Goal: Task Accomplishment & Management: Manage account settings

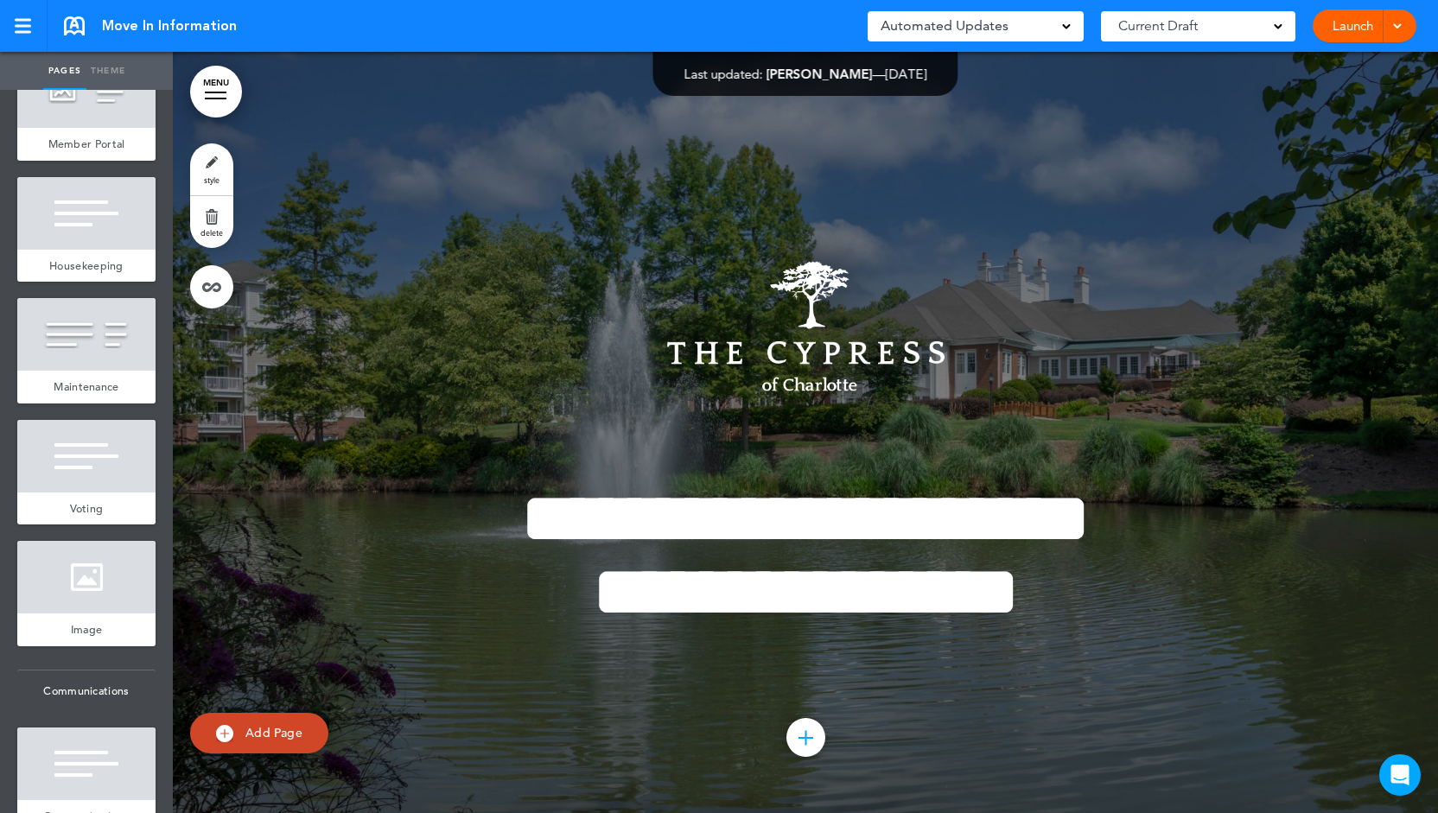
scroll to position [1123, 0]
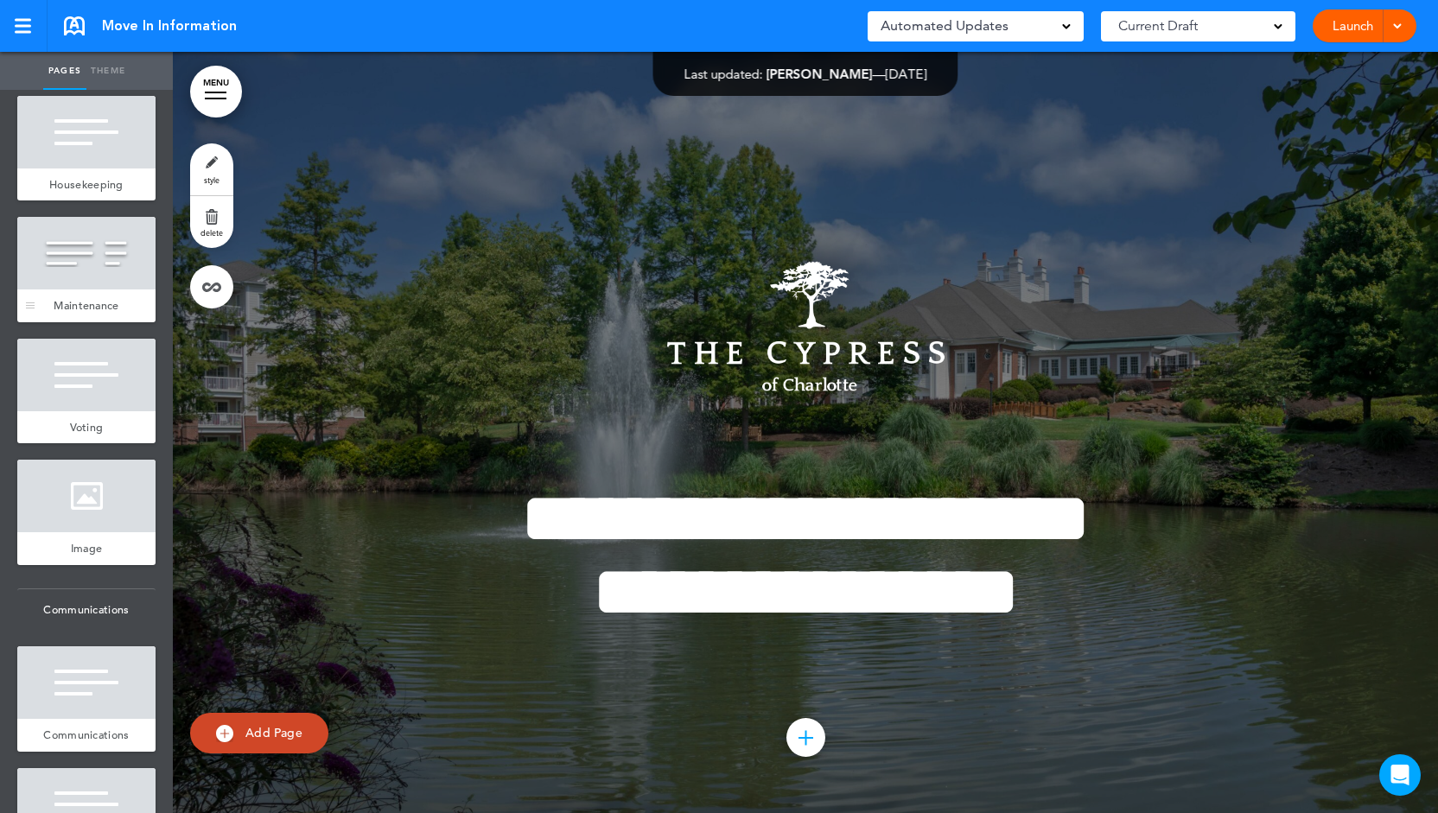
click at [92, 289] on div at bounding box center [86, 253] width 138 height 73
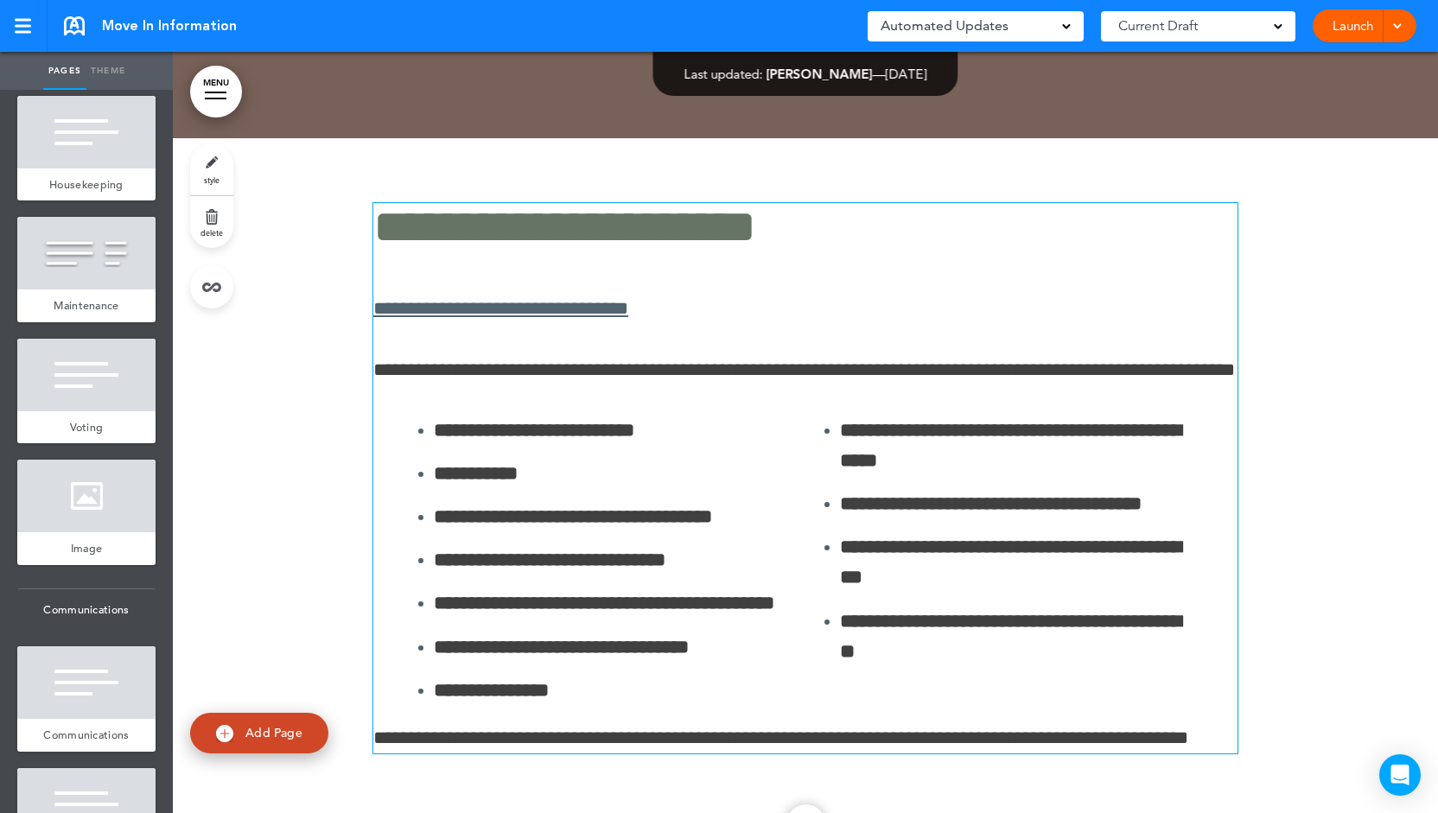
scroll to position [12435, 0]
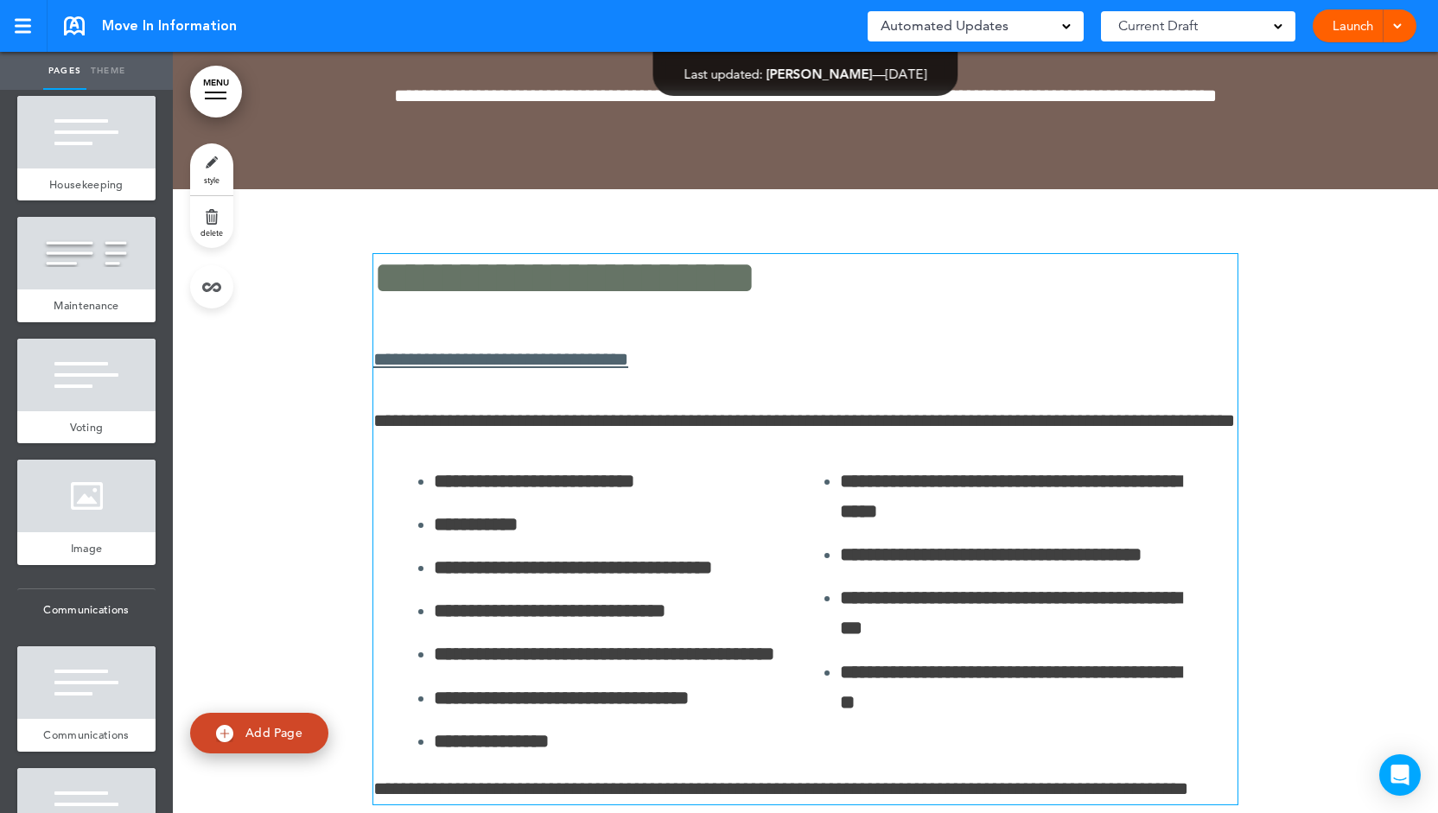
click at [866, 277] on div "**********" at bounding box center [805, 529] width 864 height 550
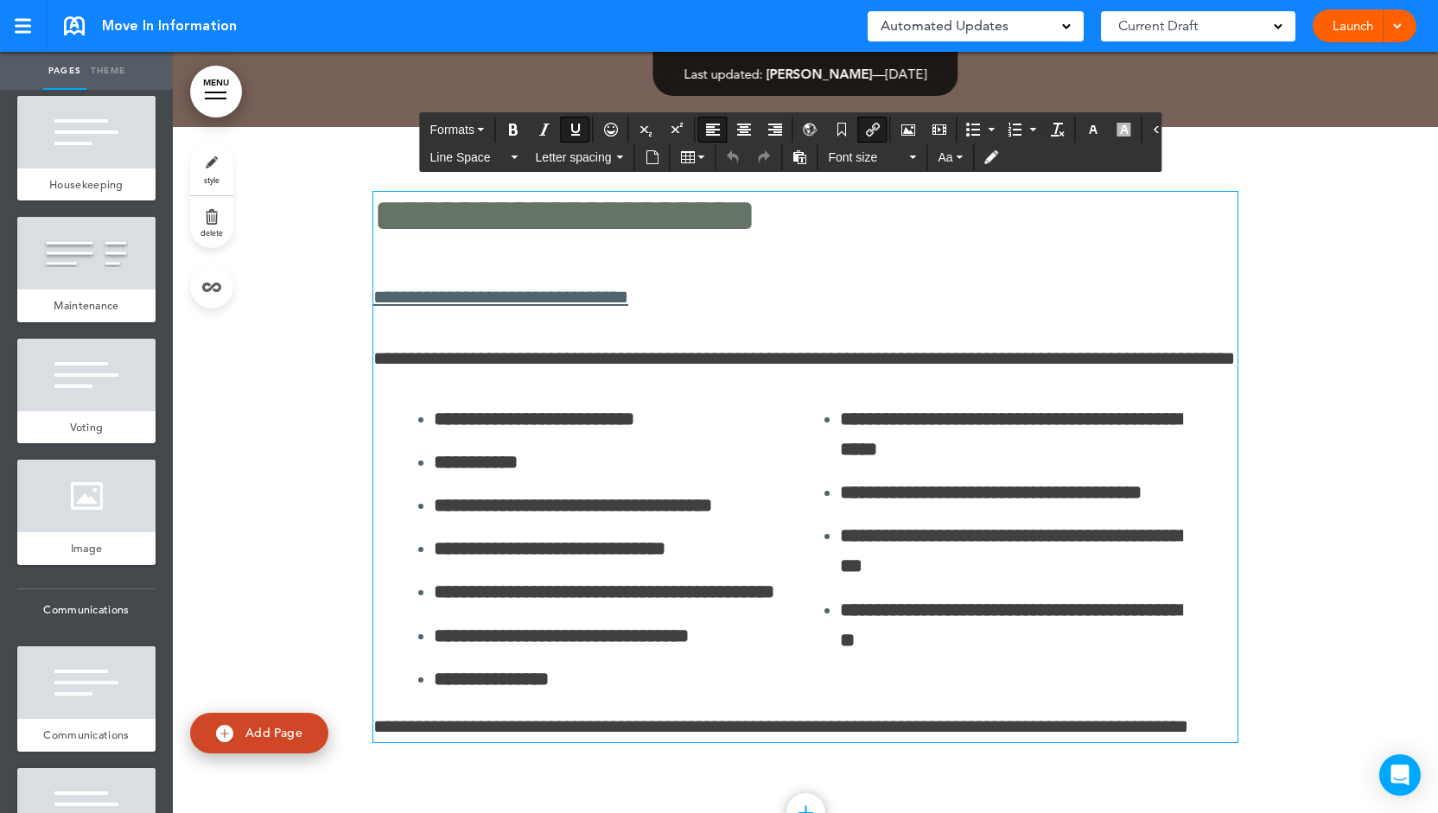
scroll to position [12522, 0]
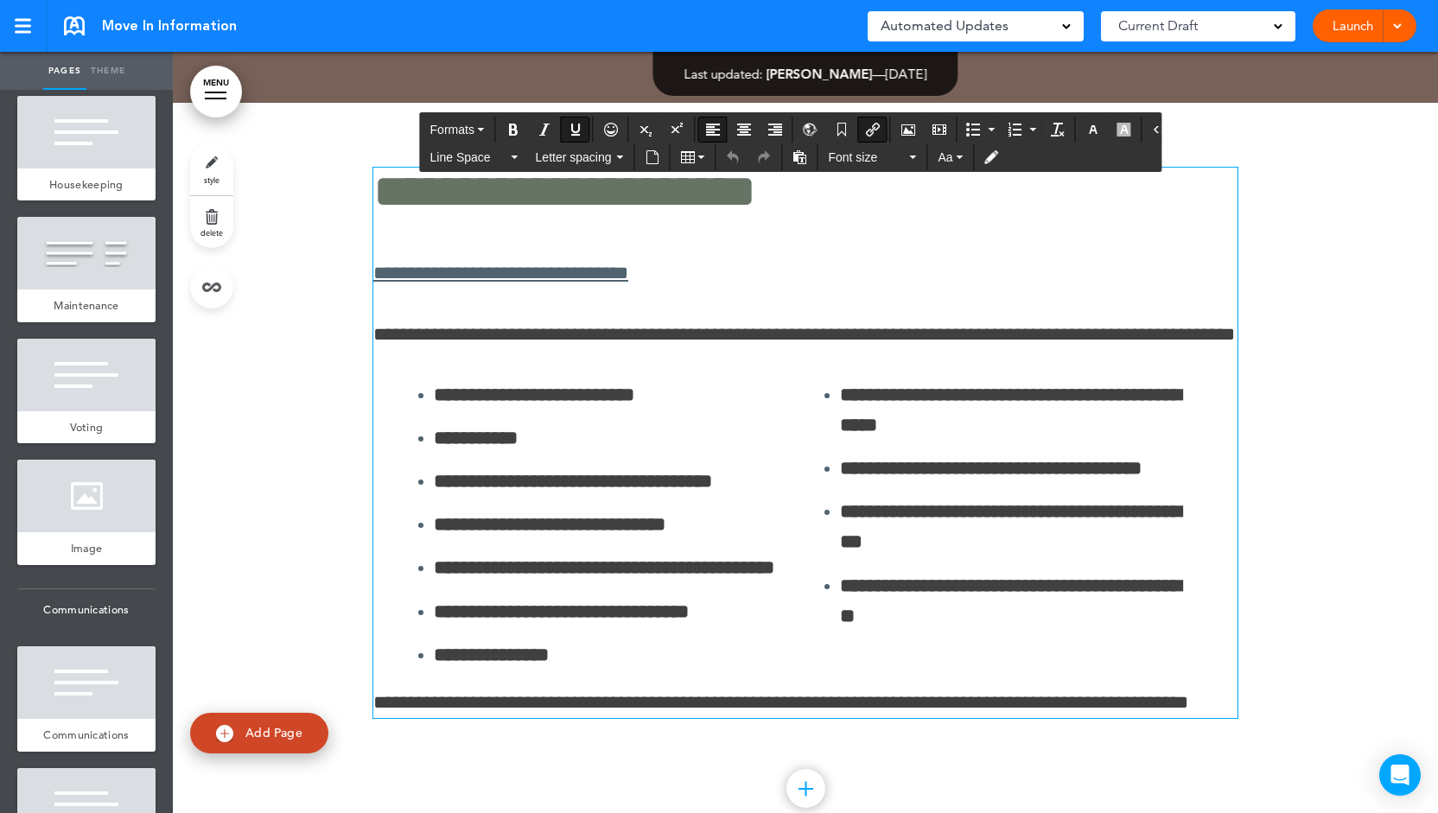
click at [543, 640] on li "**********" at bounding box center [611, 655] width 354 height 30
click at [866, 127] on icon "Insert/edit airmason link" at bounding box center [873, 130] width 14 height 14
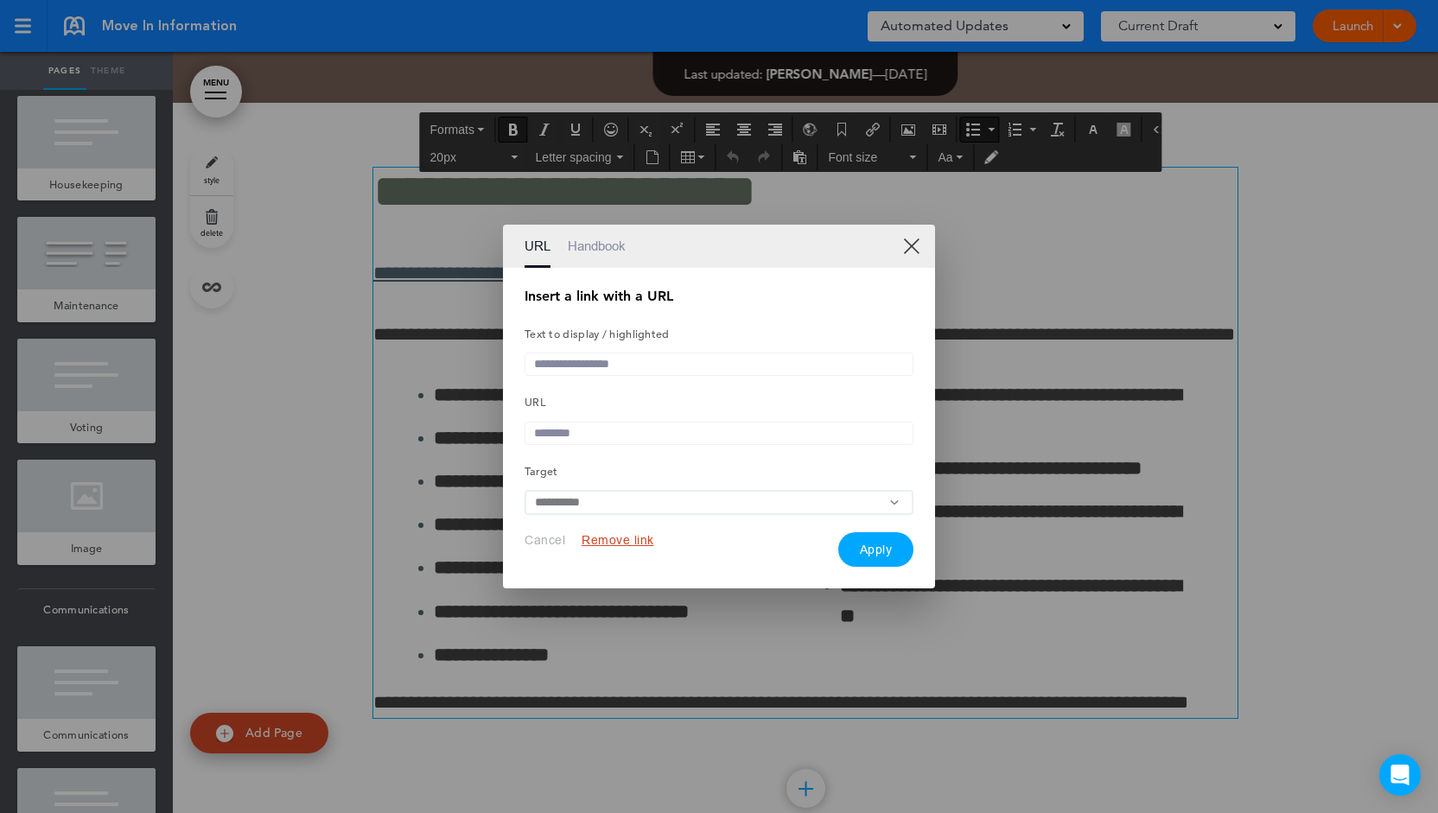
click at [589, 244] on link "Handbook" at bounding box center [597, 246] width 58 height 43
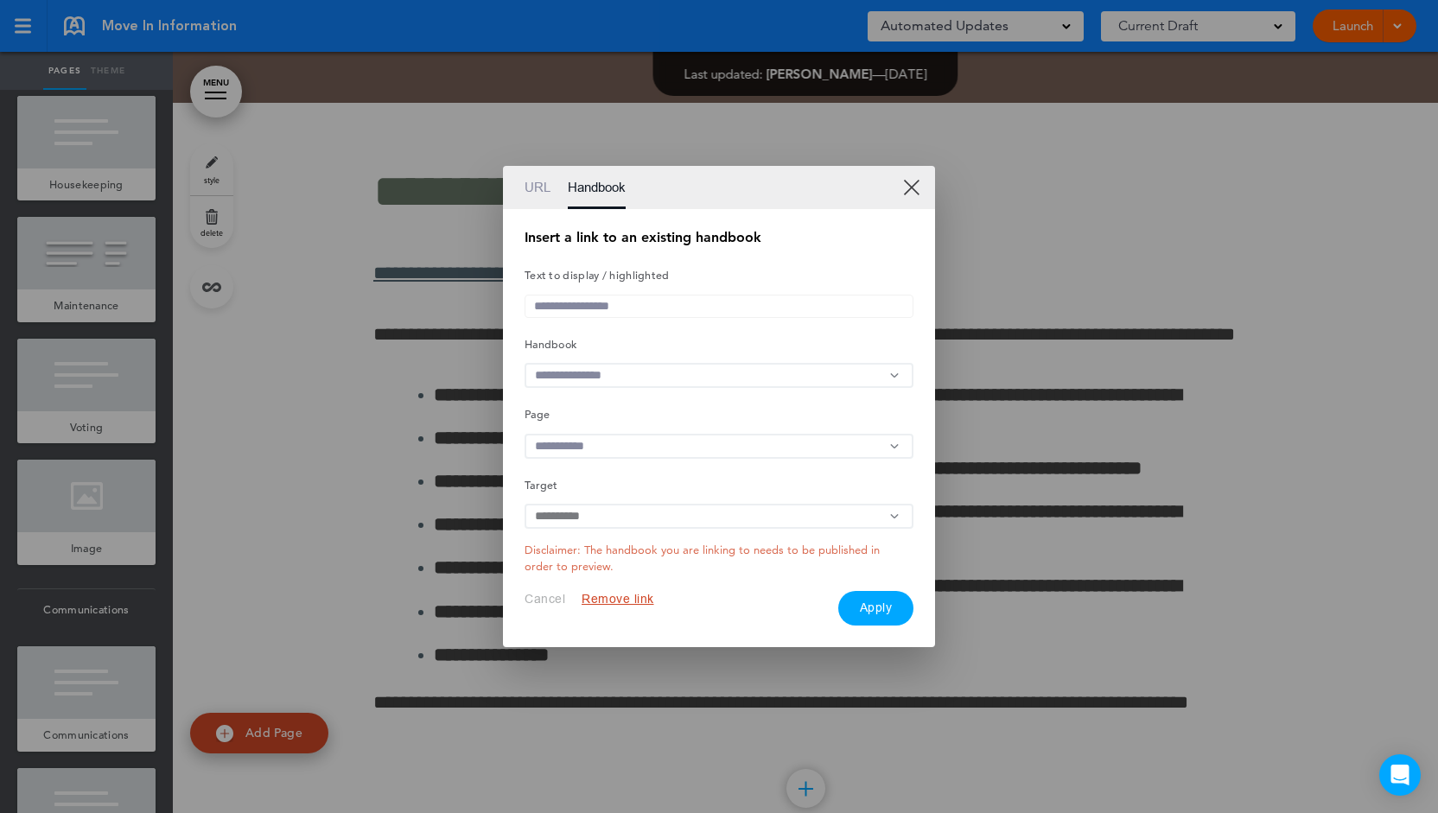
click at [905, 191] on div "URL Handbook" at bounding box center [719, 187] width 432 height 43
click at [915, 179] on link "XX" at bounding box center [911, 187] width 16 height 16
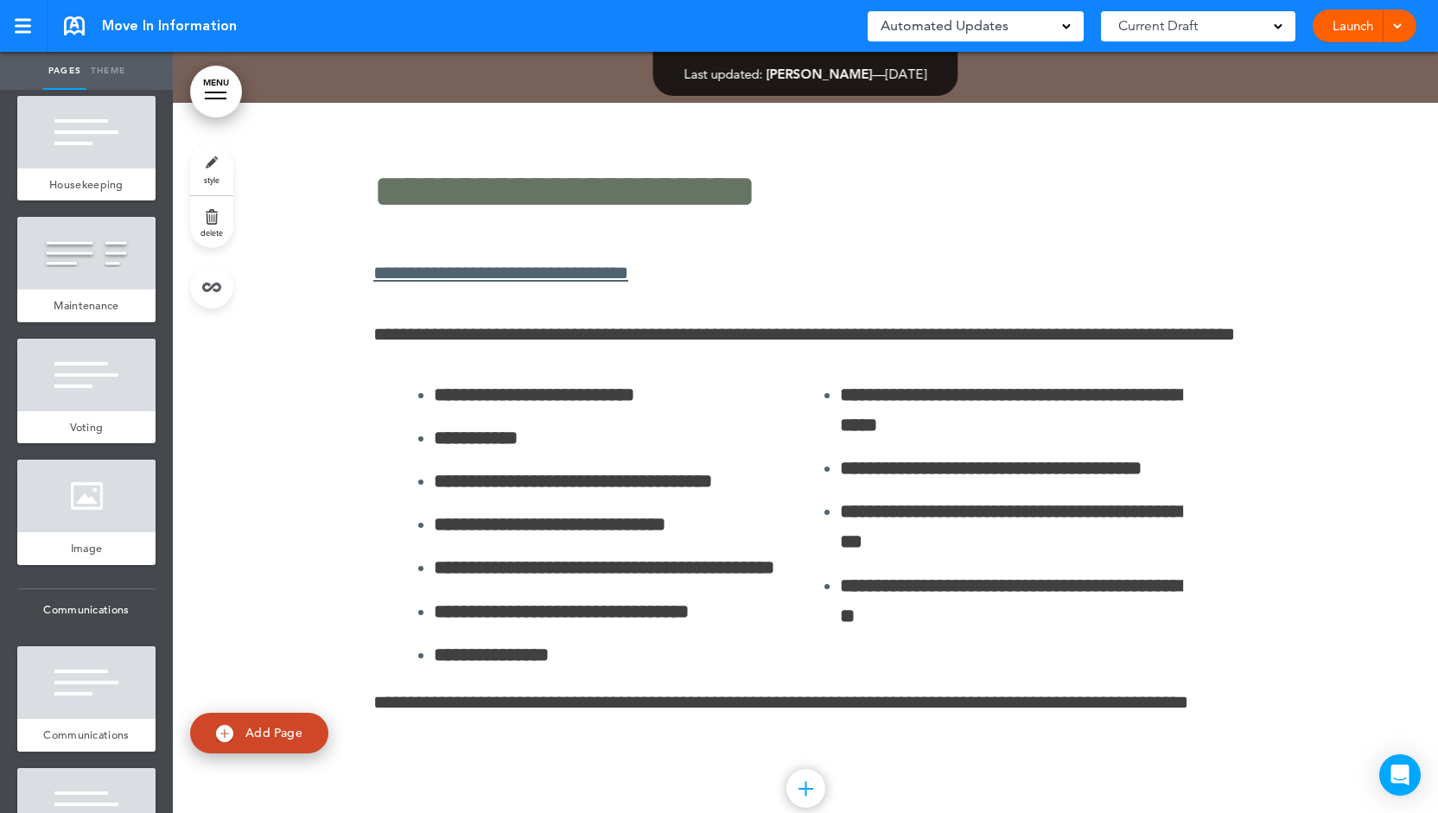
click at [840, 380] on li "**********" at bounding box center [1017, 410] width 354 height 60
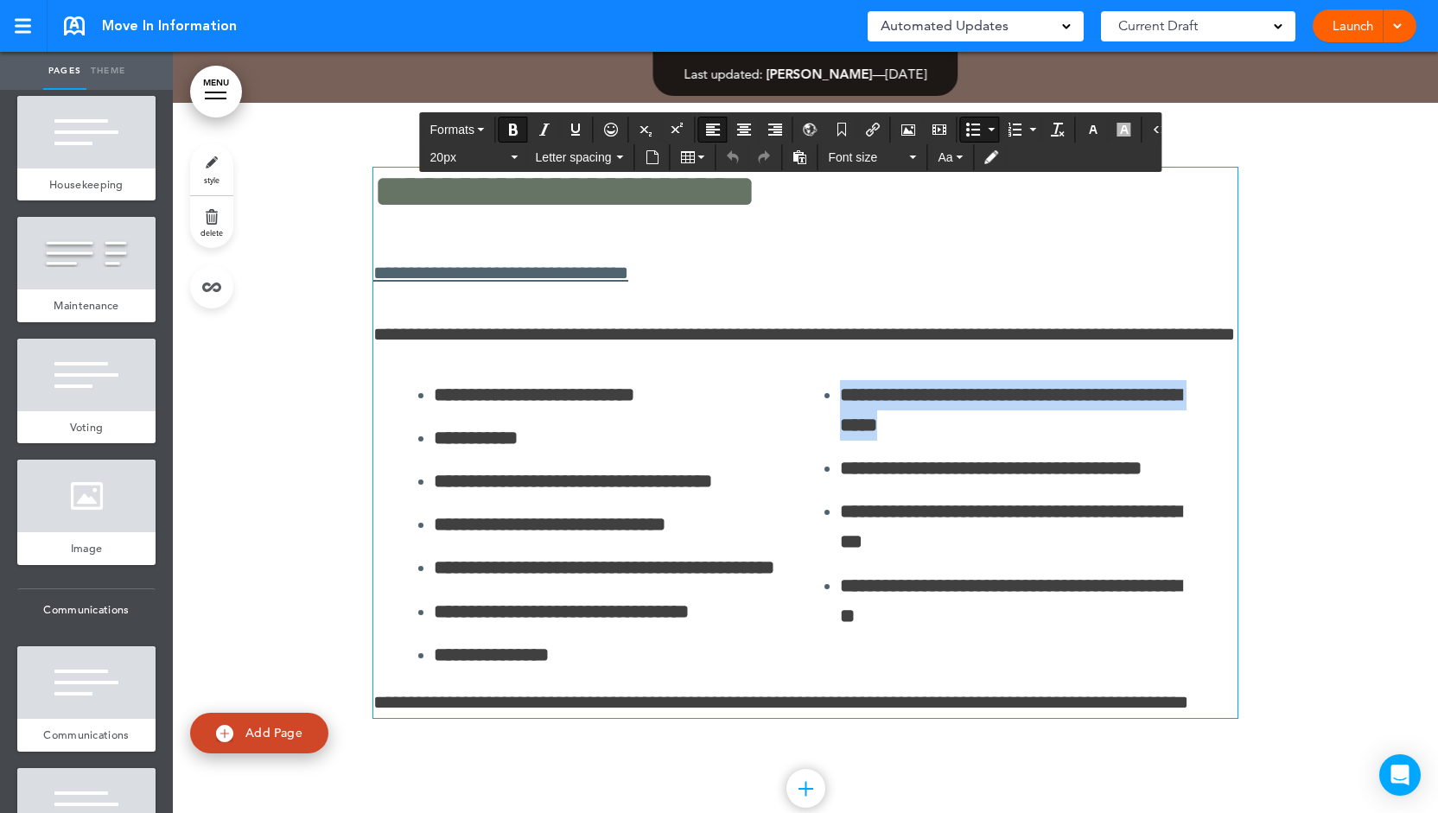
drag, startPoint x: 886, startPoint y: 395, endPoint x: 832, endPoint y: 369, distance: 59.5
click at [831, 380] on ul "**********" at bounding box center [1004, 505] width 380 height 251
click at [1086, 132] on icon "button" at bounding box center [1093, 130] width 14 height 14
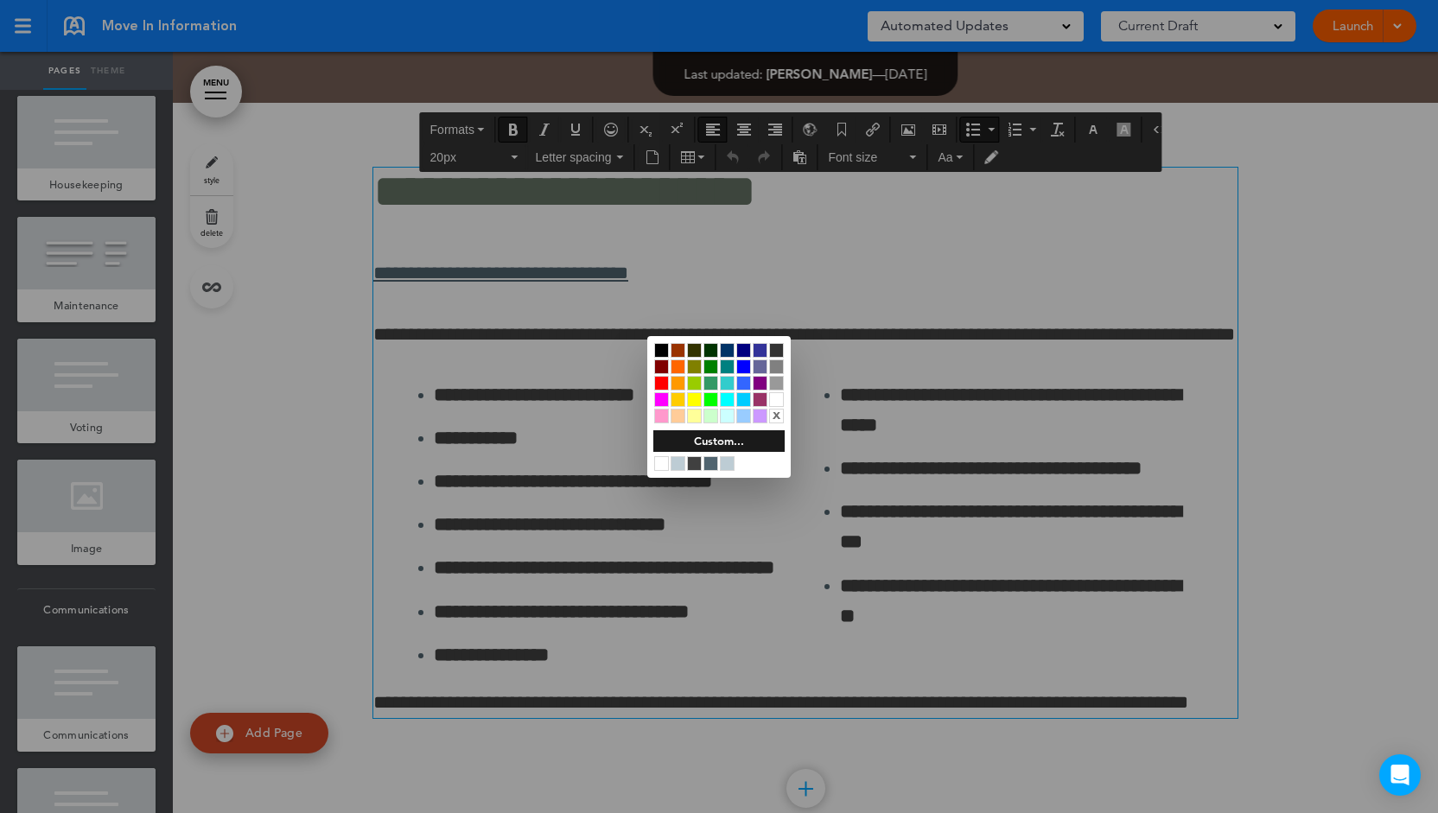
click at [928, 448] on div at bounding box center [719, 406] width 1438 height 813
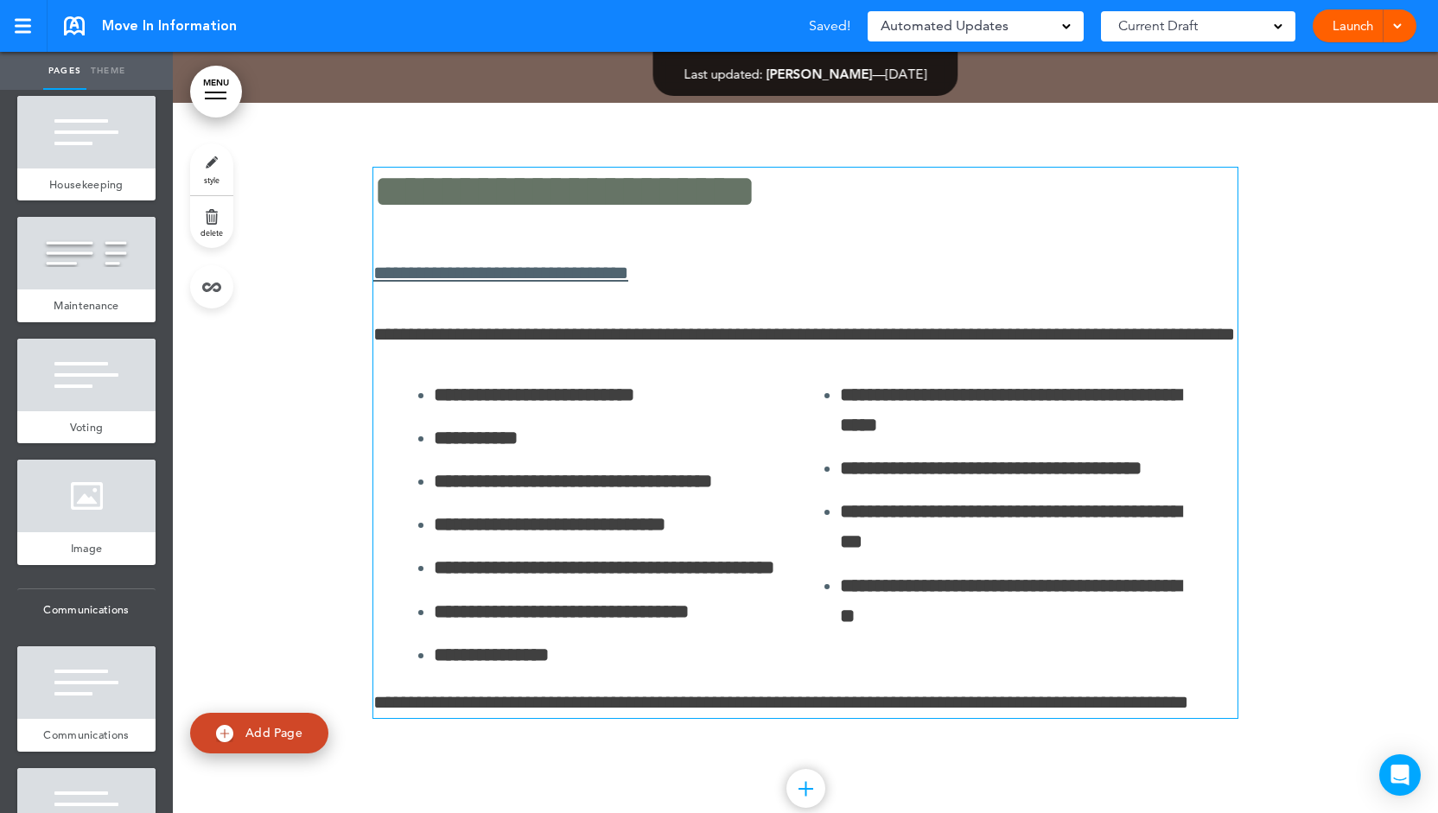
click at [840, 455] on li "**********" at bounding box center [1017, 469] width 354 height 30
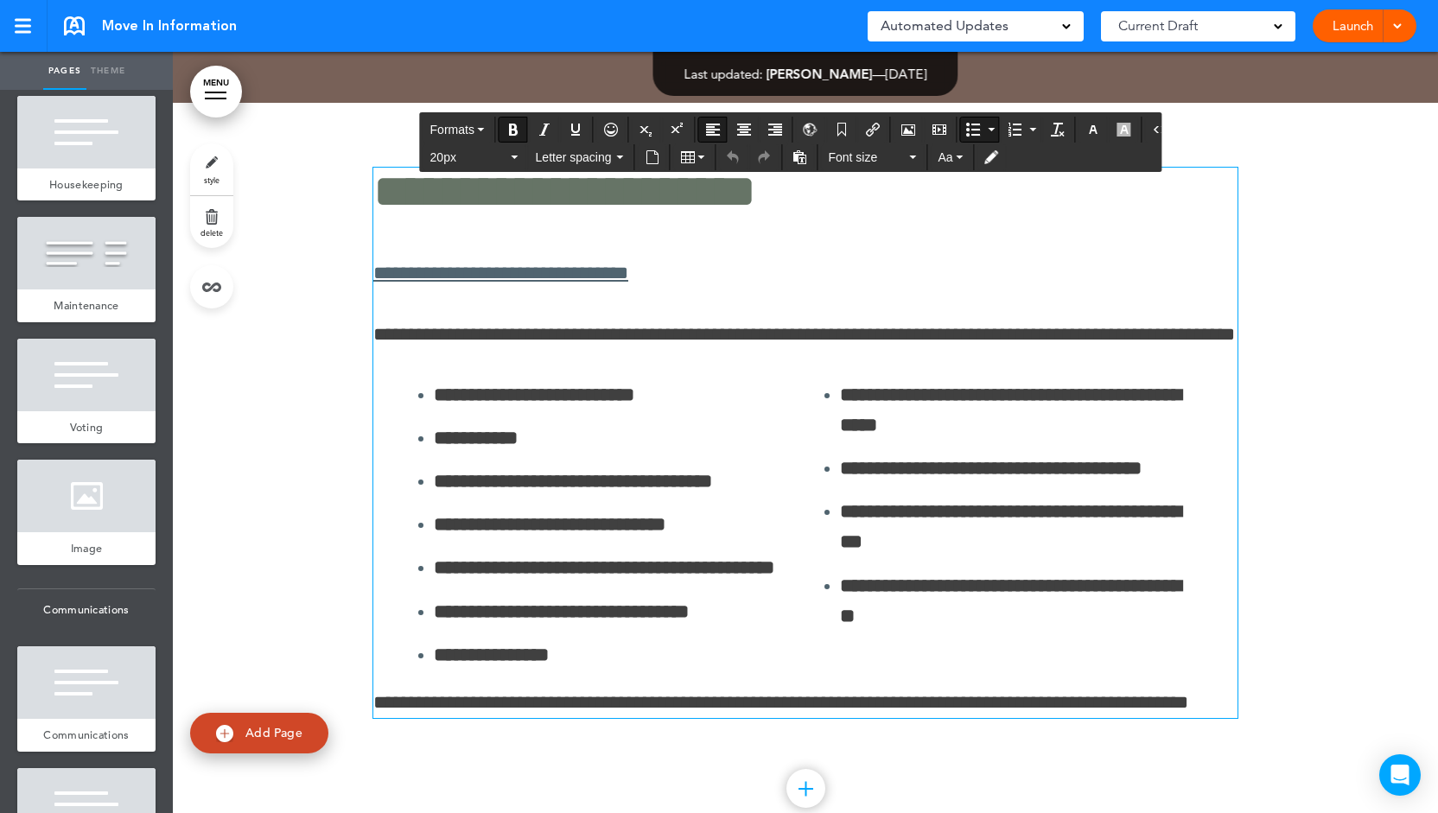
click at [725, 336] on div "**********" at bounding box center [805, 443] width 864 height 550
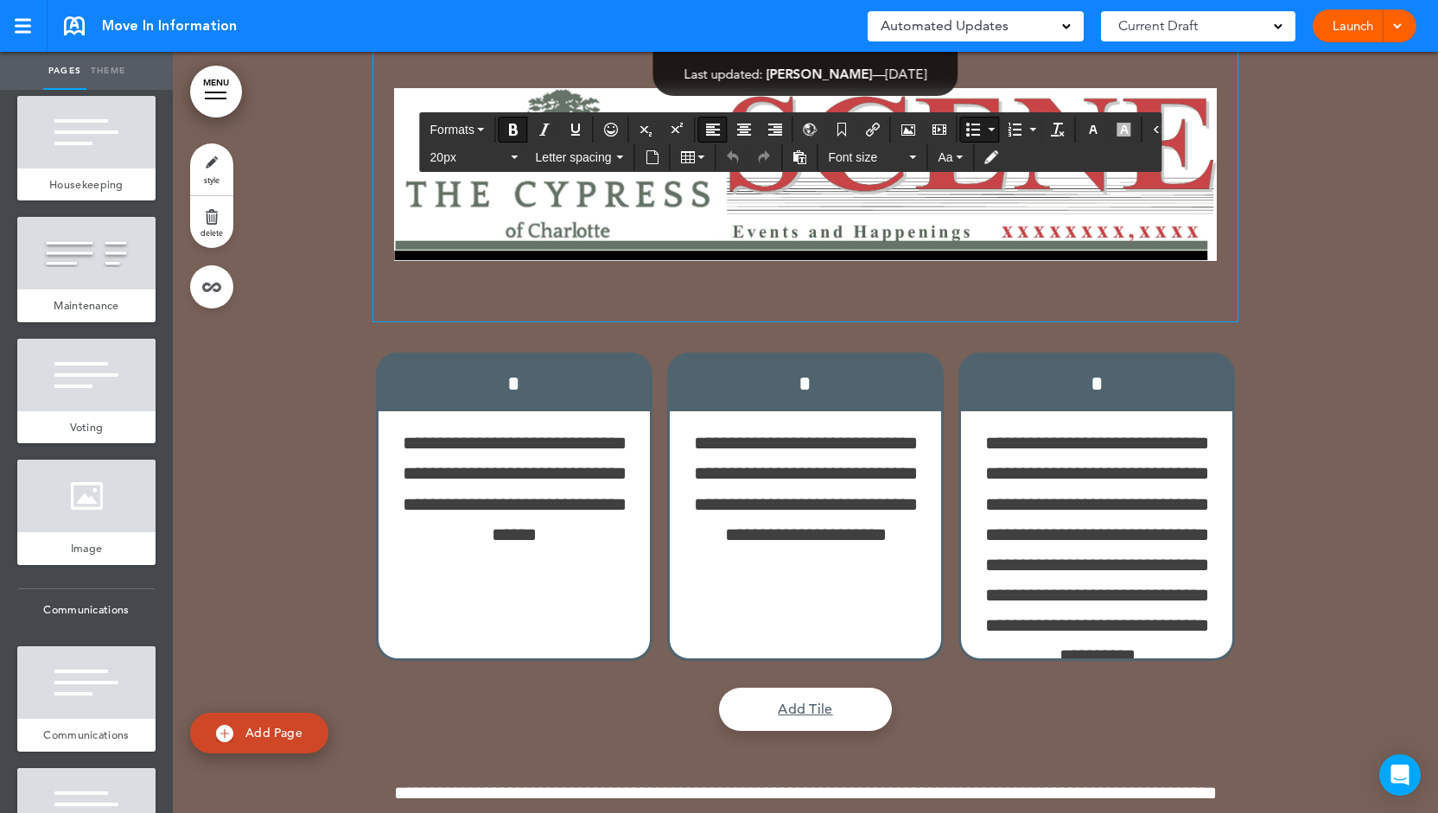
scroll to position [11831, 0]
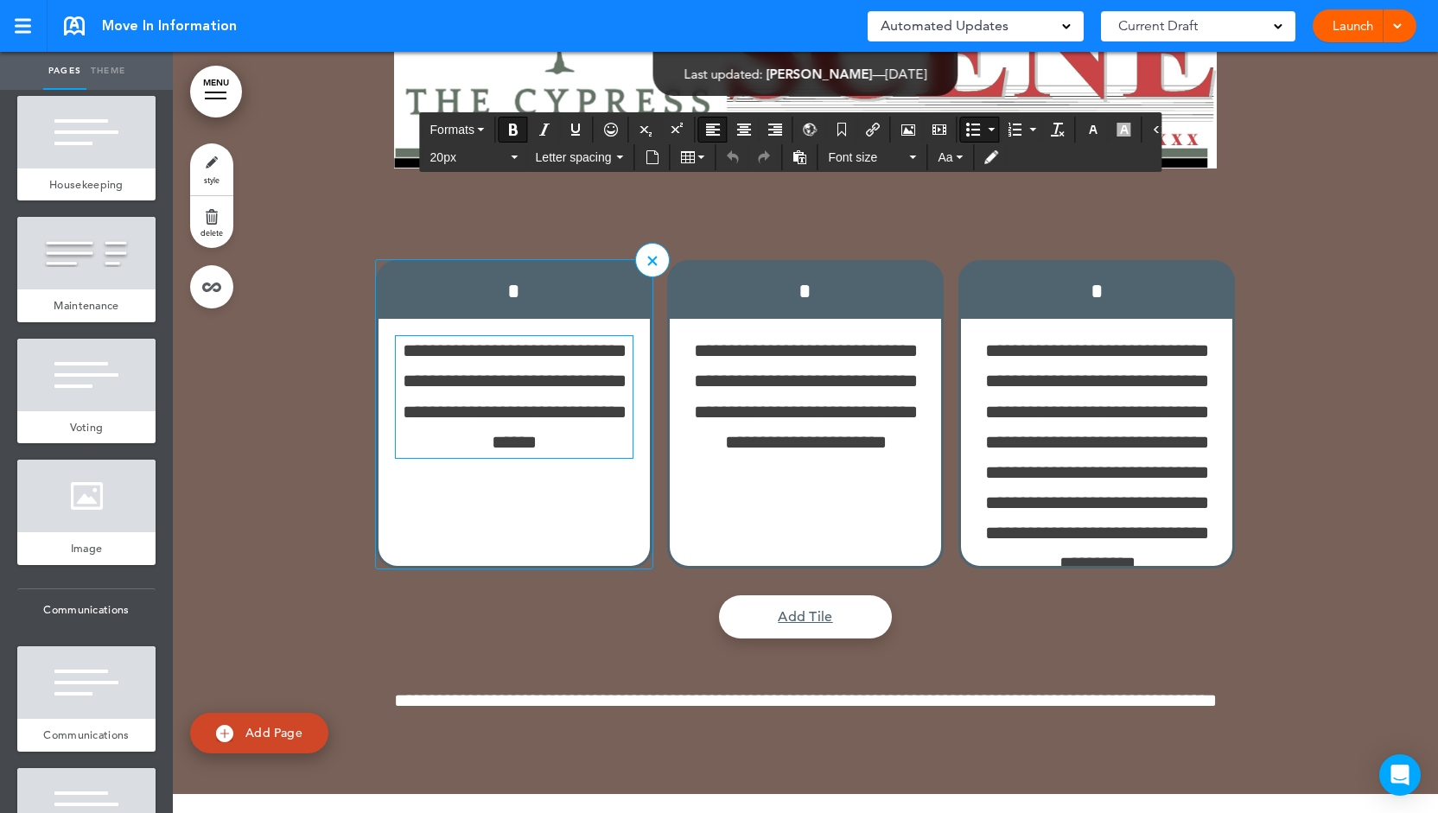
click at [532, 354] on p "**********" at bounding box center [515, 397] width 238 height 122
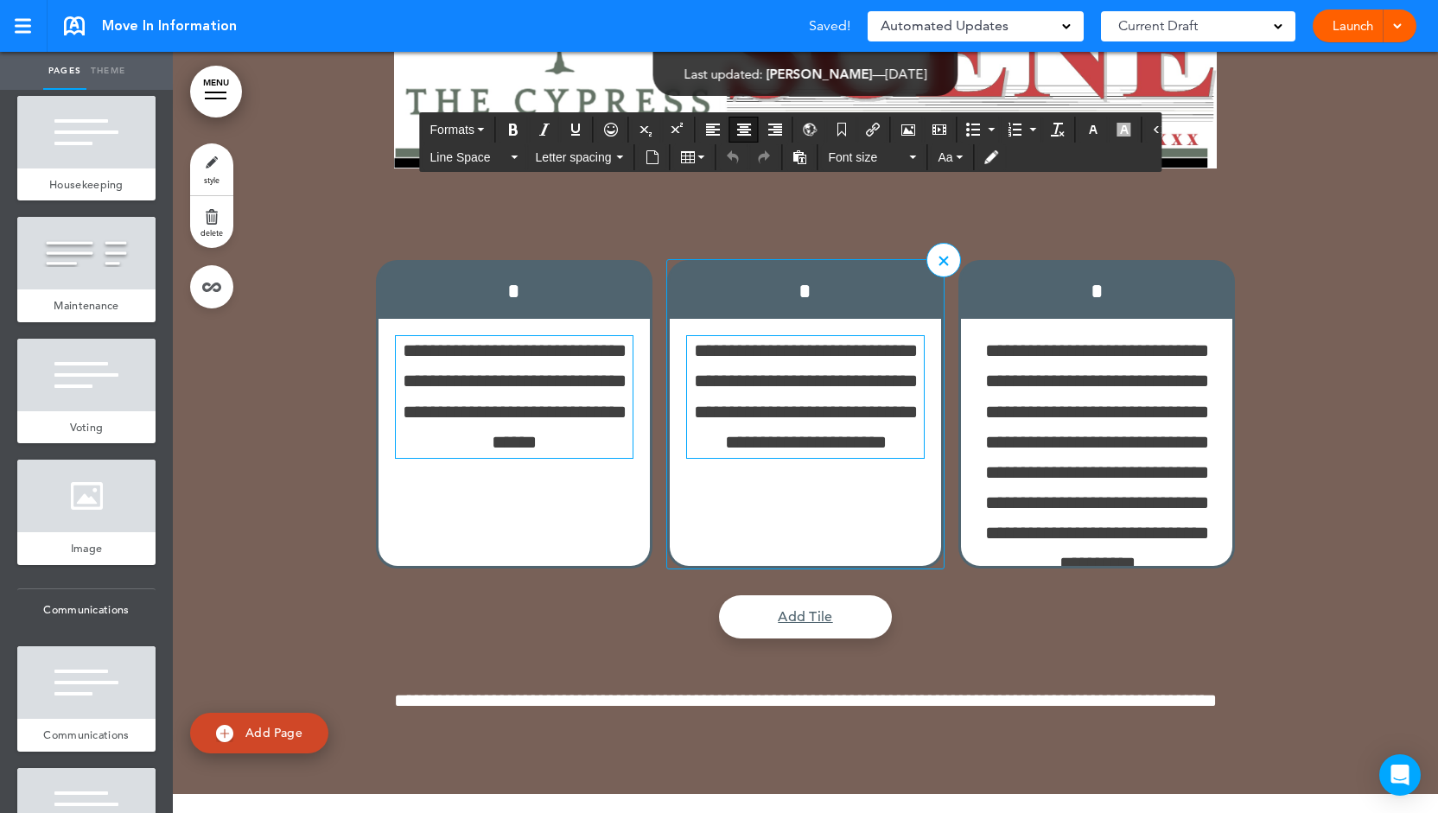
click at [842, 356] on p "**********" at bounding box center [806, 397] width 238 height 122
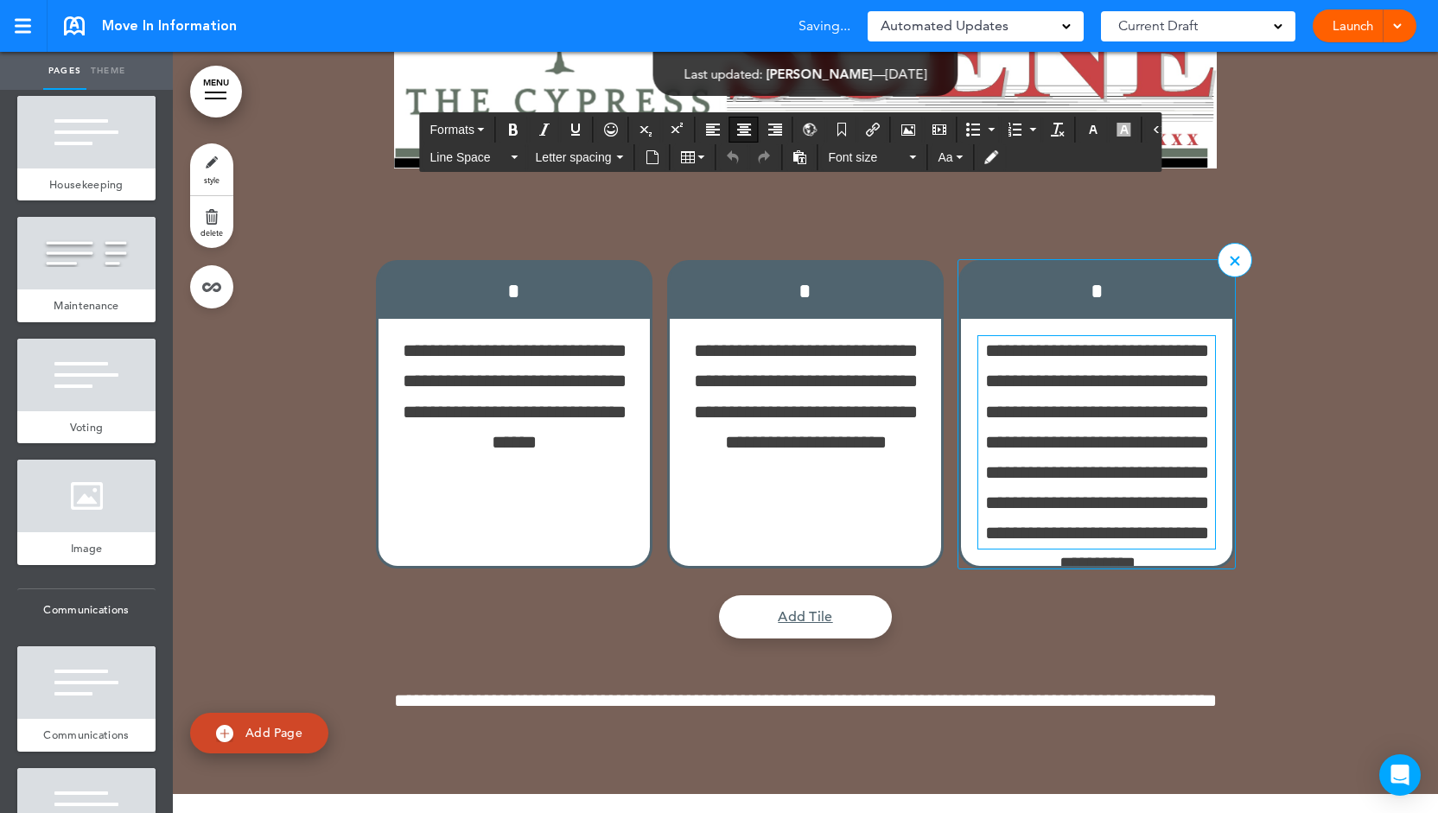
click at [1065, 390] on p "**********" at bounding box center [1097, 442] width 238 height 213
click at [798, 595] on link "Add Tile" at bounding box center [805, 616] width 173 height 43
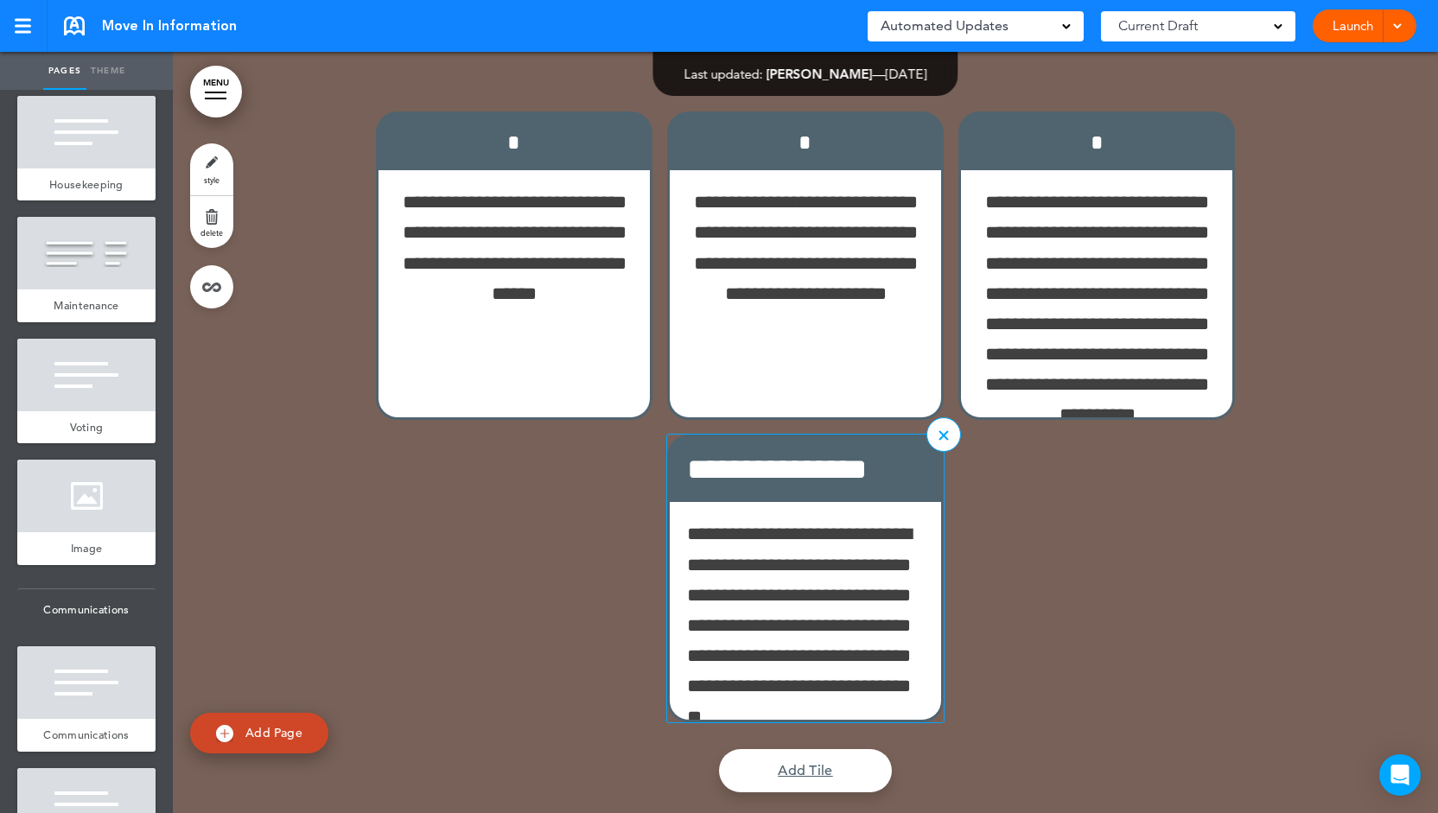
scroll to position [12003, 0]
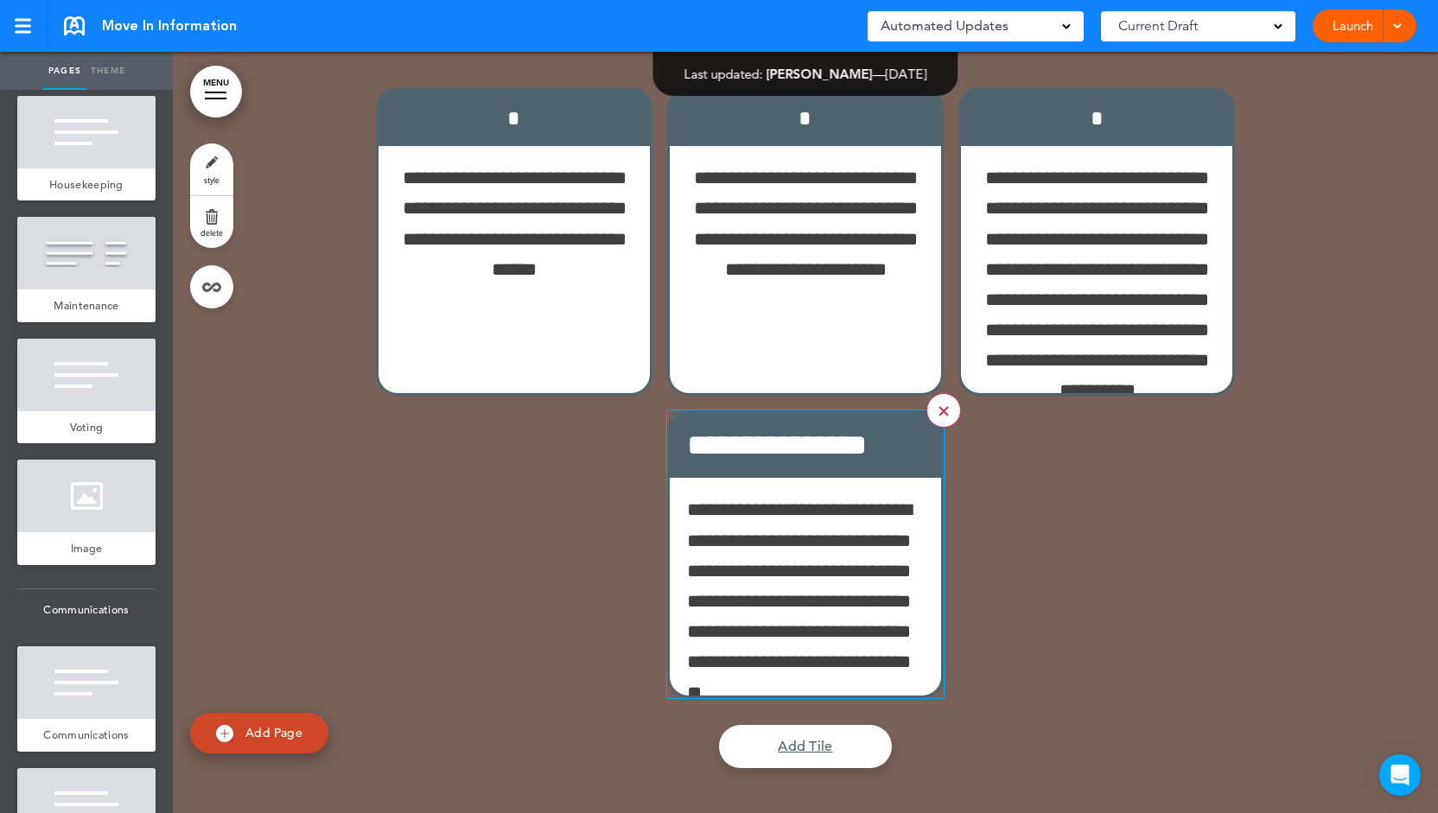
click at [934, 394] on link at bounding box center [943, 410] width 35 height 35
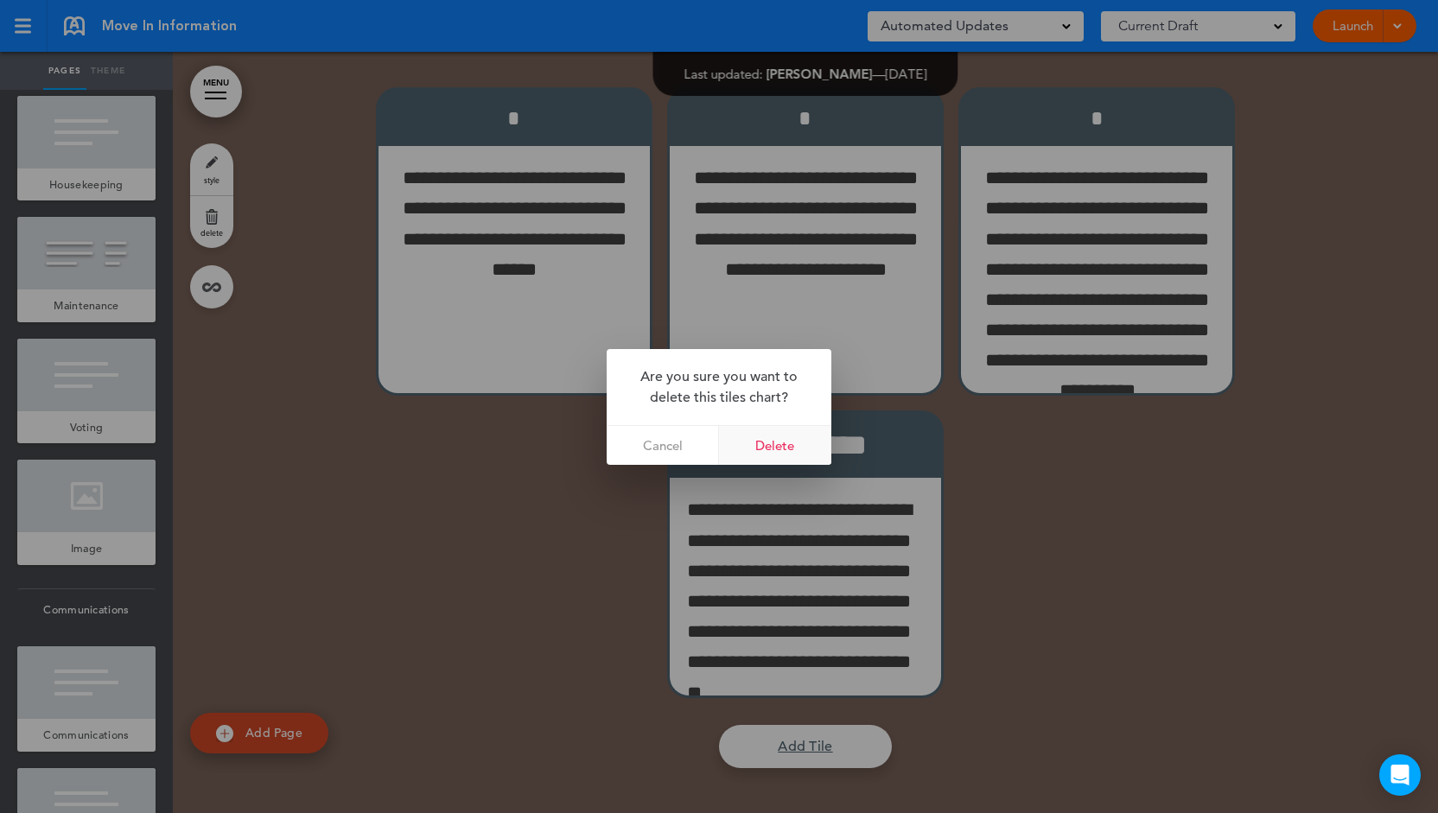
click at [789, 447] on link "Delete" at bounding box center [775, 445] width 112 height 39
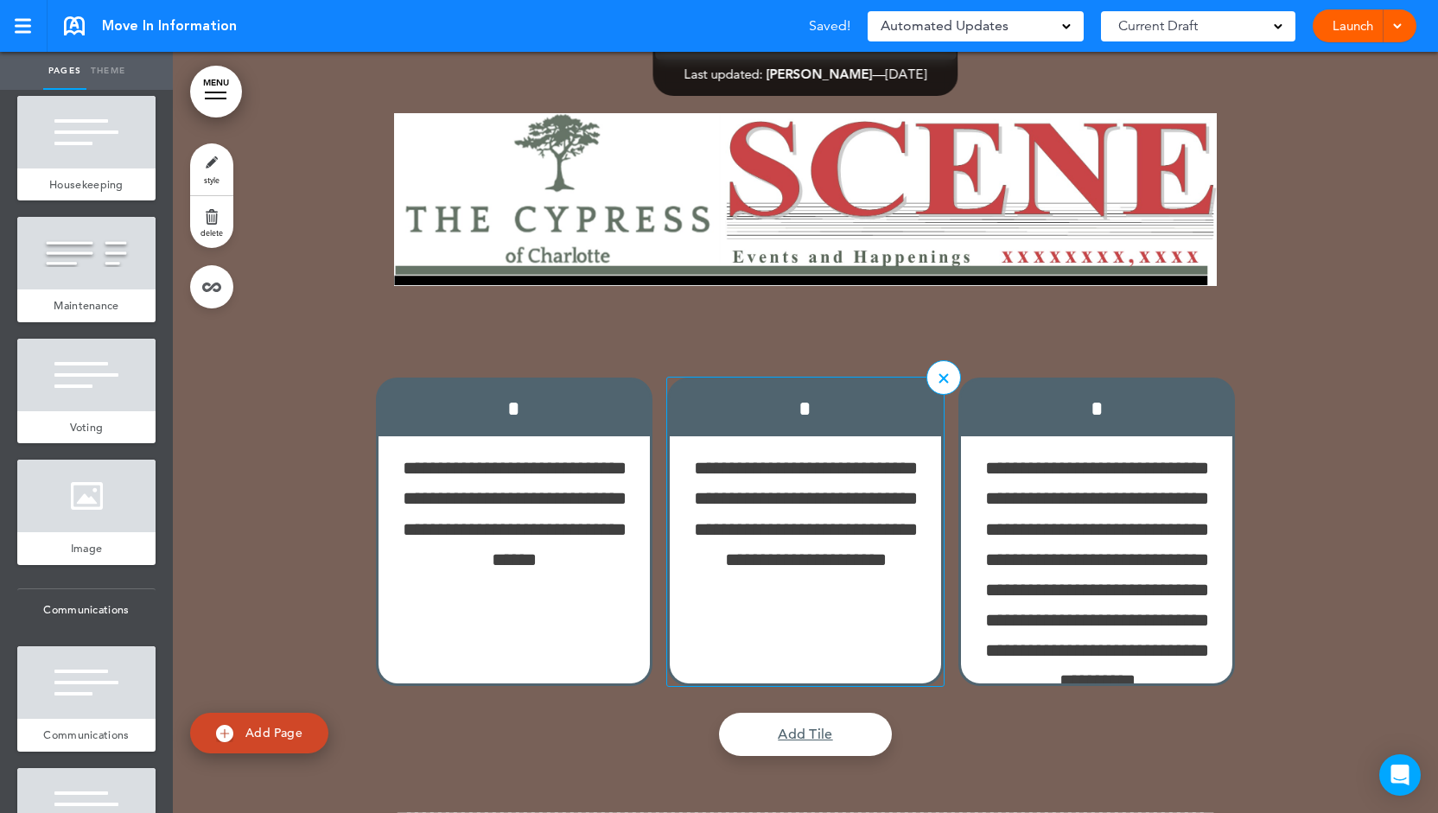
scroll to position [11572, 0]
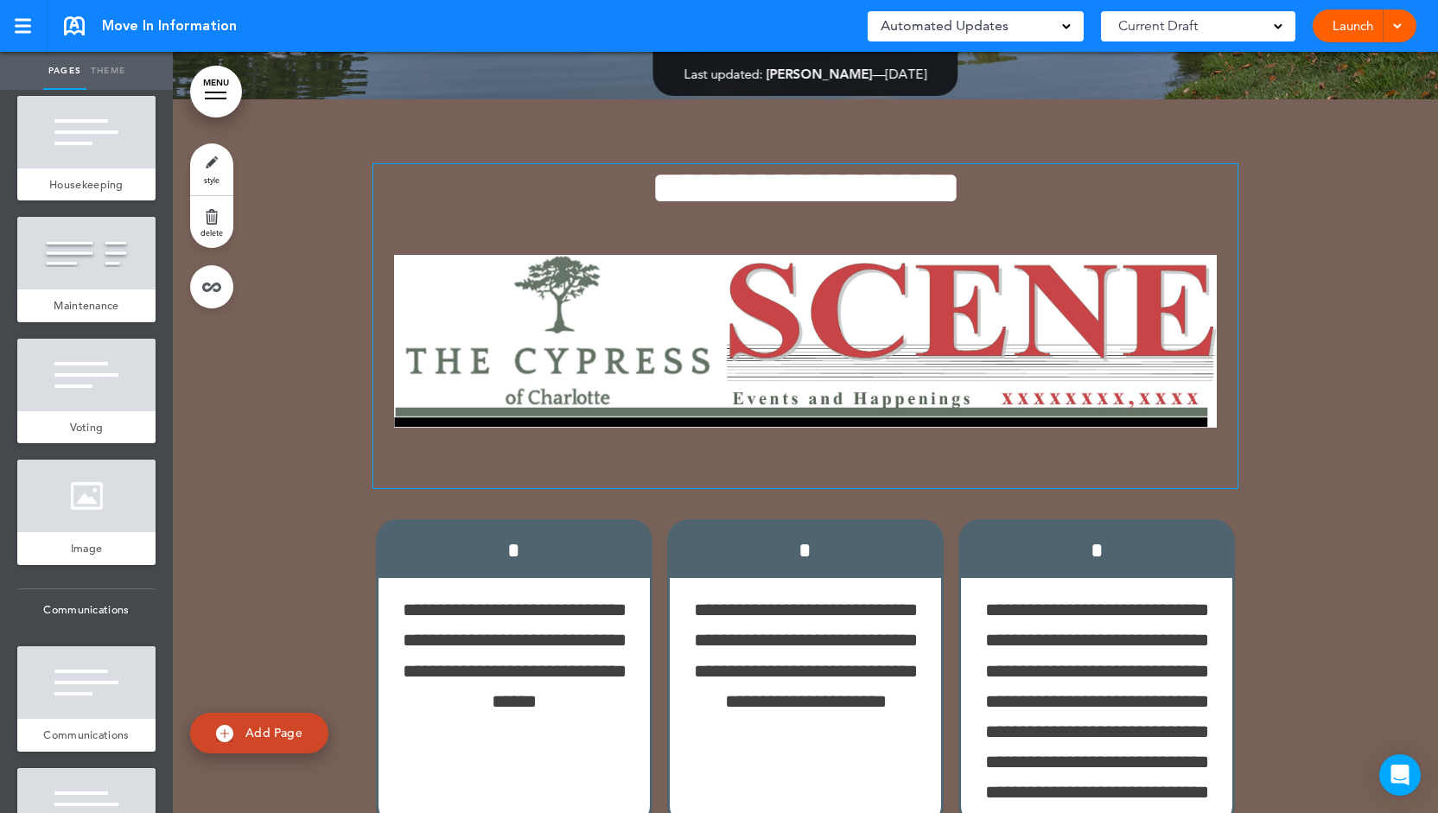
click at [803, 364] on img at bounding box center [805, 341] width 822 height 173
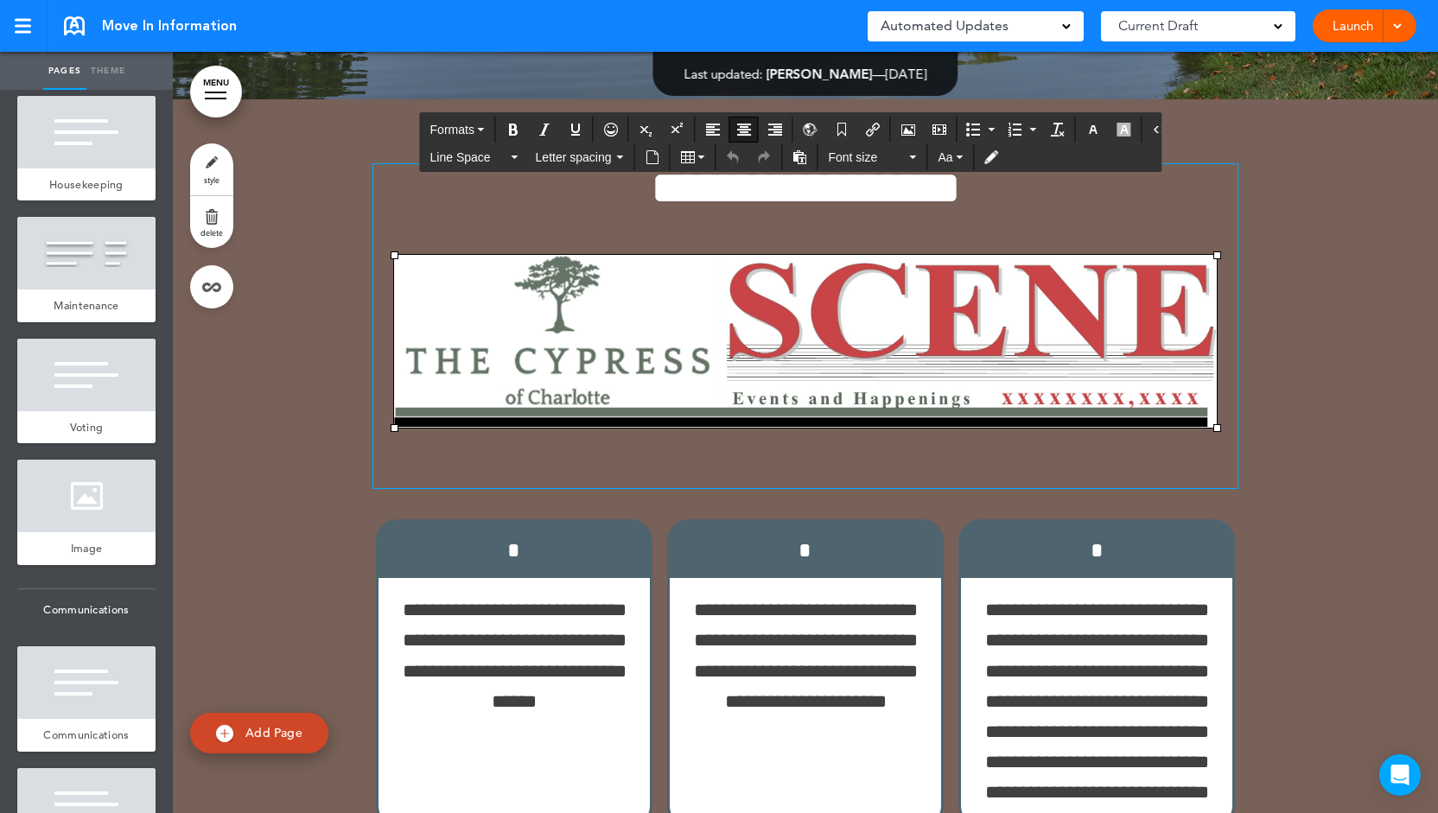
click at [1020, 201] on div "**********" at bounding box center [805, 326] width 864 height 324
click at [1071, 309] on img at bounding box center [805, 341] width 822 height 173
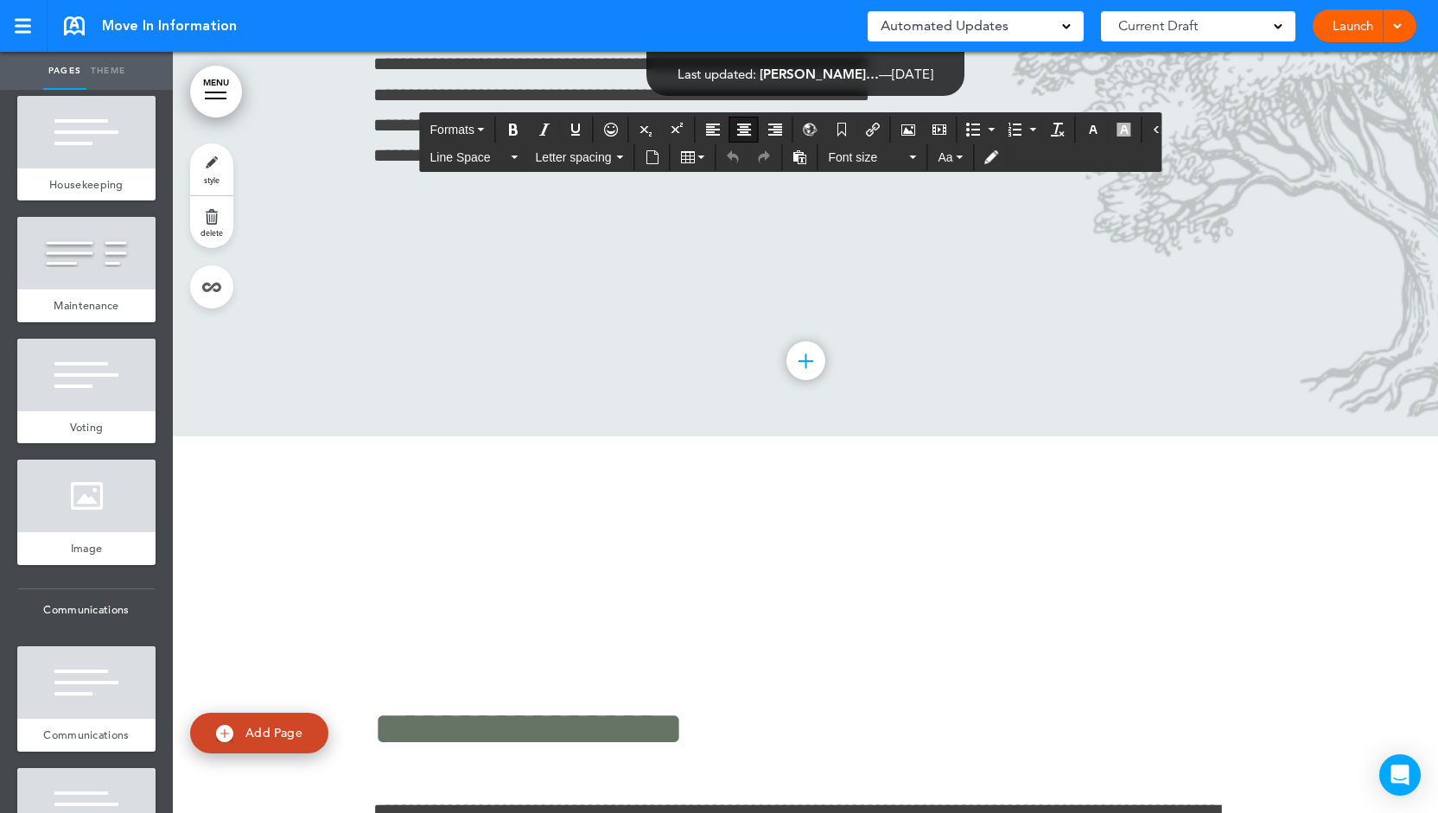
scroll to position [17101, 0]
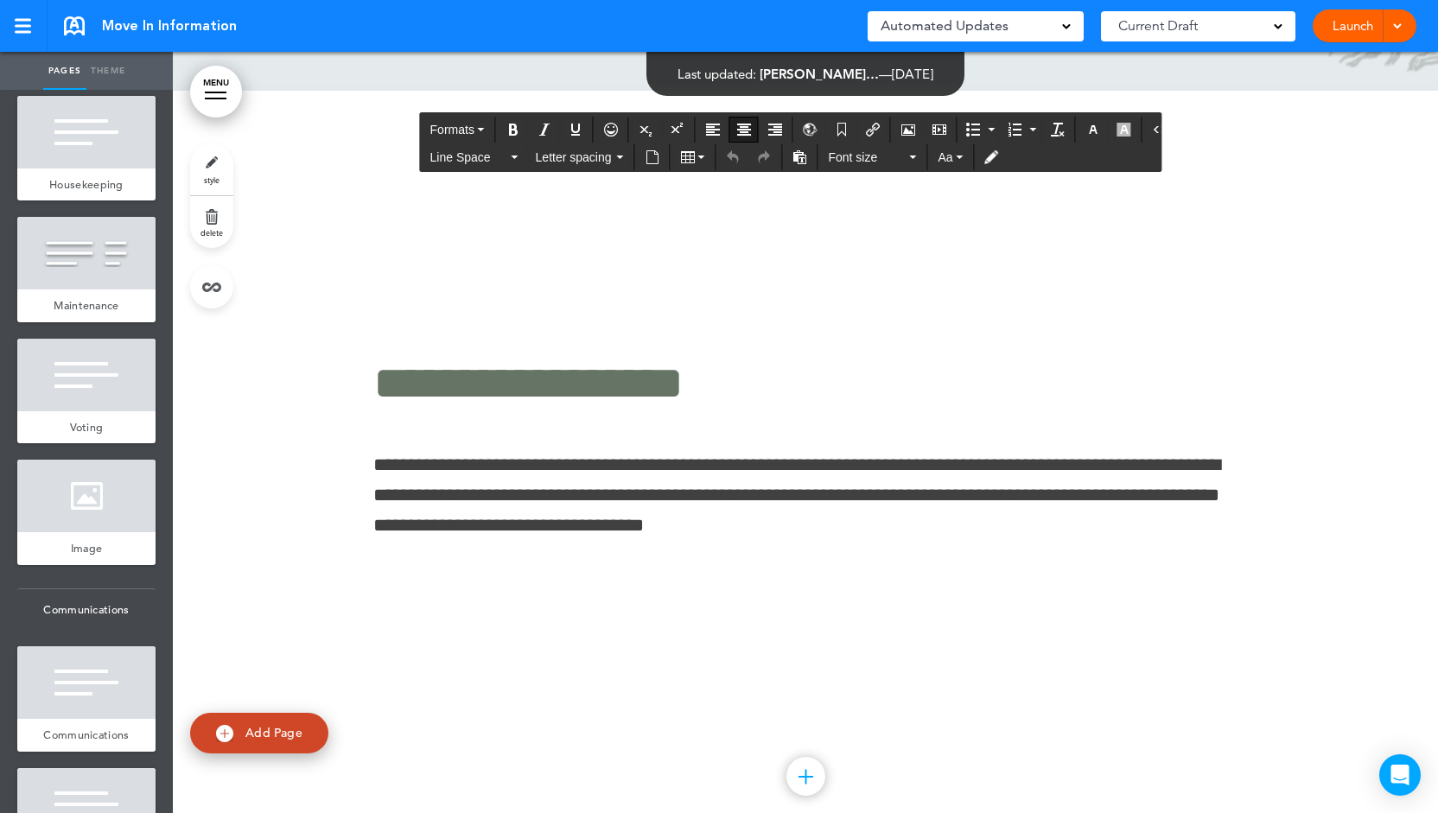
click at [575, 450] on p "**********" at bounding box center [805, 496] width 864 height 92
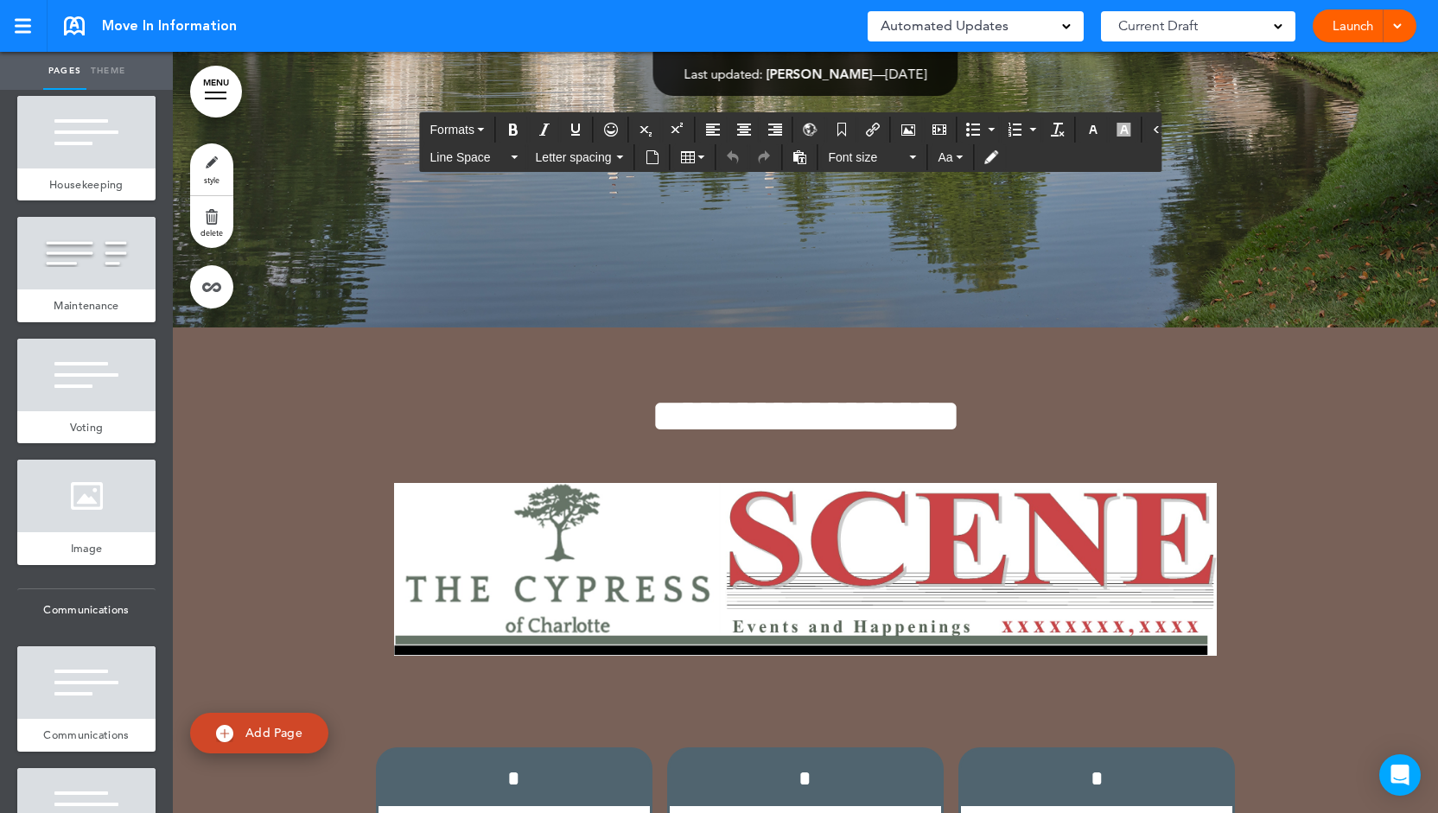
scroll to position [11399, 0]
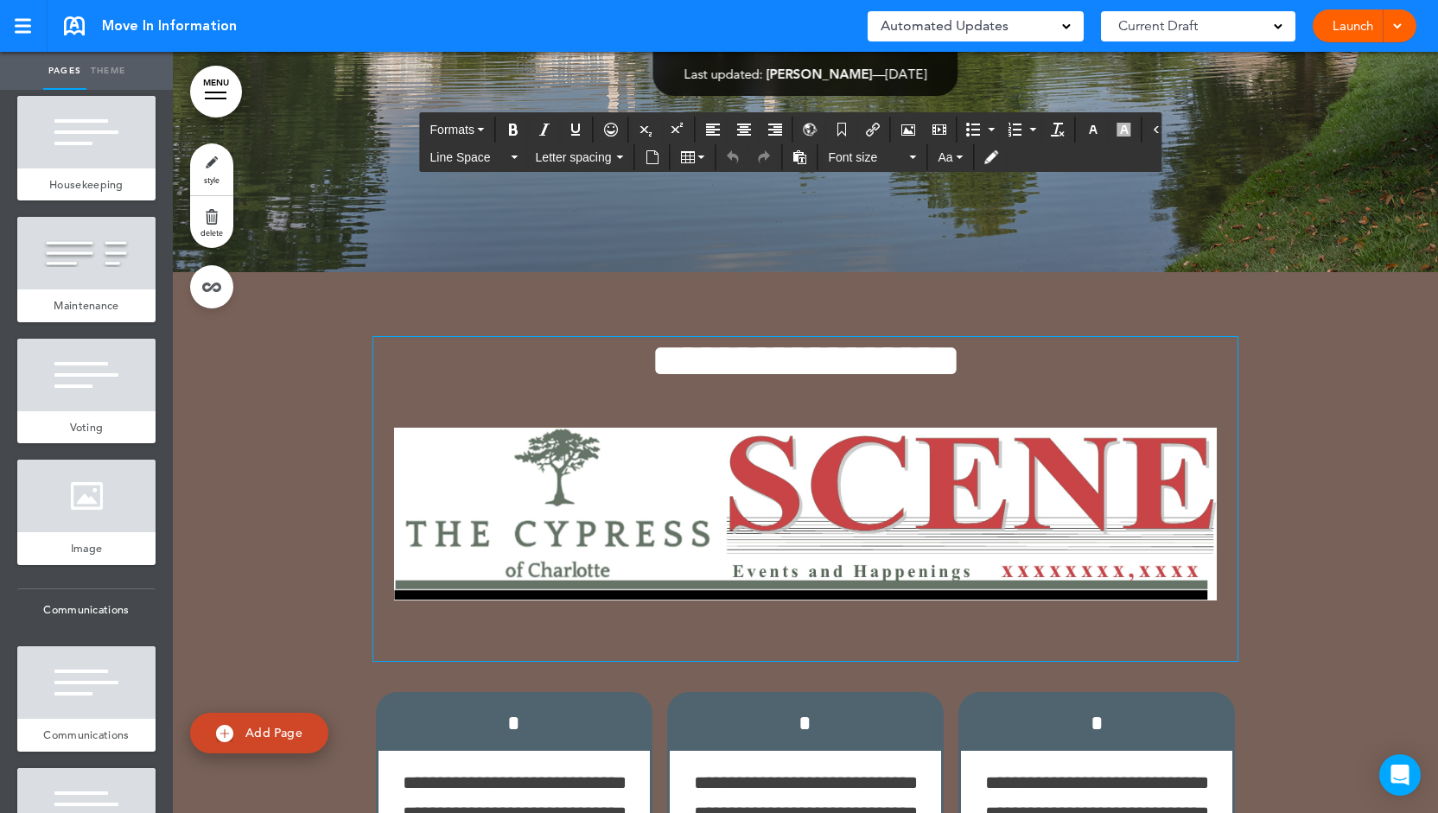
click at [767, 498] on img at bounding box center [805, 514] width 822 height 173
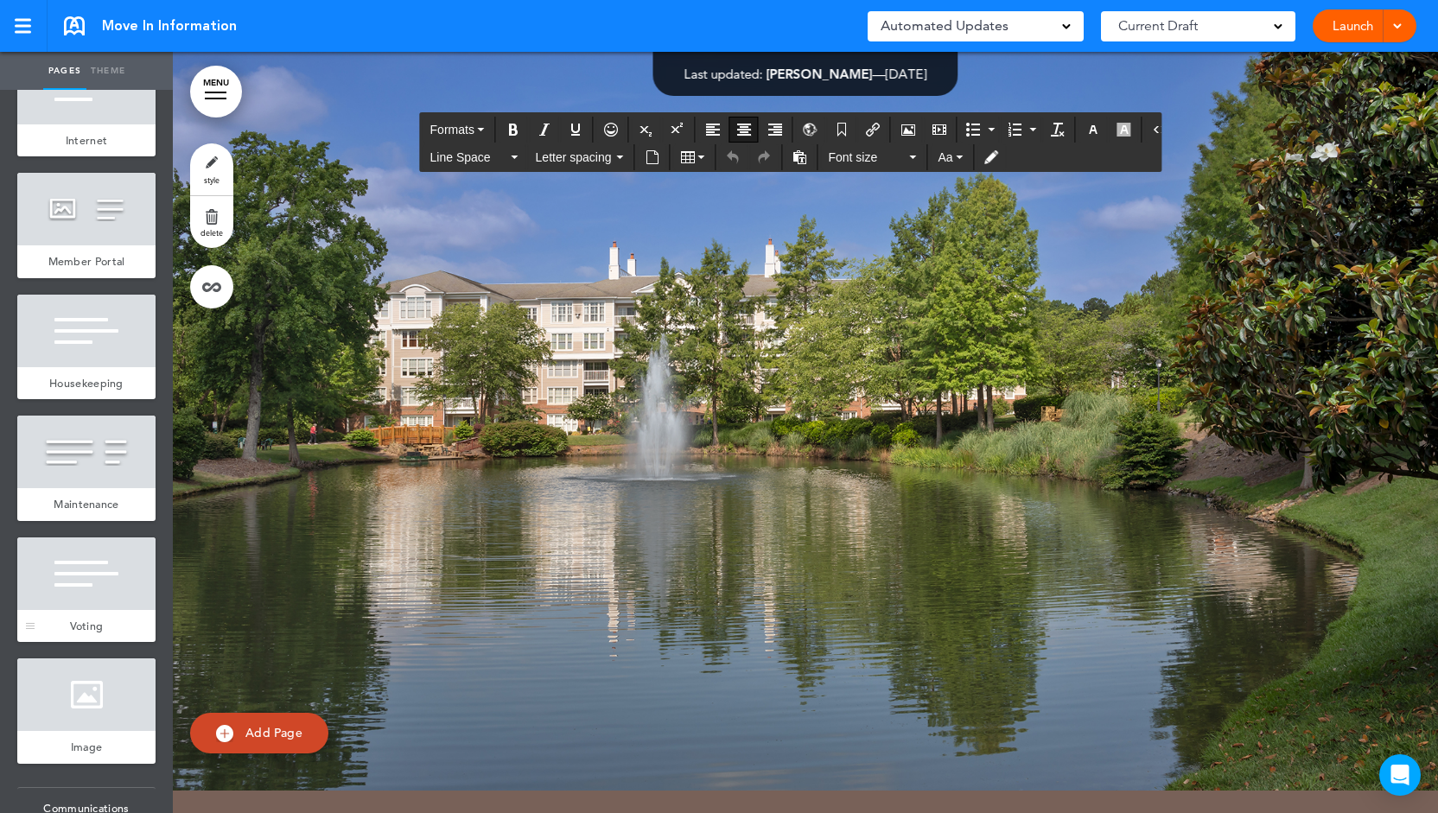
scroll to position [1123, 0]
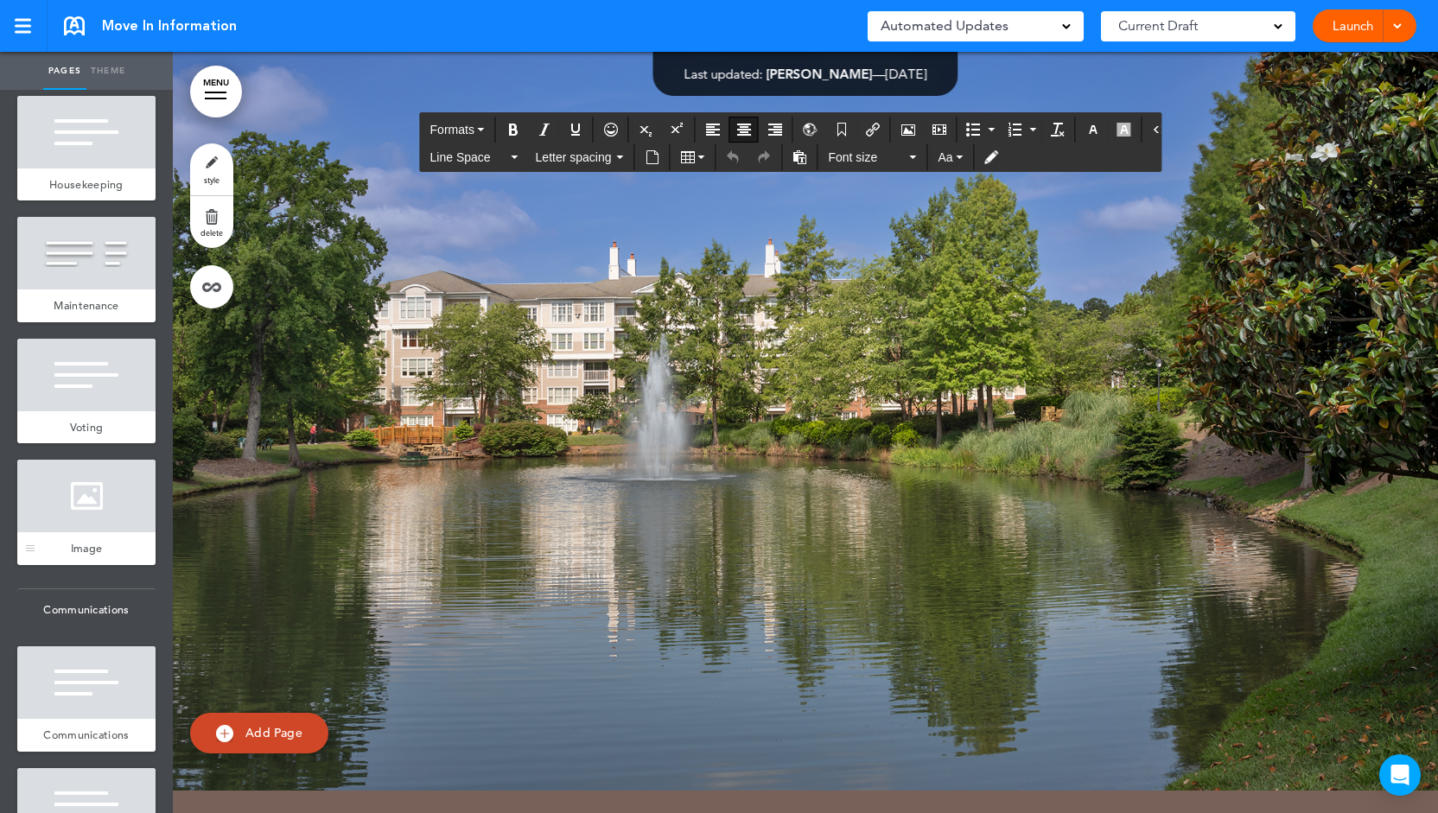
click at [73, 532] on div at bounding box center [86, 496] width 138 height 73
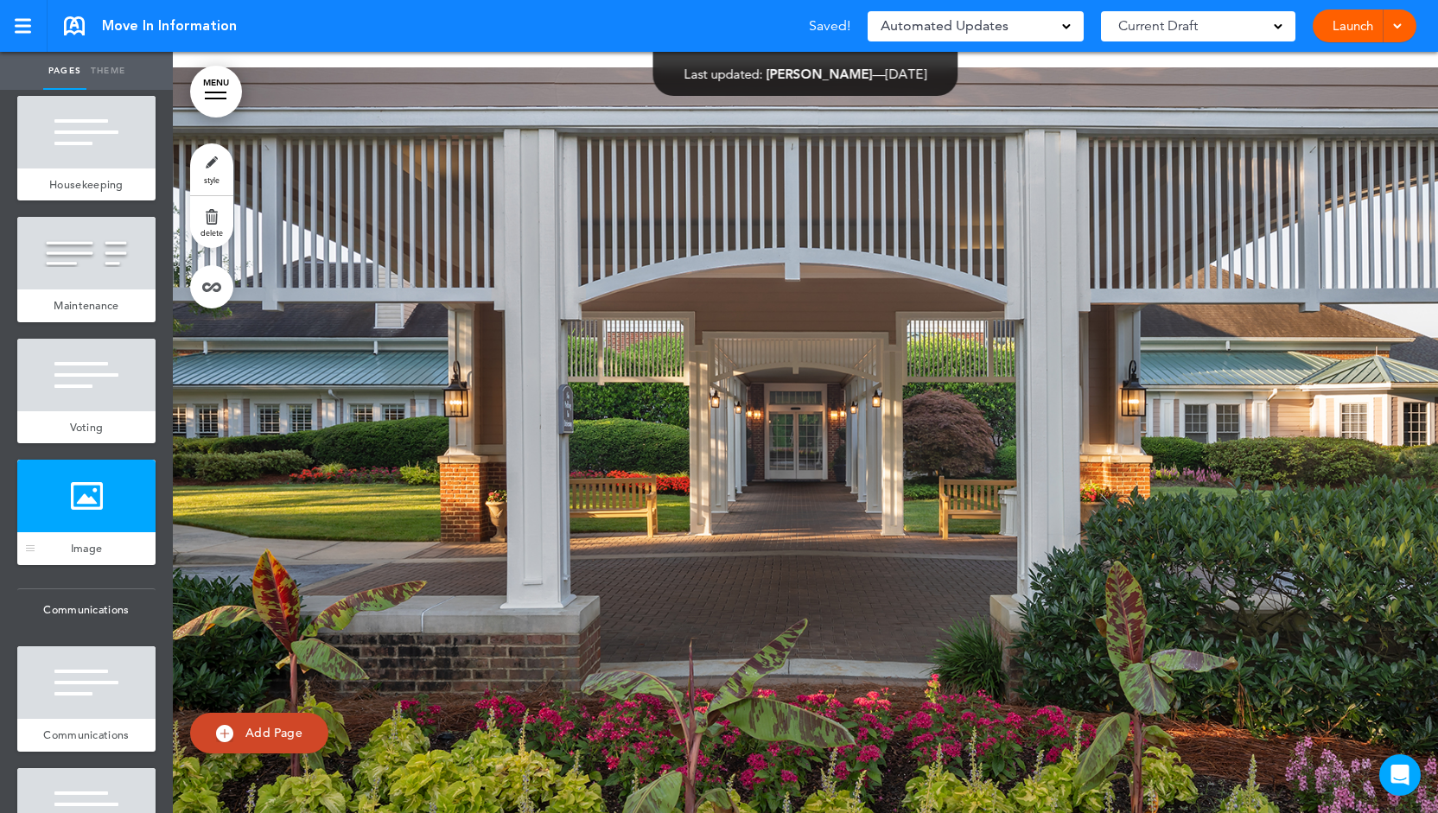
scroll to position [8547, 0]
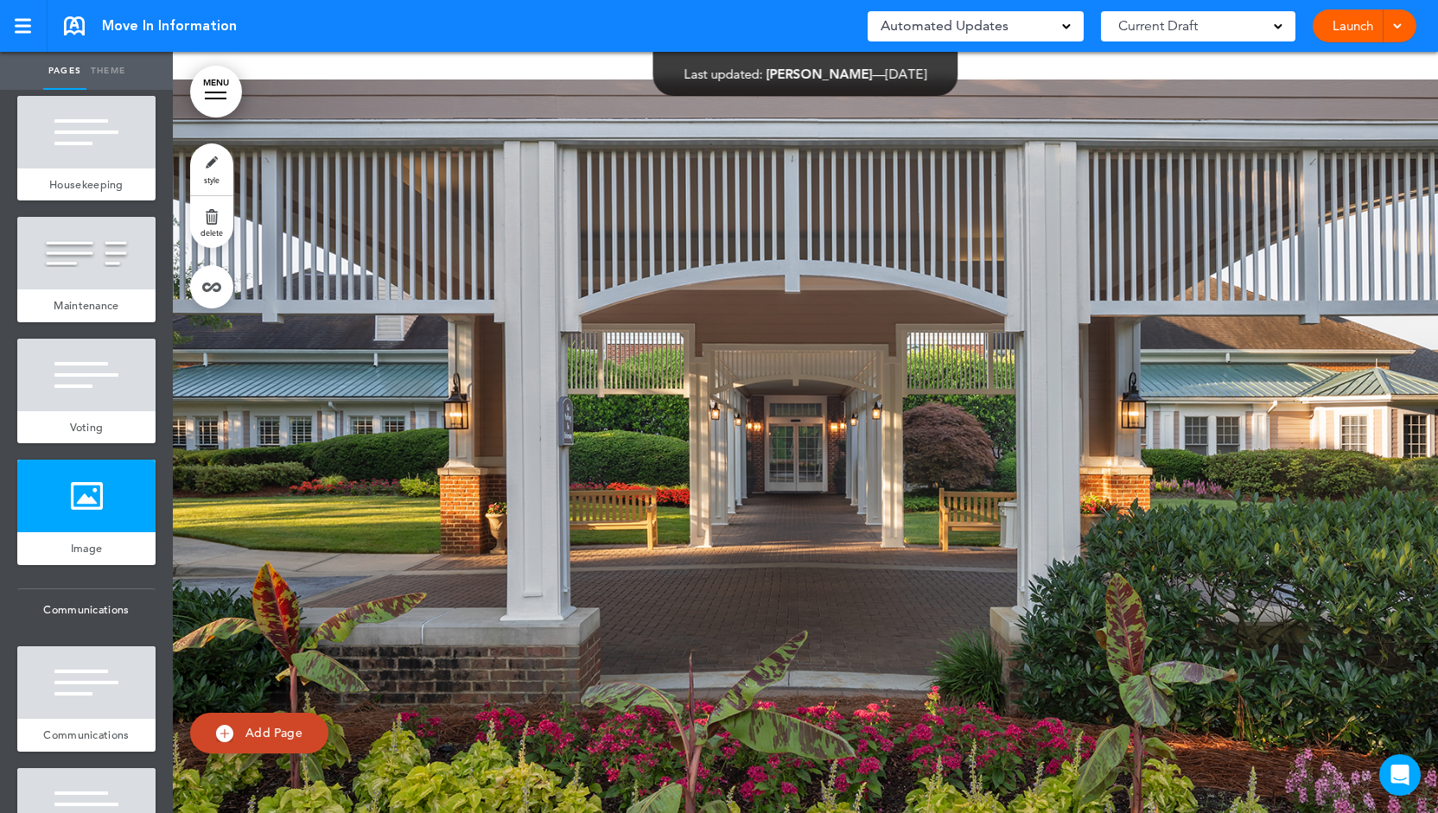
click at [206, 167] on link "style" at bounding box center [211, 169] width 43 height 52
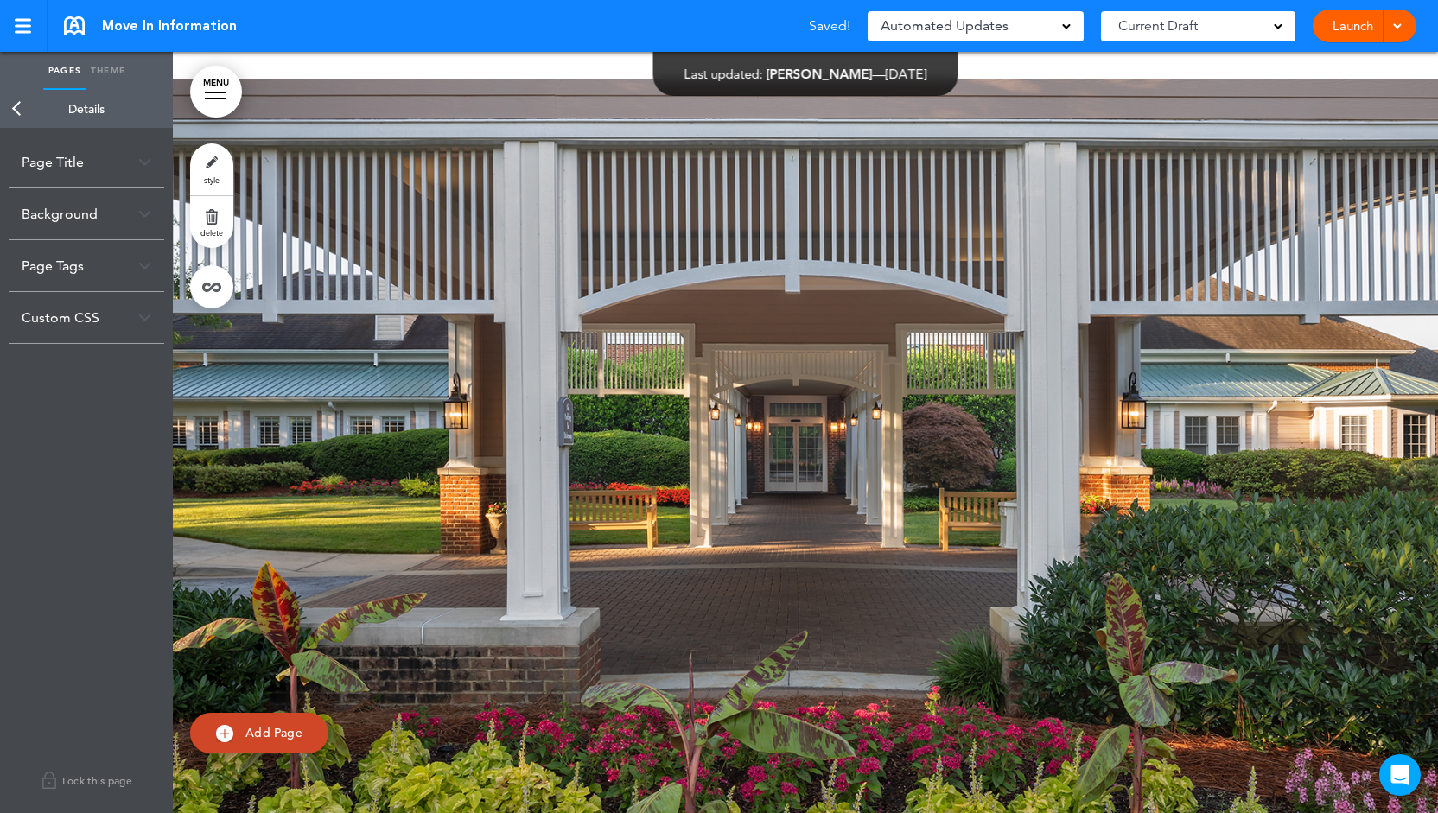
click at [112, 222] on div "Background" at bounding box center [87, 213] width 156 height 51
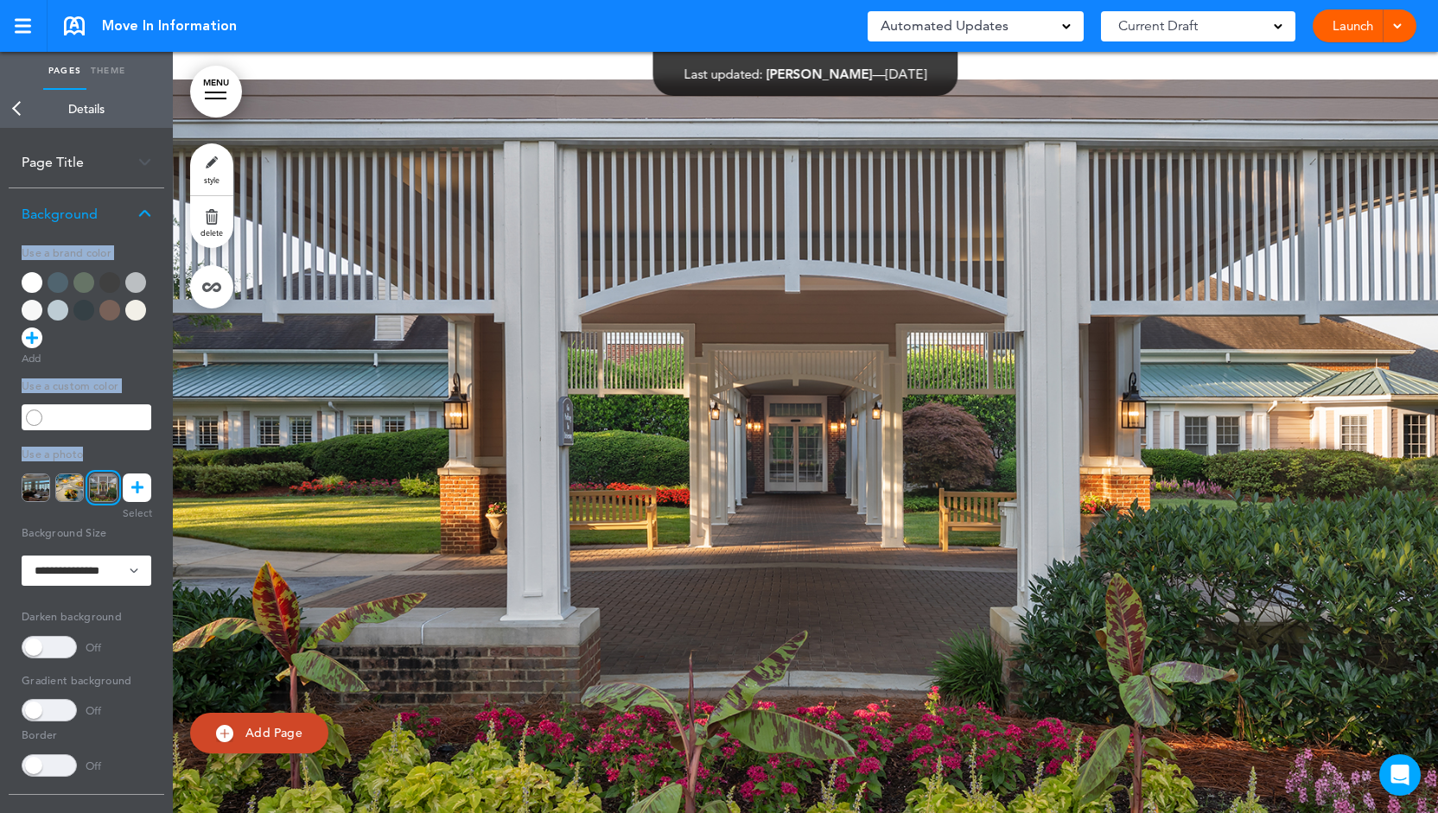
drag, startPoint x: 97, startPoint y: 448, endPoint x: 17, endPoint y: 464, distance: 81.0
click at [17, 464] on div "**********" at bounding box center [87, 516] width 156 height 555
click at [28, 464] on div "Use a photo" at bounding box center [87, 471] width 130 height 61
click at [133, 493] on icon at bounding box center [137, 487] width 12 height 29
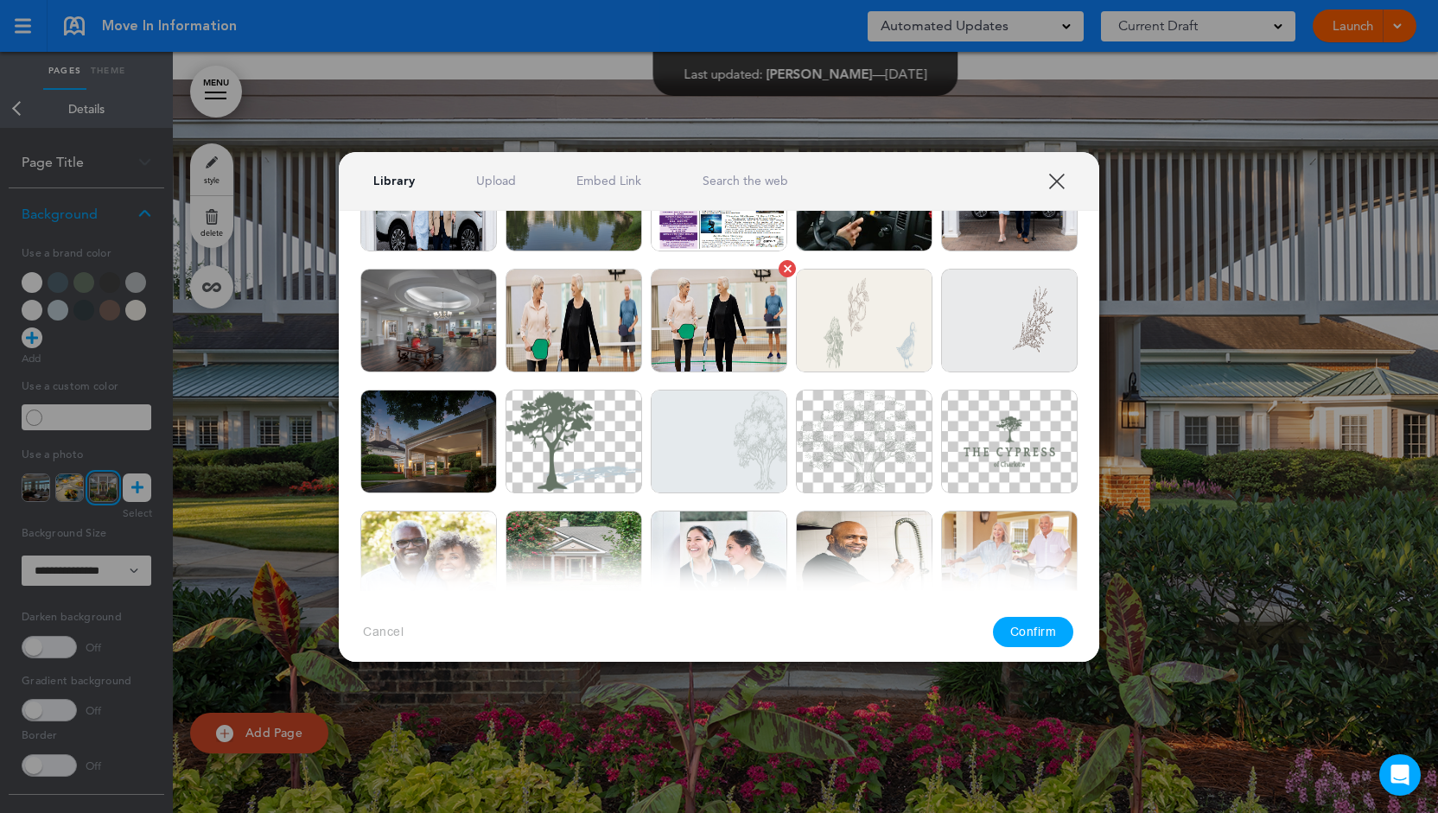
scroll to position [432, 0]
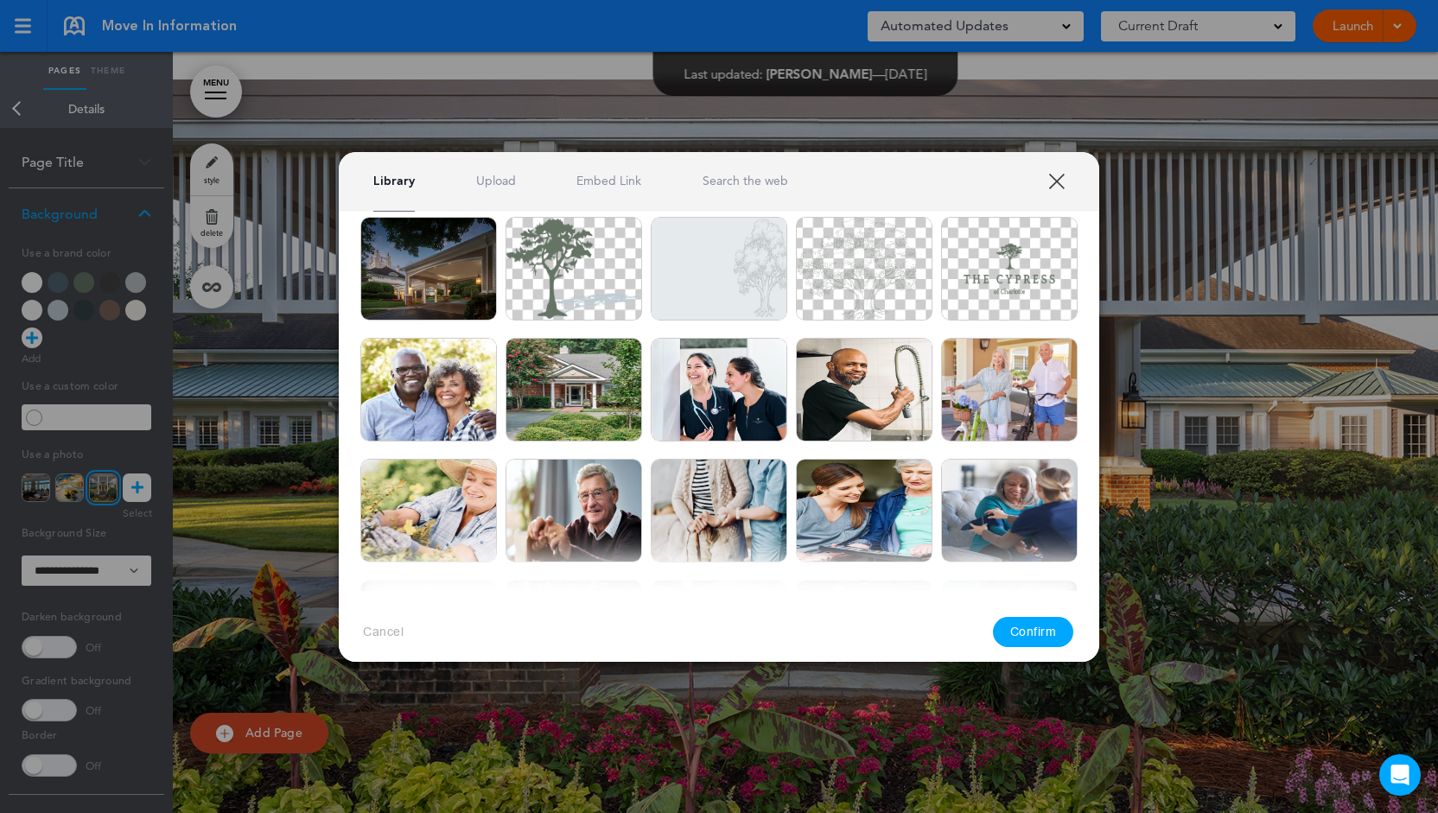
click at [502, 187] on link "Upload" at bounding box center [496, 181] width 40 height 16
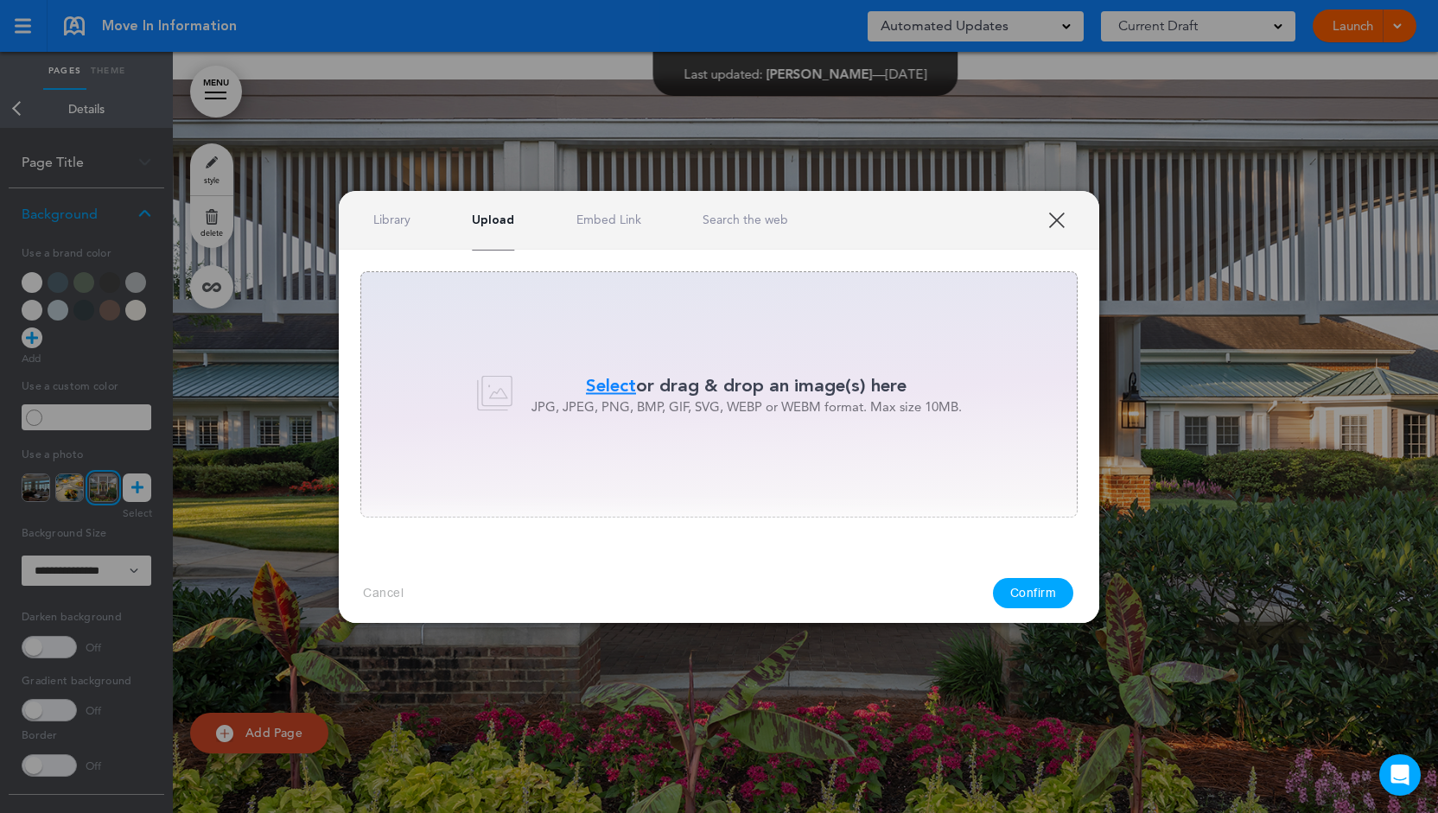
click at [406, 222] on link "Library" at bounding box center [391, 220] width 37 height 16
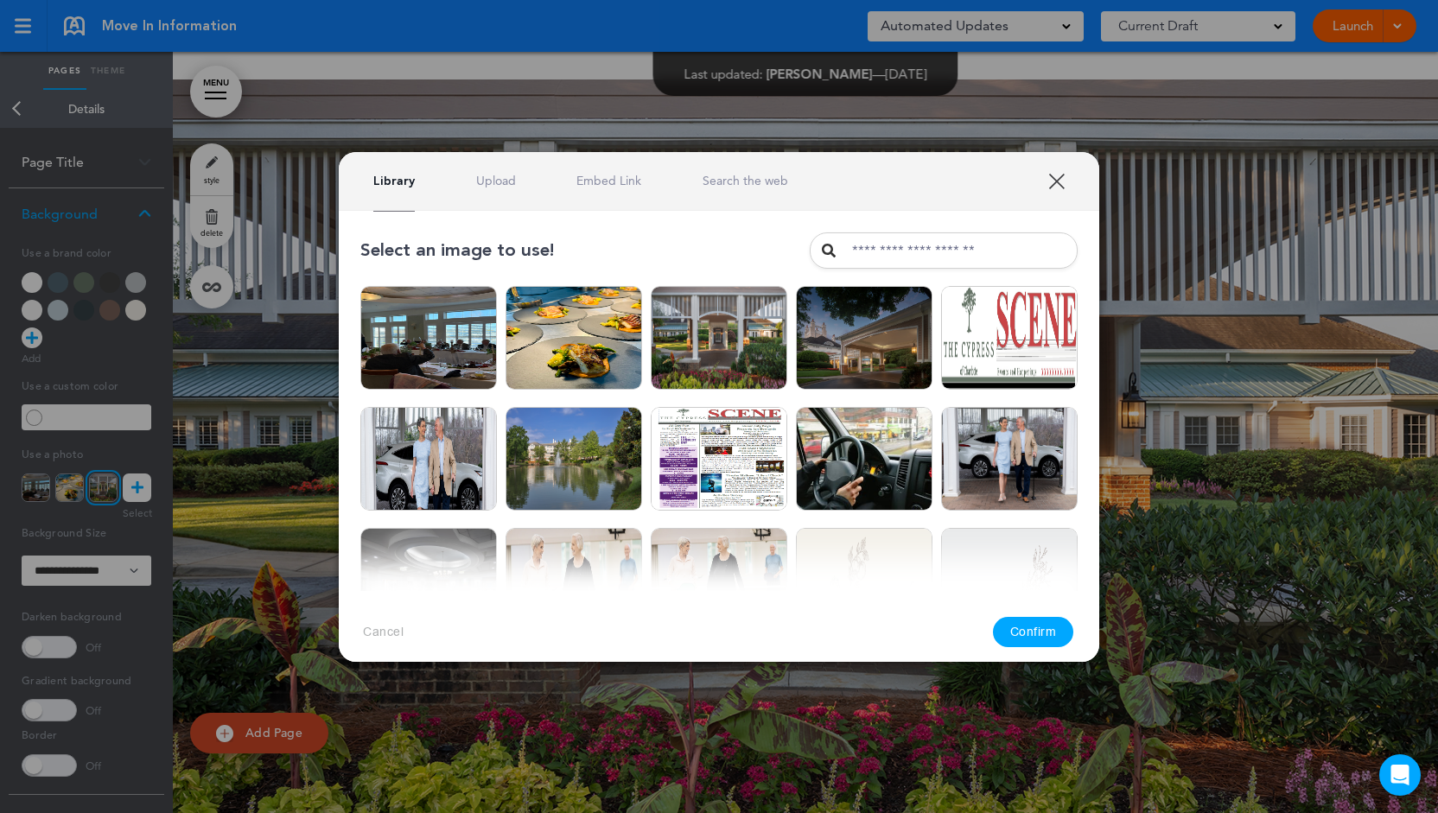
click at [726, 181] on link "Search the web" at bounding box center [745, 181] width 86 height 16
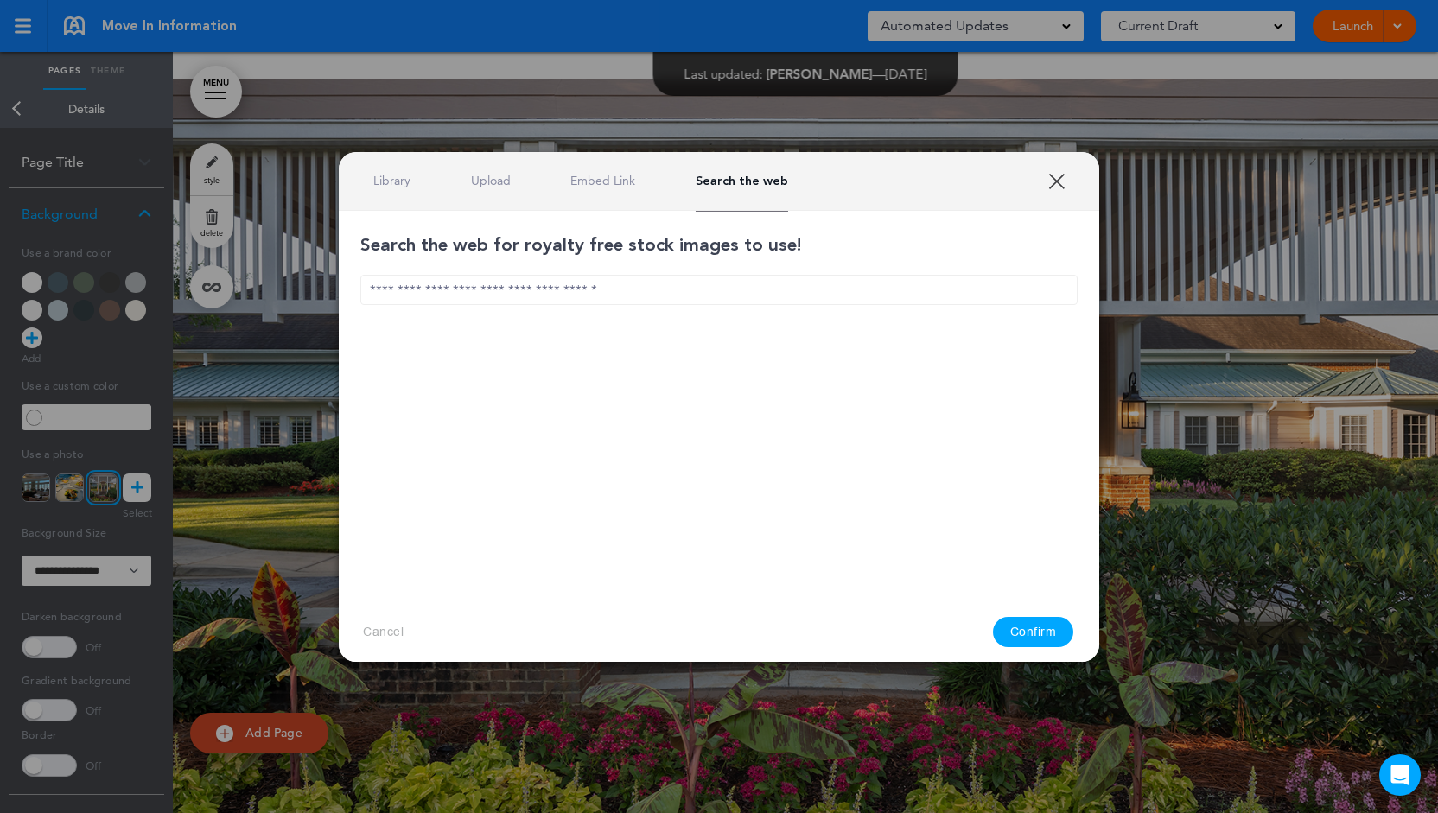
click at [619, 296] on input "text" at bounding box center [718, 290] width 717 height 30
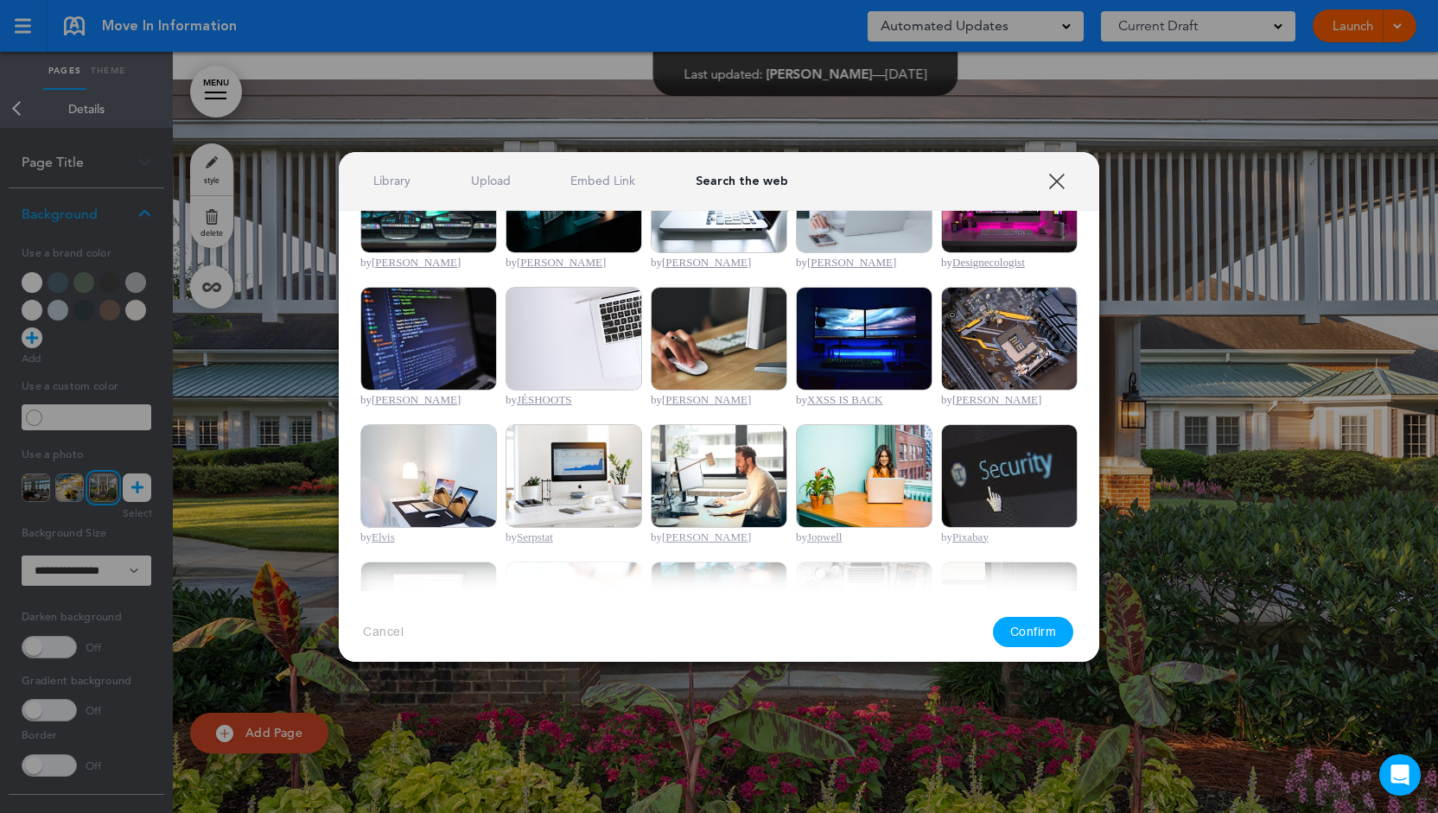
scroll to position [346, 0]
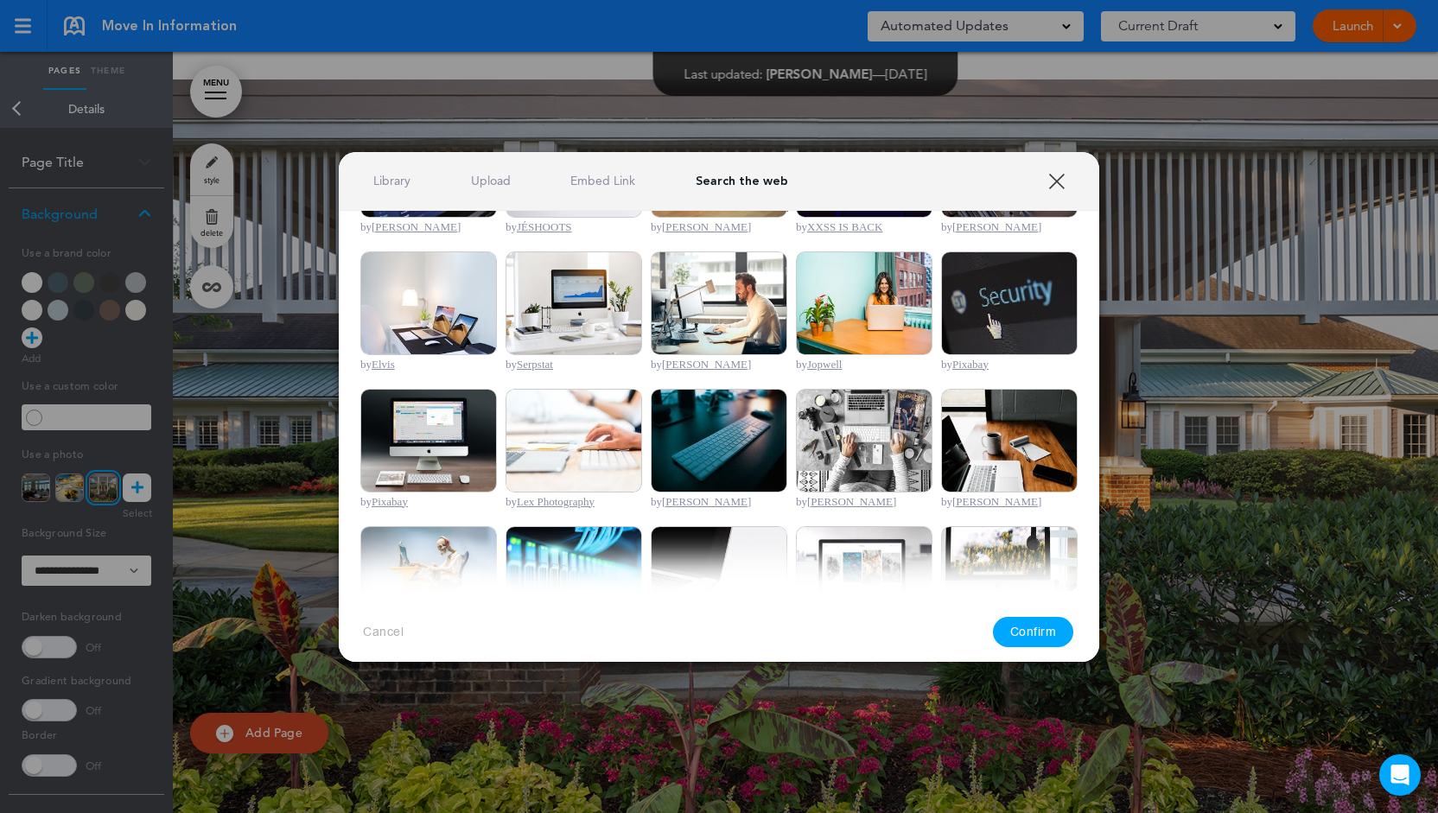
type input "********"
click at [718, 459] on img at bounding box center [719, 441] width 137 height 104
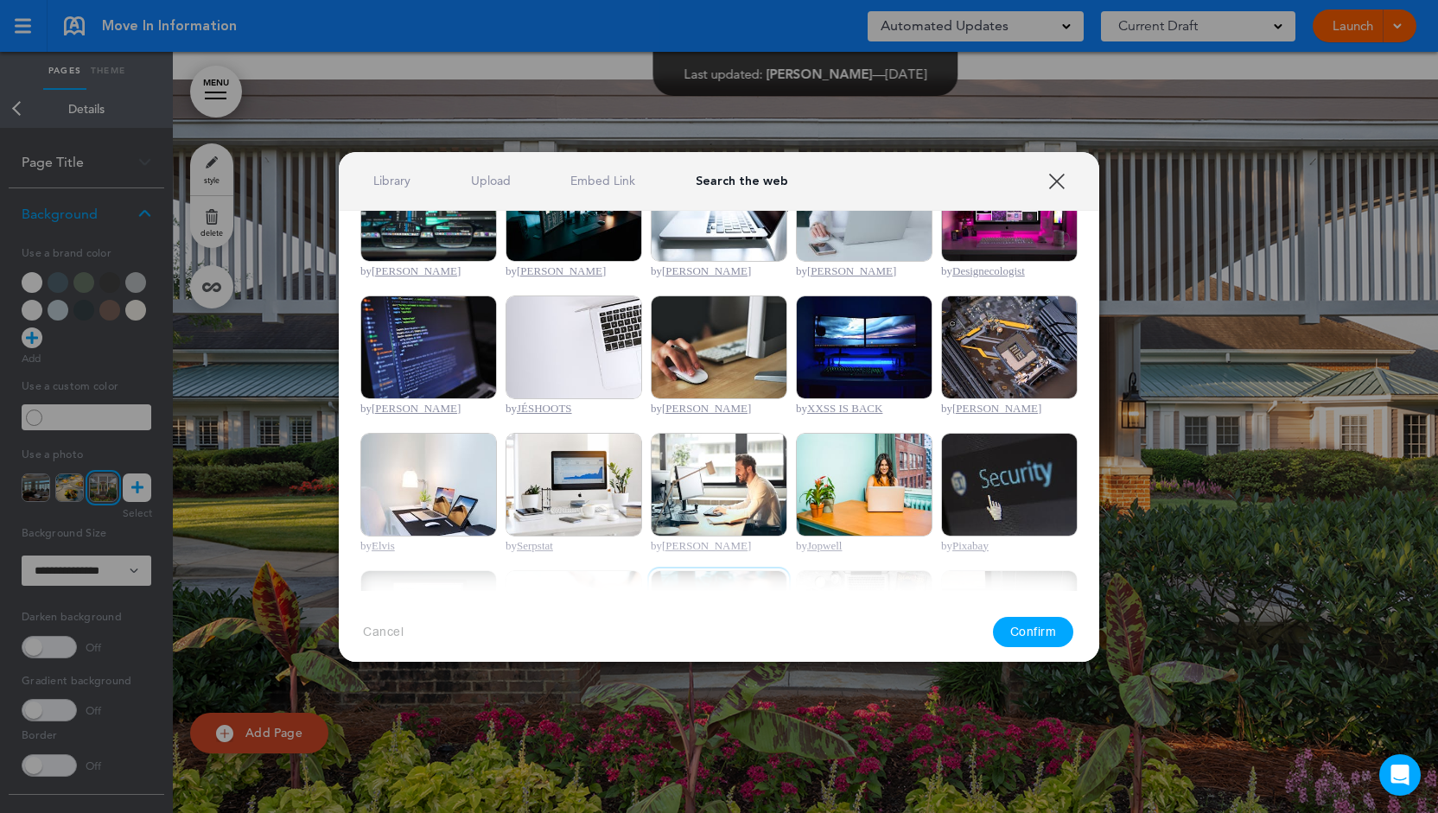
scroll to position [0, 0]
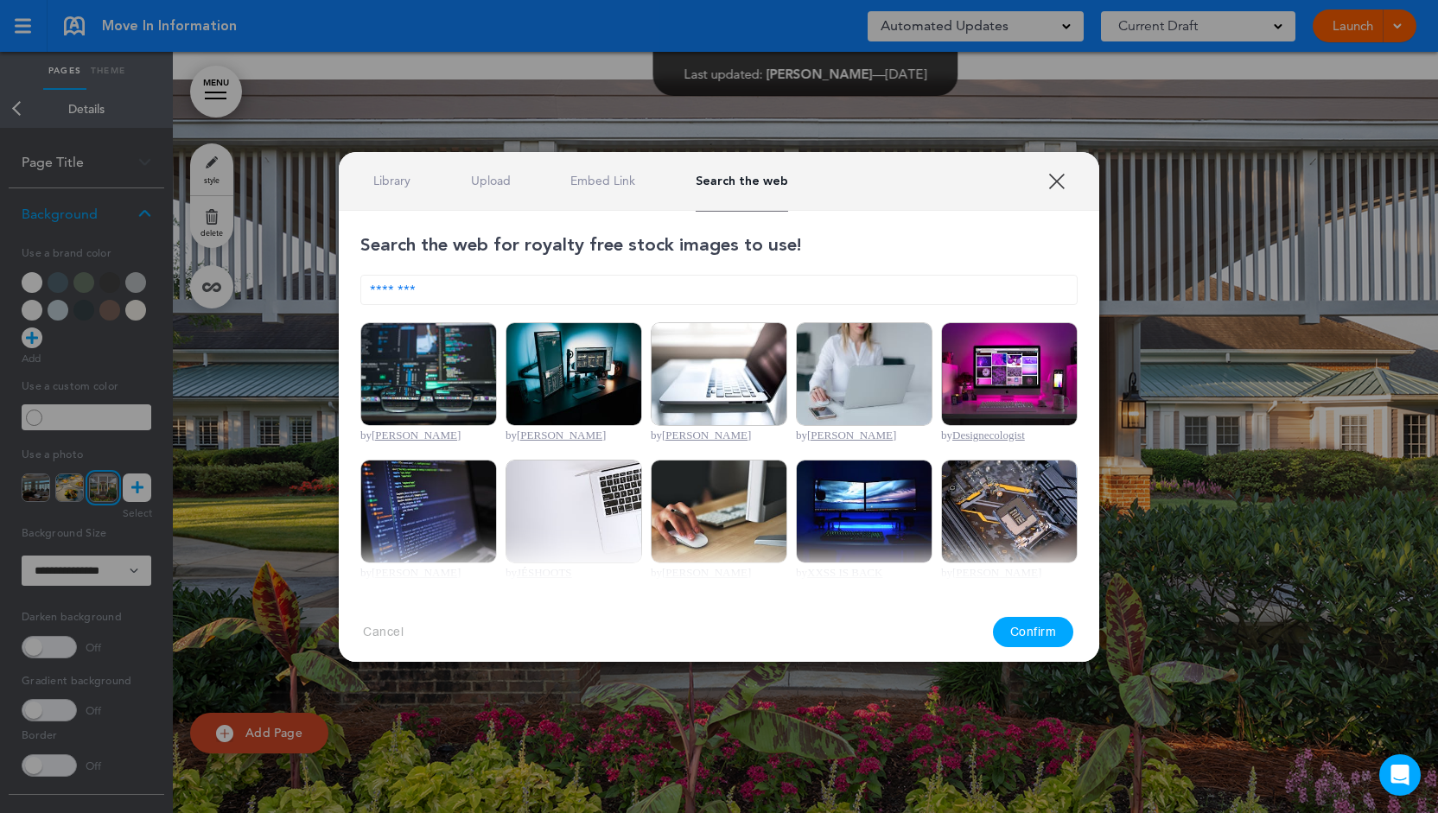
click at [1057, 187] on link "XXX" at bounding box center [1056, 181] width 16 height 16
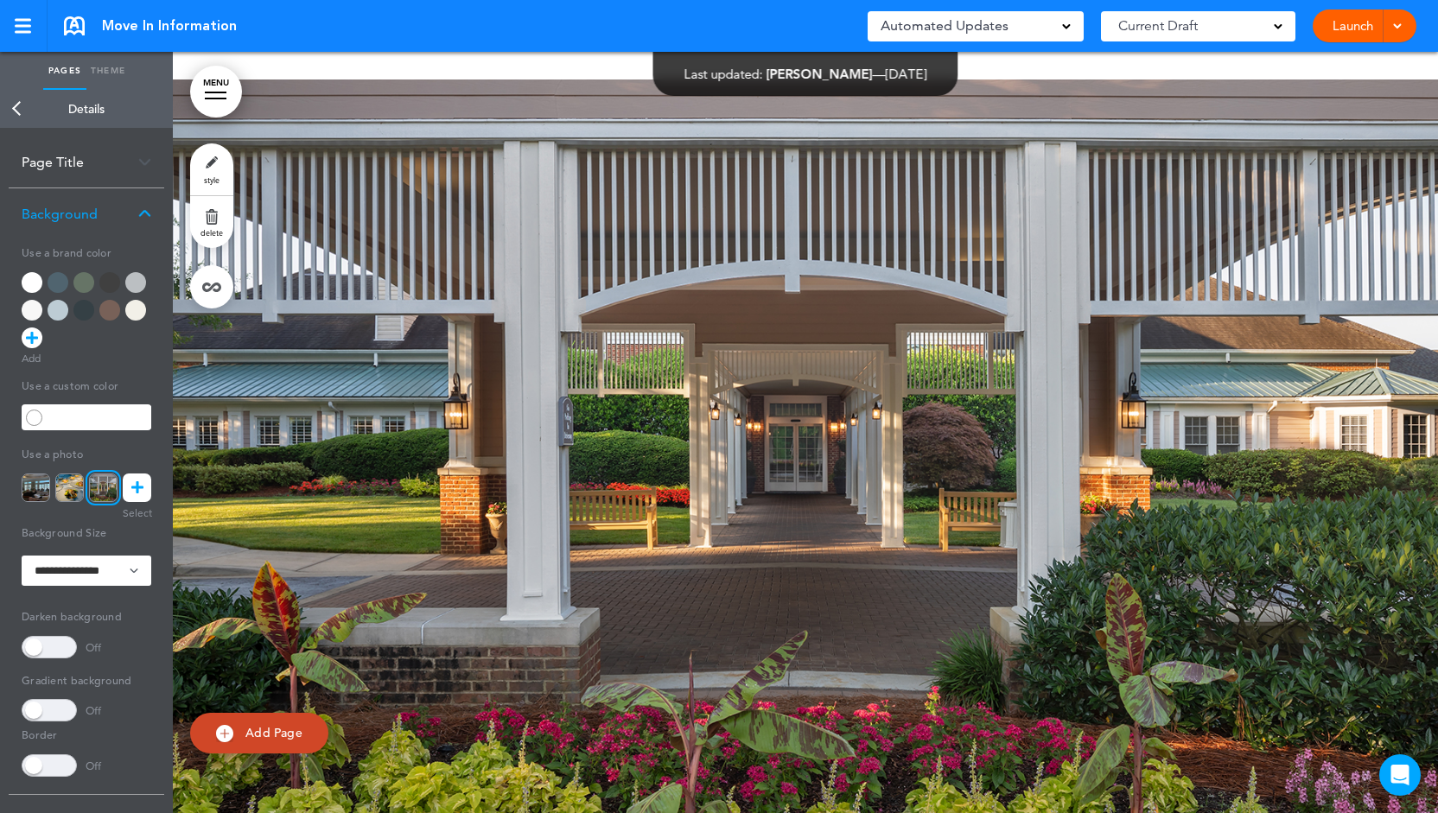
click at [206, 105] on link "MENU" at bounding box center [216, 92] width 52 height 52
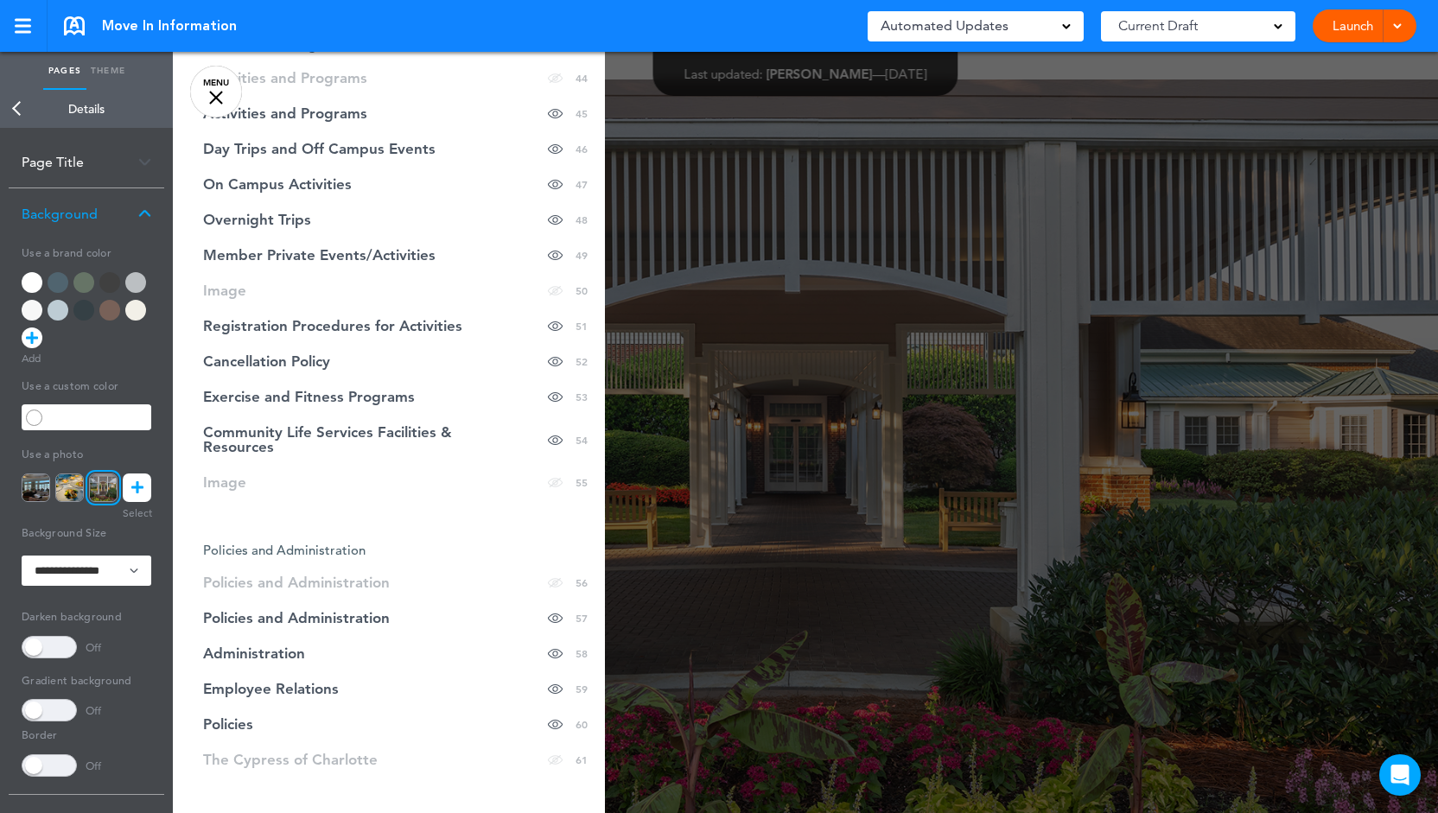
scroll to position [2025, 0]
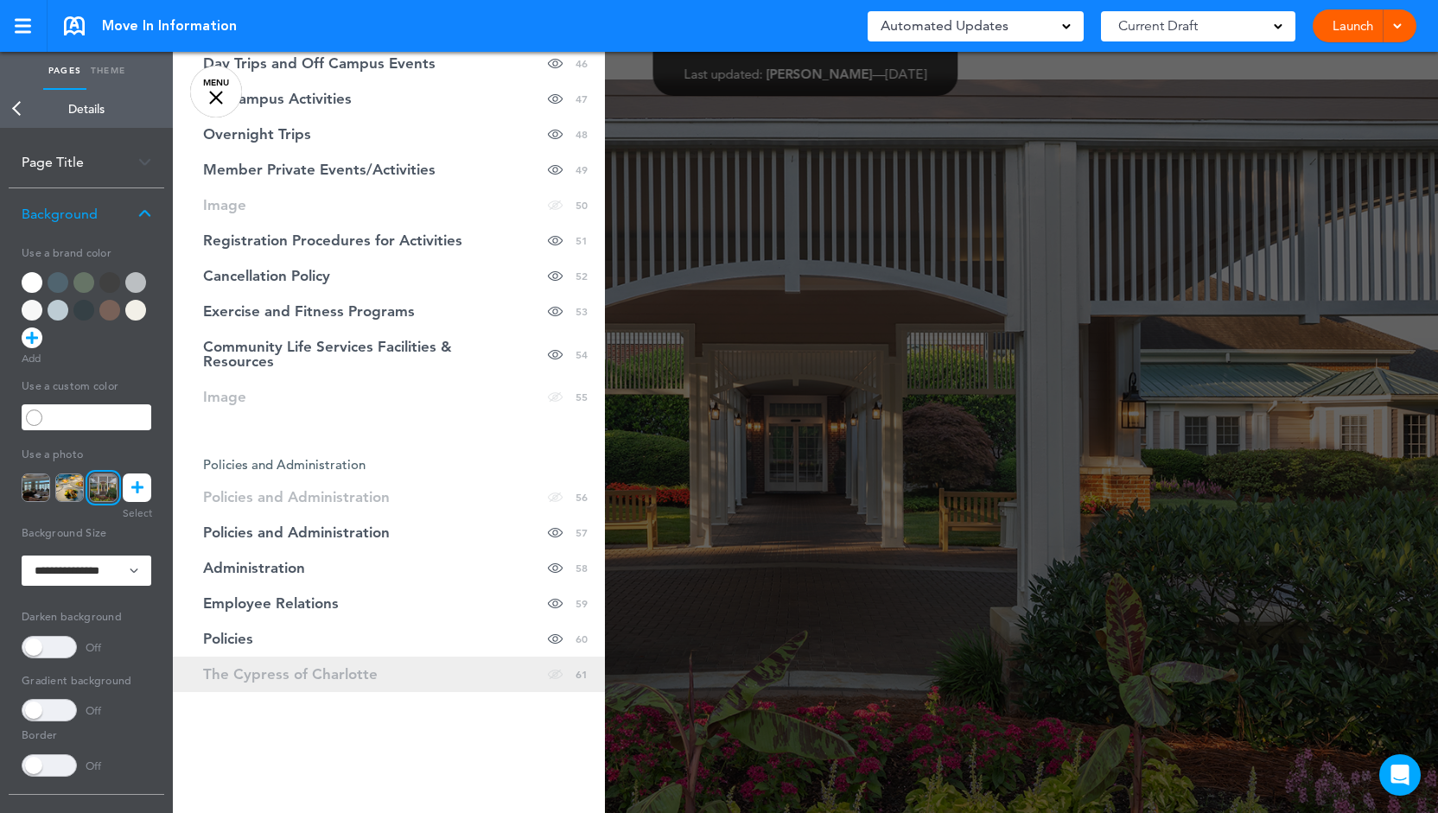
click at [430, 663] on link "The Cypress of Charlotte Hide page in table of contents 61" at bounding box center [389, 674] width 432 height 35
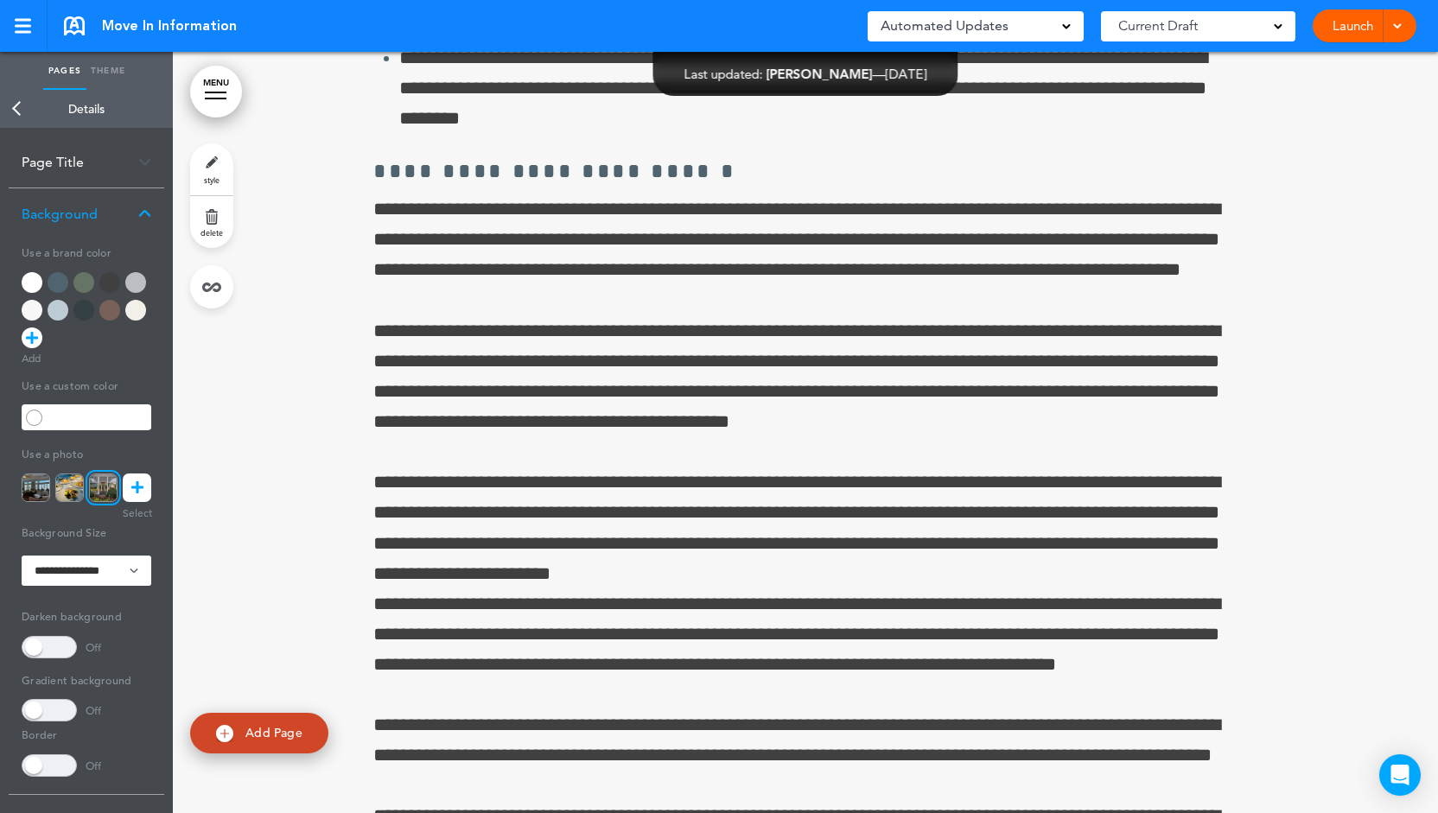
scroll to position [59345, 0]
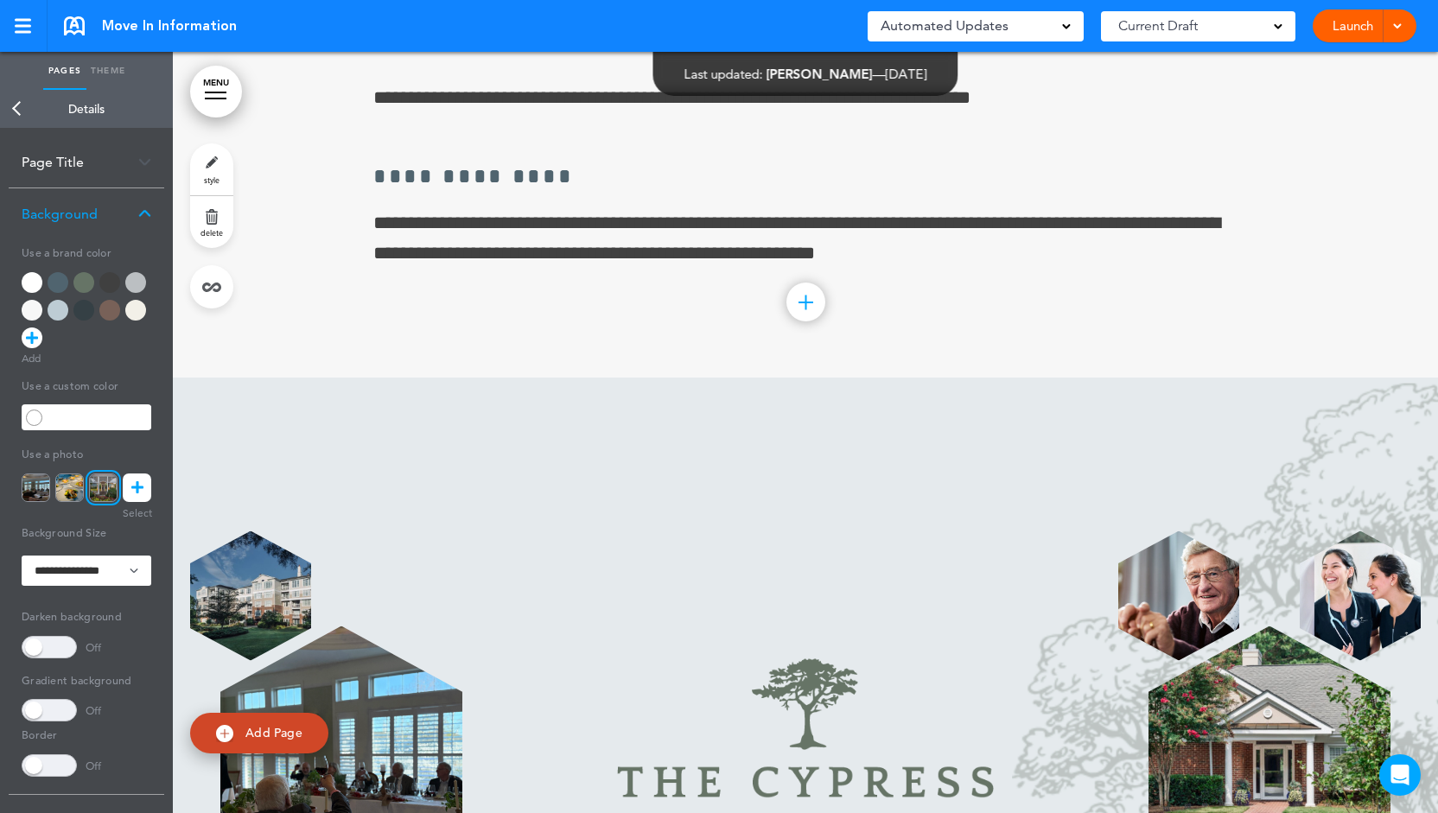
click at [19, 108] on link "Back" at bounding box center [17, 109] width 35 height 38
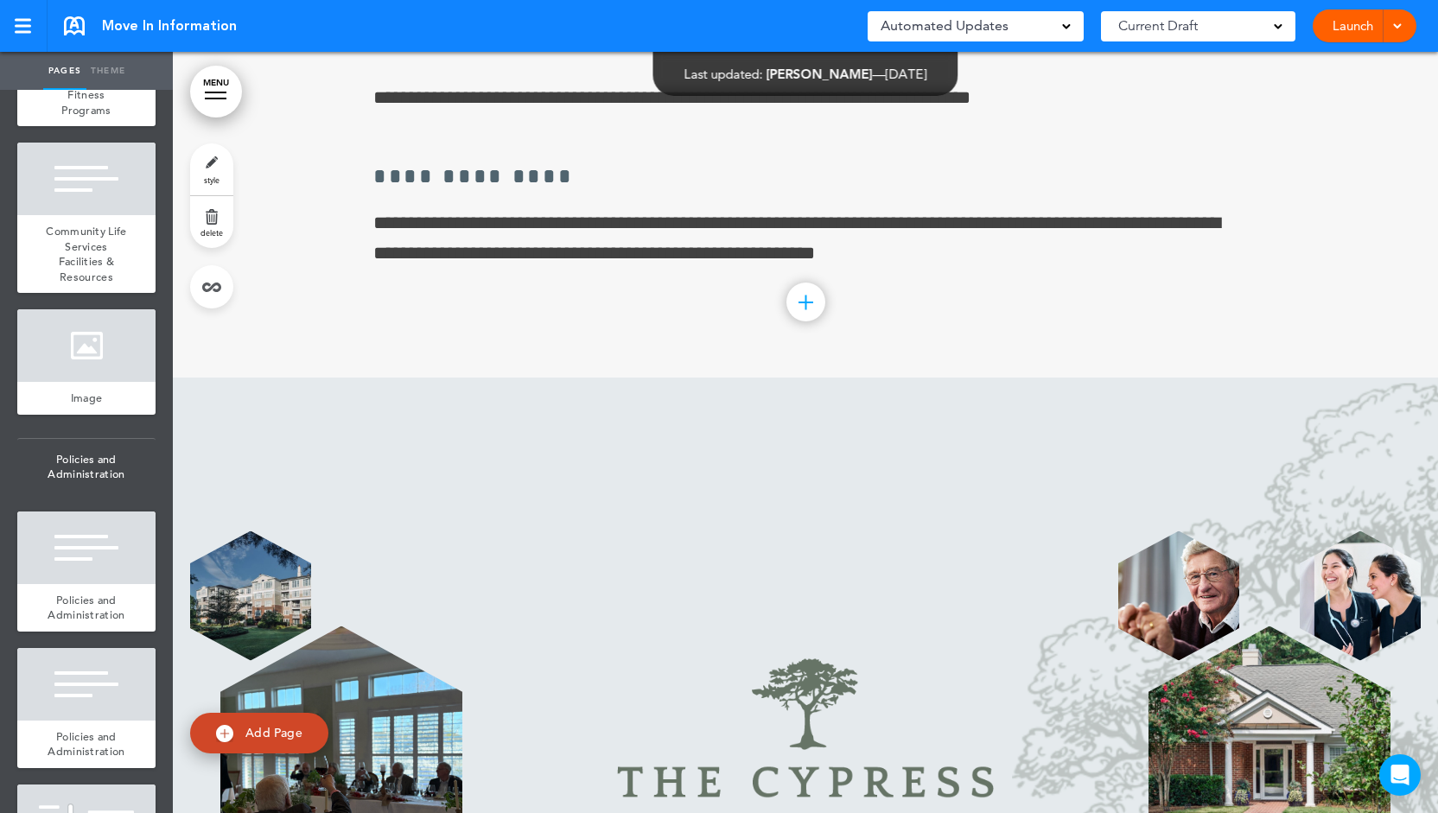
scroll to position [8028, 0]
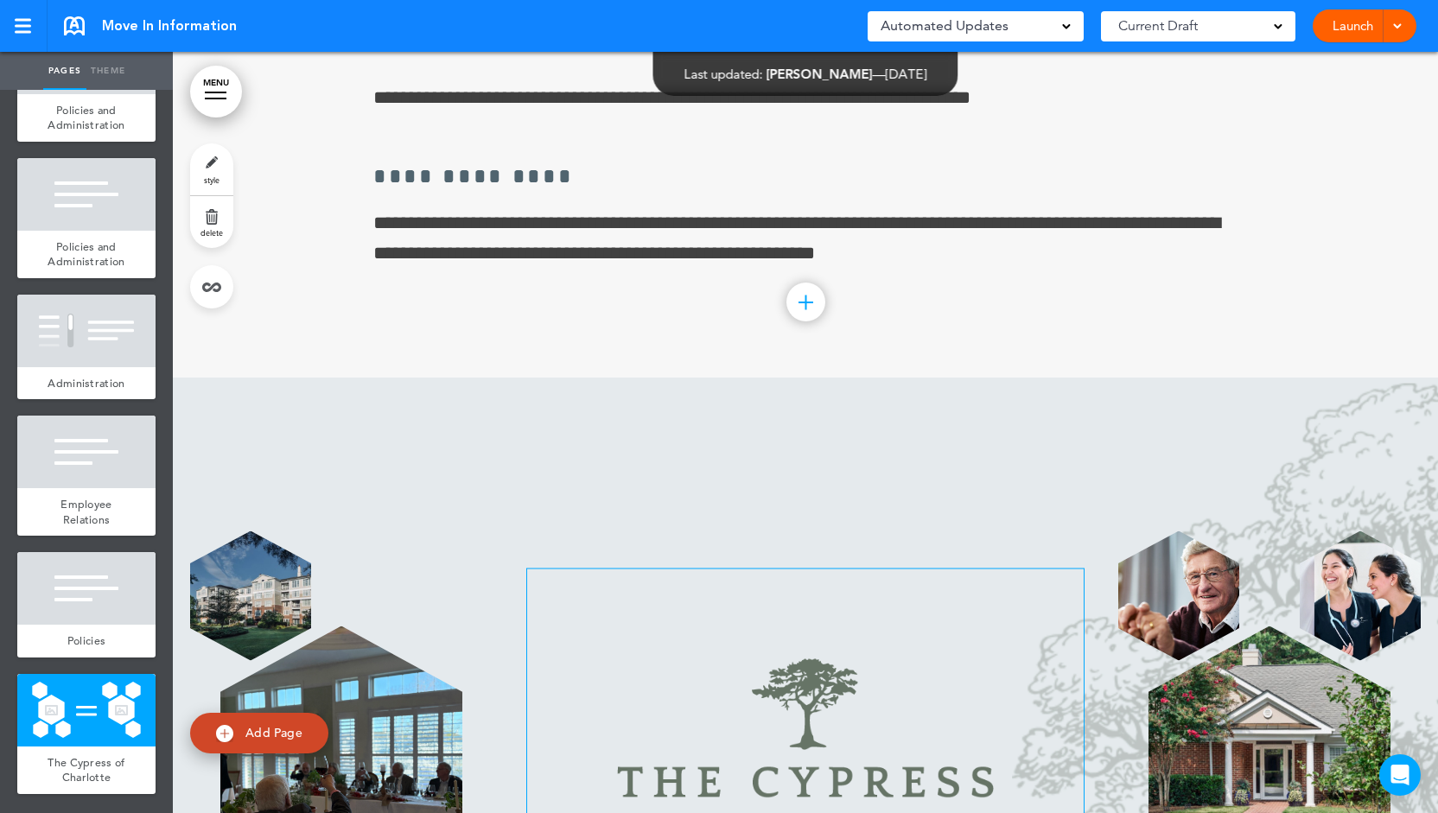
click at [807, 568] on img at bounding box center [805, 745] width 556 height 355
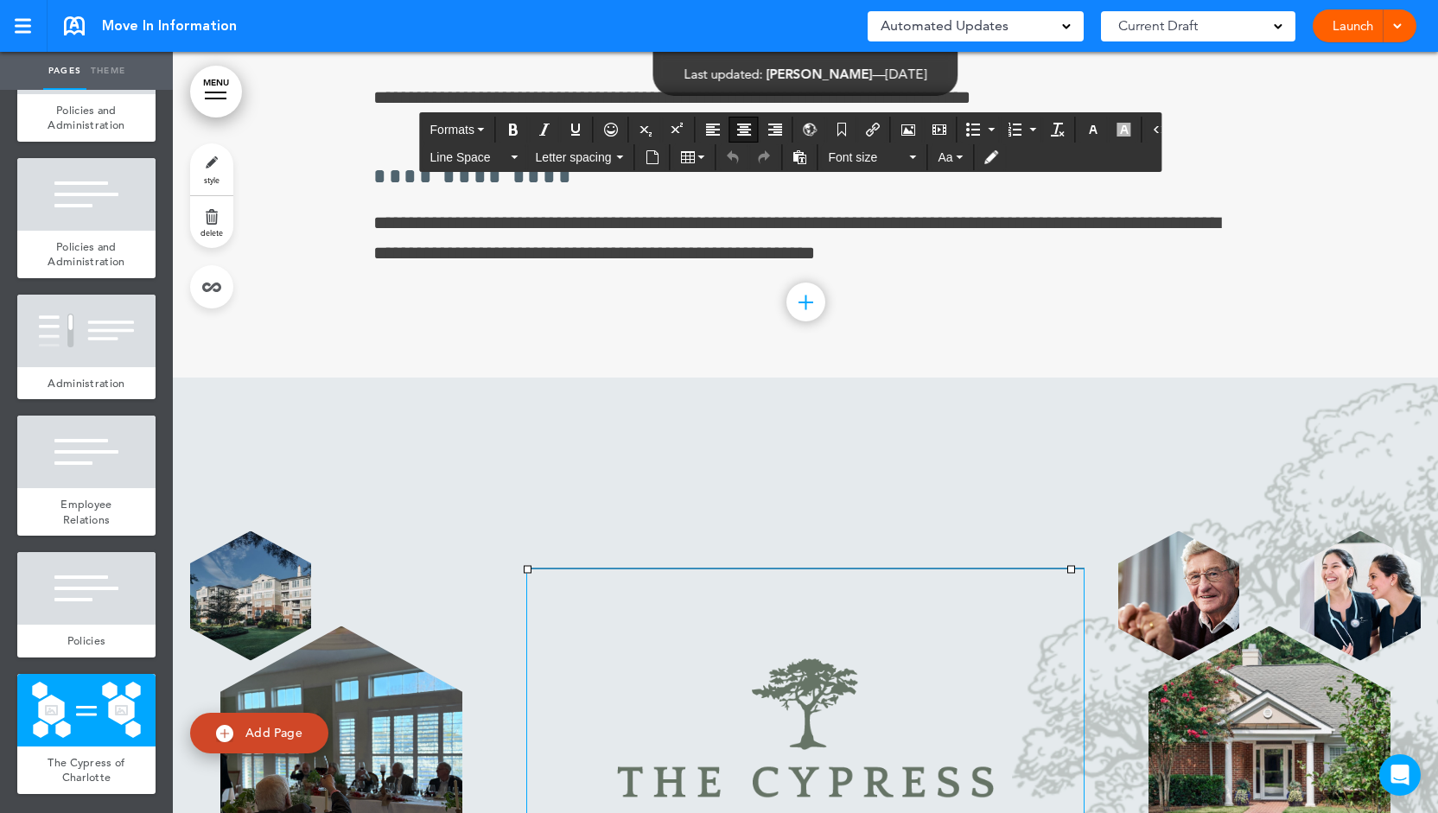
click at [458, 531] on div at bounding box center [341, 596] width 302 height 130
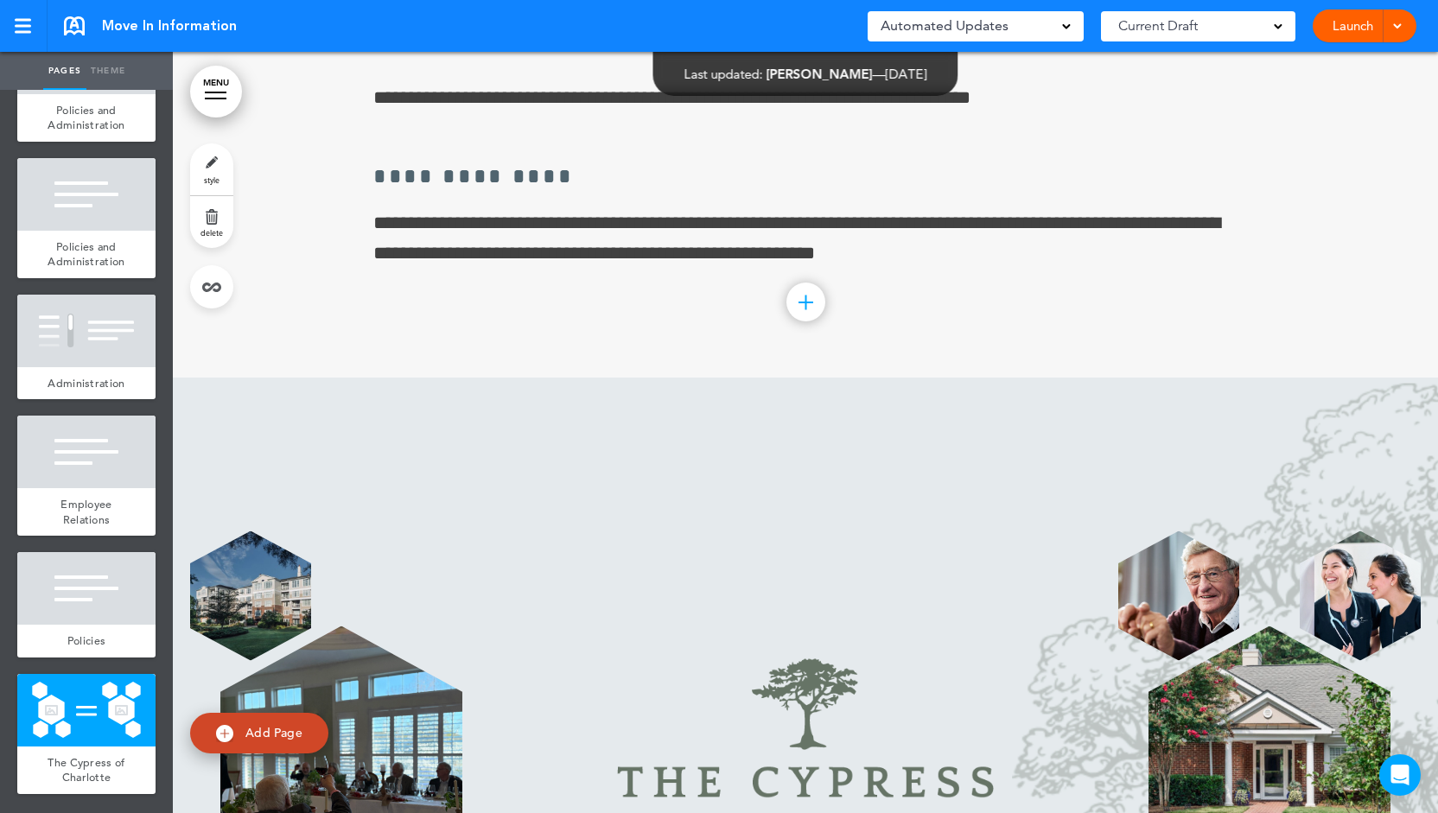
click at [376, 626] on img at bounding box center [341, 757] width 242 height 263
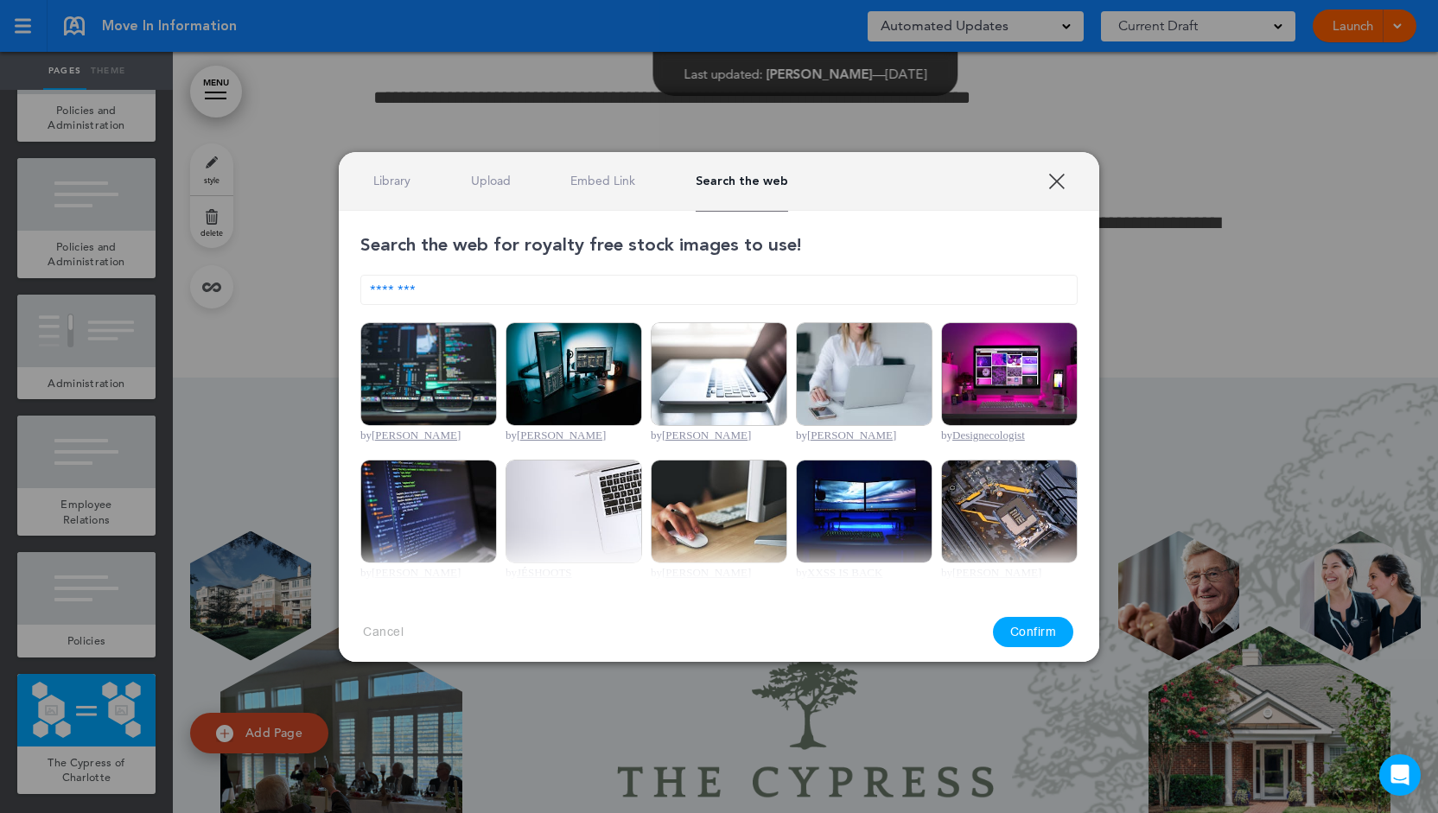
click at [405, 177] on div "Library Upload Embed Link Search the web" at bounding box center [719, 181] width 760 height 59
click at [404, 186] on link "Library" at bounding box center [391, 181] width 37 height 16
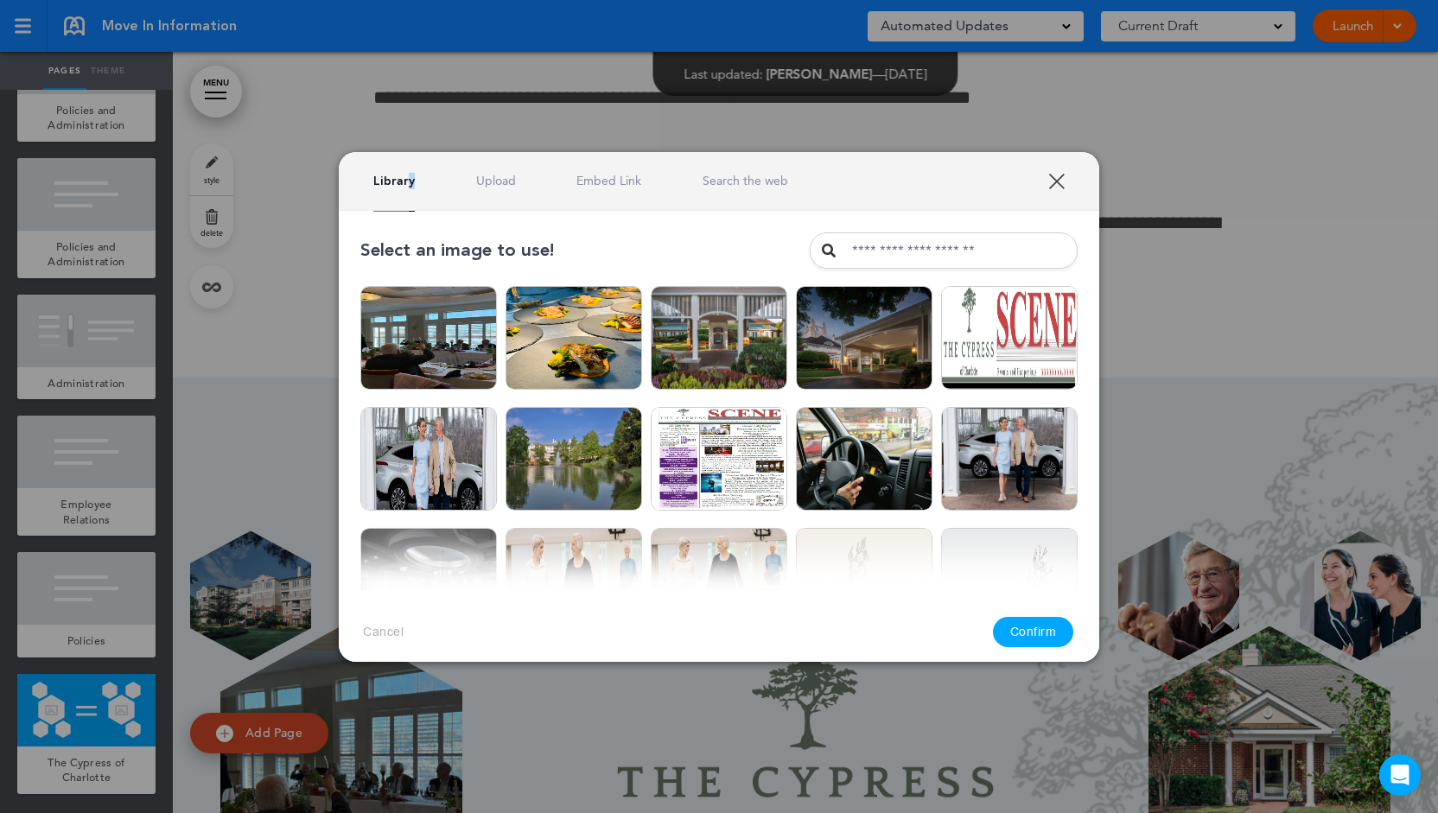
click at [1051, 182] on link "XXX" at bounding box center [1056, 181] width 16 height 16
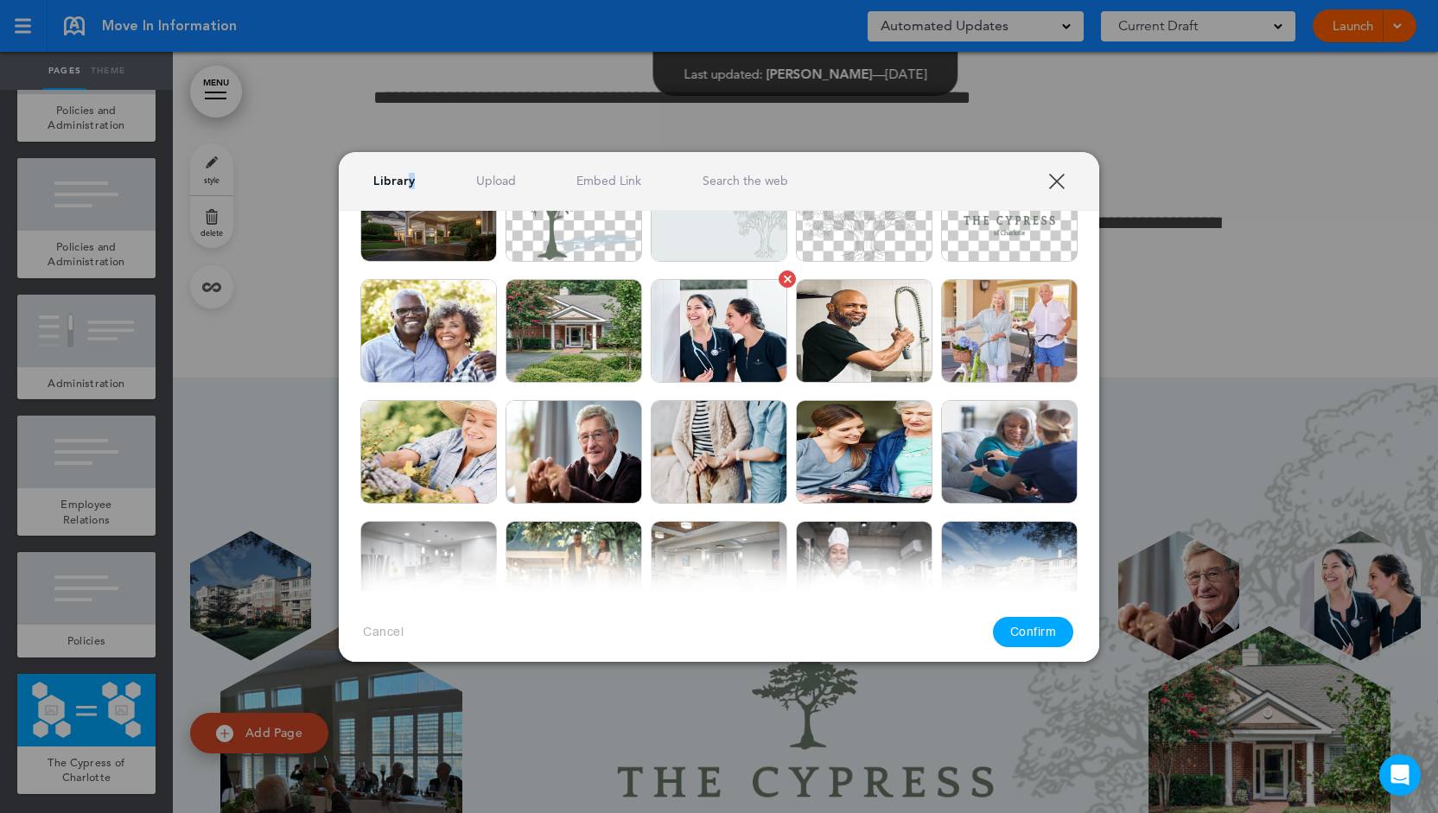
scroll to position [518, 0]
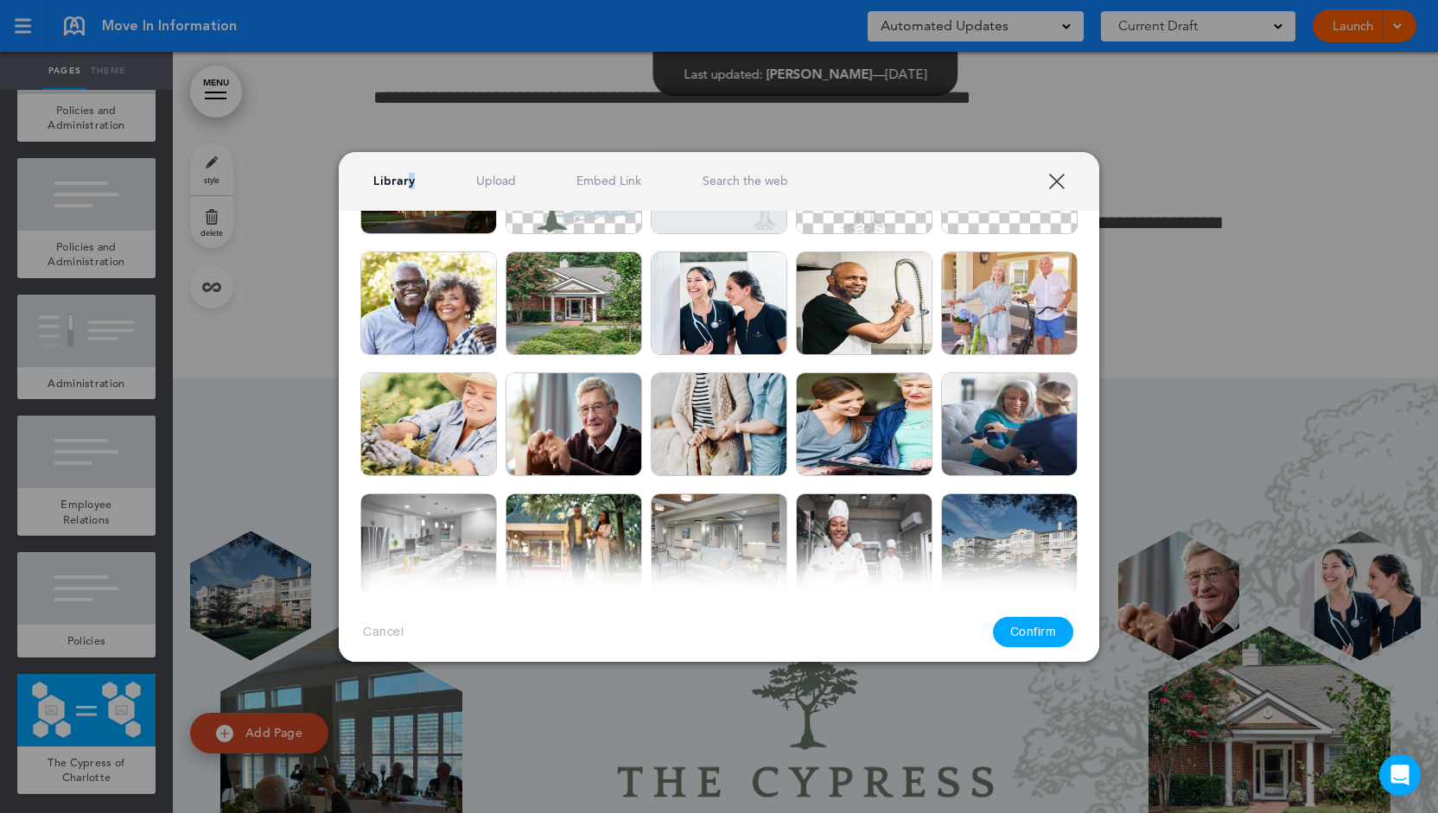
click at [1064, 179] on link "XXX" at bounding box center [1056, 181] width 16 height 16
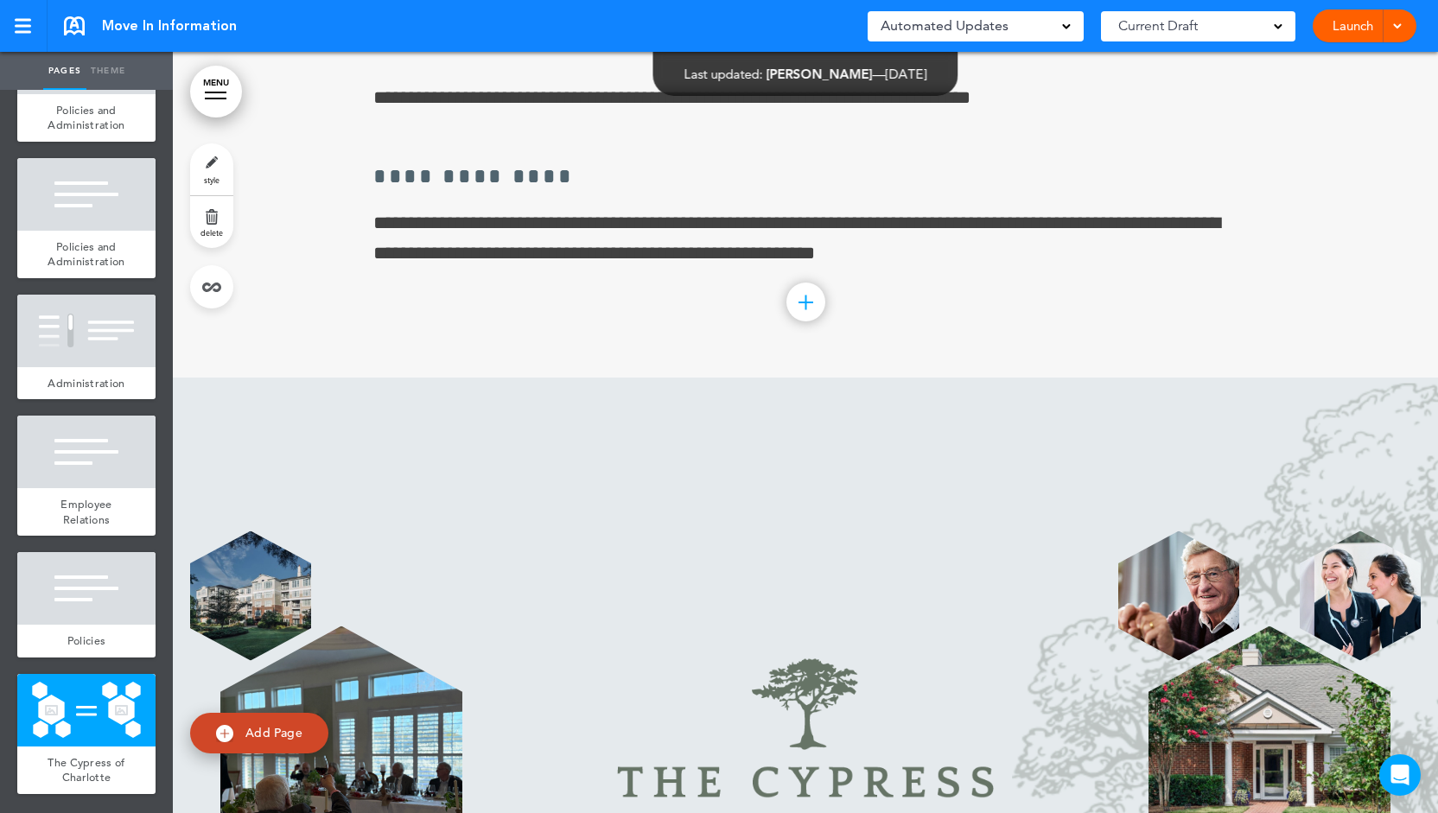
click at [266, 738] on span "Add Page" at bounding box center [273, 733] width 57 height 16
type input "********"
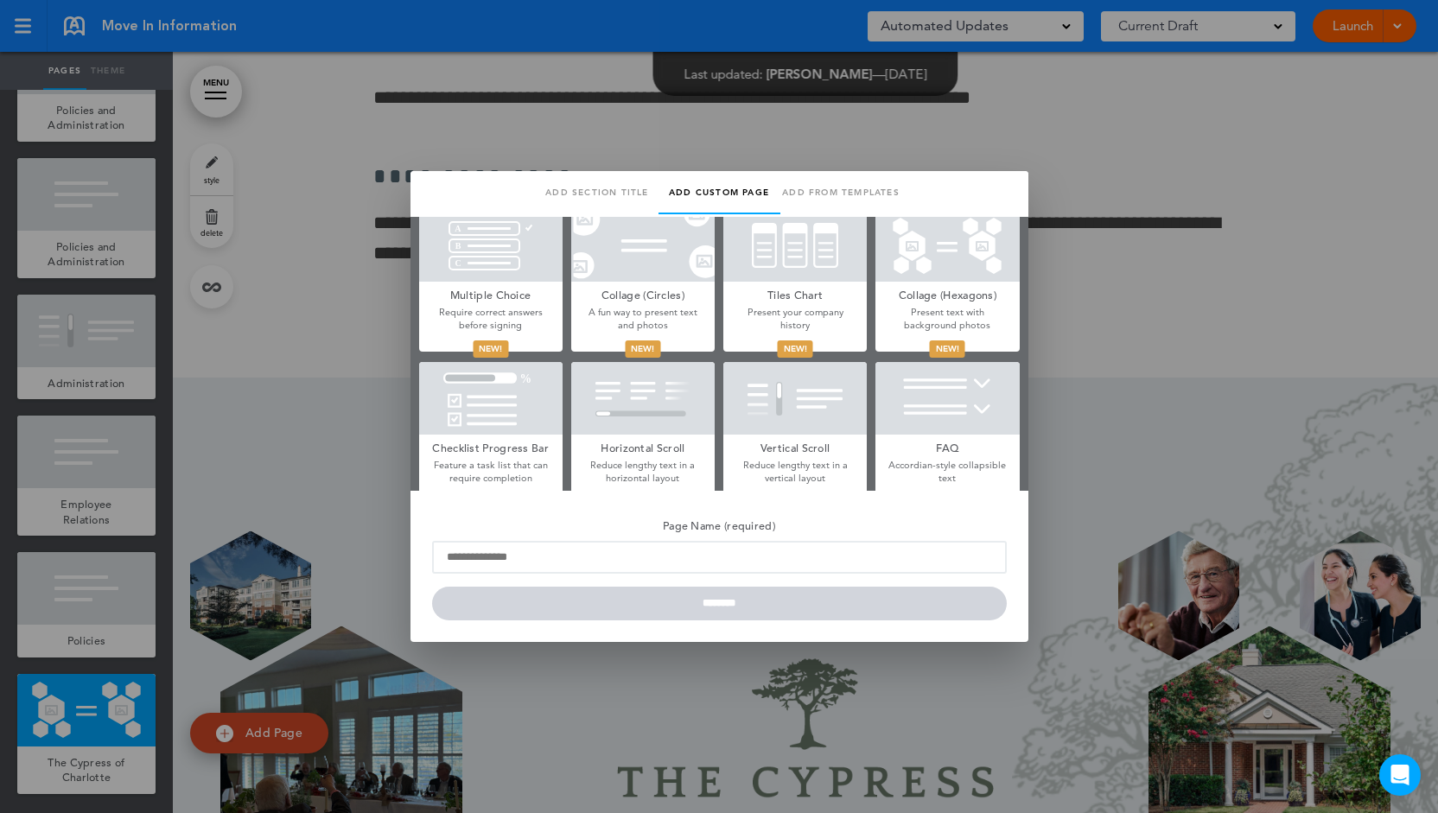
scroll to position [778, 0]
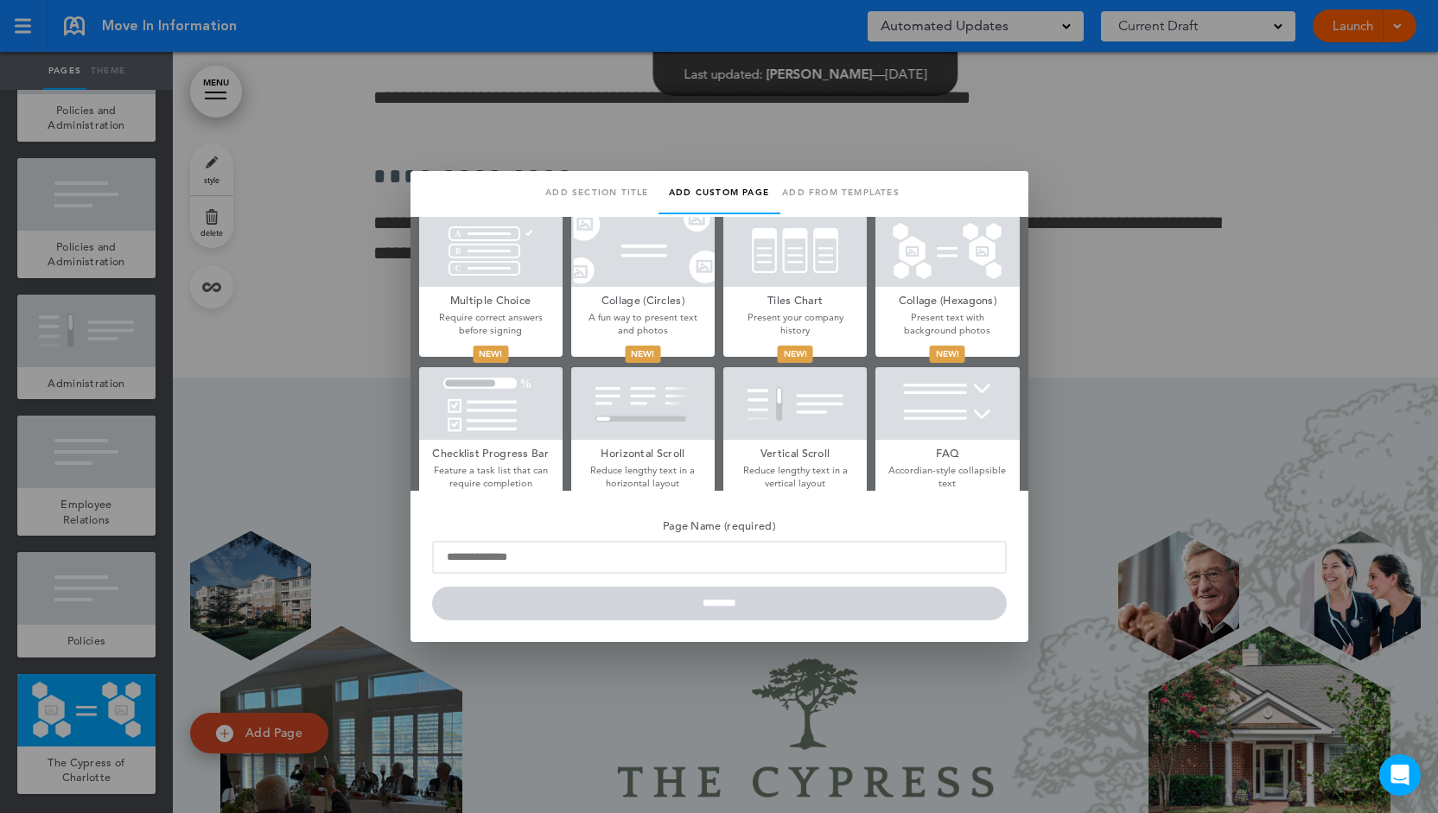
click at [931, 276] on div at bounding box center [946, 250] width 143 height 73
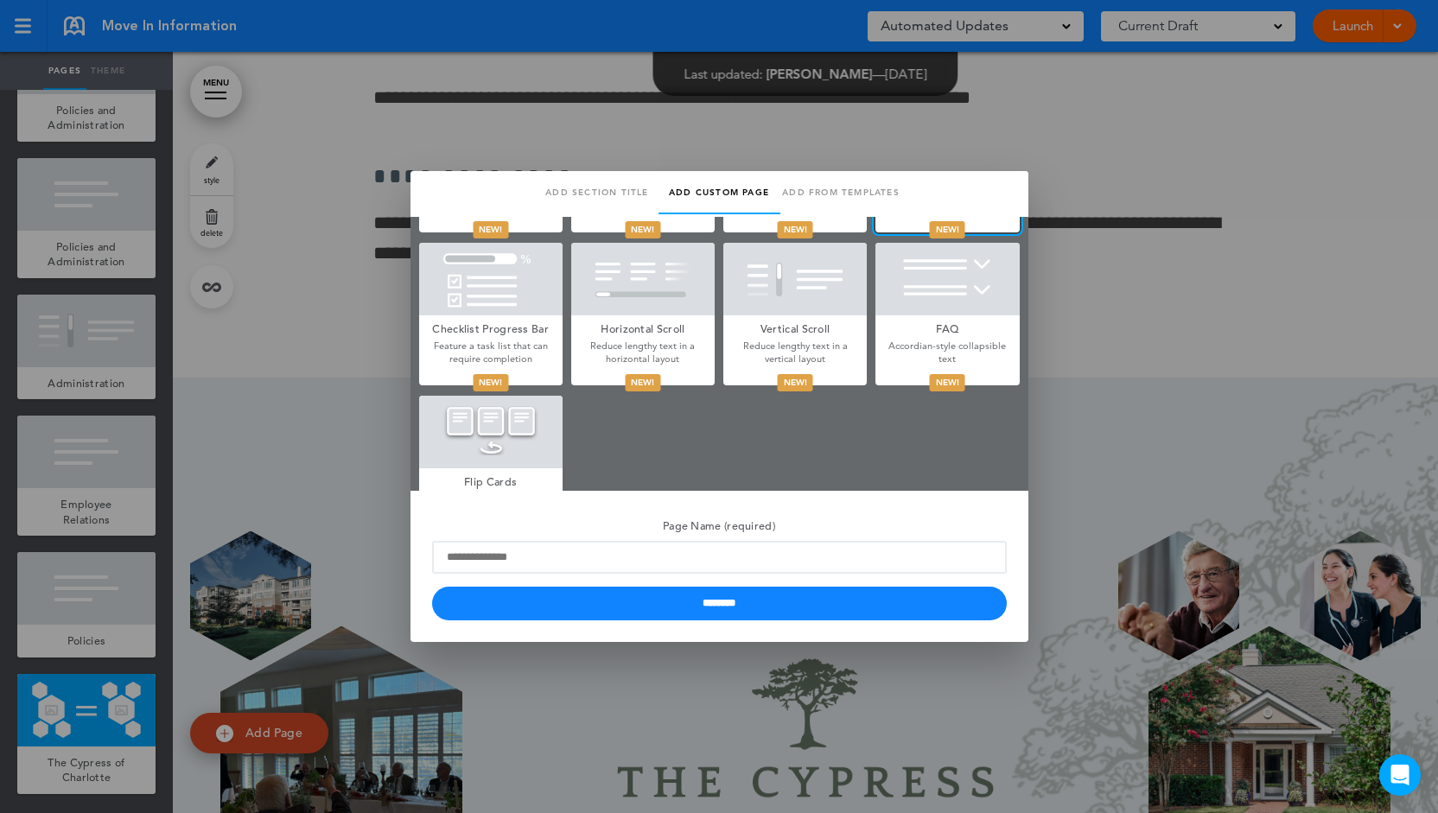
scroll to position [876, 0]
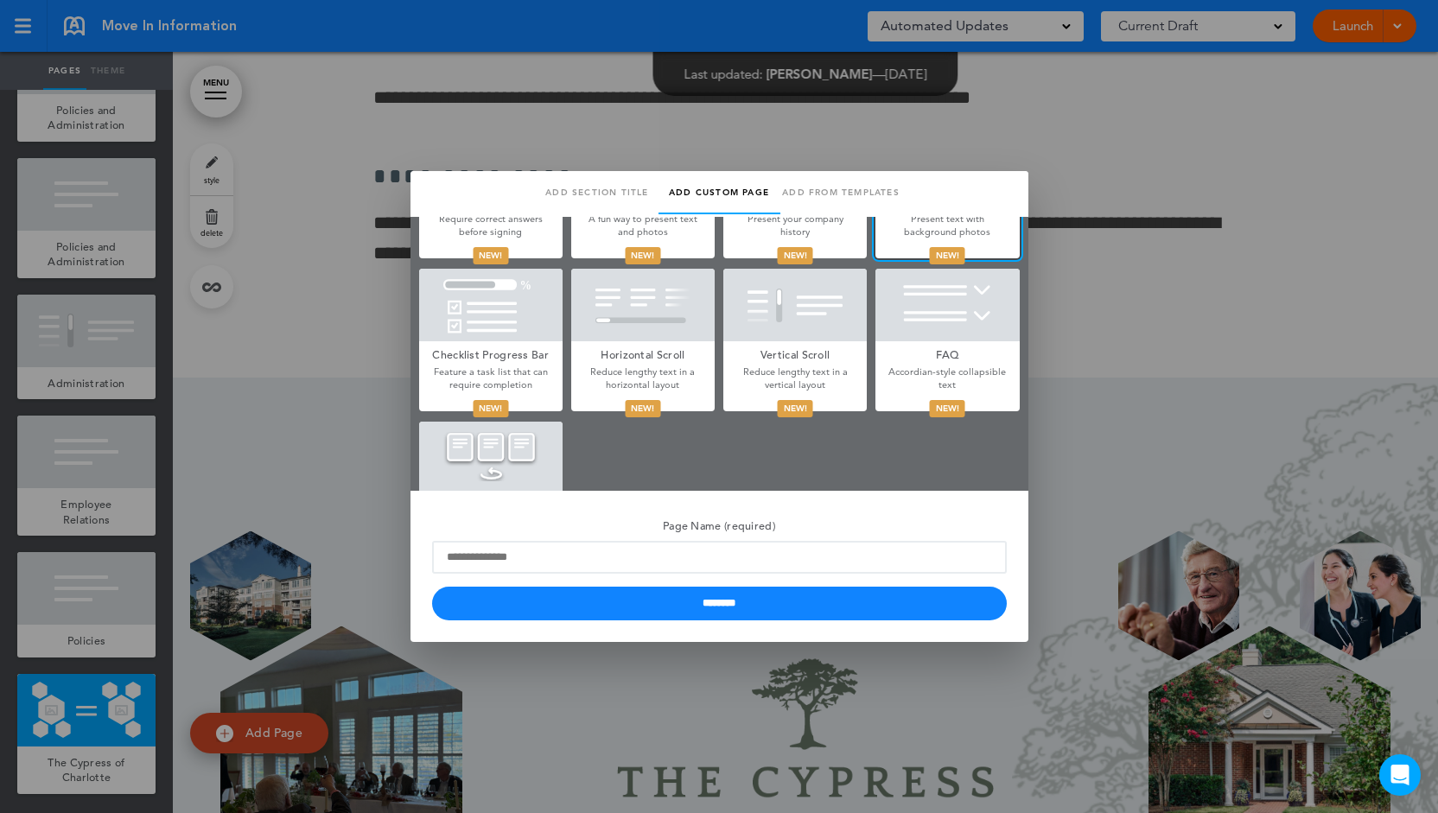
click at [816, 333] on div at bounding box center [794, 305] width 143 height 73
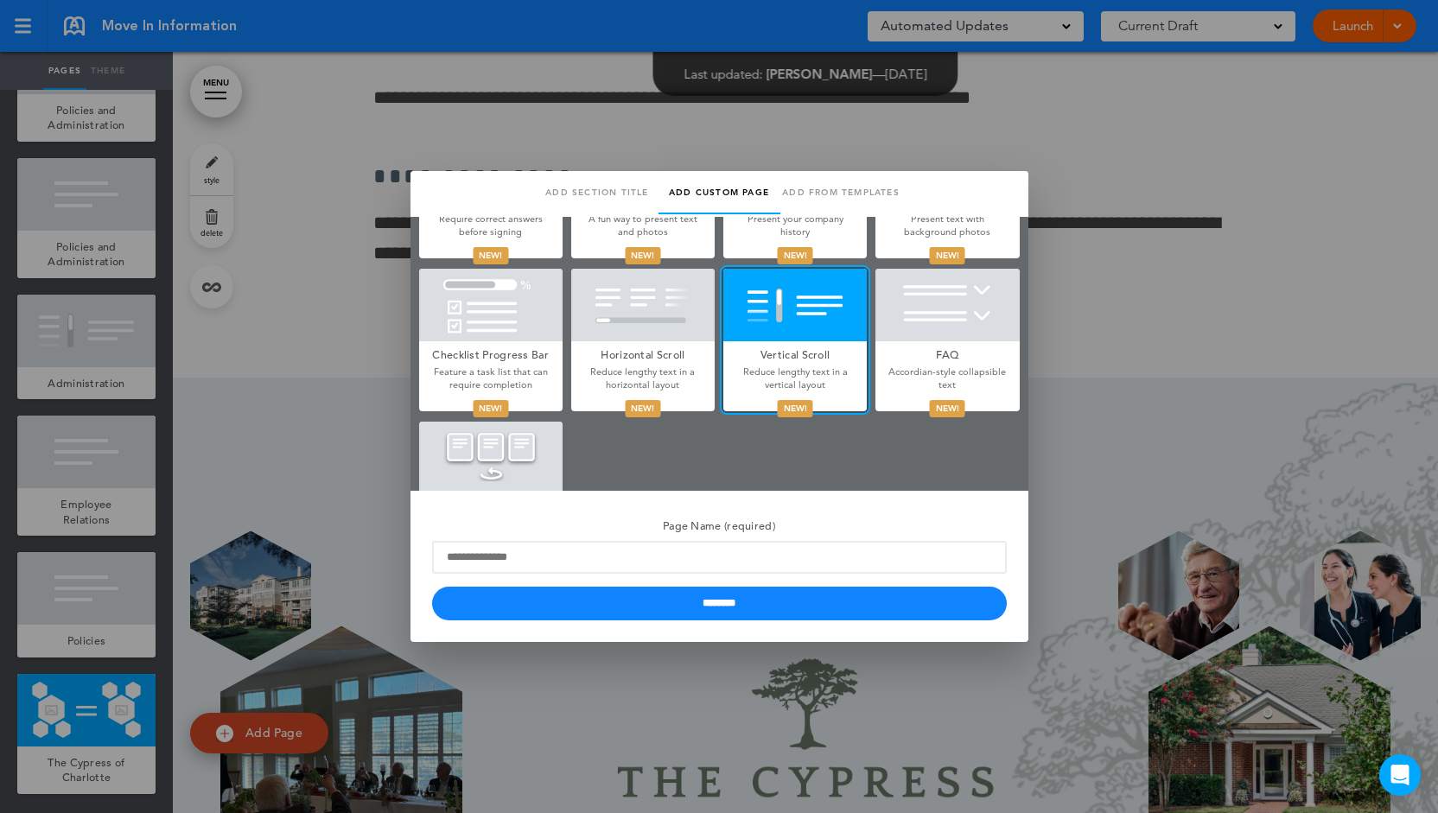
click at [665, 348] on h5 "Horizontal Scroll" at bounding box center [642, 353] width 143 height 24
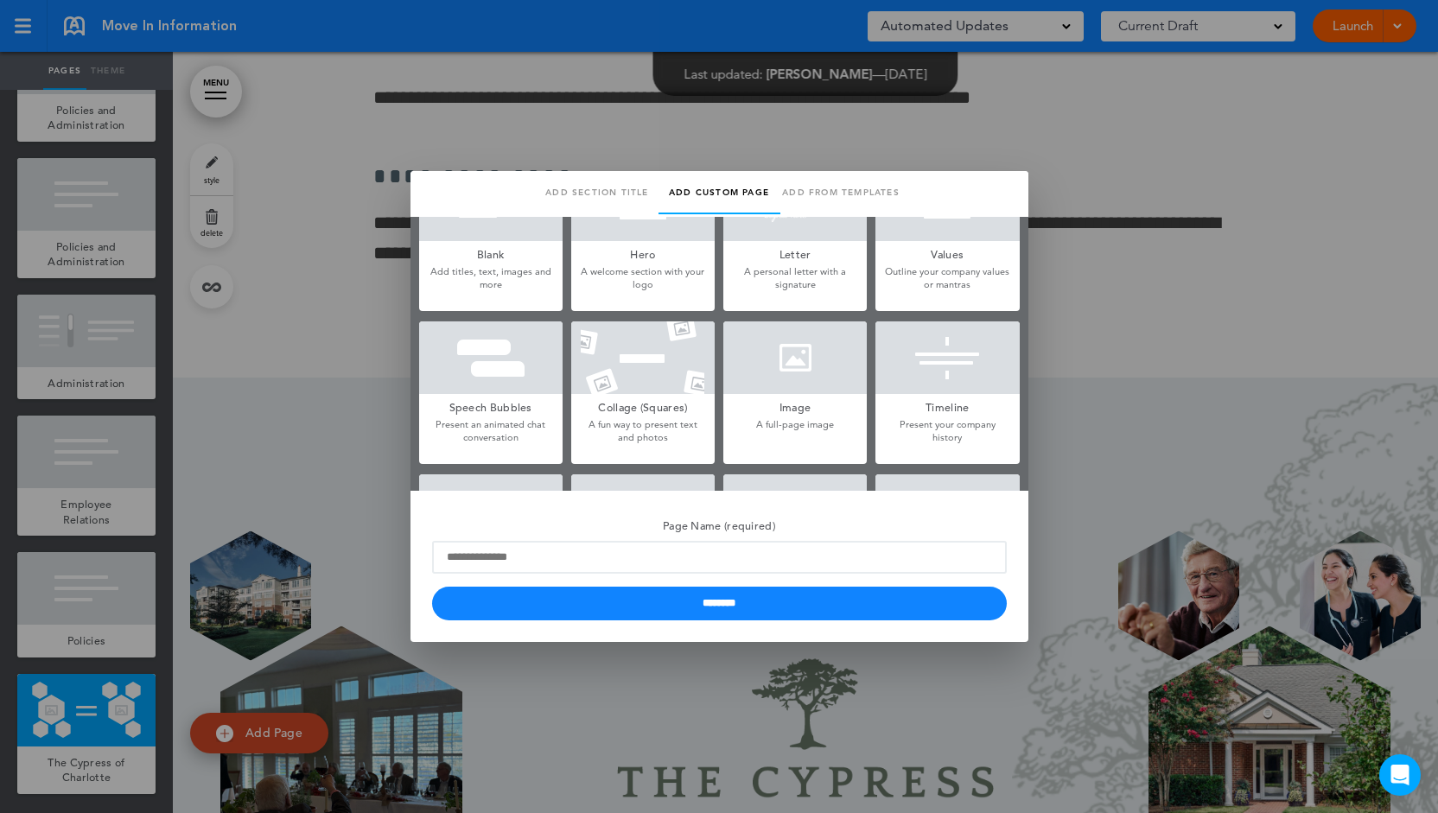
scroll to position [86, 0]
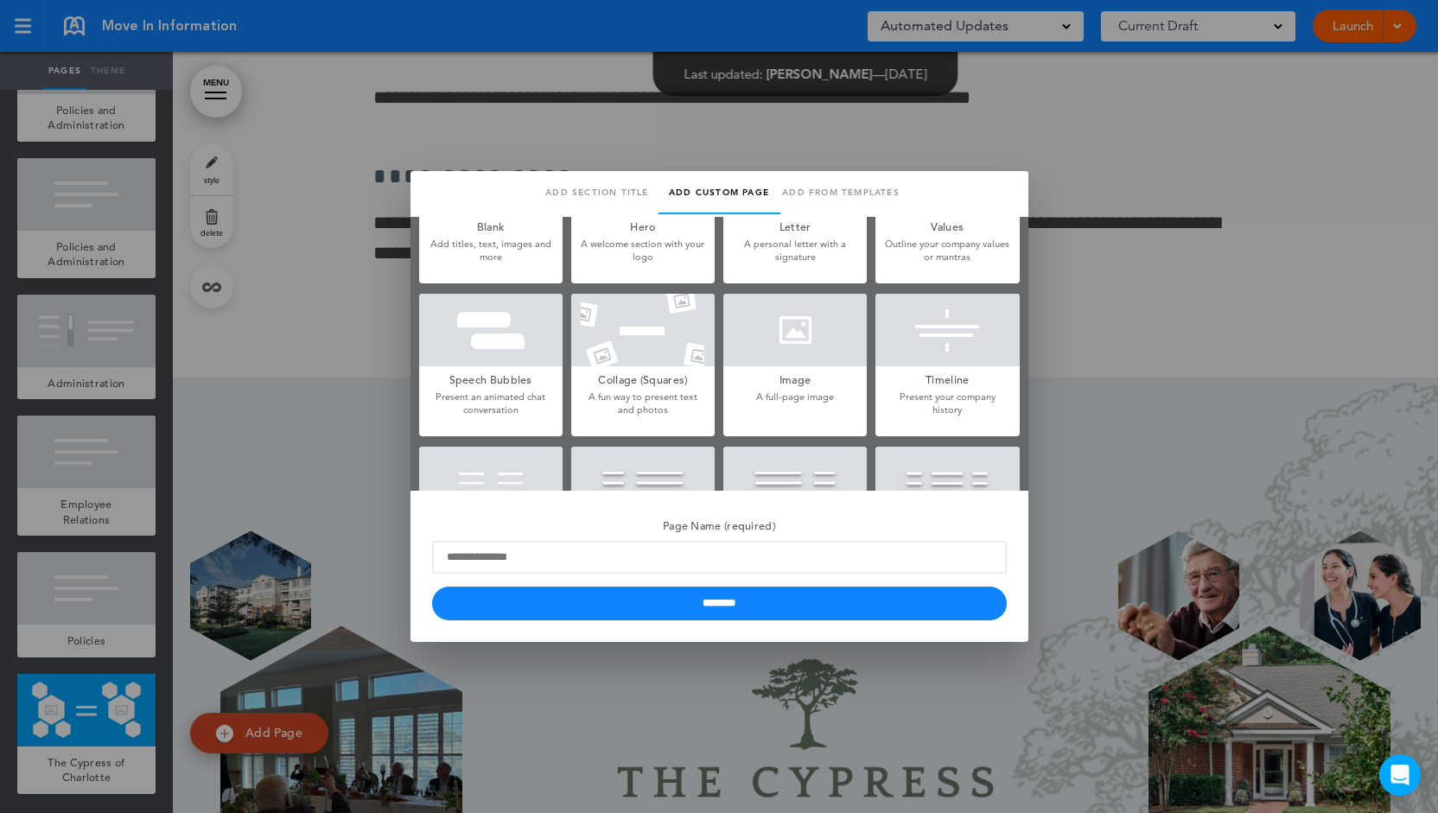
click at [458, 348] on div at bounding box center [490, 330] width 143 height 73
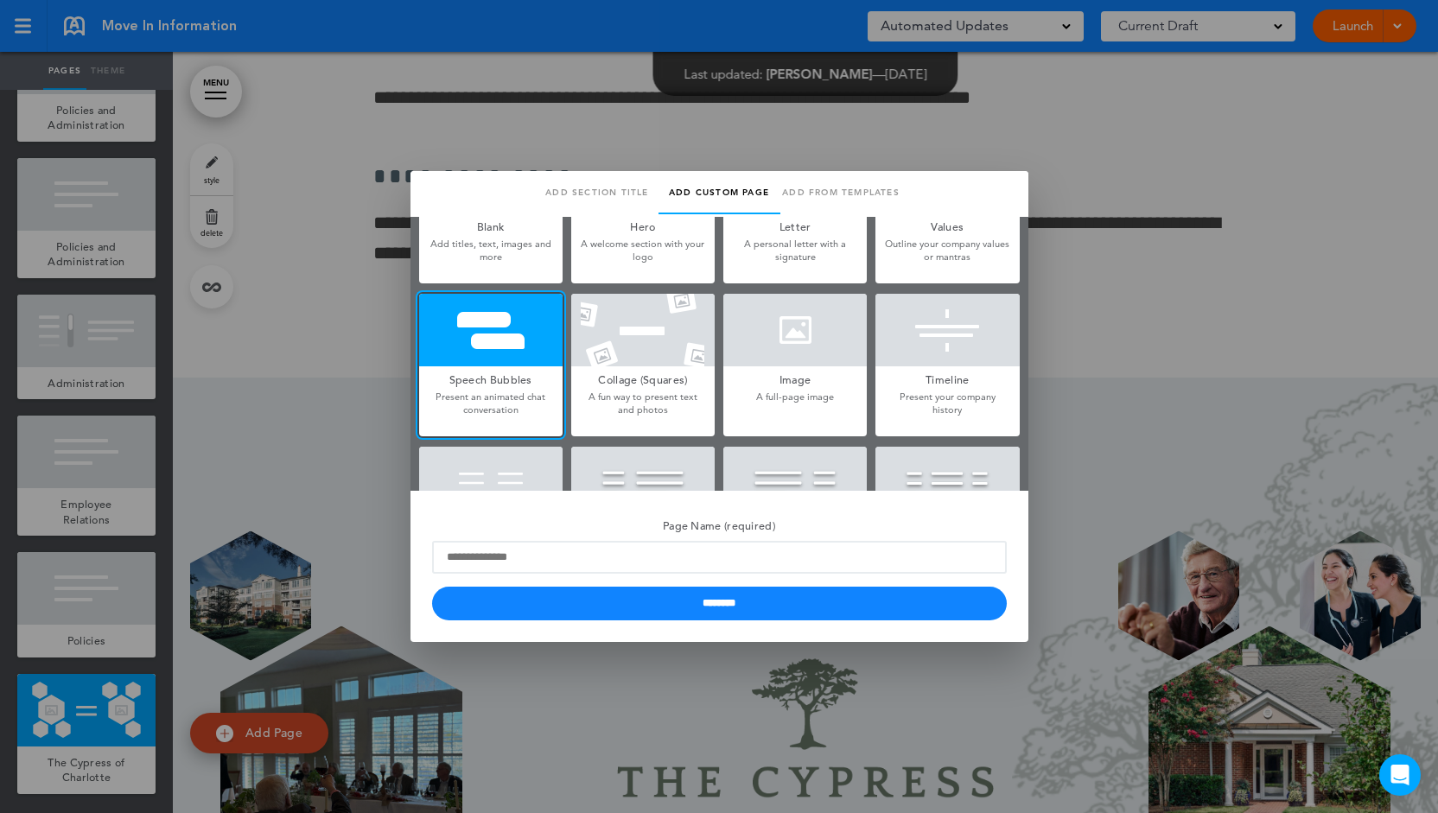
click at [1070, 155] on div at bounding box center [719, 406] width 1438 height 813
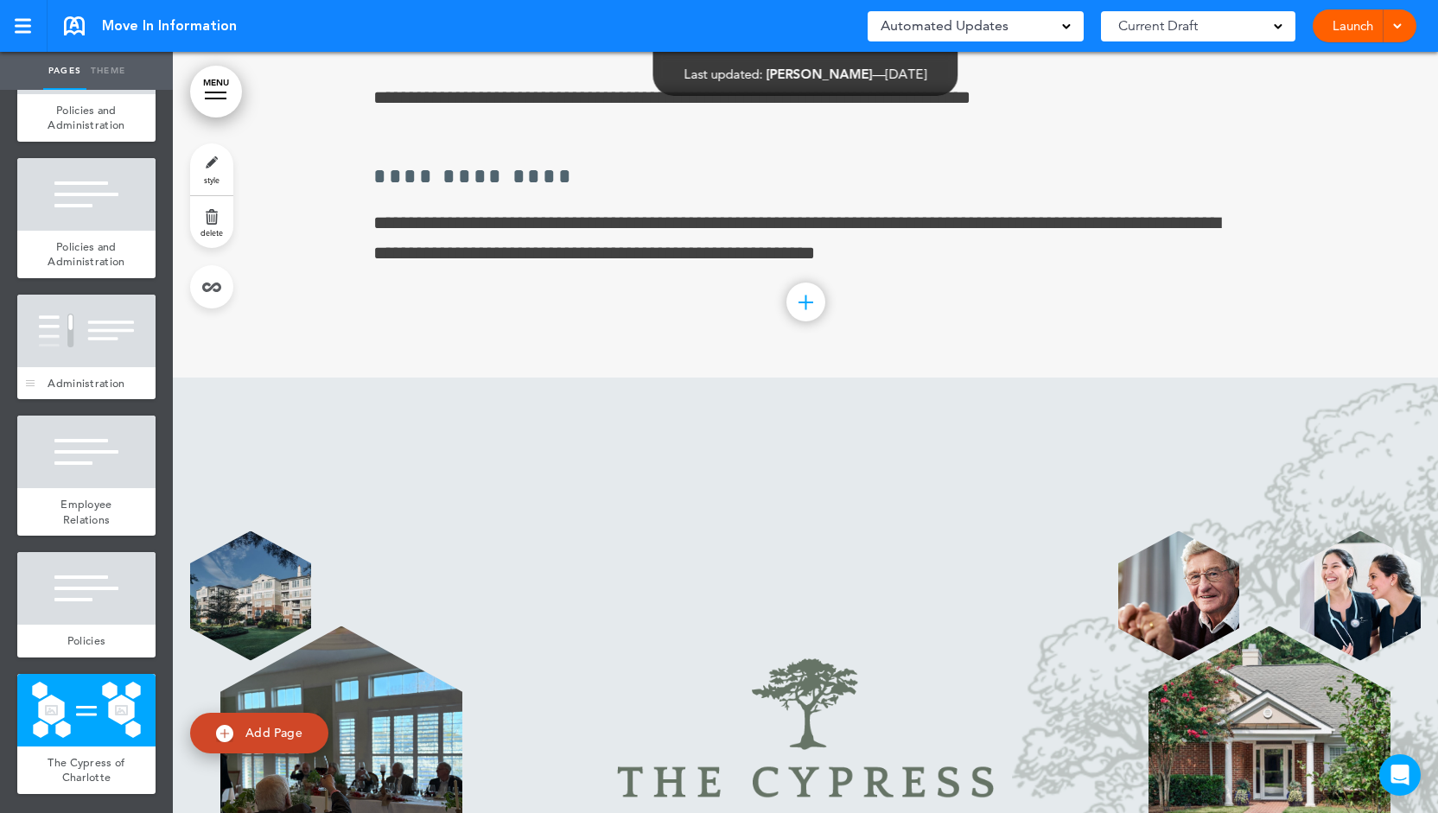
click at [59, 319] on div at bounding box center [86, 331] width 138 height 73
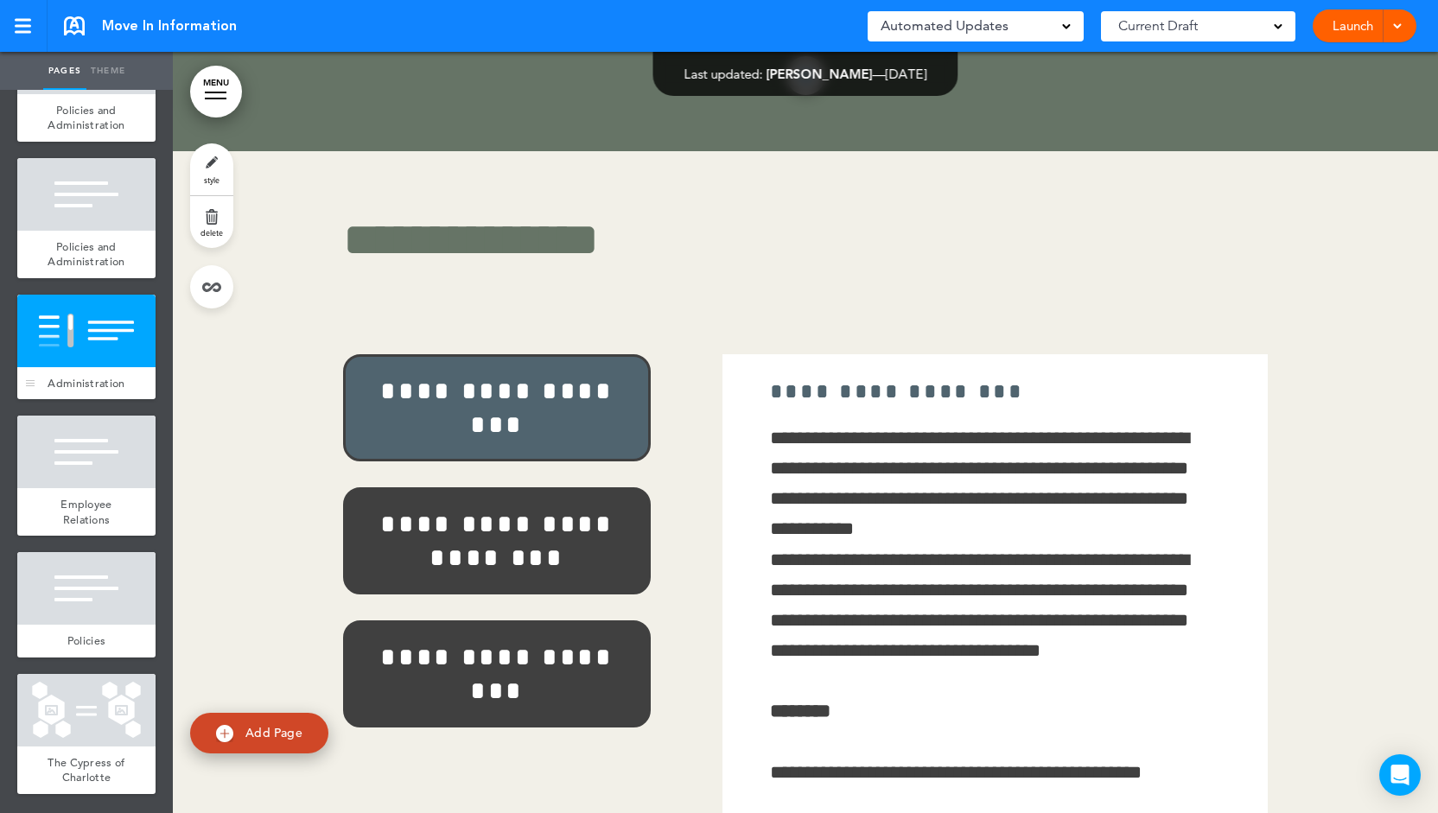
scroll to position [52725, 0]
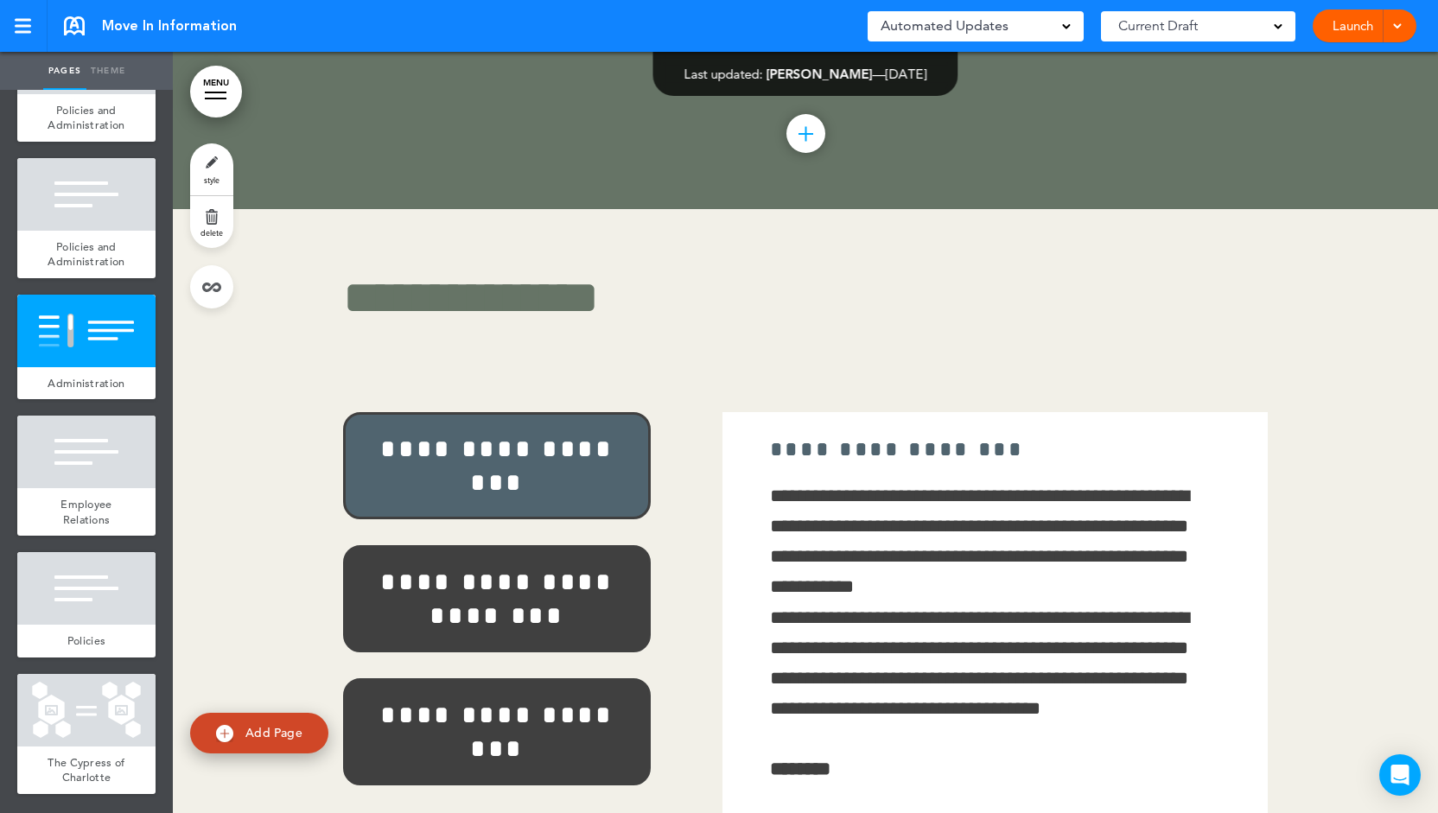
click at [216, 170] on link "style" at bounding box center [211, 169] width 43 height 52
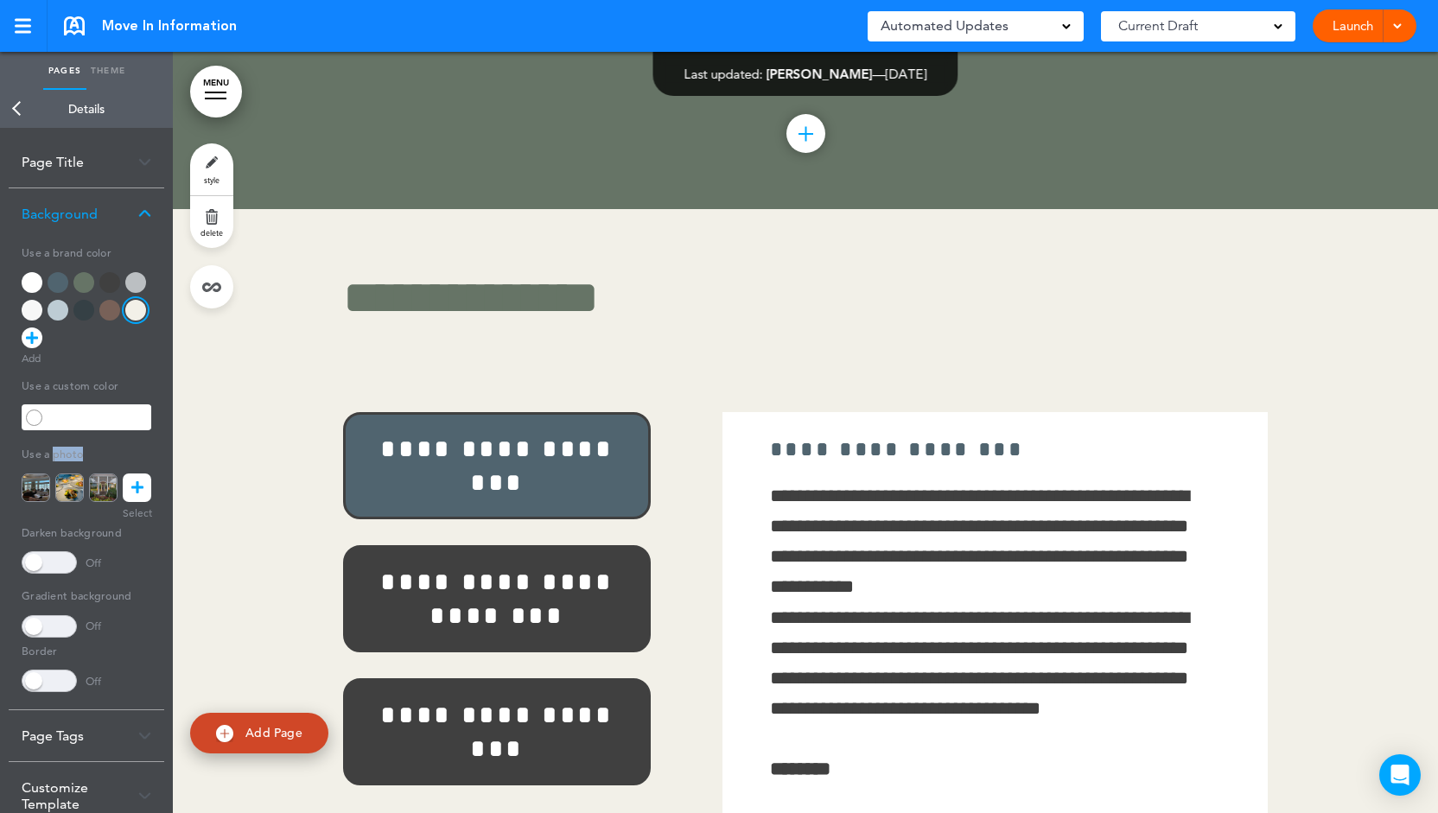
drag, startPoint x: 92, startPoint y: 454, endPoint x: 53, endPoint y: 455, distance: 38.9
click at [53, 455] on h5 "Use a photo" at bounding box center [87, 453] width 130 height 24
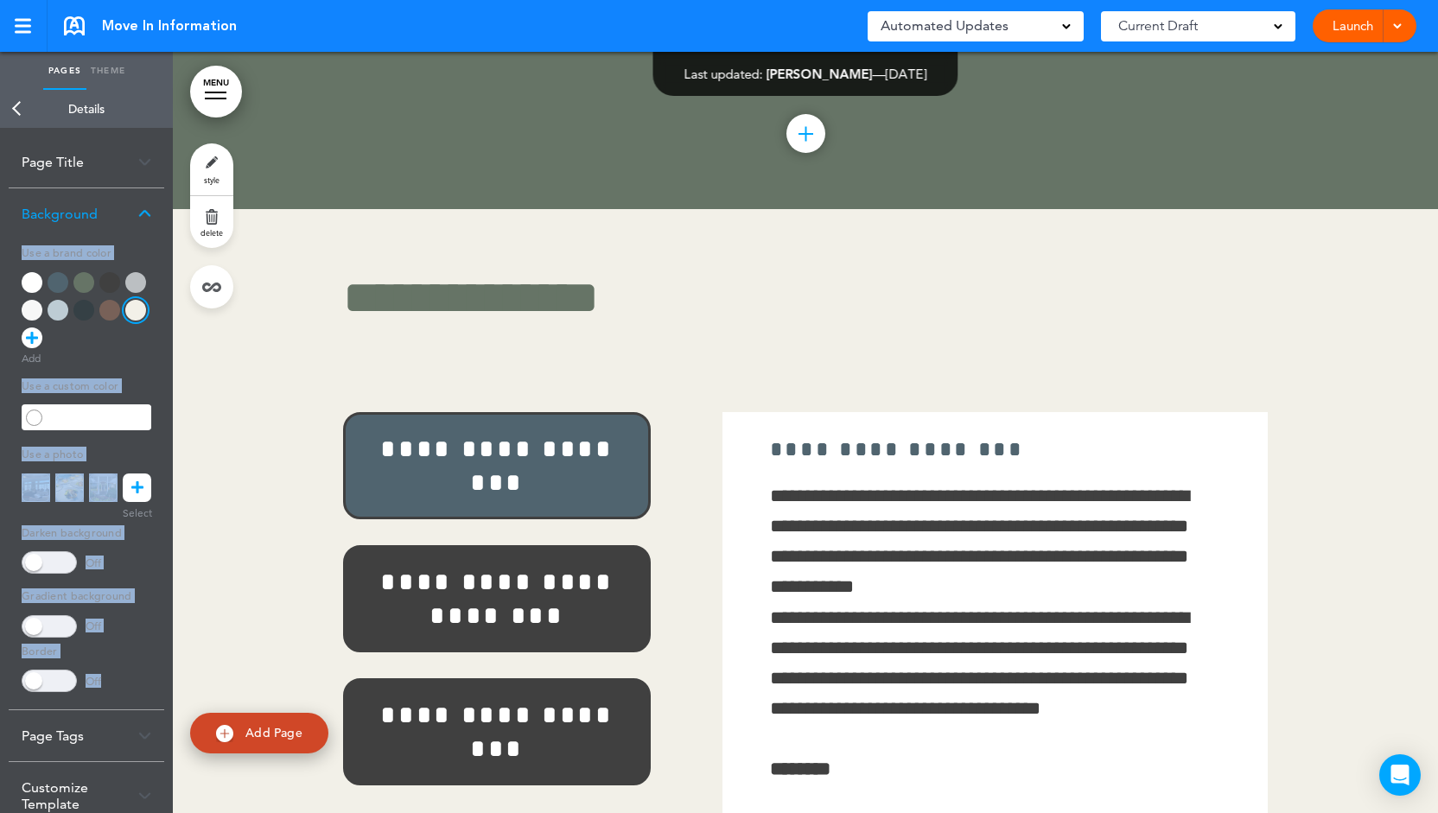
drag, startPoint x: 12, startPoint y: 456, endPoint x: 140, endPoint y: 464, distance: 128.1
click at [151, 460] on div "**********" at bounding box center [87, 474] width 156 height 470
click at [128, 459] on h5 "Use a photo" at bounding box center [87, 453] width 130 height 24
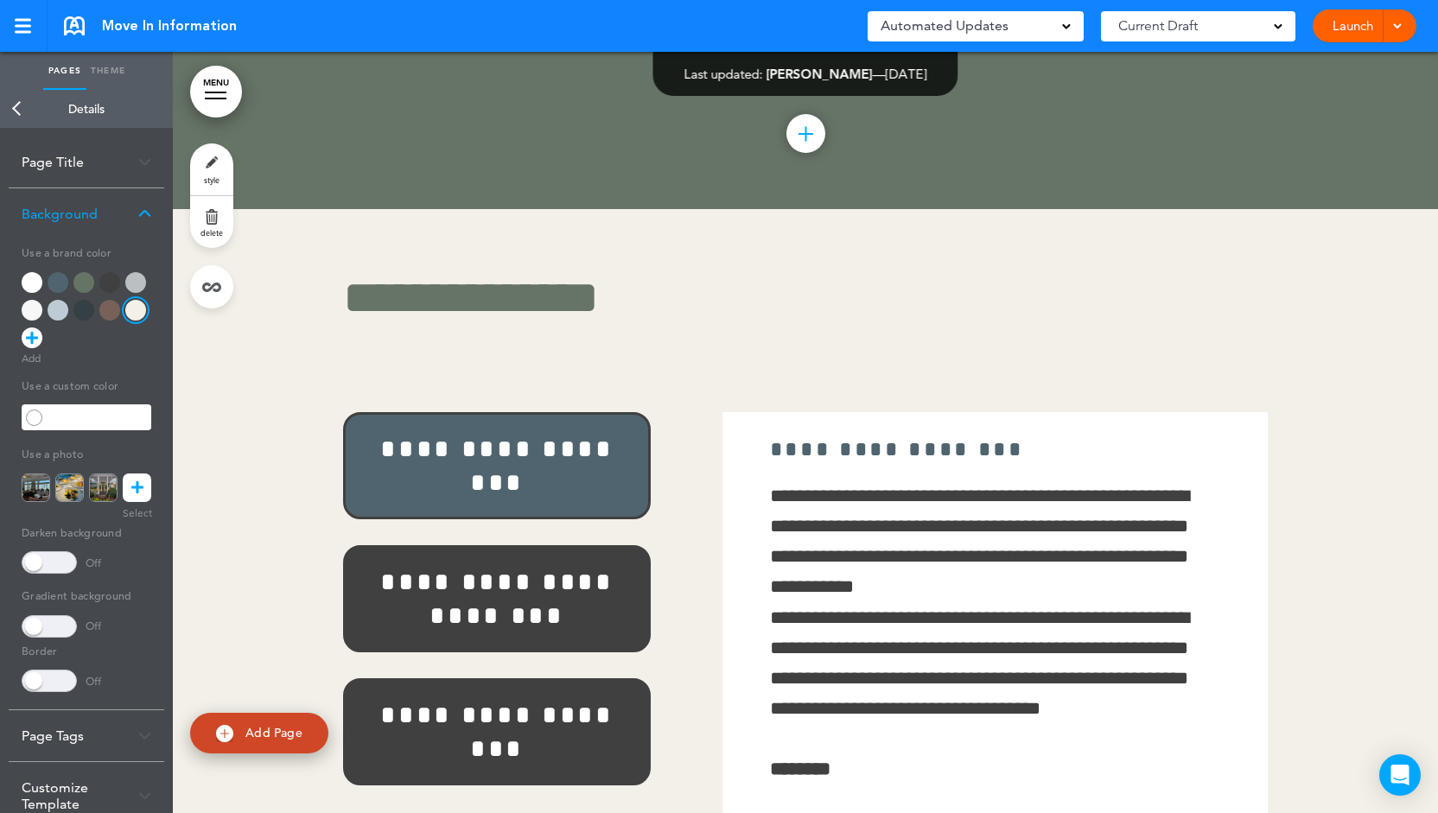
click at [90, 276] on div at bounding box center [83, 282] width 21 height 21
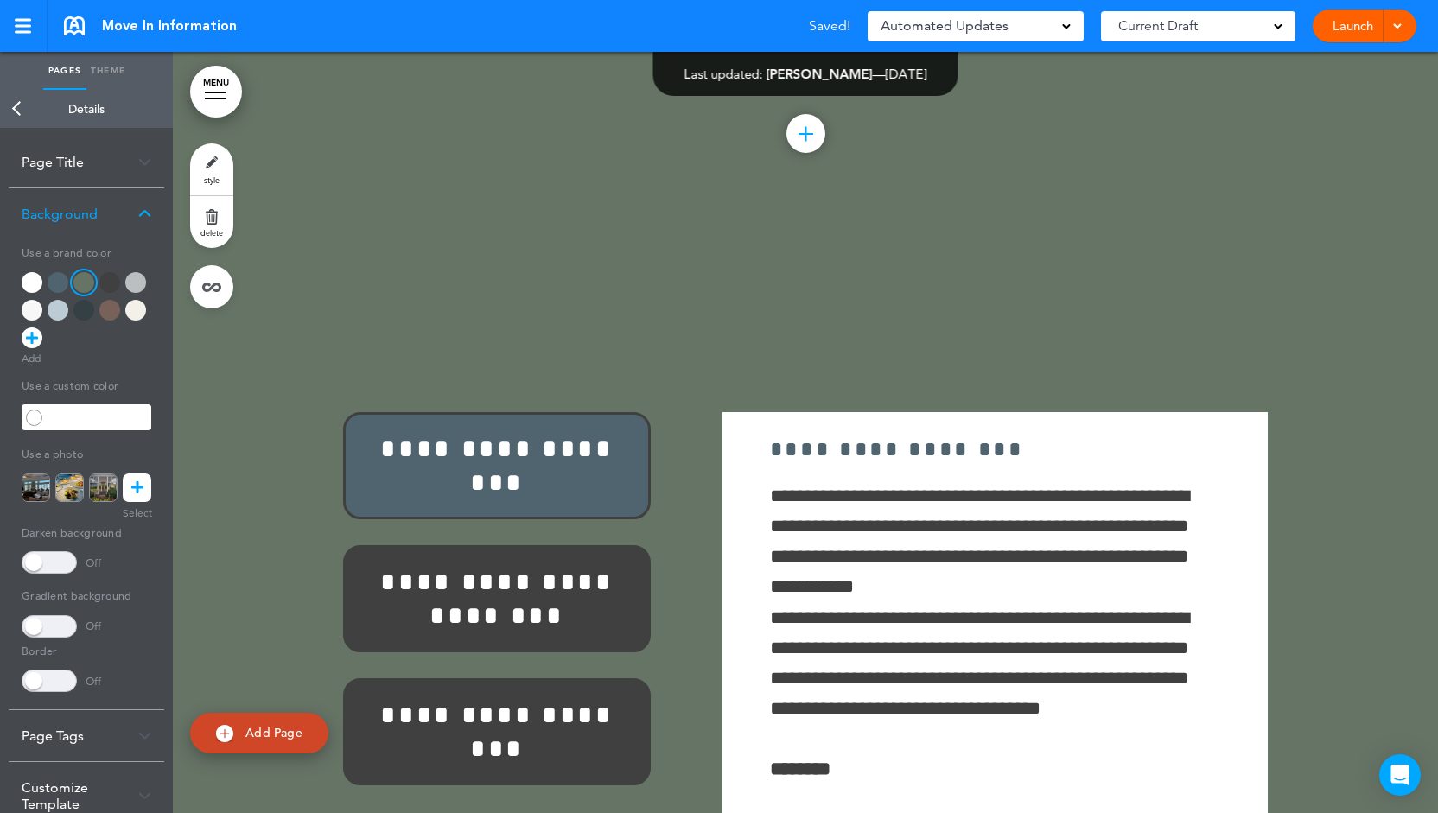
click at [78, 308] on div at bounding box center [83, 310] width 21 height 21
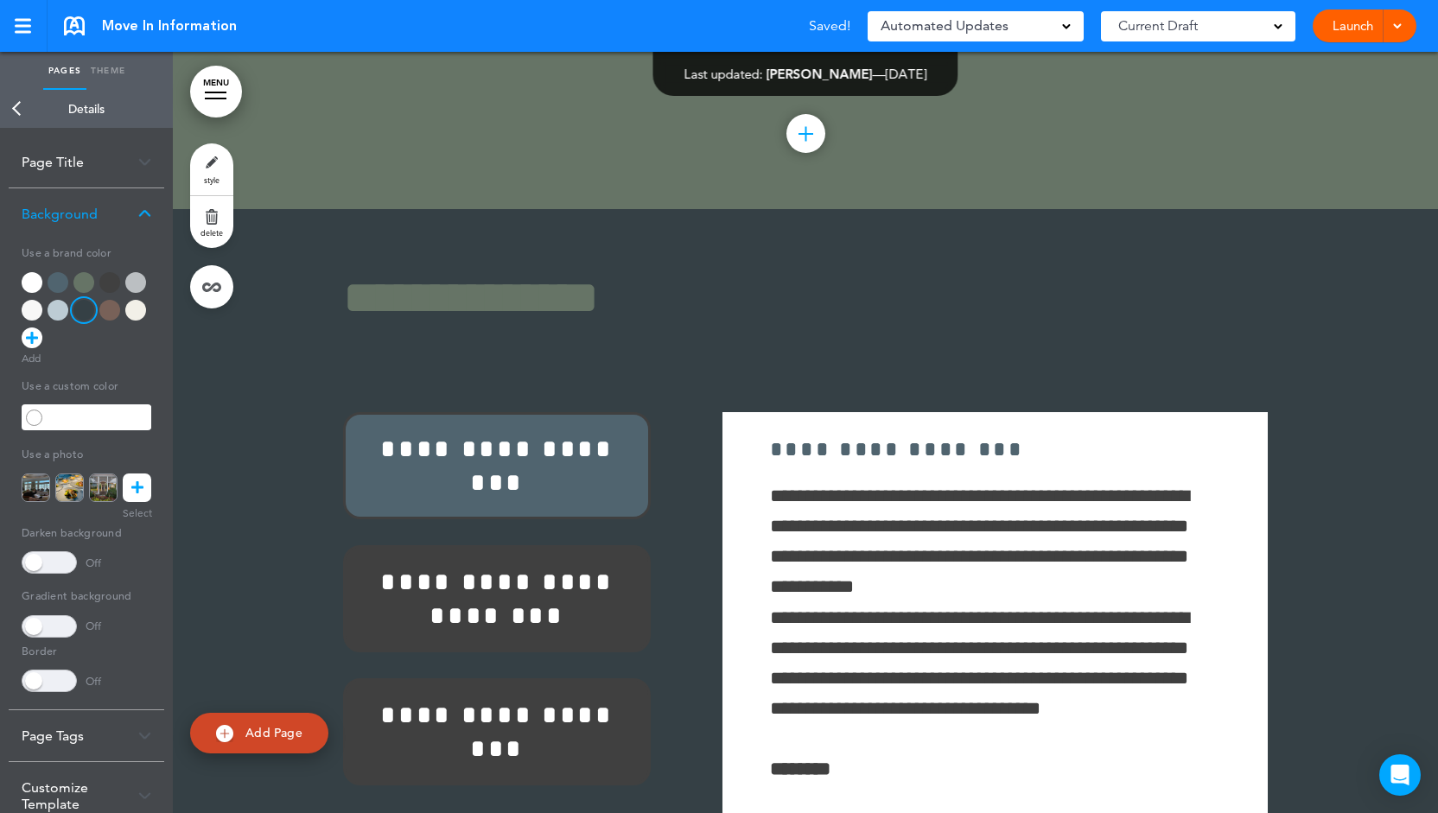
click at [63, 313] on div at bounding box center [58, 310] width 21 height 21
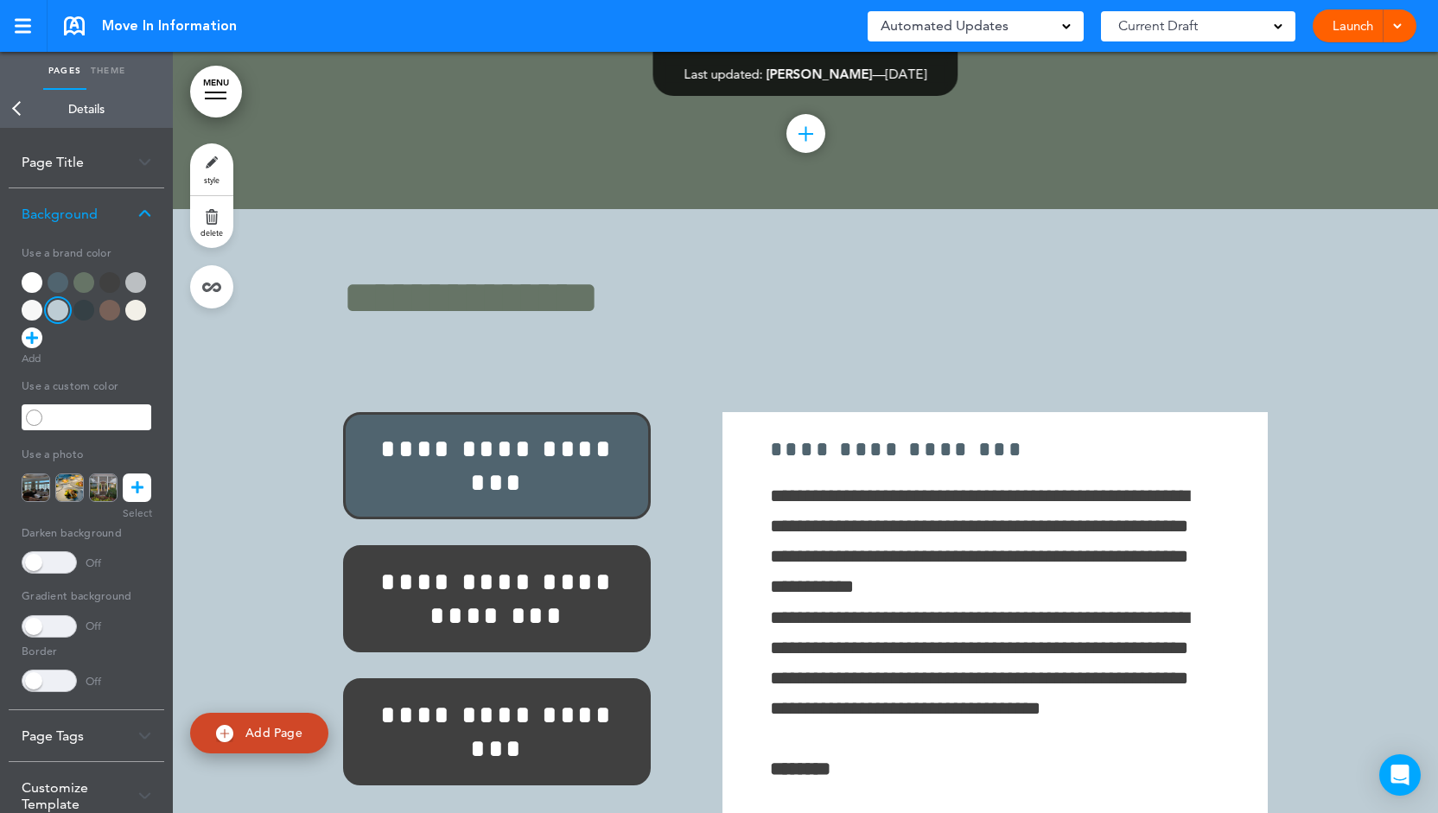
click at [136, 310] on div at bounding box center [135, 310] width 21 height 21
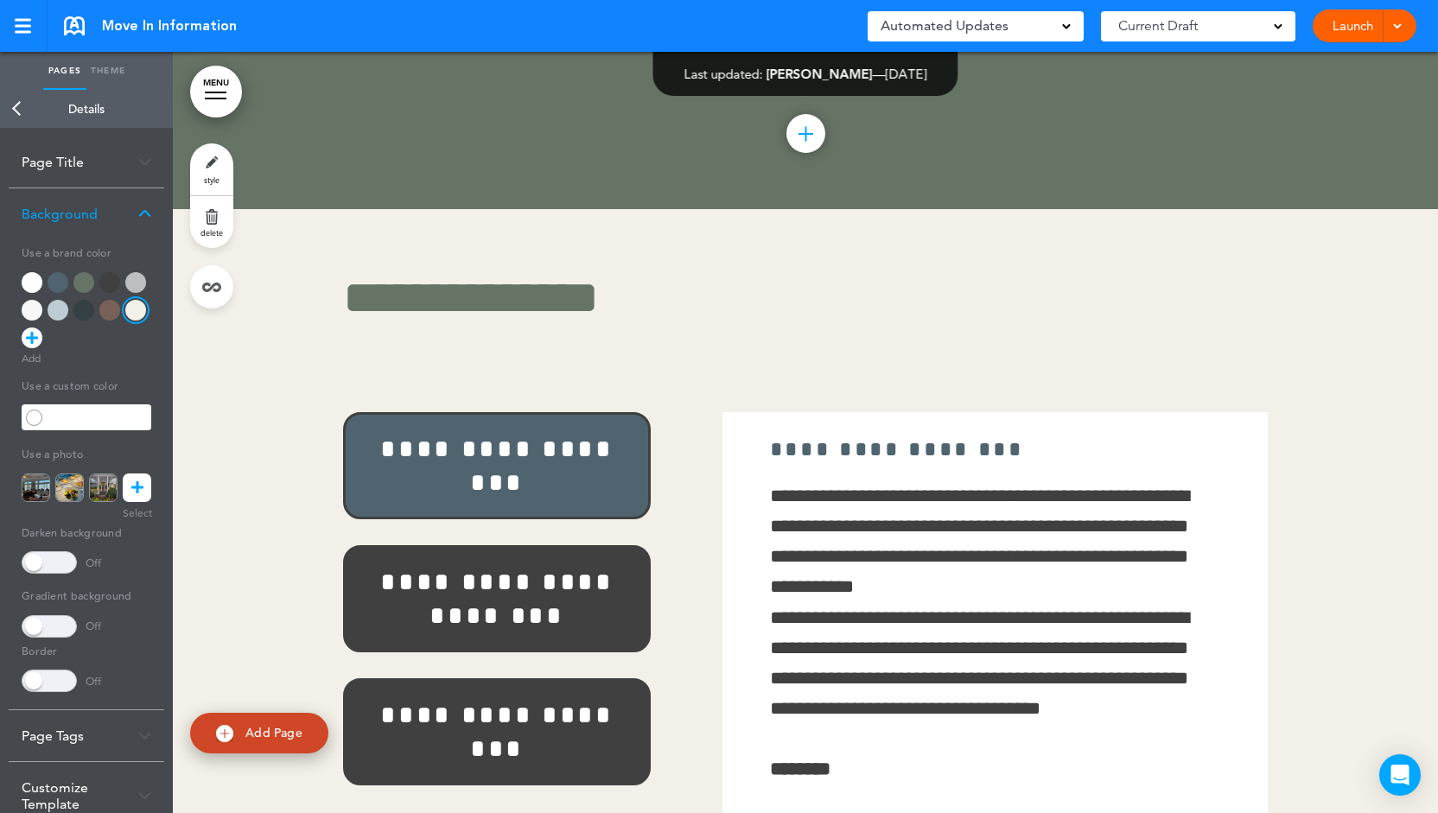
click at [151, 216] on div "Background" at bounding box center [87, 213] width 156 height 51
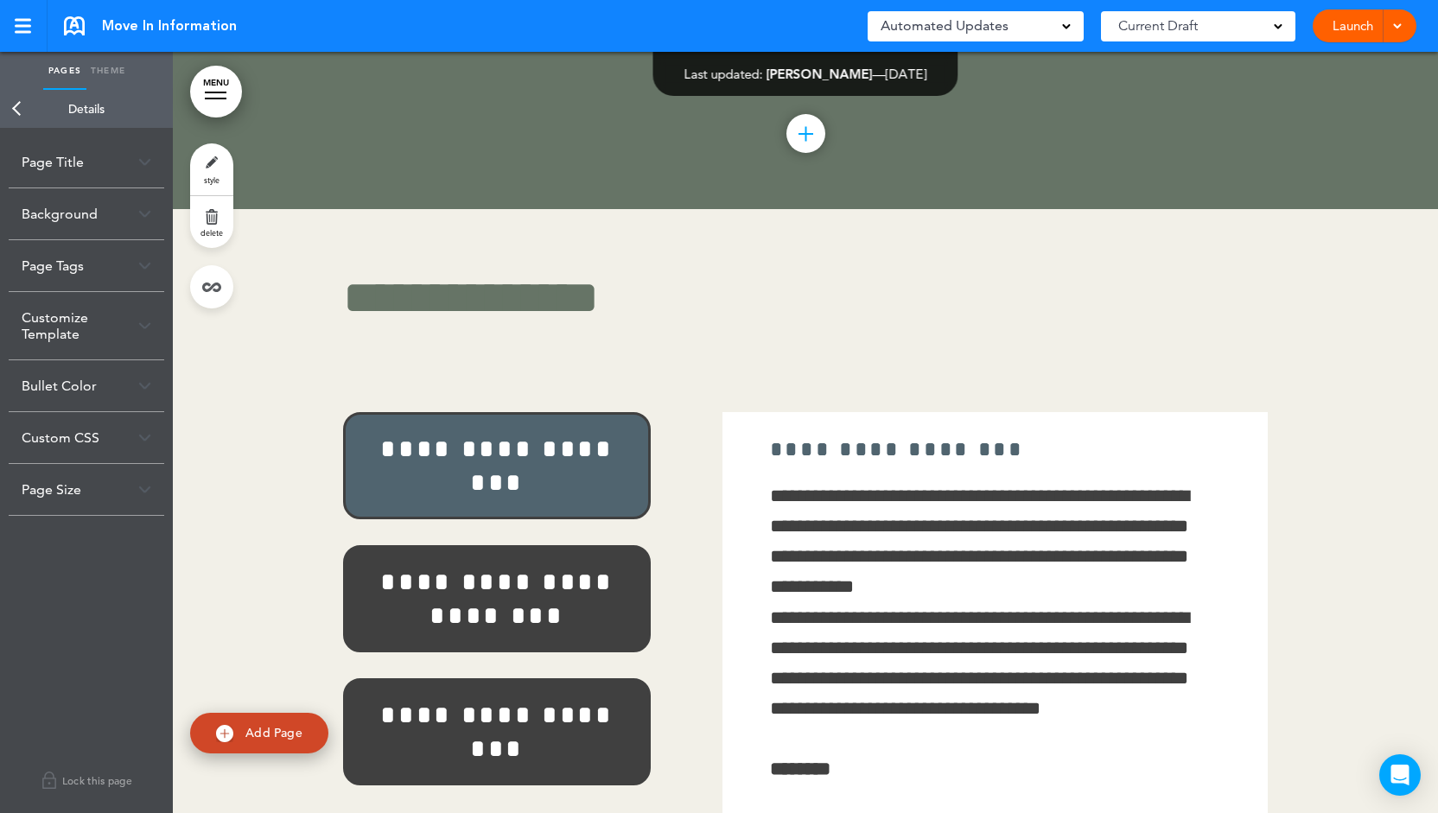
click at [143, 169] on div "Page Title" at bounding box center [87, 162] width 156 height 51
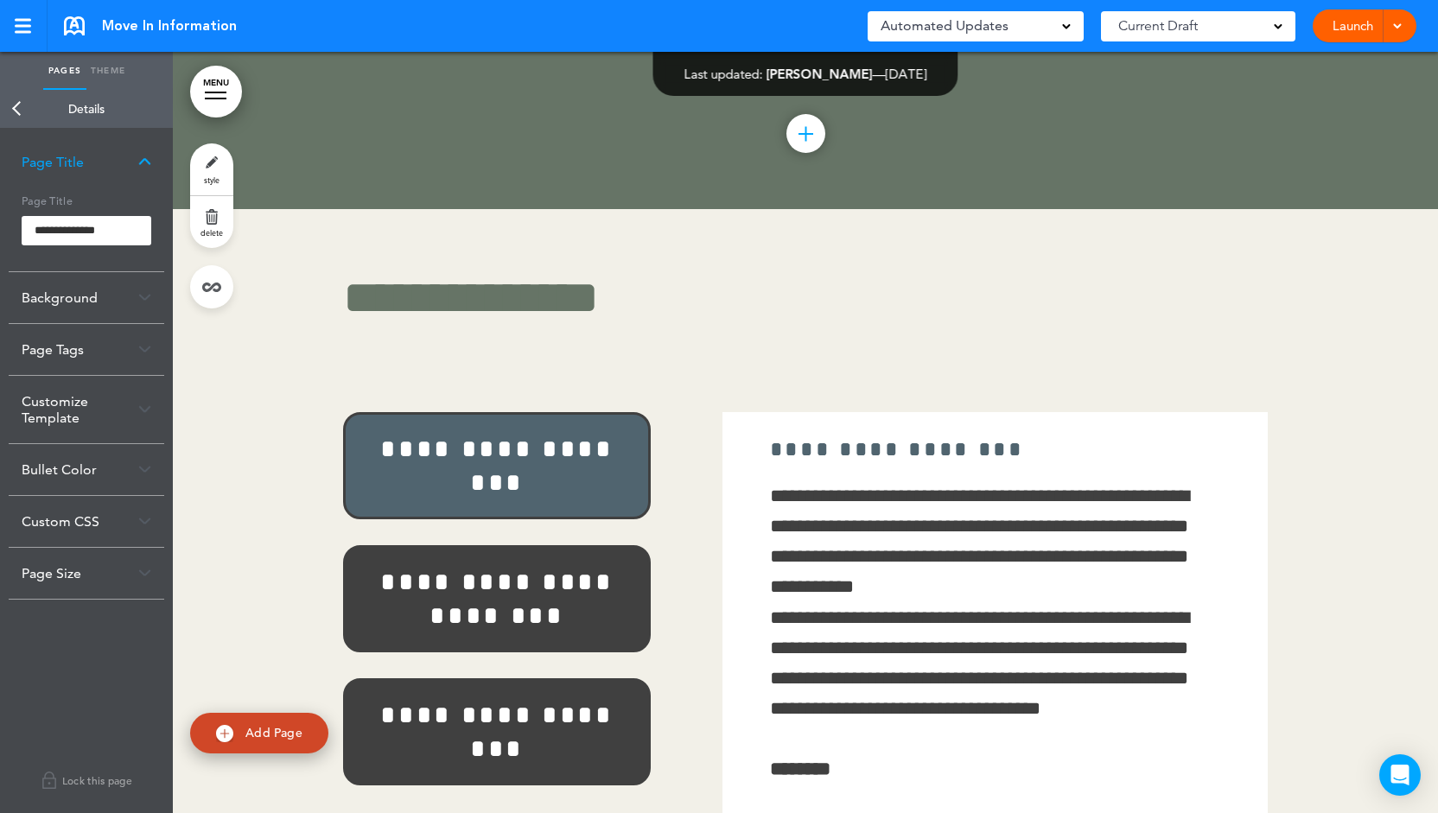
click at [218, 105] on link "MENU" at bounding box center [216, 92] width 52 height 52
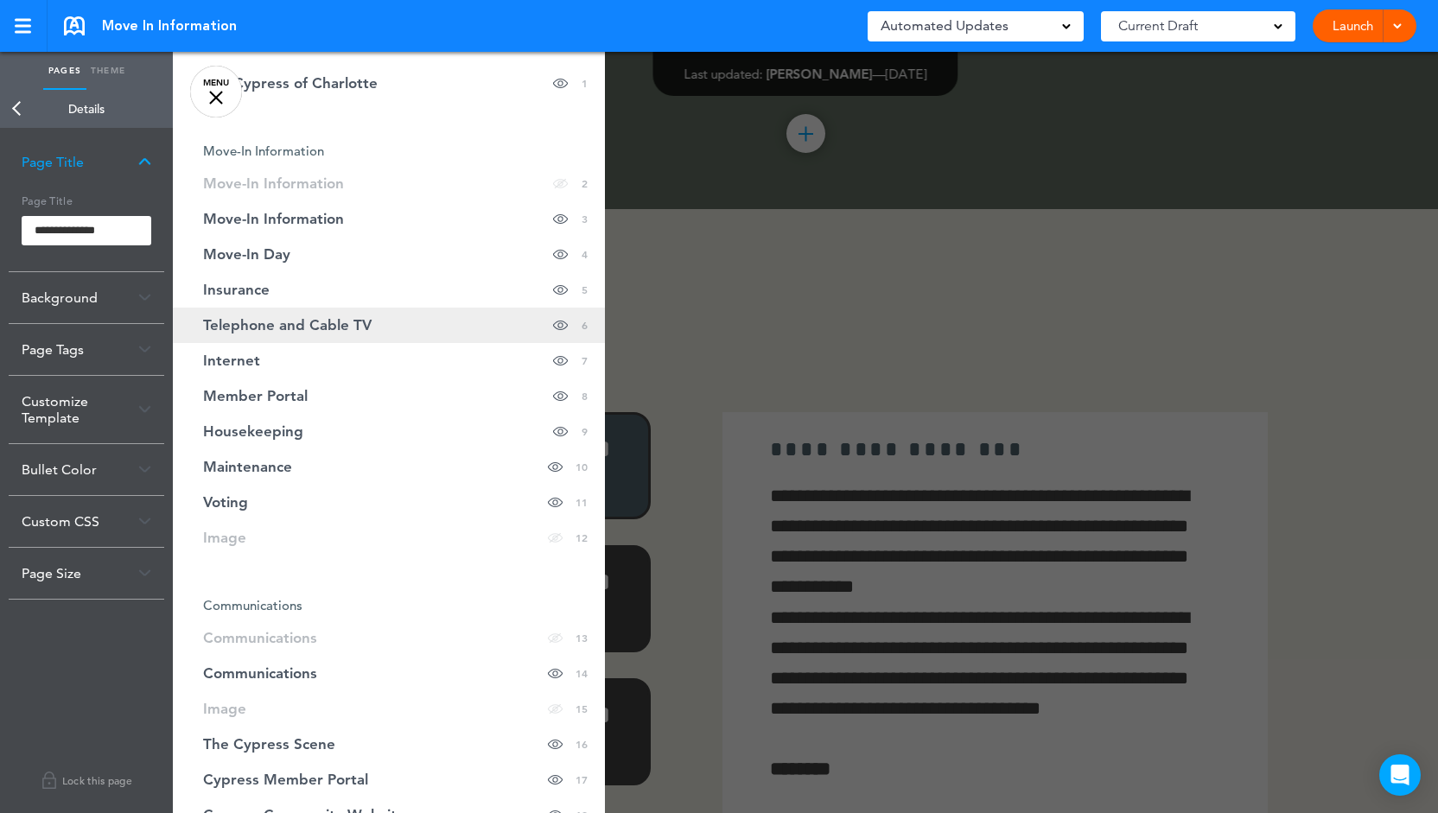
scroll to position [173, 0]
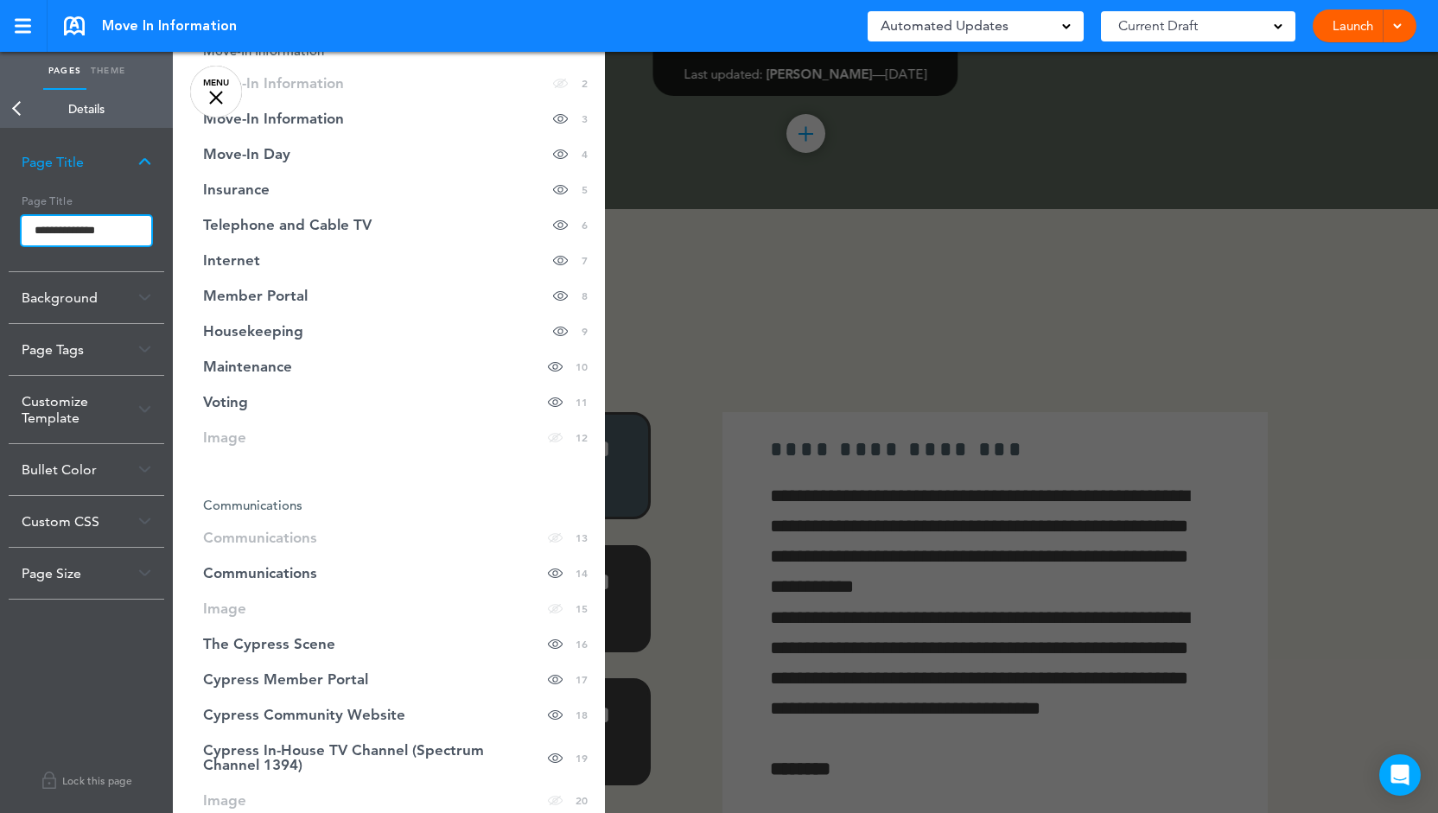
drag, startPoint x: 143, startPoint y: 225, endPoint x: 29, endPoint y: 213, distance: 113.7
click at [29, 213] on label "**********" at bounding box center [87, 216] width 130 height 58
click at [112, 348] on div "Page Tags" at bounding box center [87, 349] width 156 height 51
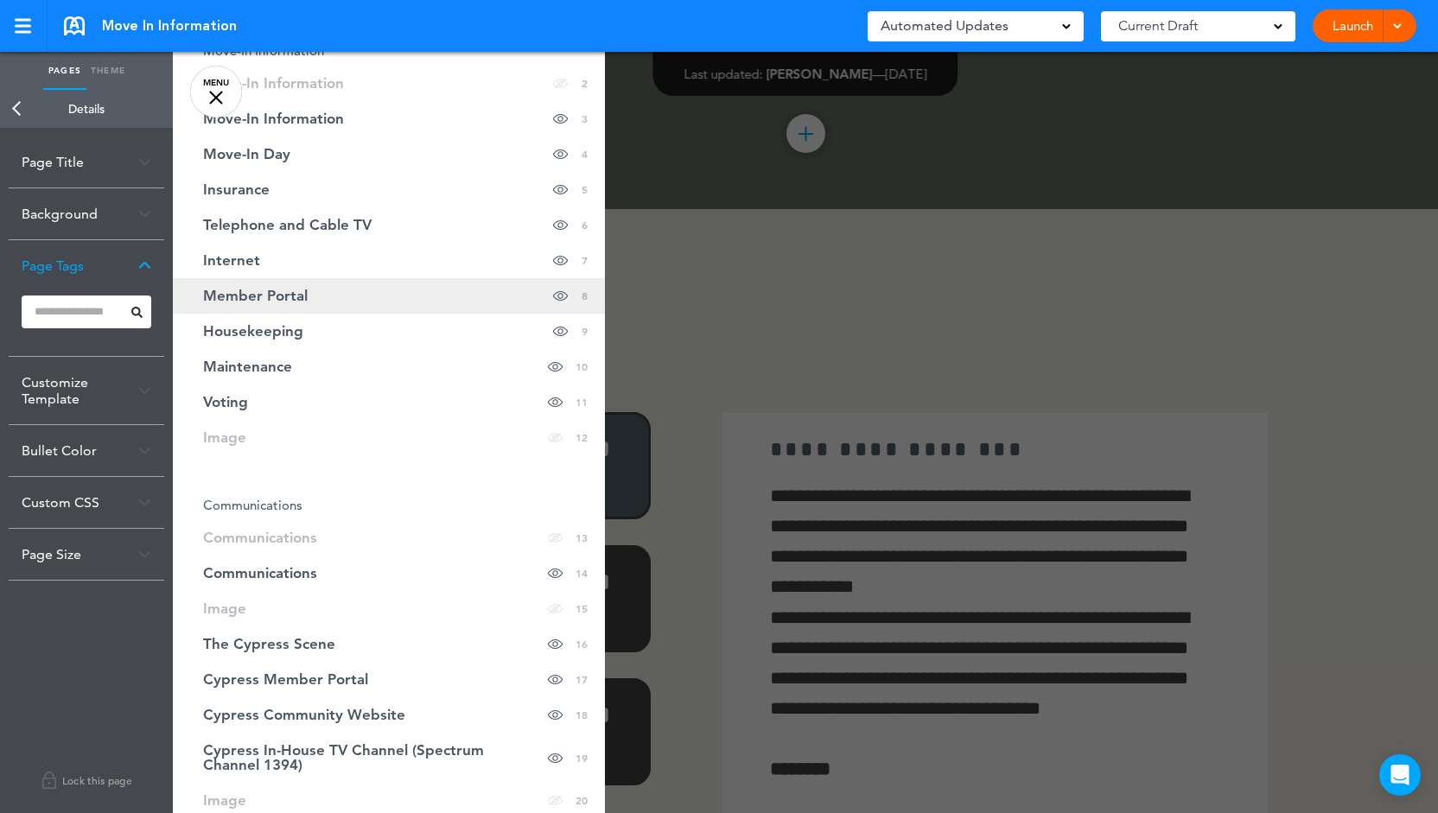
scroll to position [0, 0]
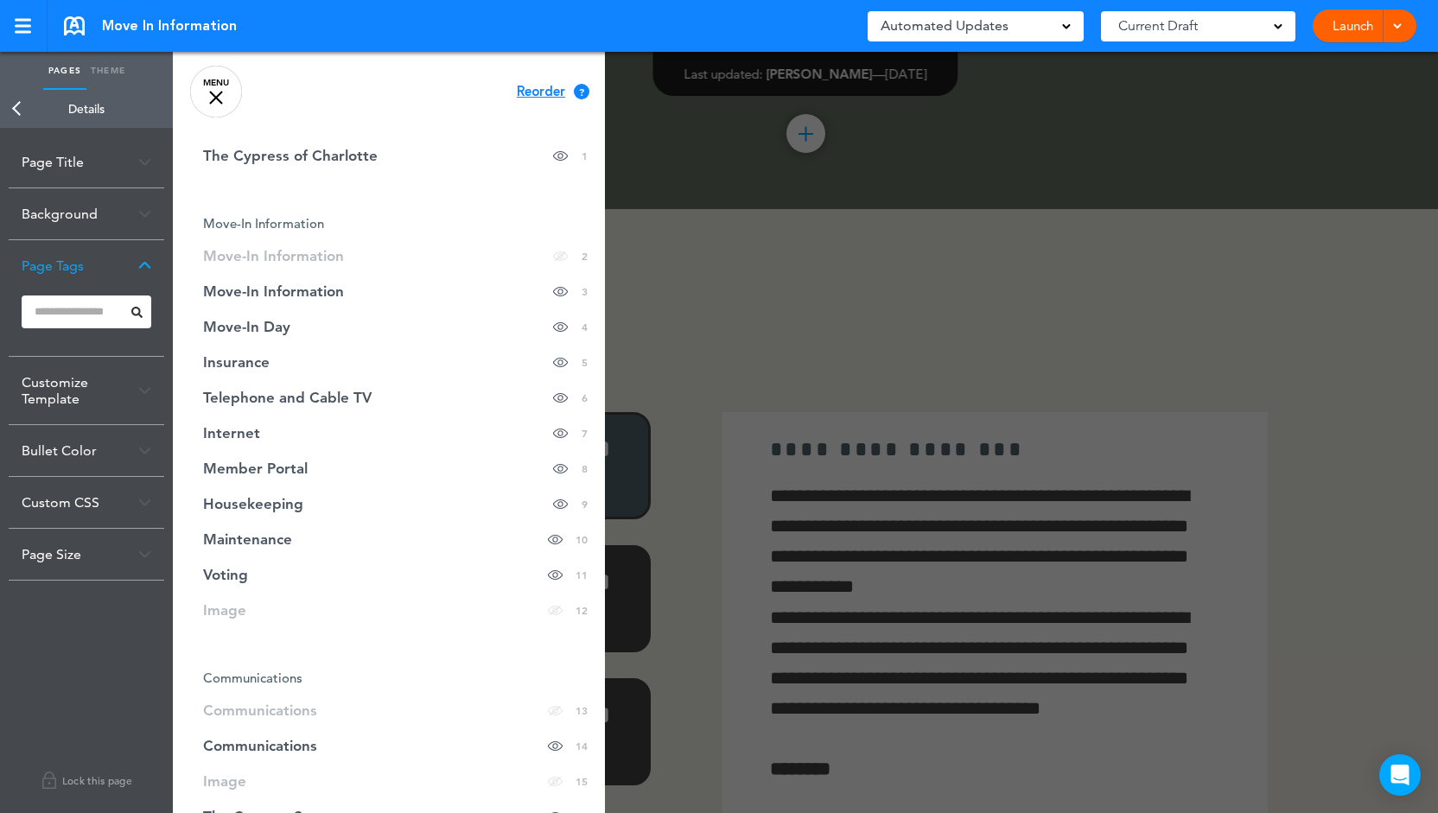
click at [147, 264] on img at bounding box center [144, 266] width 13 height 10
click at [213, 107] on link "MENU" at bounding box center [216, 92] width 52 height 52
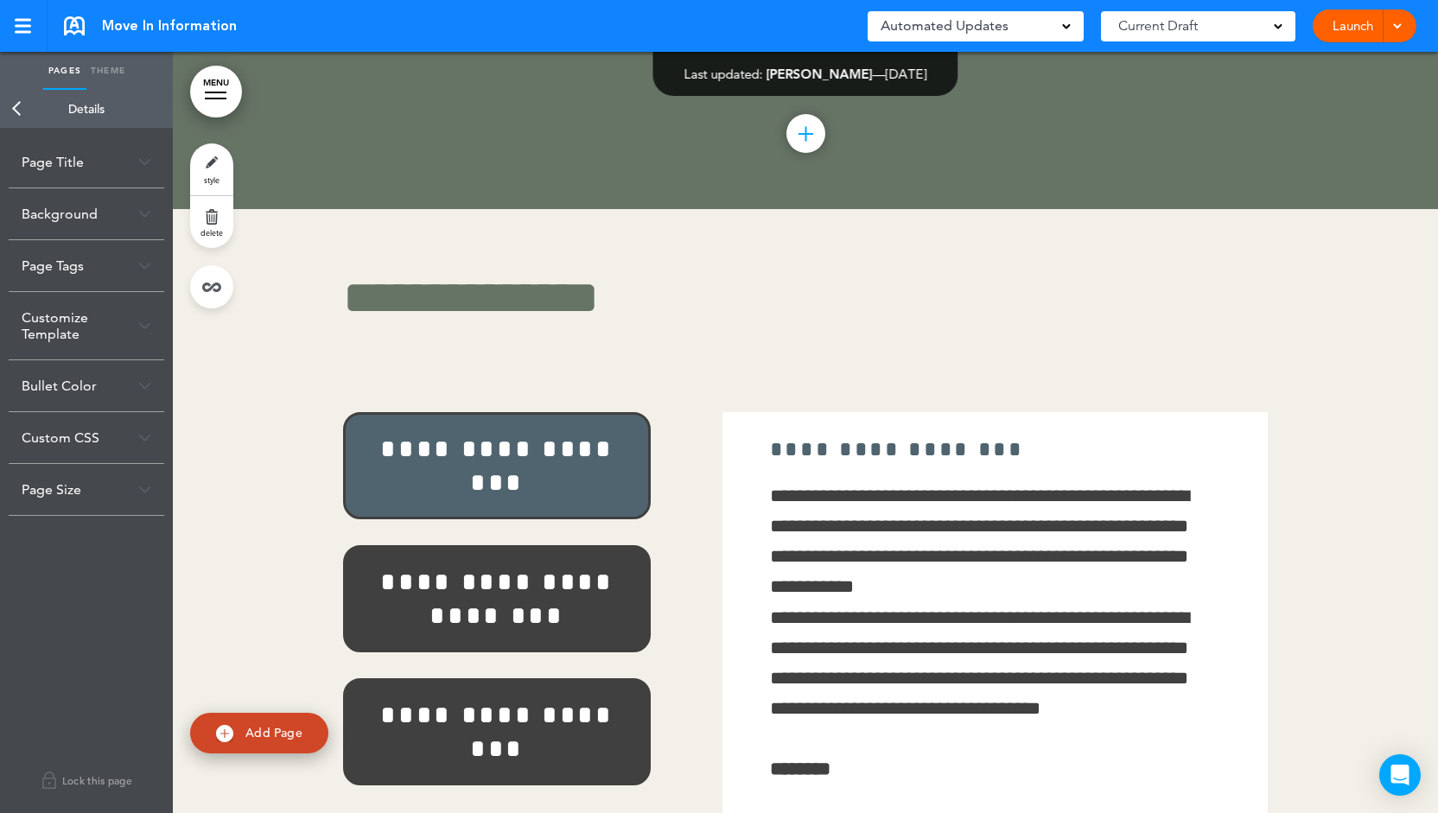
click at [128, 311] on div "Customize Template" at bounding box center [87, 325] width 156 height 67
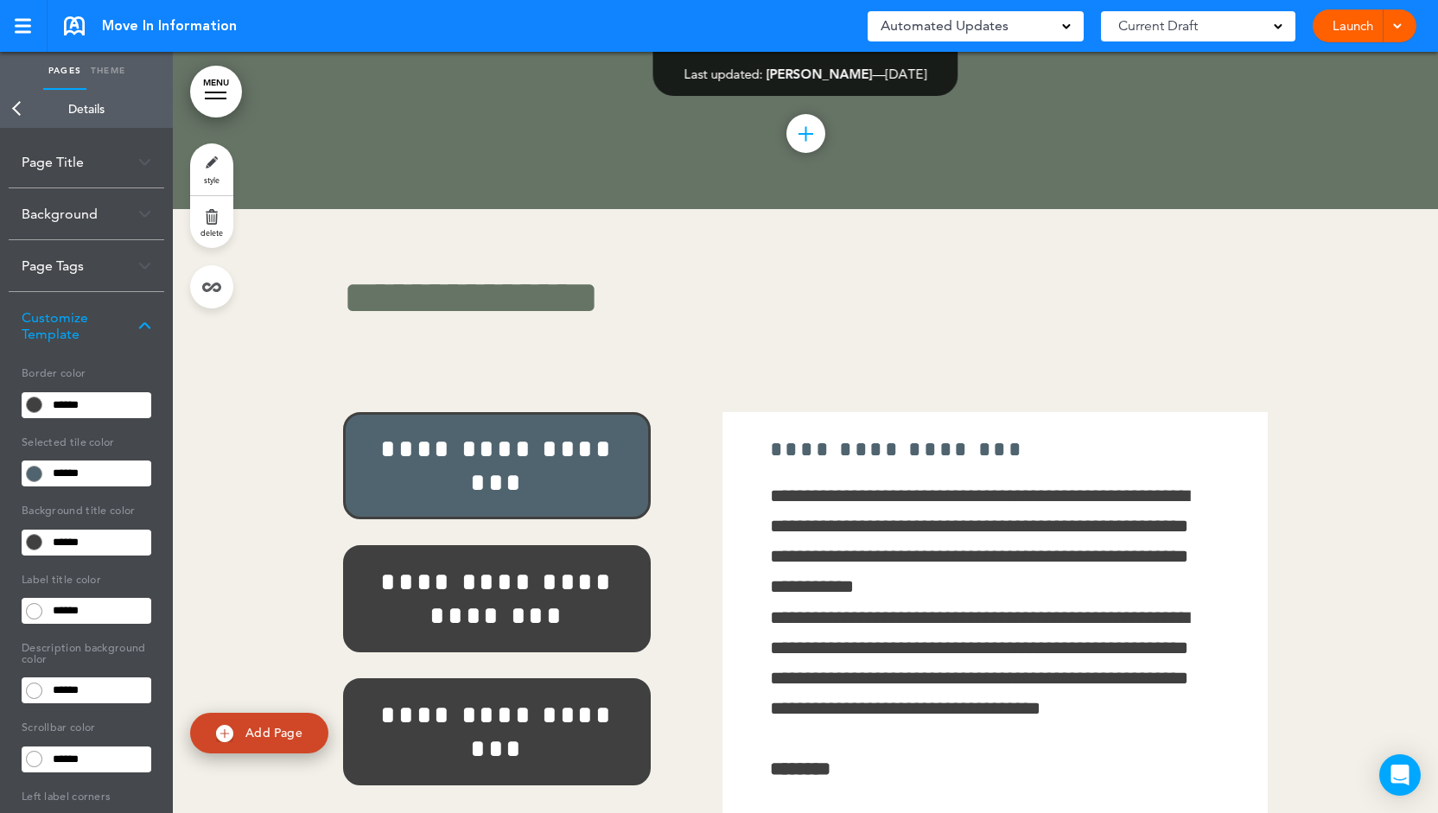
click at [139, 332] on div "Customize Template" at bounding box center [87, 325] width 156 height 67
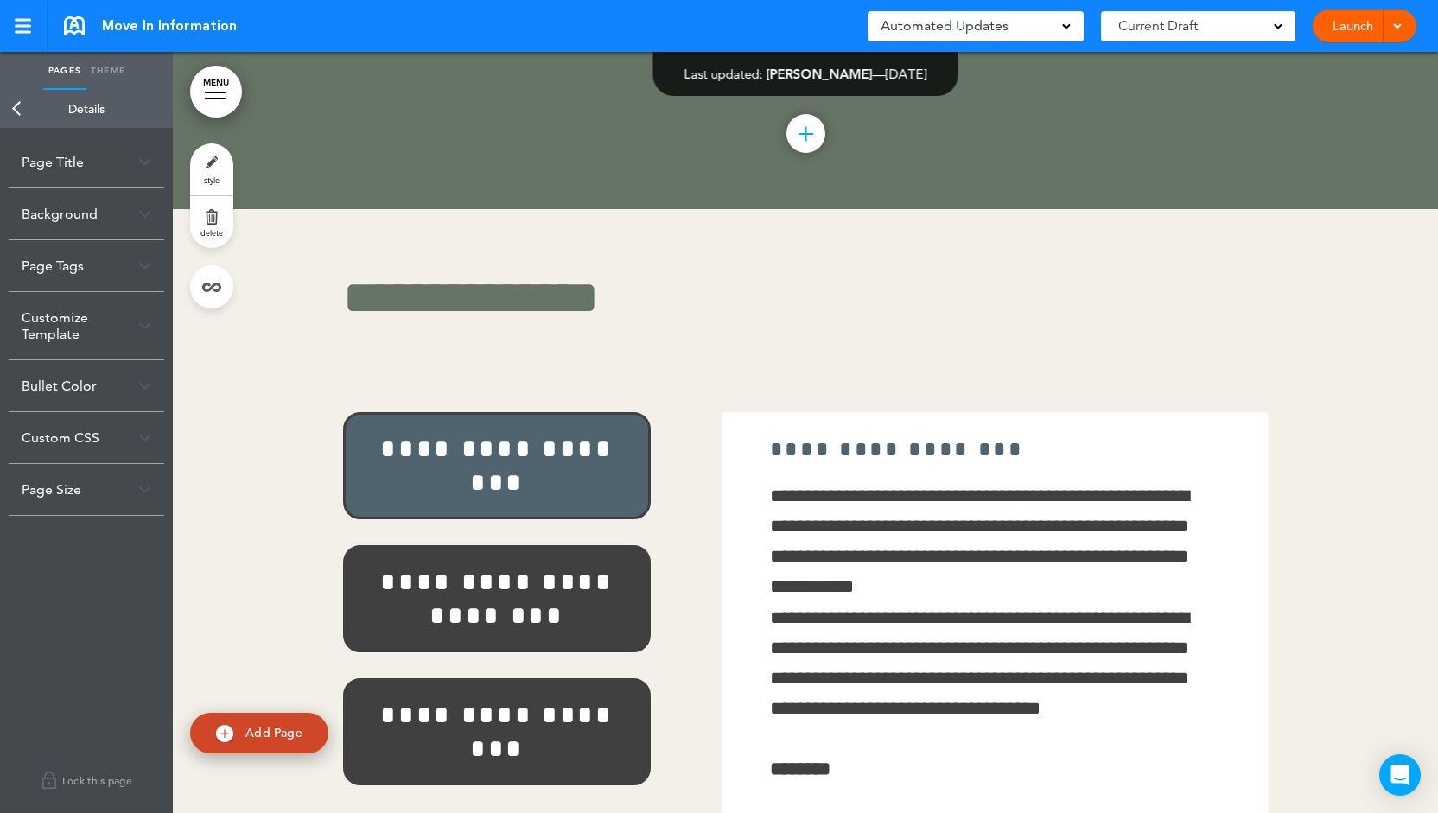
click at [15, 118] on link "Back" at bounding box center [17, 109] width 35 height 38
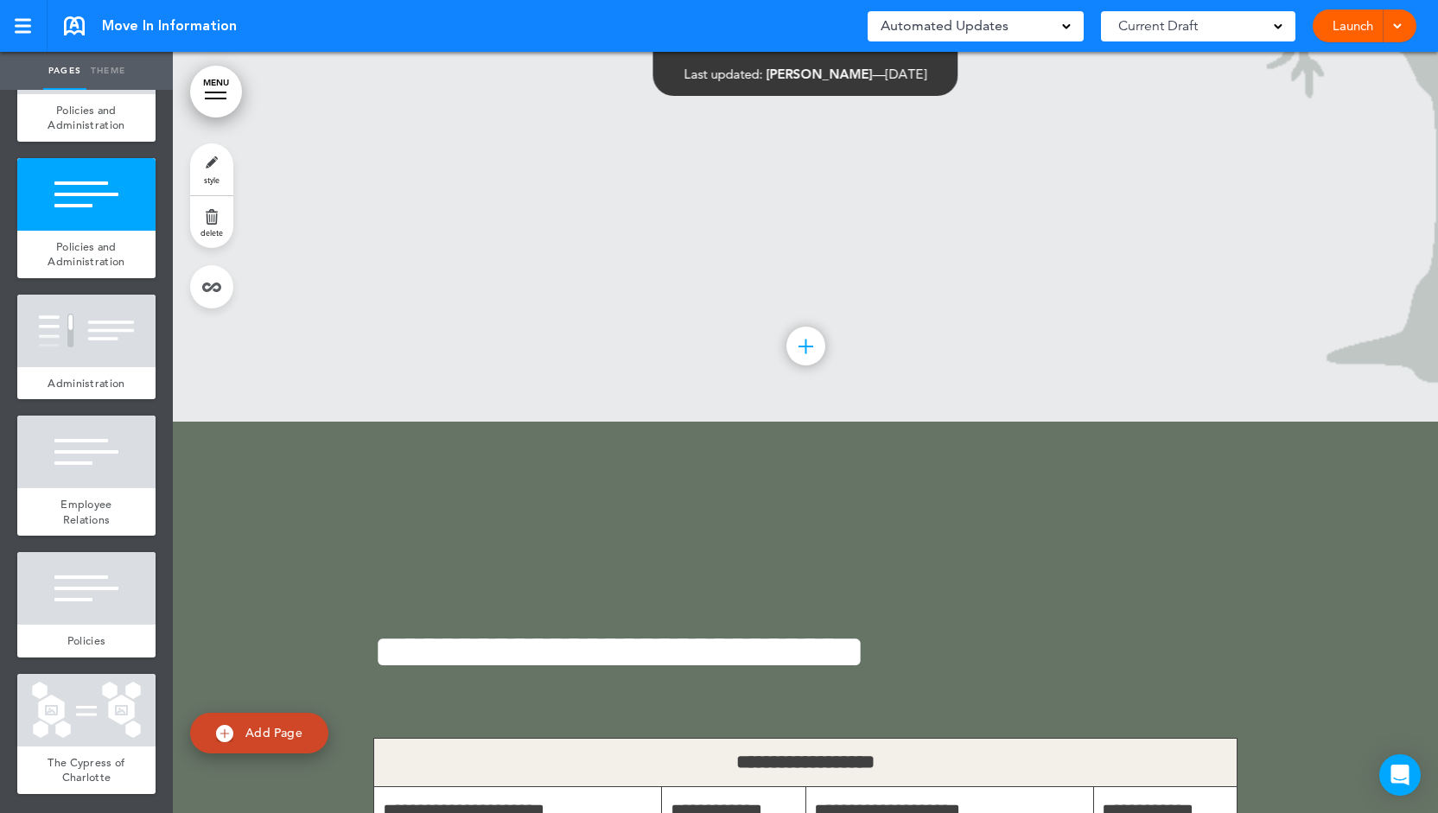
scroll to position [51775, 0]
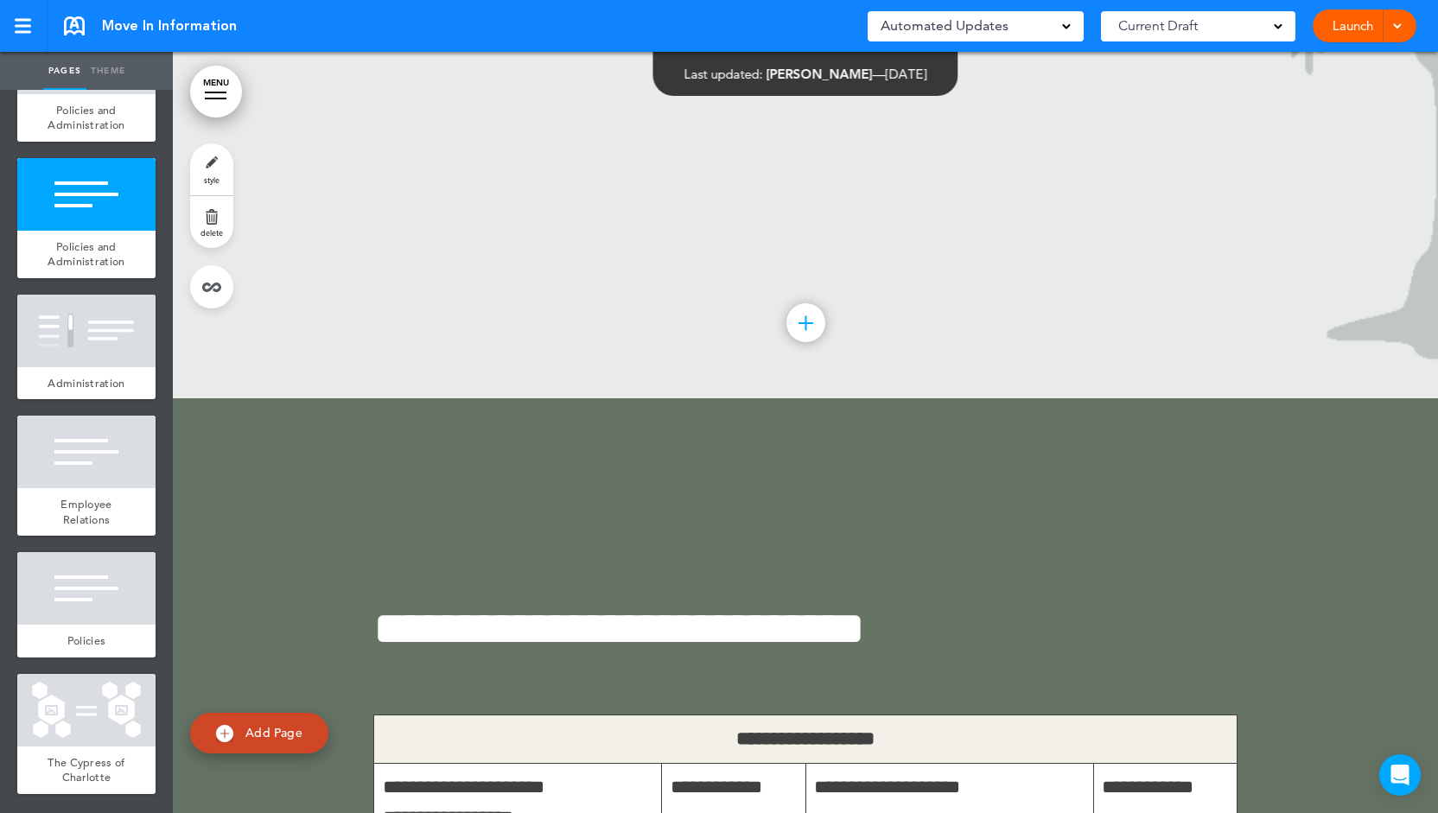
click at [208, 227] on link "delete" at bounding box center [211, 222] width 43 height 52
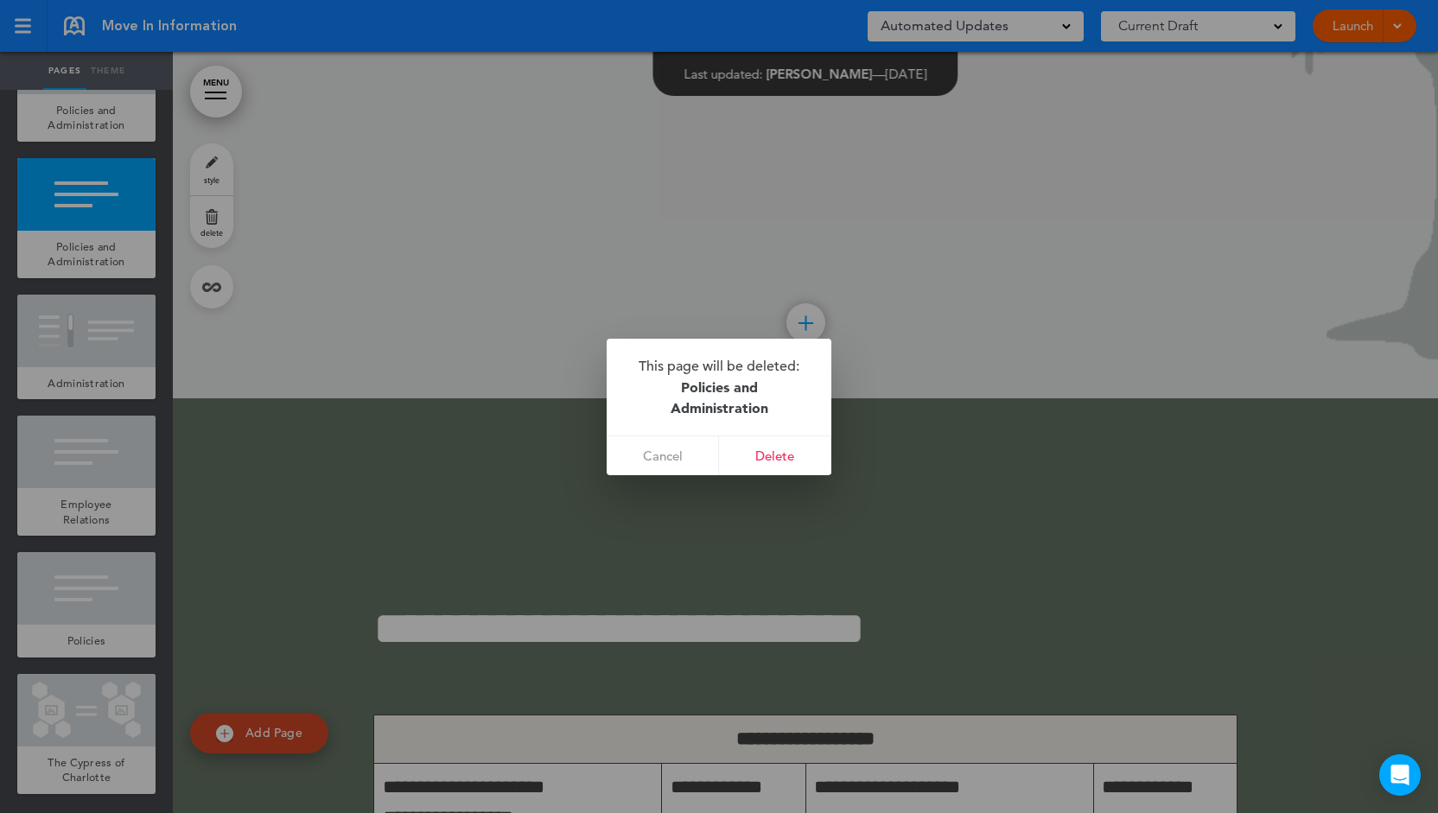
click at [881, 200] on div at bounding box center [719, 406] width 1438 height 813
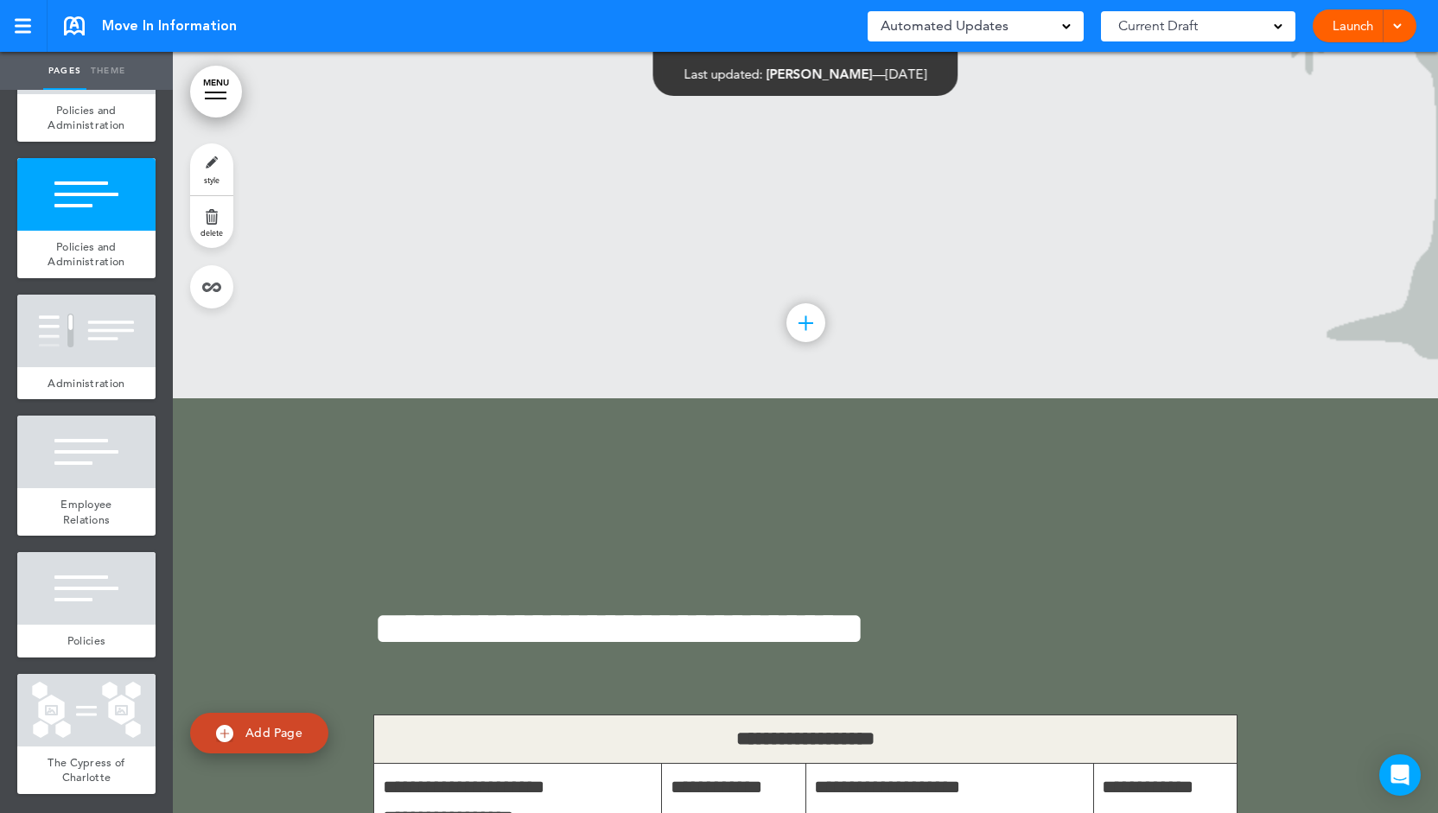
scroll to position [51861, 0]
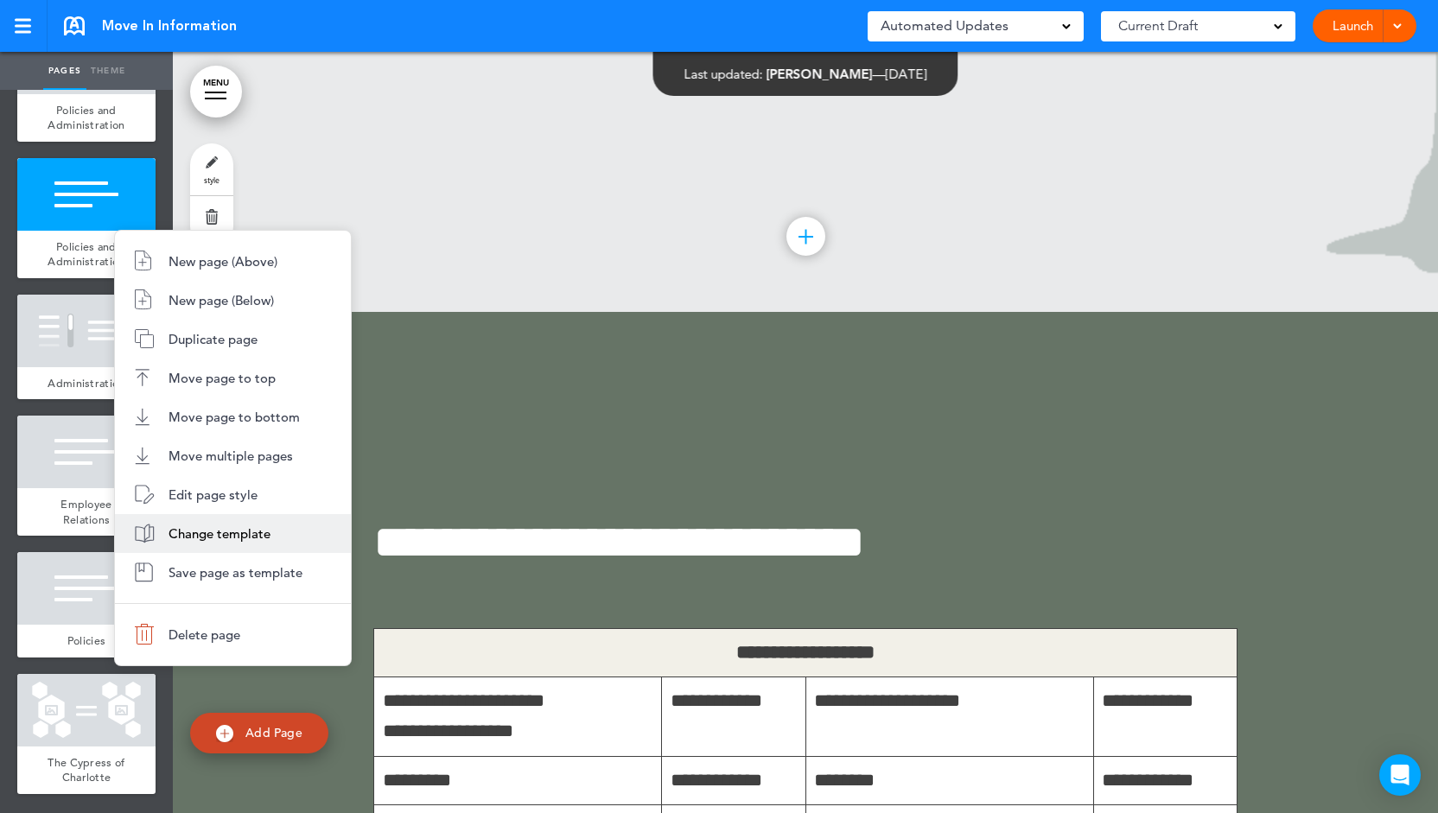
click at [269, 521] on li "Change template" at bounding box center [233, 533] width 236 height 39
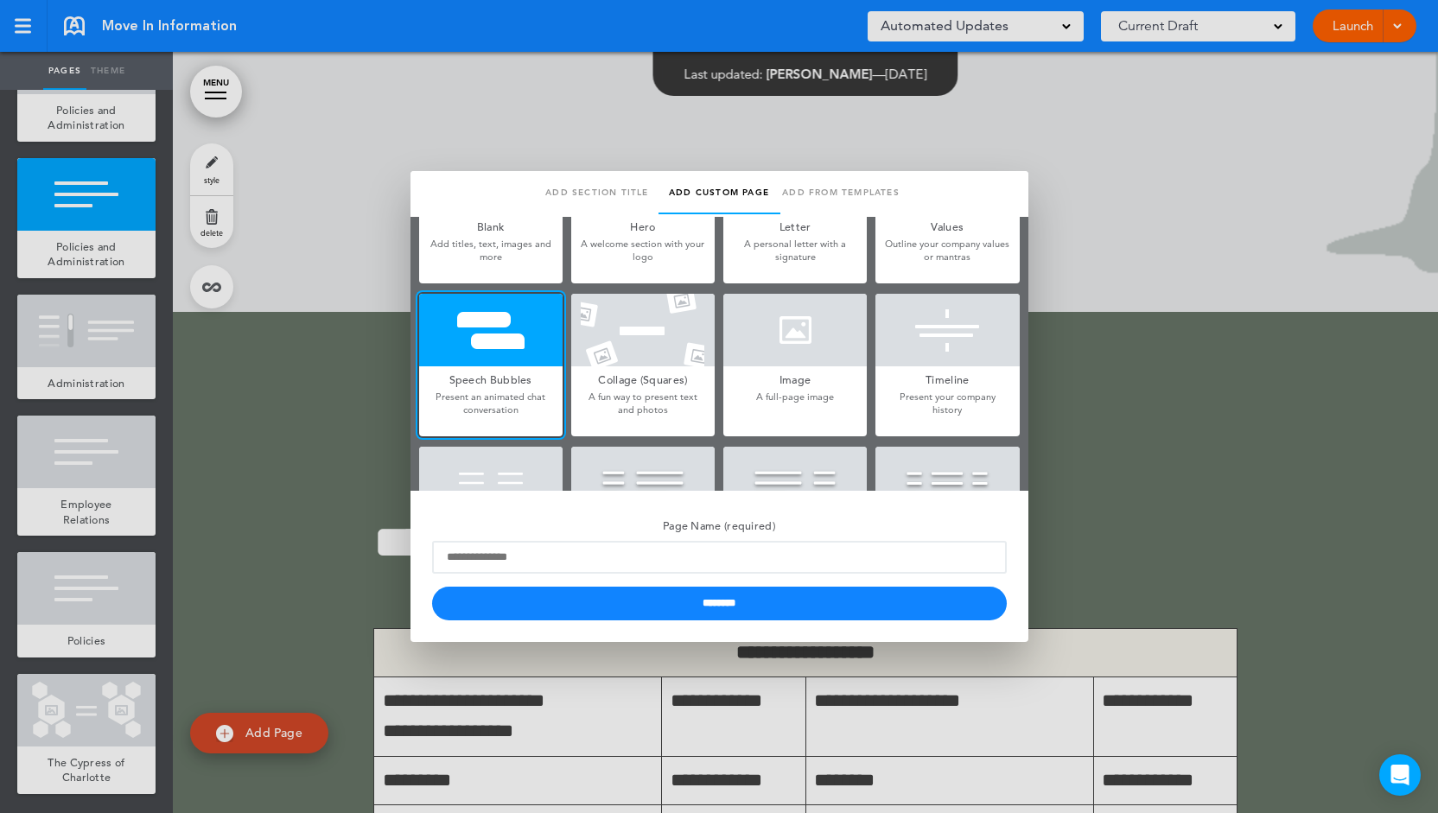
type input "**********"
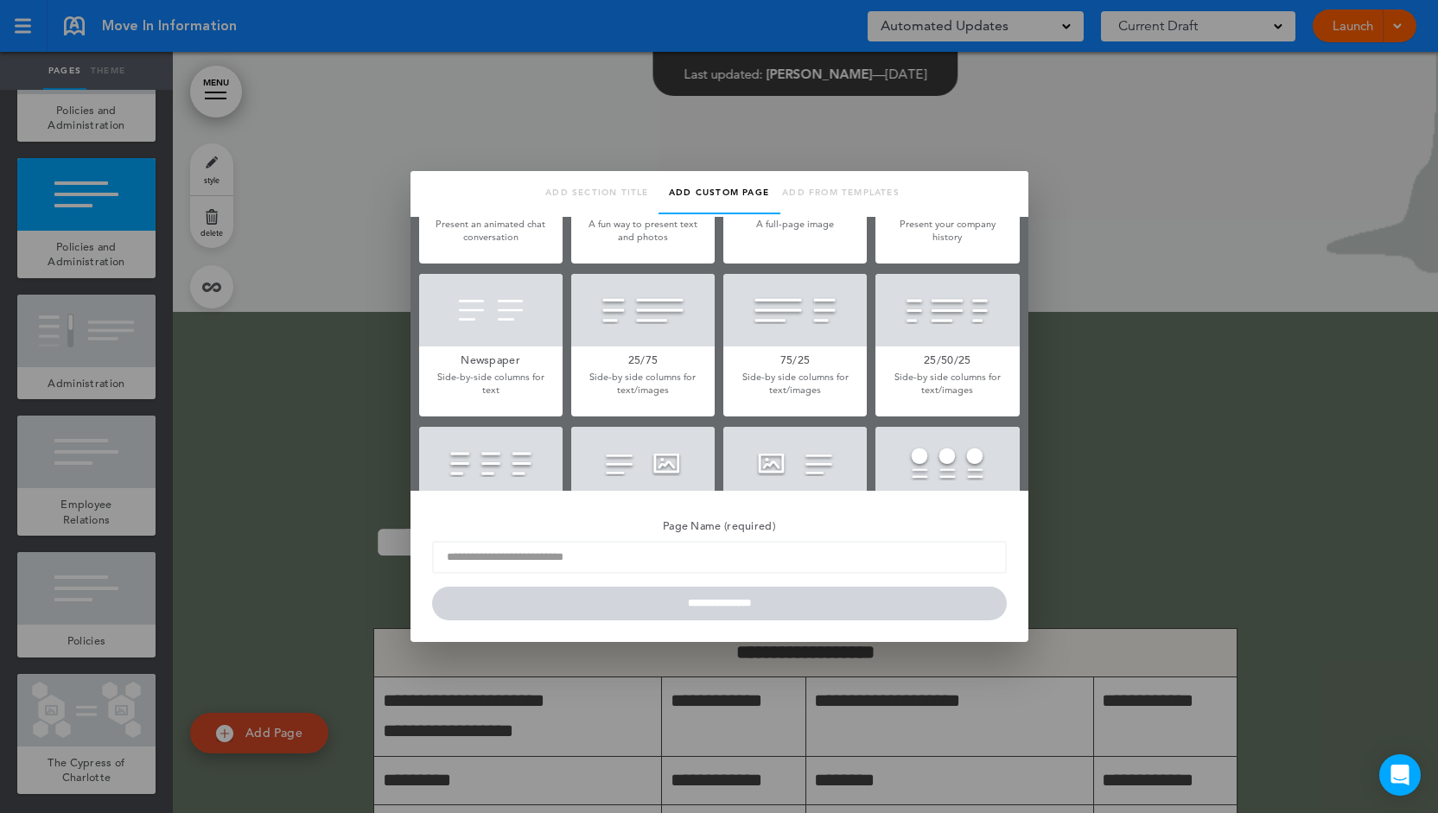
scroll to position [346, 0]
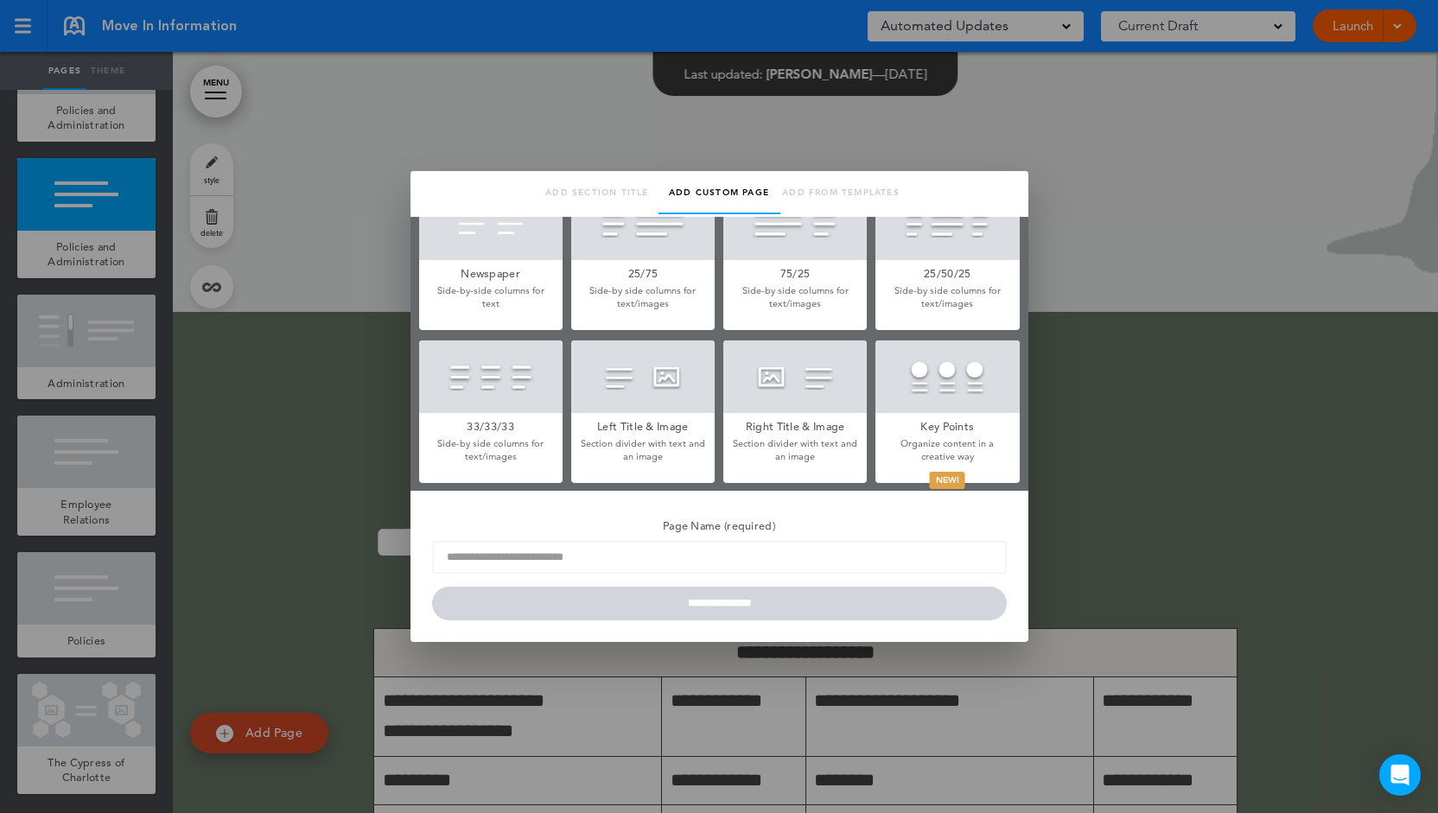
click at [811, 391] on div at bounding box center [794, 376] width 143 height 73
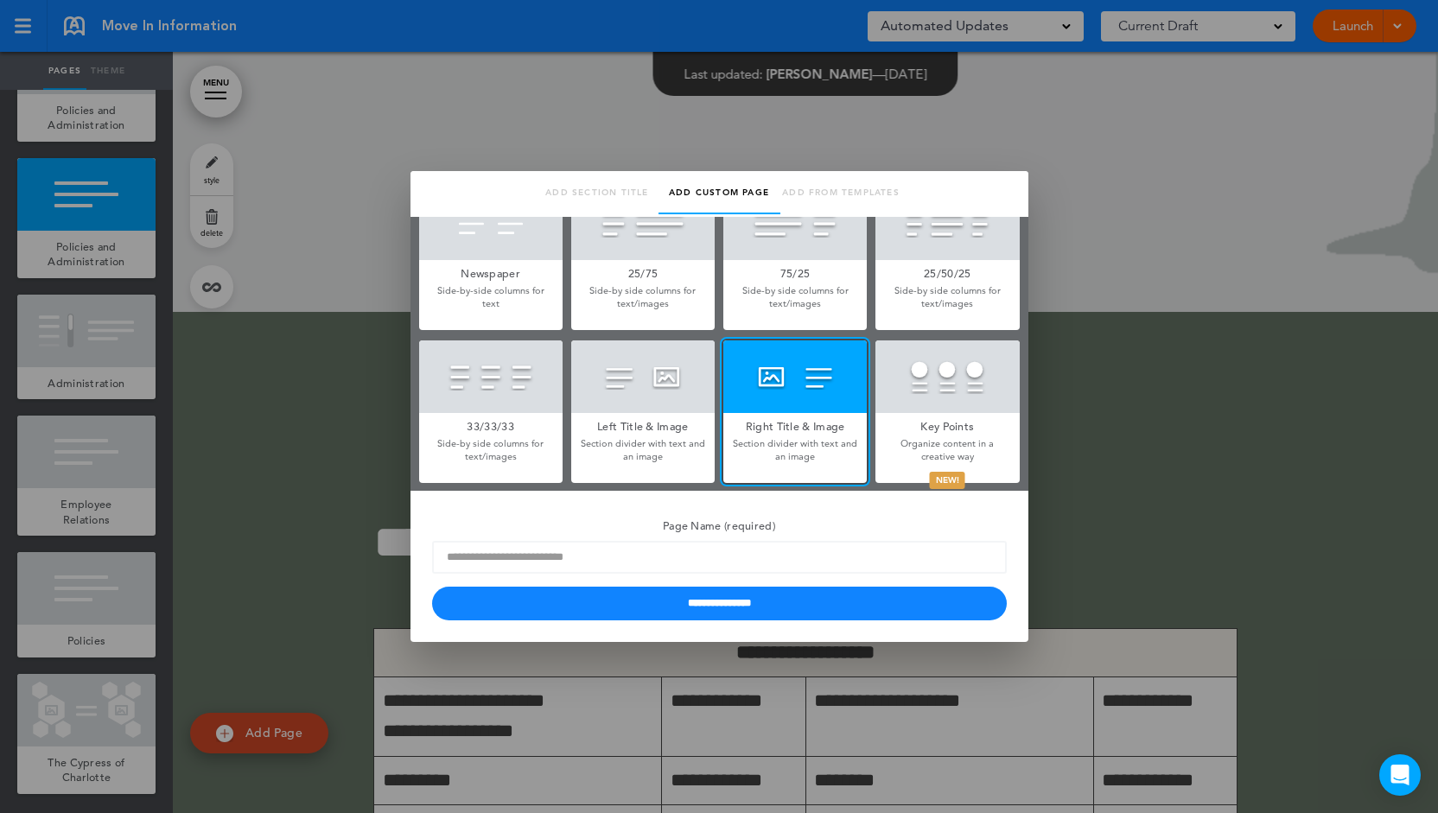
click at [292, 298] on div at bounding box center [719, 406] width 1438 height 813
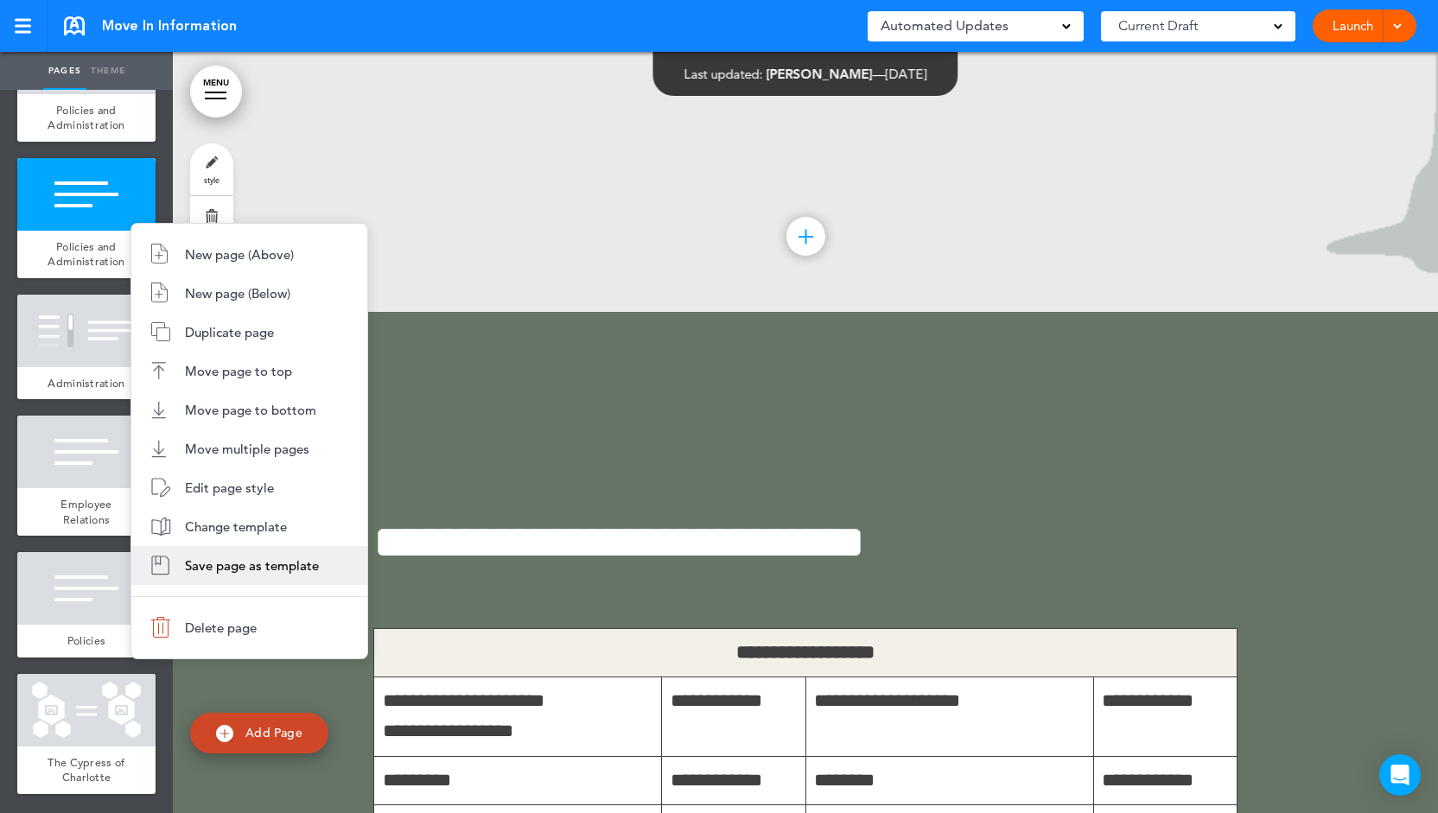
click at [257, 556] on li "Save page as template" at bounding box center [249, 565] width 236 height 39
type input "**********"
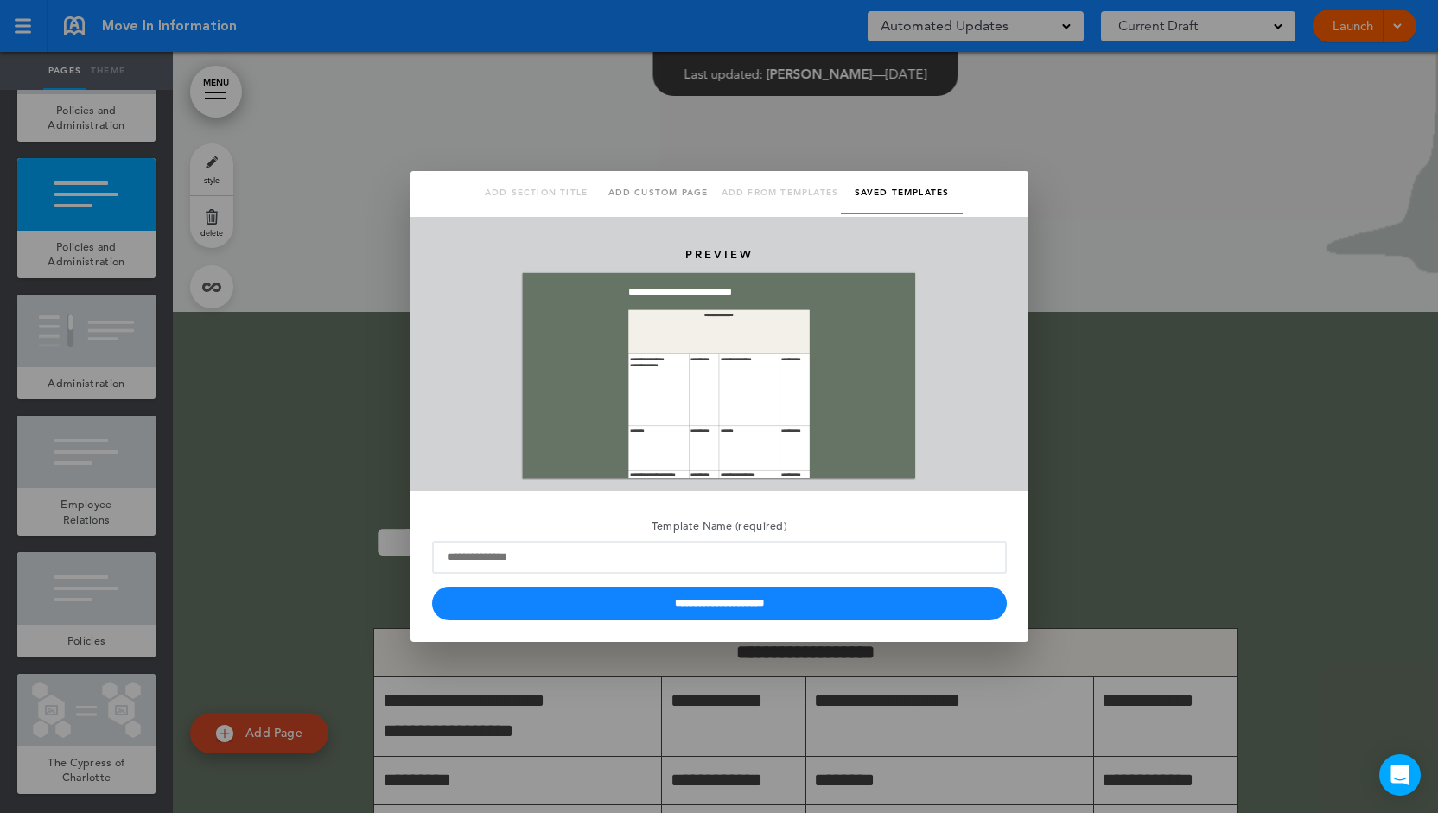
scroll to position [0, 0]
click at [352, 622] on div at bounding box center [719, 406] width 1438 height 813
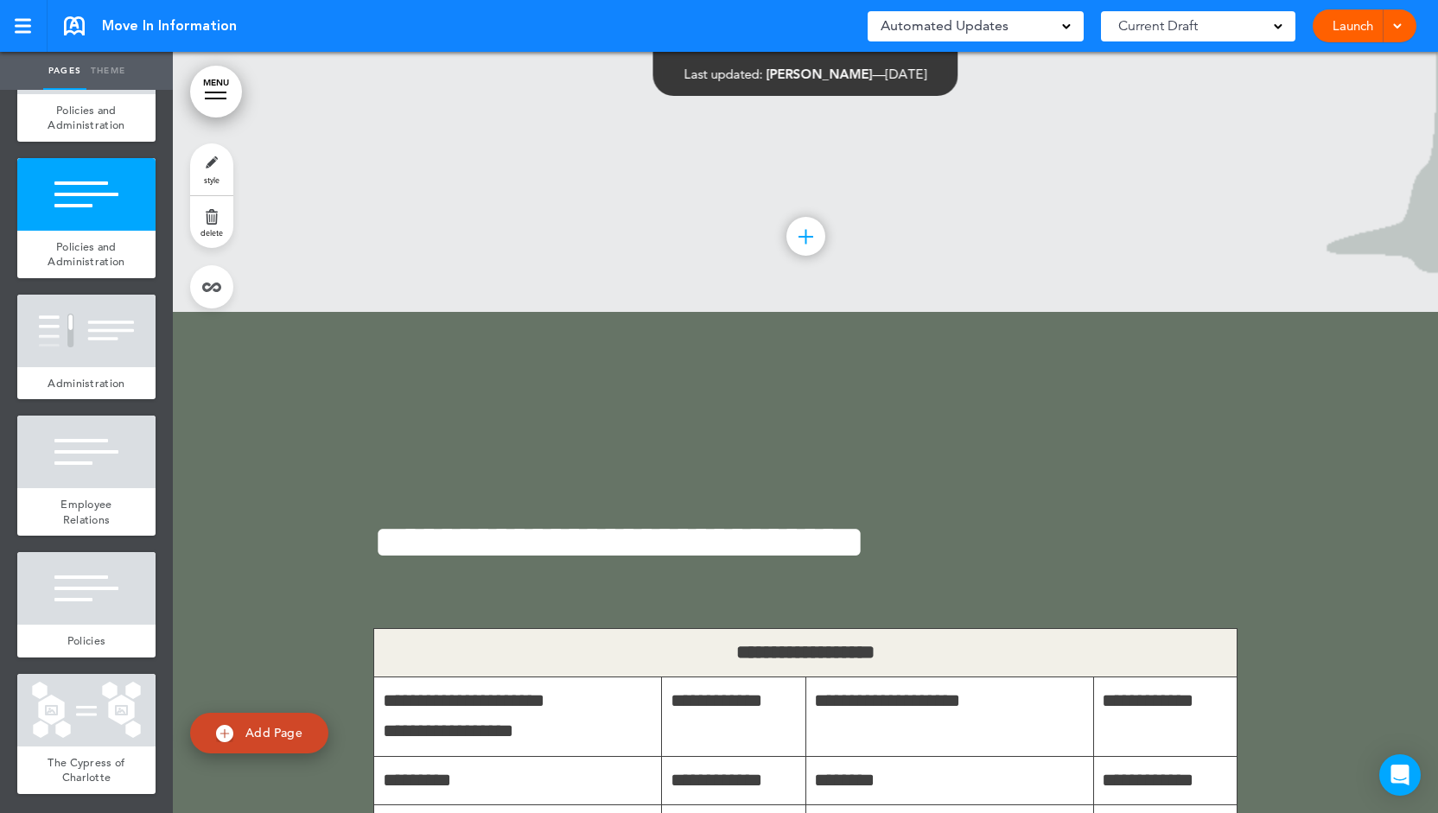
click at [264, 736] on span "Add Page" at bounding box center [273, 733] width 57 height 16
type input "********"
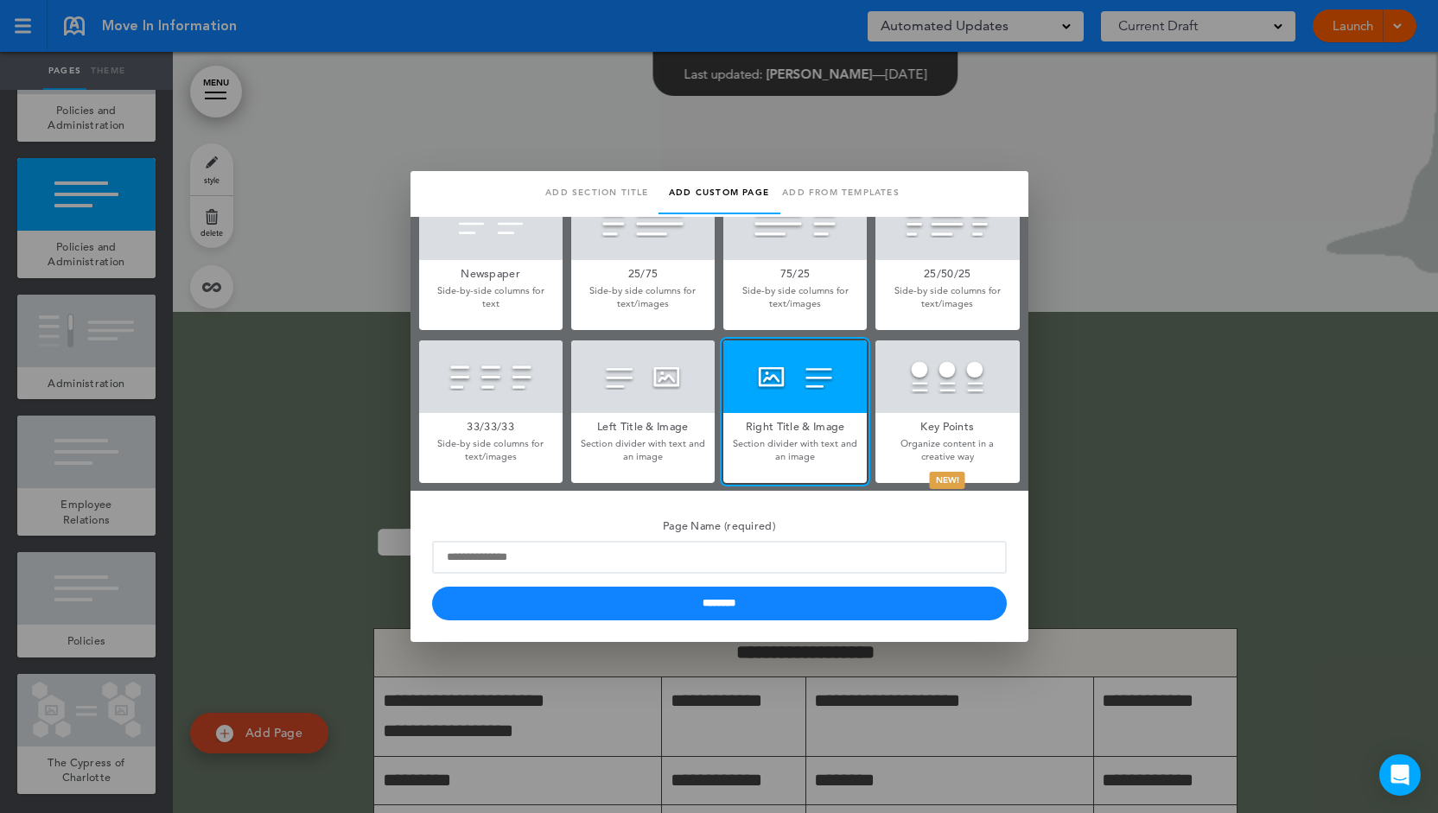
drag, startPoint x: 920, startPoint y: 187, endPoint x: 994, endPoint y: 197, distance: 74.2
click at [994, 197] on ul "Add section title Add common page Add custom page Add from templates Saved temp…" at bounding box center [719, 194] width 609 height 46
click at [1014, 125] on div at bounding box center [719, 406] width 1438 height 813
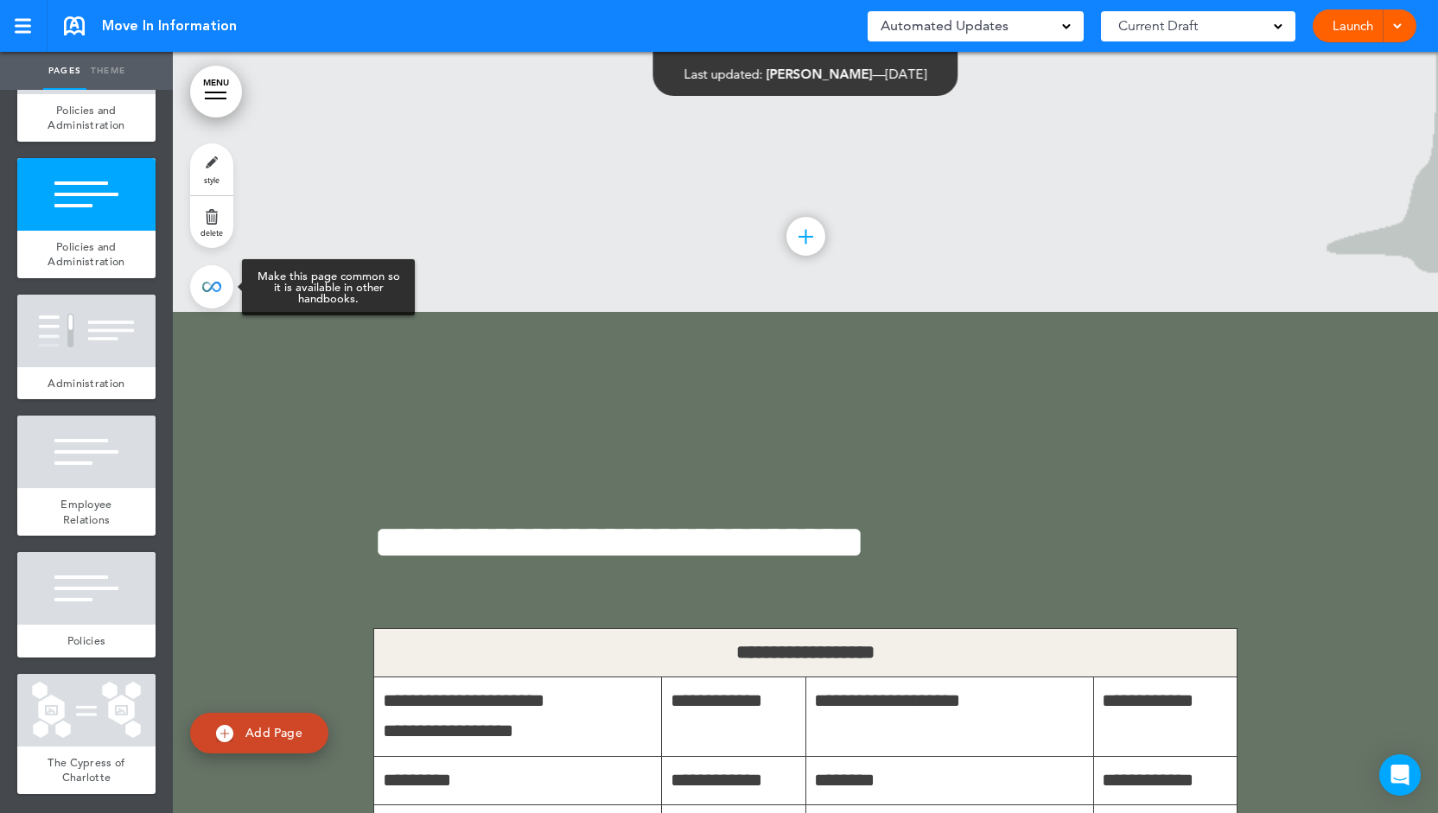
click at [213, 288] on link at bounding box center [211, 286] width 43 height 43
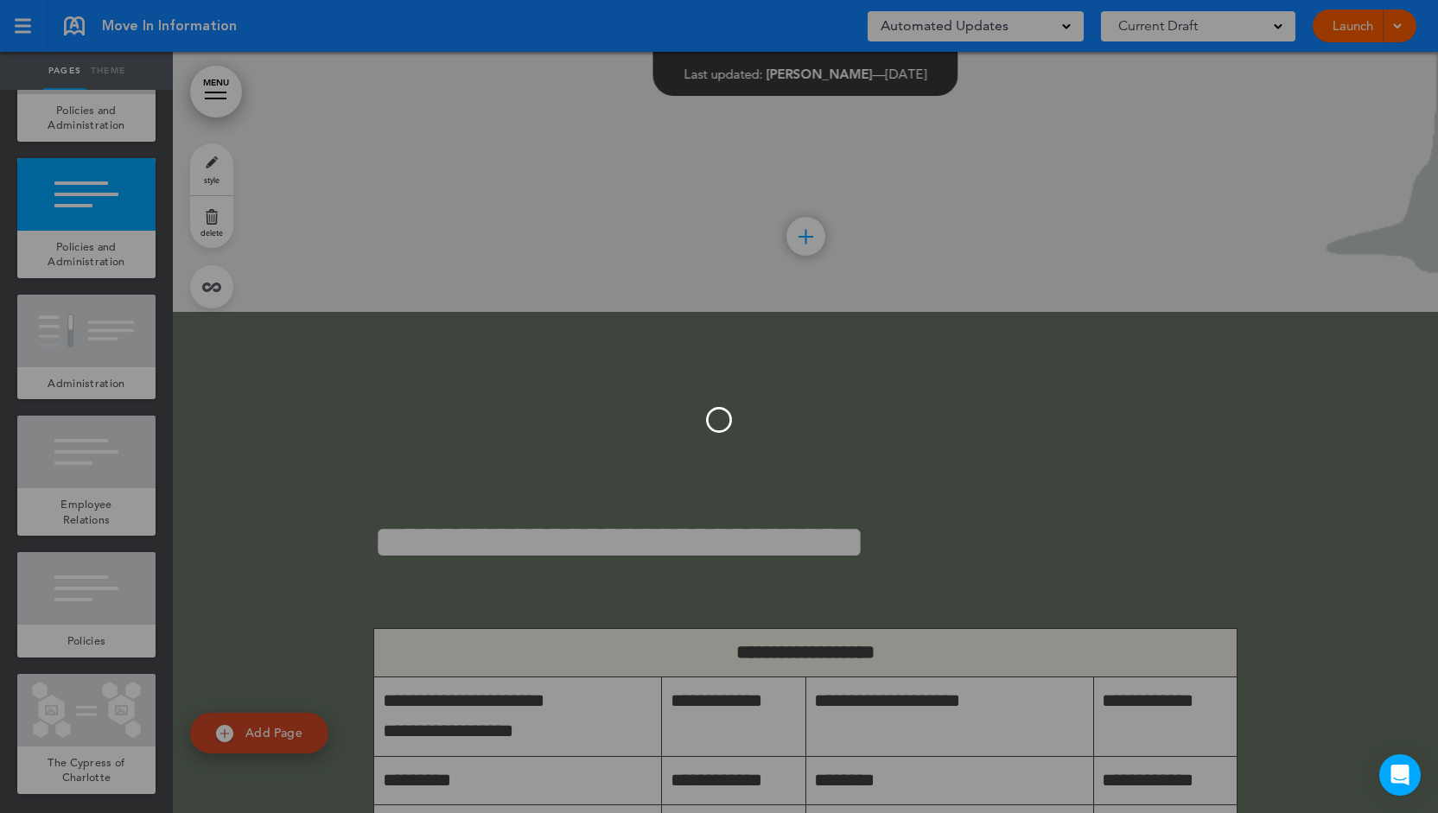
type input "**********"
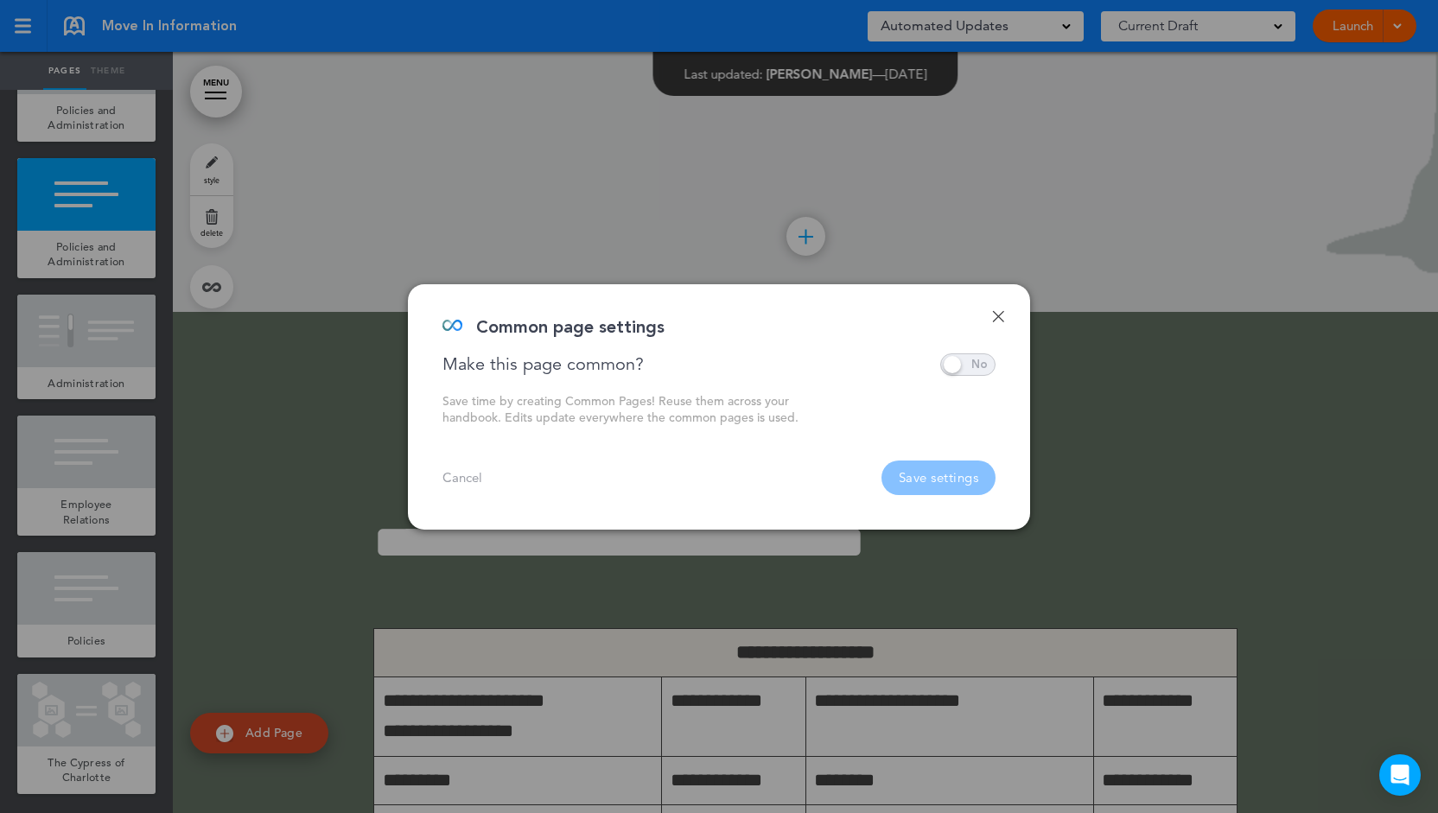
click at [984, 363] on span at bounding box center [967, 364] width 55 height 22
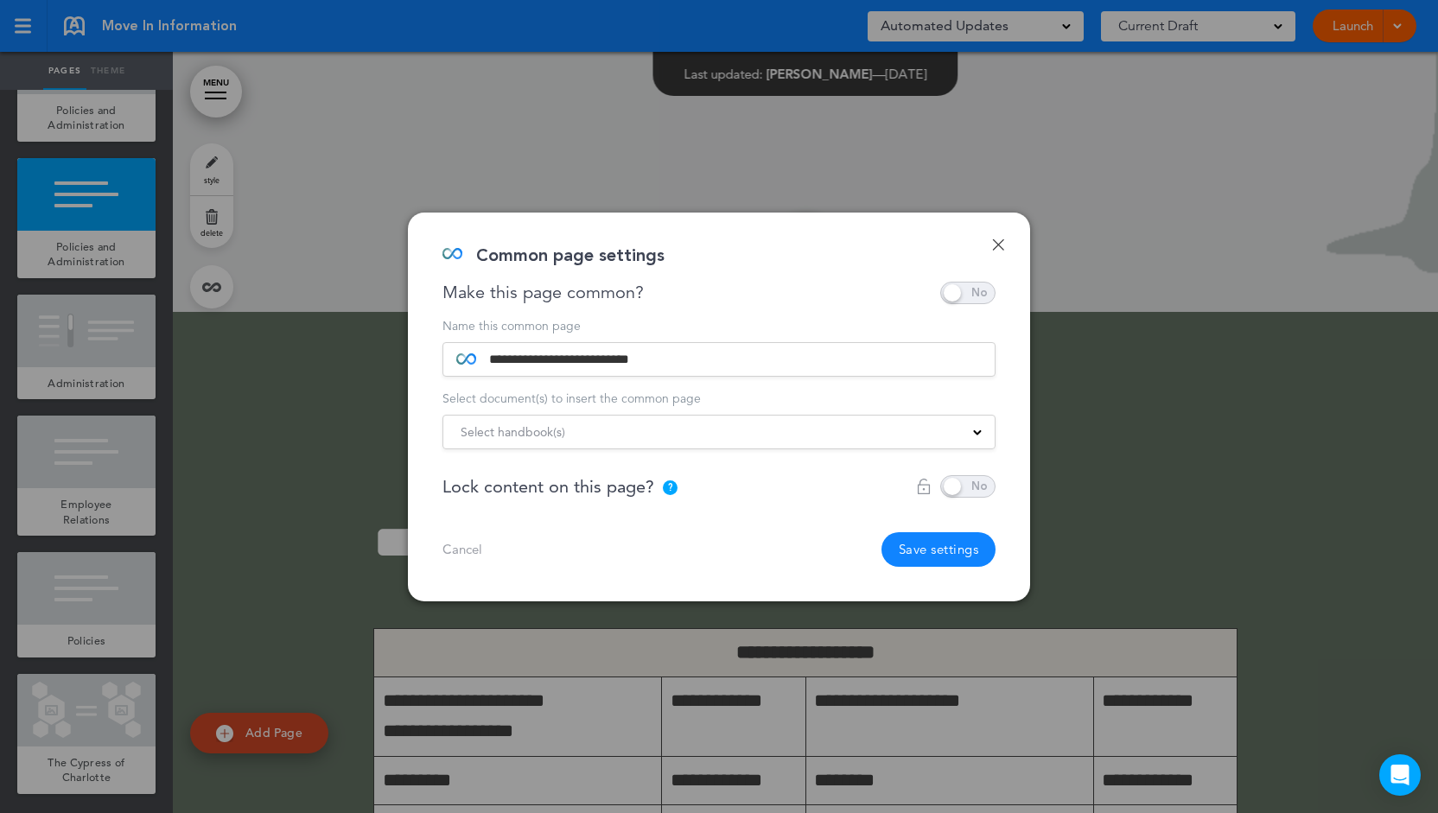
click at [530, 426] on span "Select handbook(s)" at bounding box center [512, 432] width 105 height 24
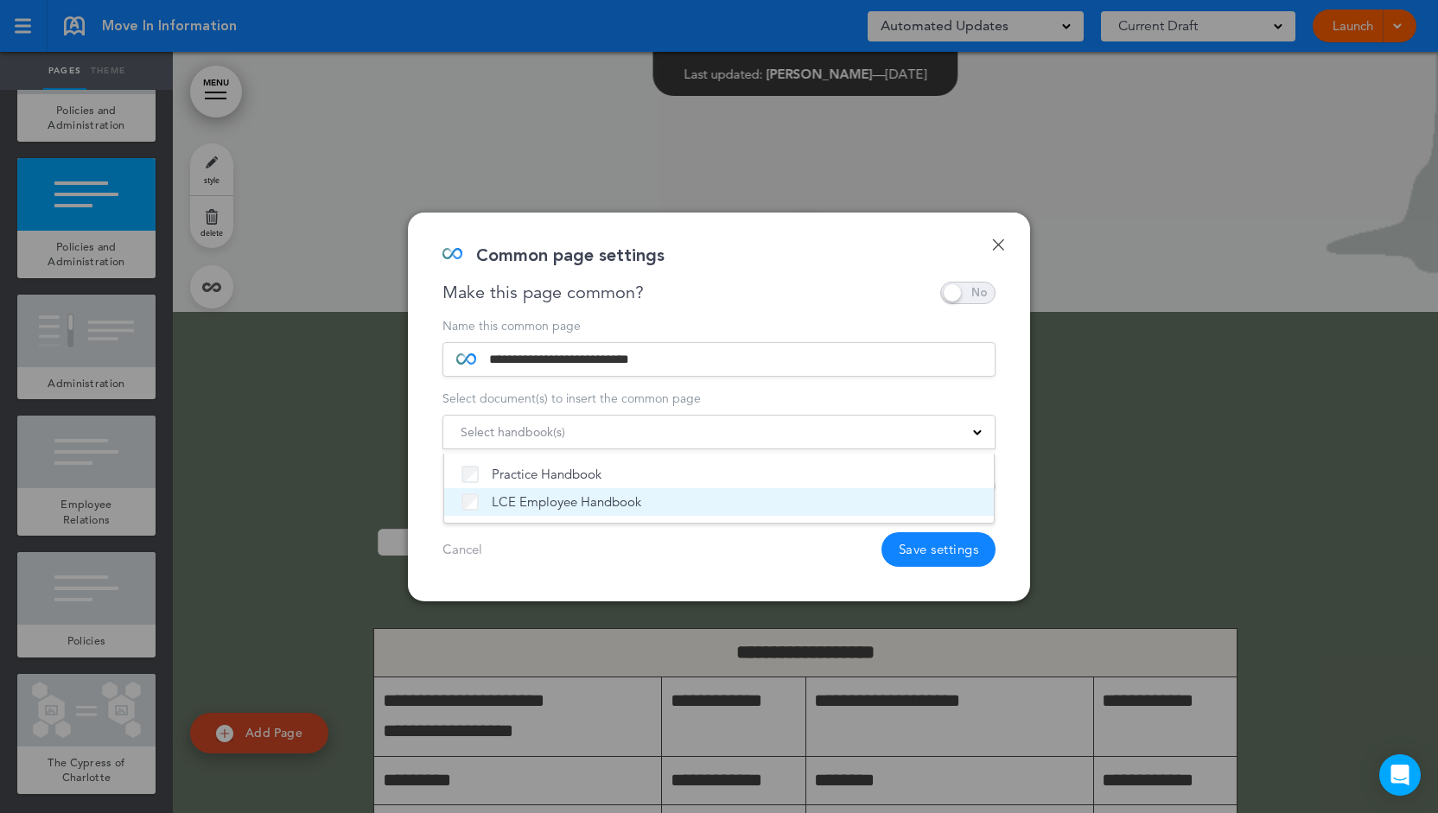
click at [576, 500] on span "LCE Employee Handbook" at bounding box center [566, 501] width 149 height 17
click at [761, 310] on div "**********" at bounding box center [719, 407] width 622 height 389
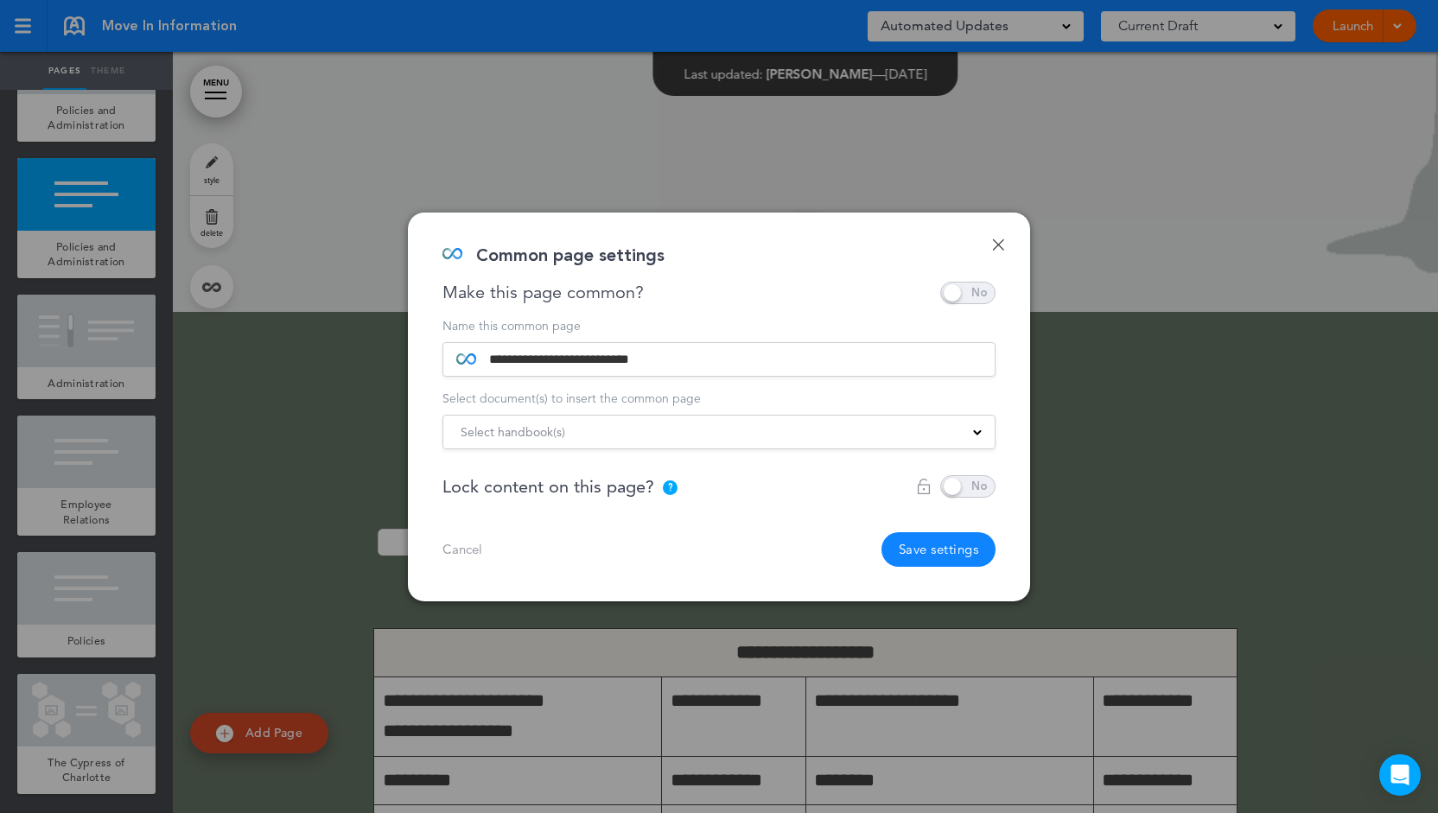
click at [999, 244] on link "Done" at bounding box center [998, 244] width 12 height 12
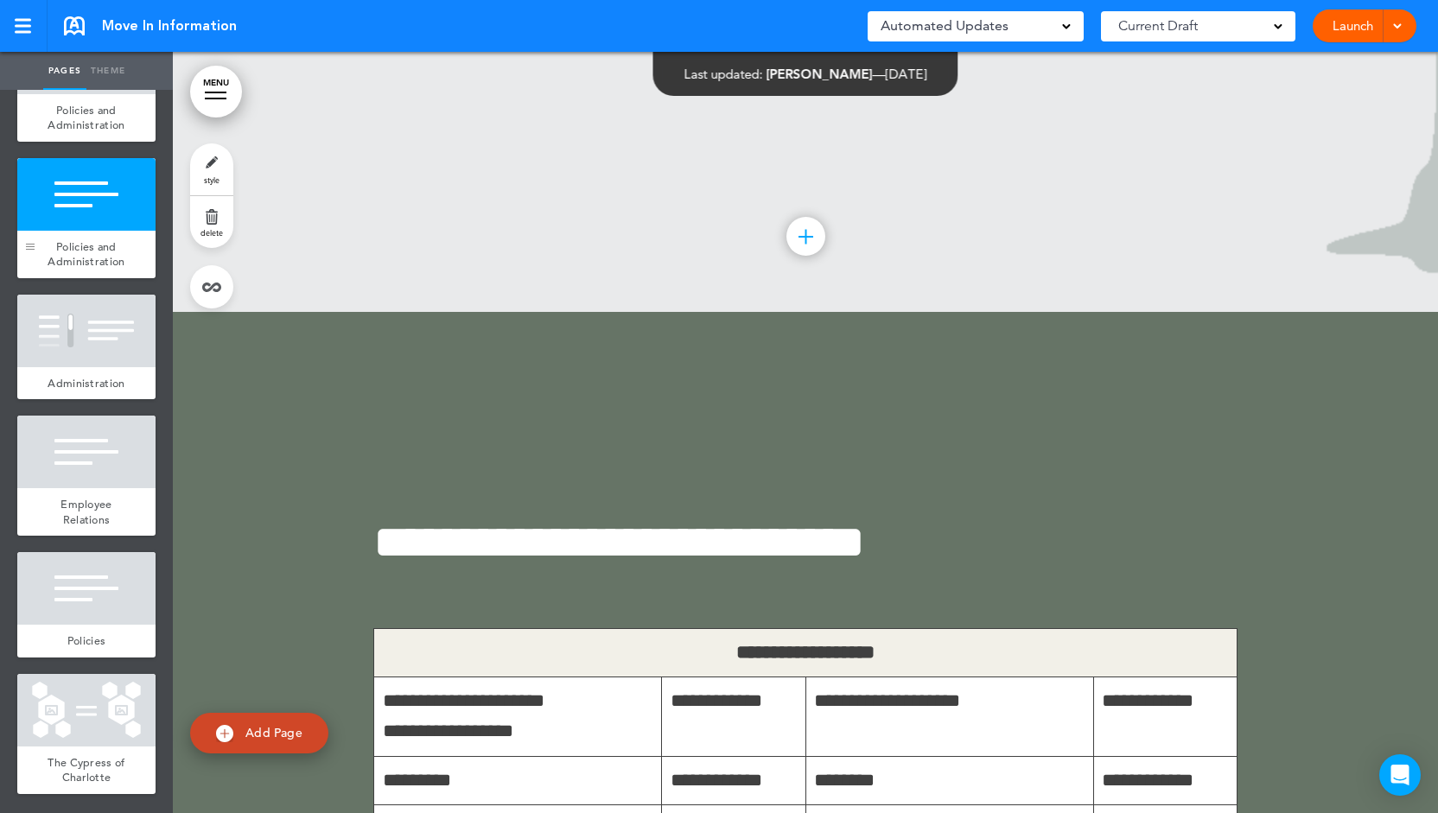
scroll to position [7892, 0]
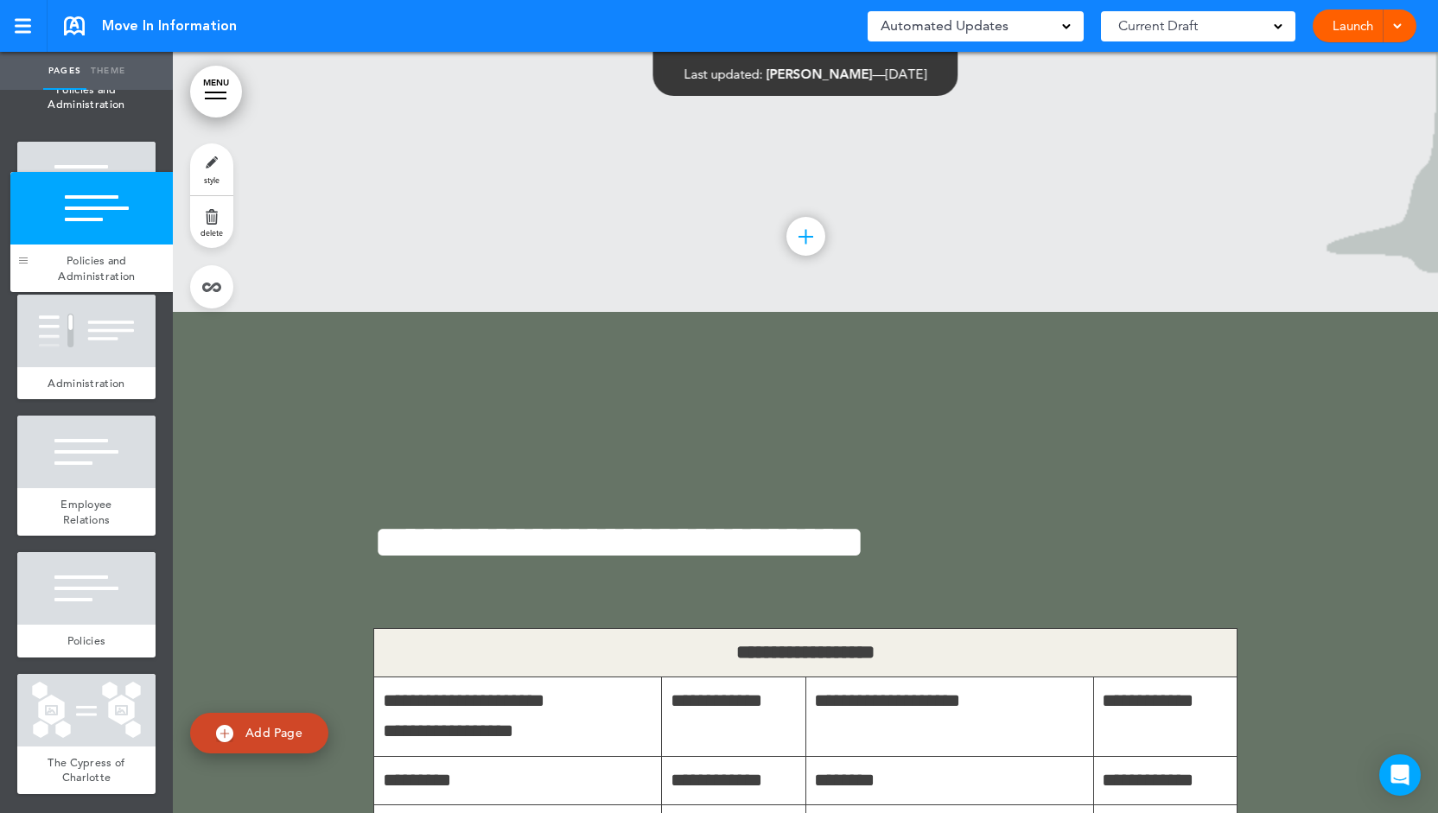
drag, startPoint x: 29, startPoint y: 225, endPoint x: 22, endPoint y: 270, distance: 44.6
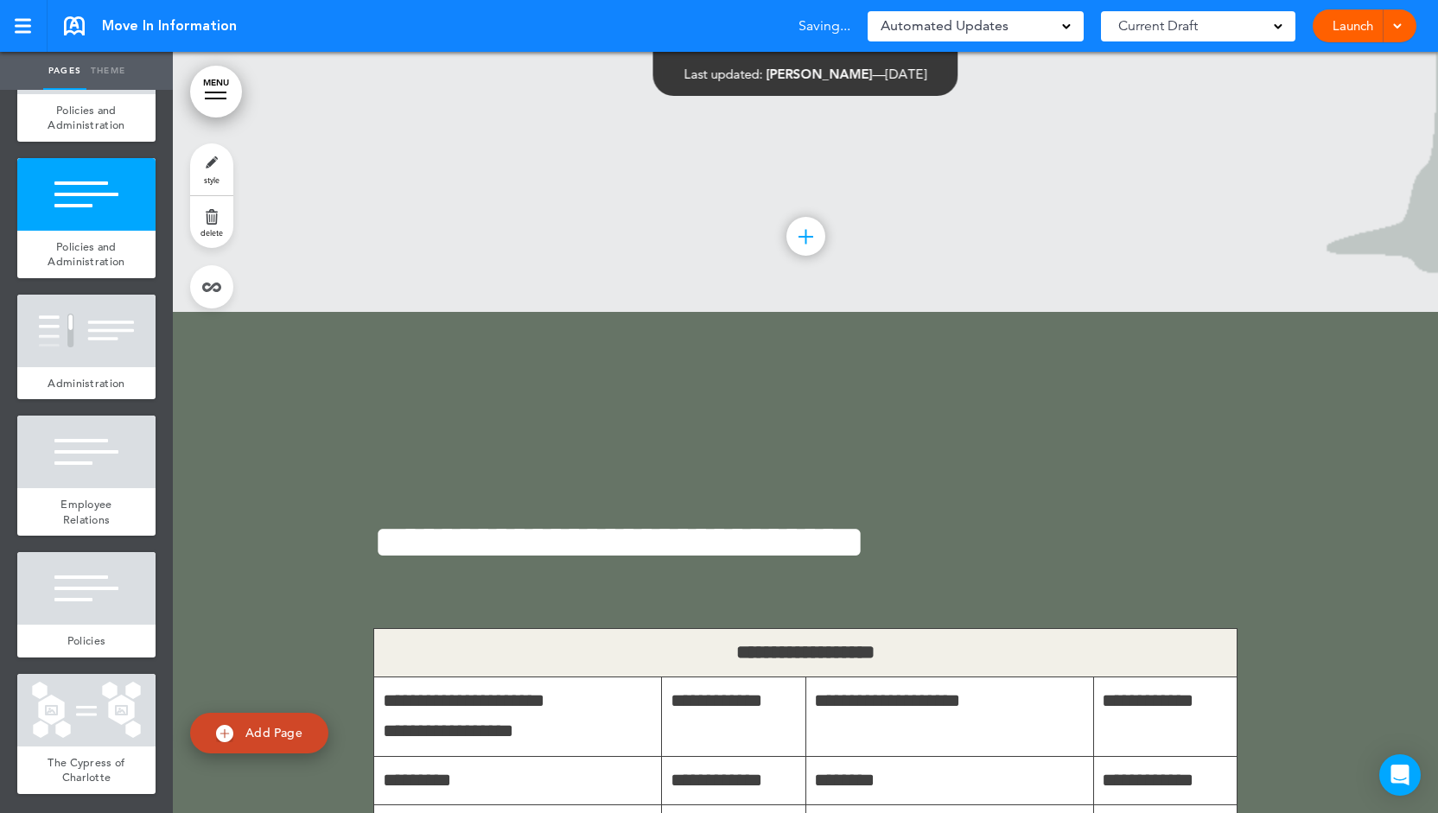
scroll to position [8028, 0]
click at [226, 102] on link "MENU" at bounding box center [216, 92] width 52 height 52
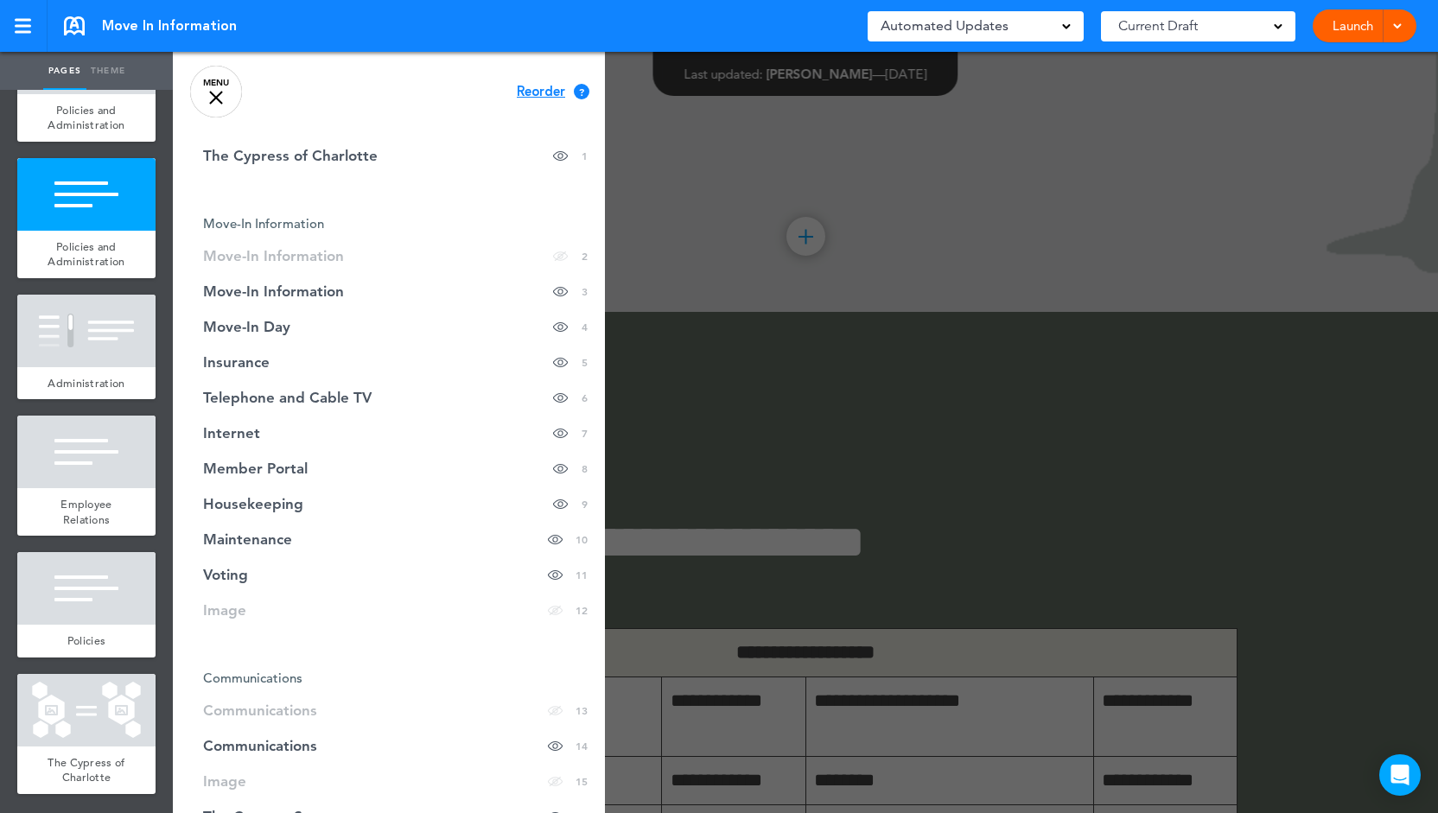
click at [530, 91] on span "Reorder" at bounding box center [541, 92] width 48 height 13
click at [546, 92] on span "Continue" at bounding box center [545, 90] width 56 height 13
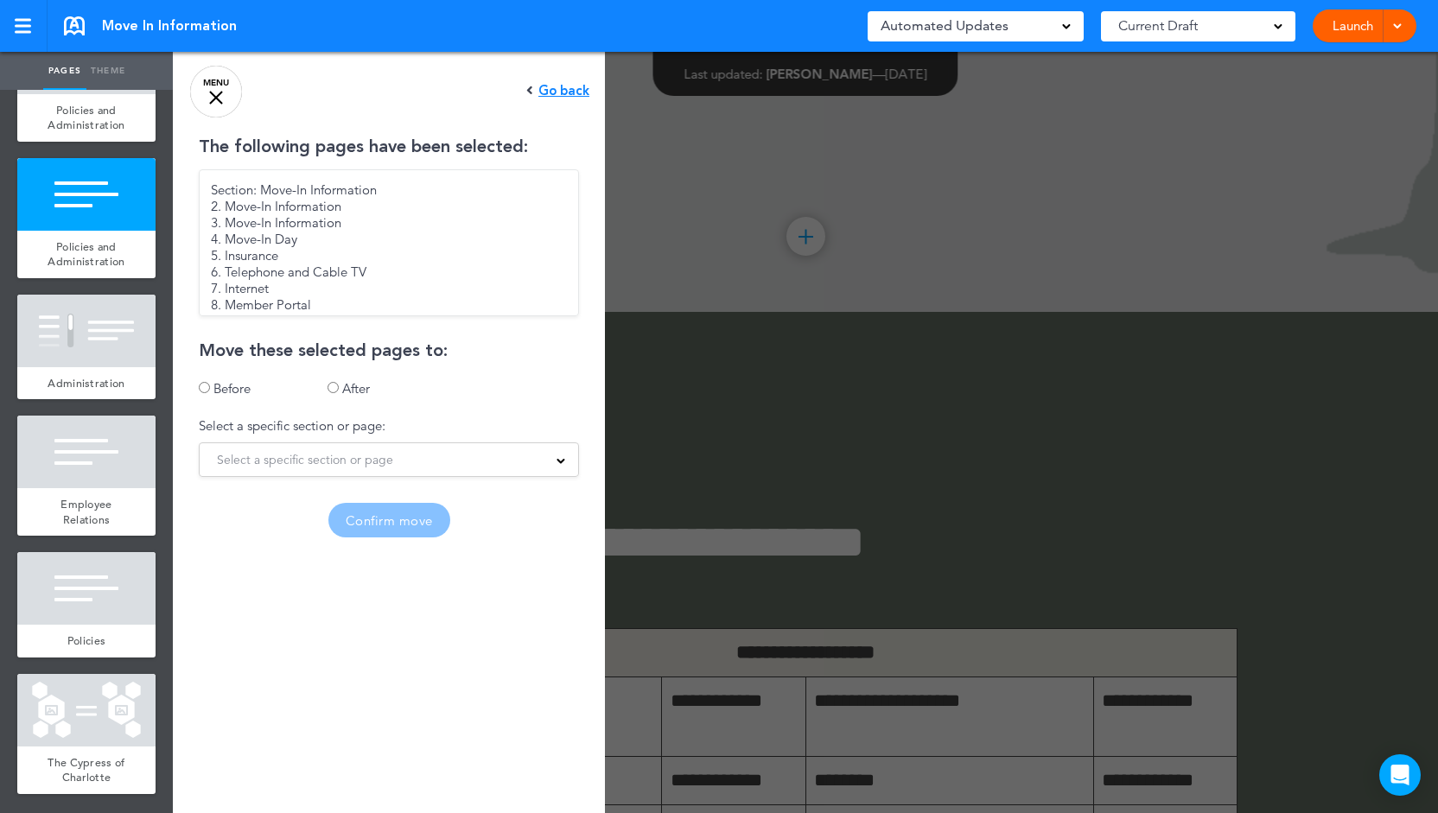
click at [218, 445] on div "Select a specific section or page 1. The Cypress of Charlotte Section: Communic…" at bounding box center [389, 459] width 380 height 35
click at [224, 458] on span "Select a specific section or page" at bounding box center [305, 460] width 176 height 24
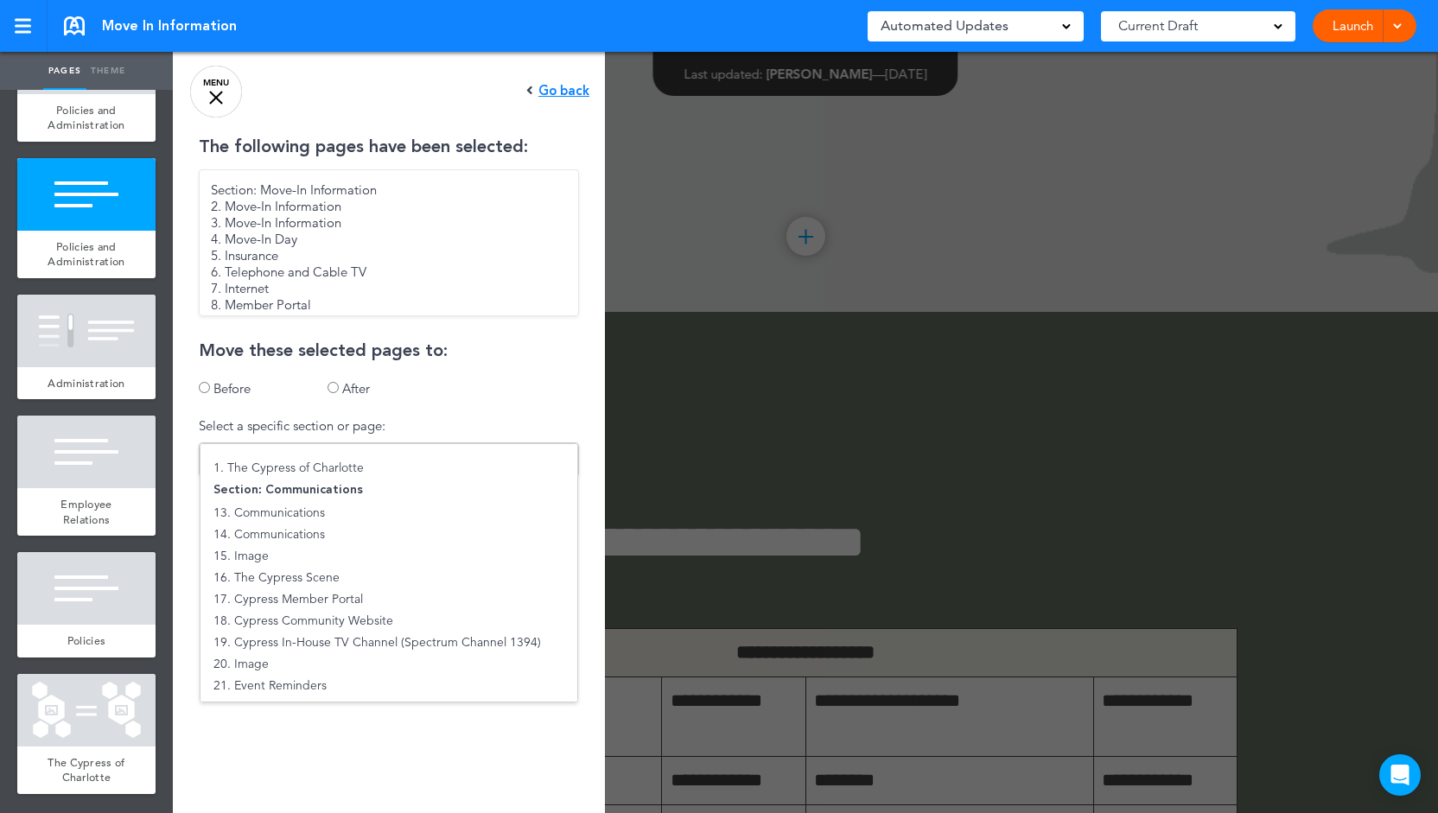
click at [414, 397] on div "The following pages have been selected: Section: Move-In Information 2. Move-In…" at bounding box center [389, 337] width 432 height 399
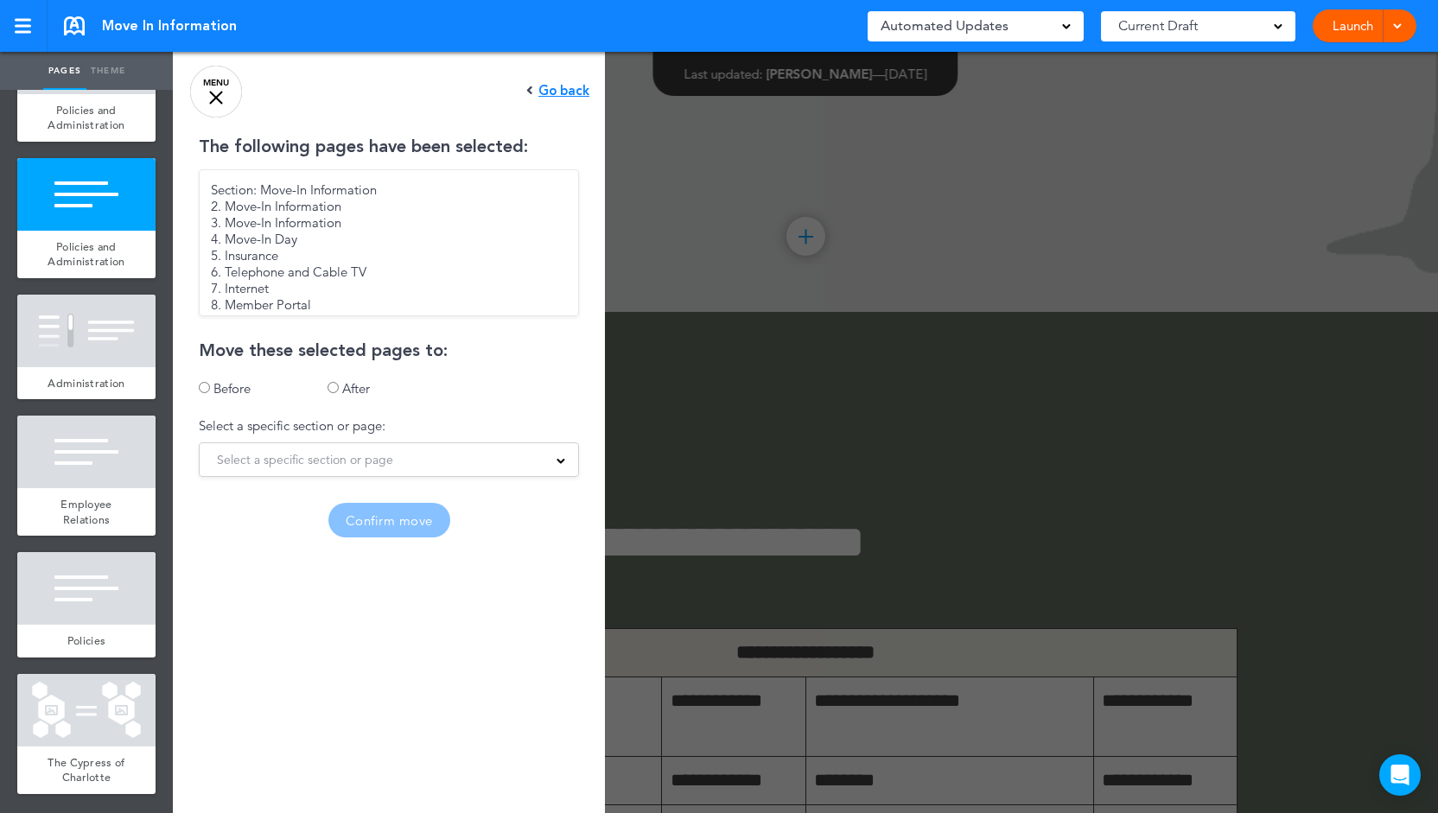
click at [563, 87] on div "Go back" at bounding box center [557, 91] width 63 height 14
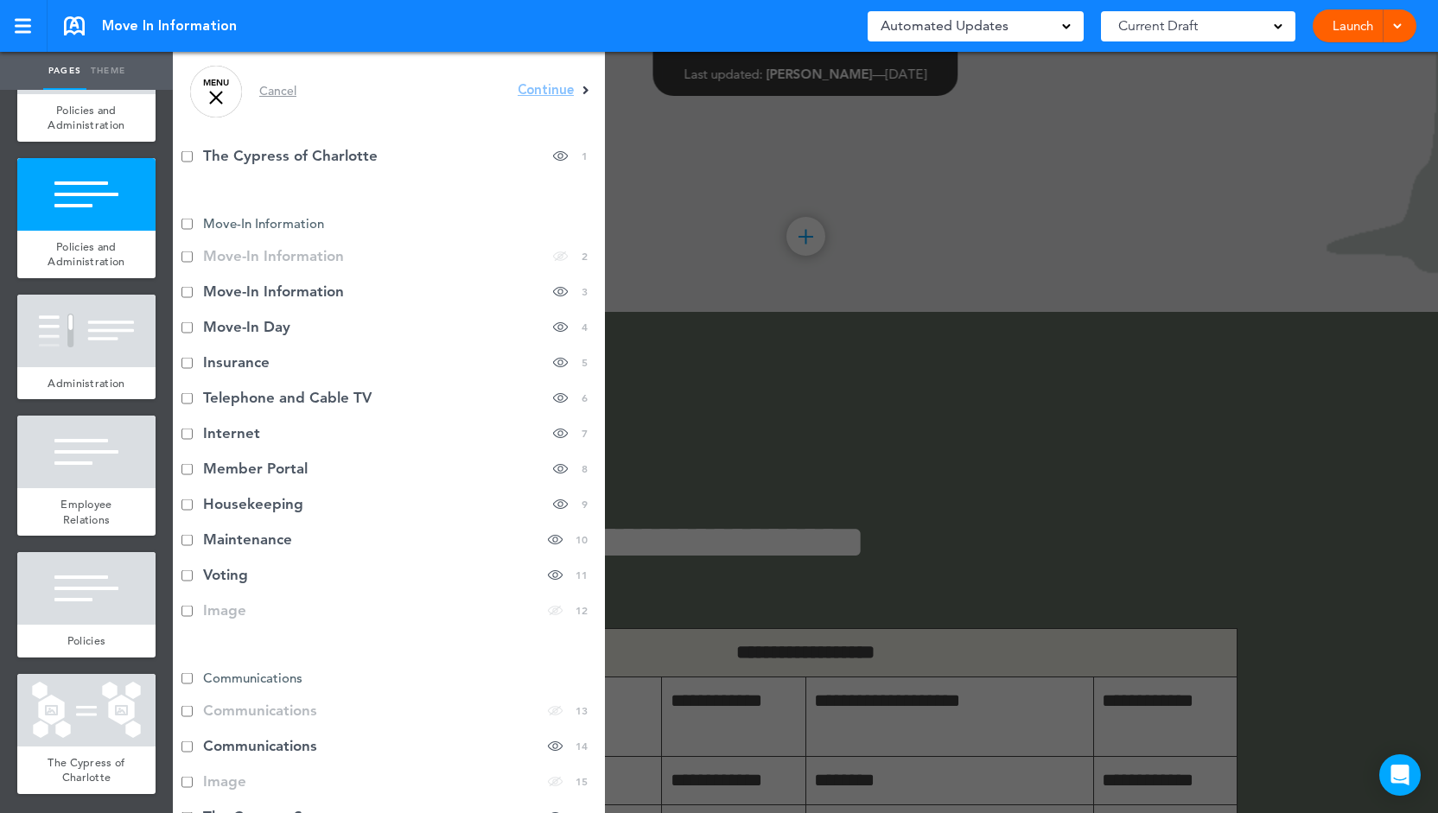
click at [213, 105] on link "MENU" at bounding box center [216, 92] width 52 height 52
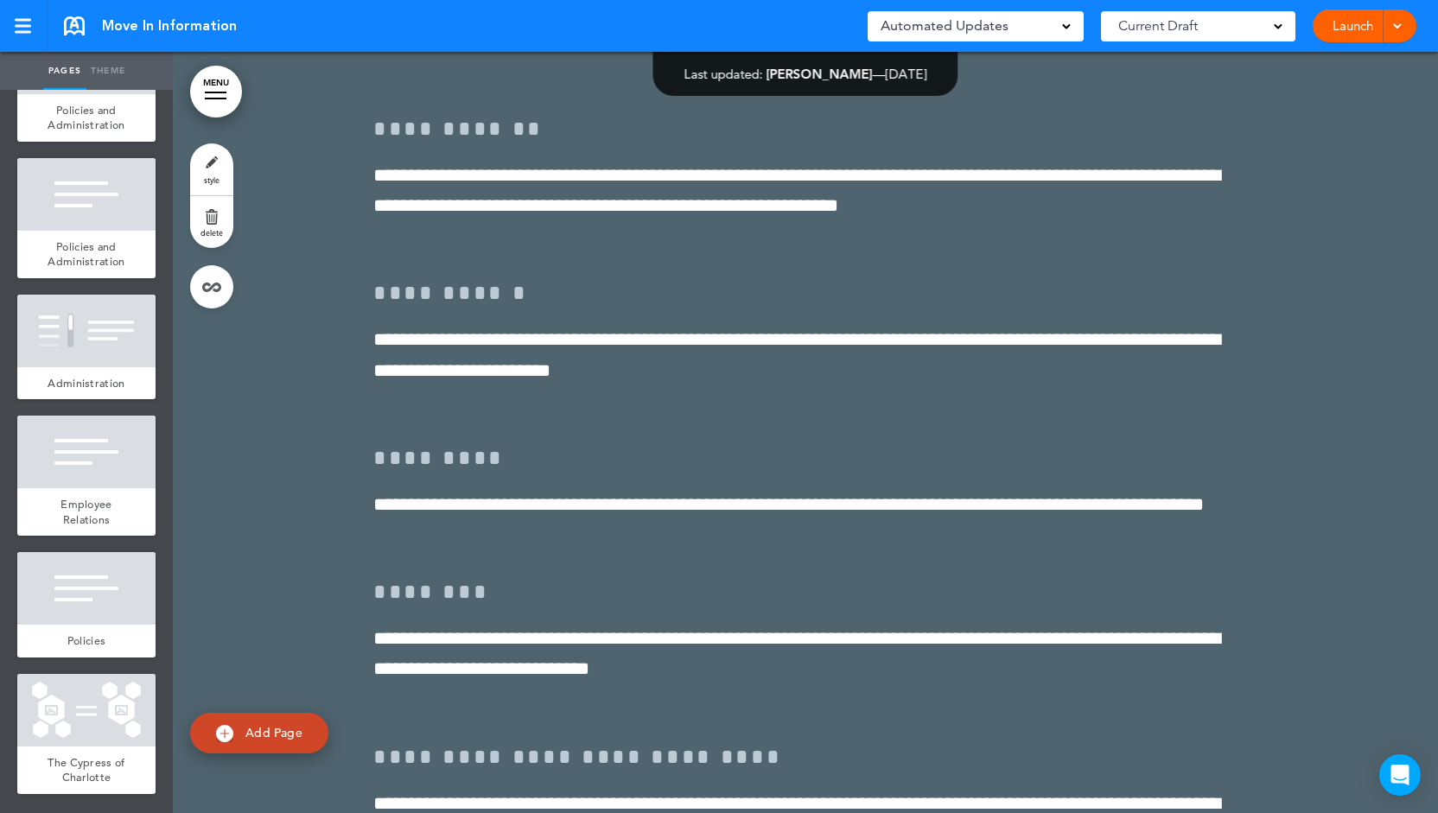
scroll to position [48492, 0]
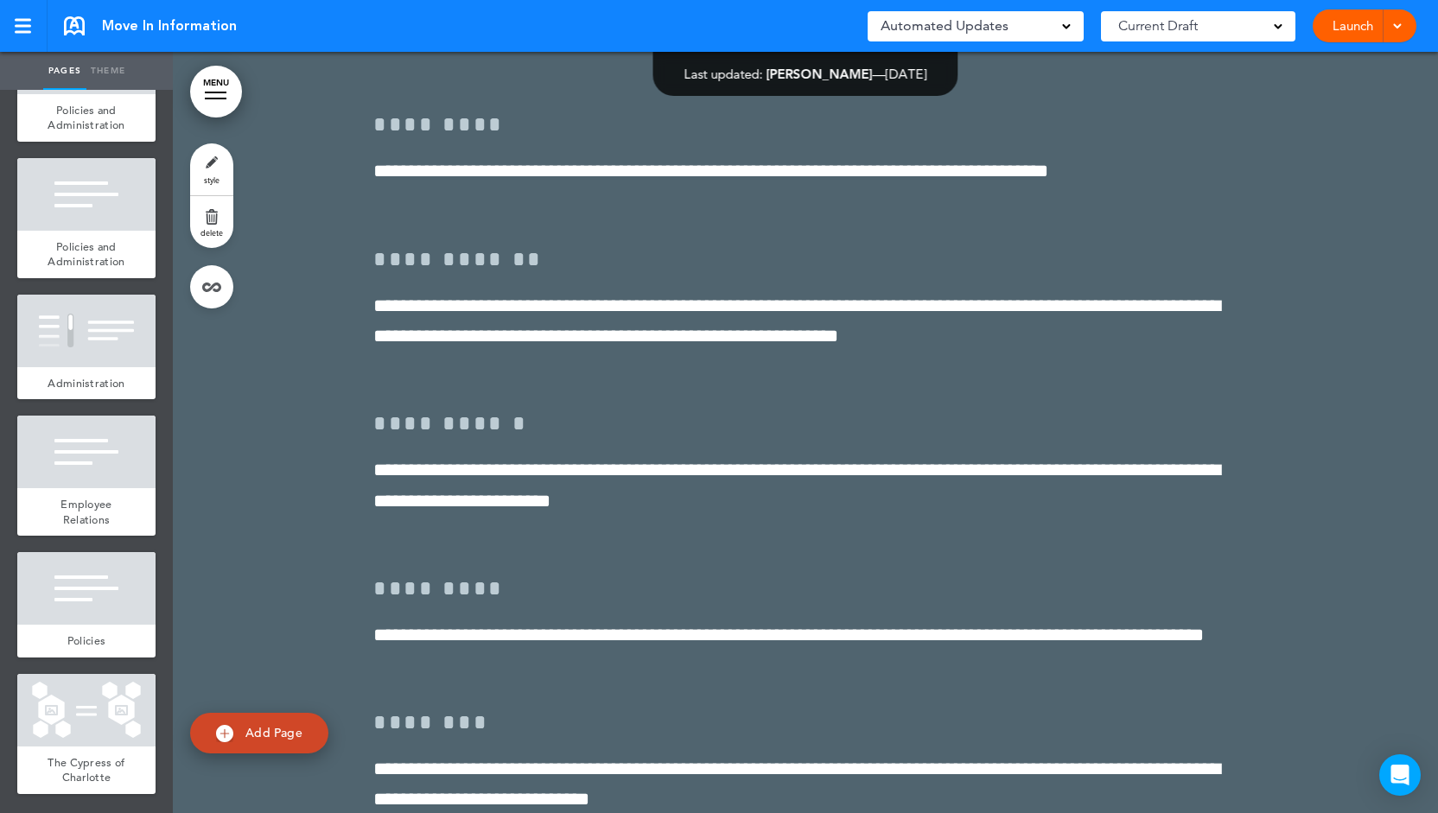
click at [111, 72] on link "Theme" at bounding box center [107, 71] width 43 height 38
type input "******"
select select "****"
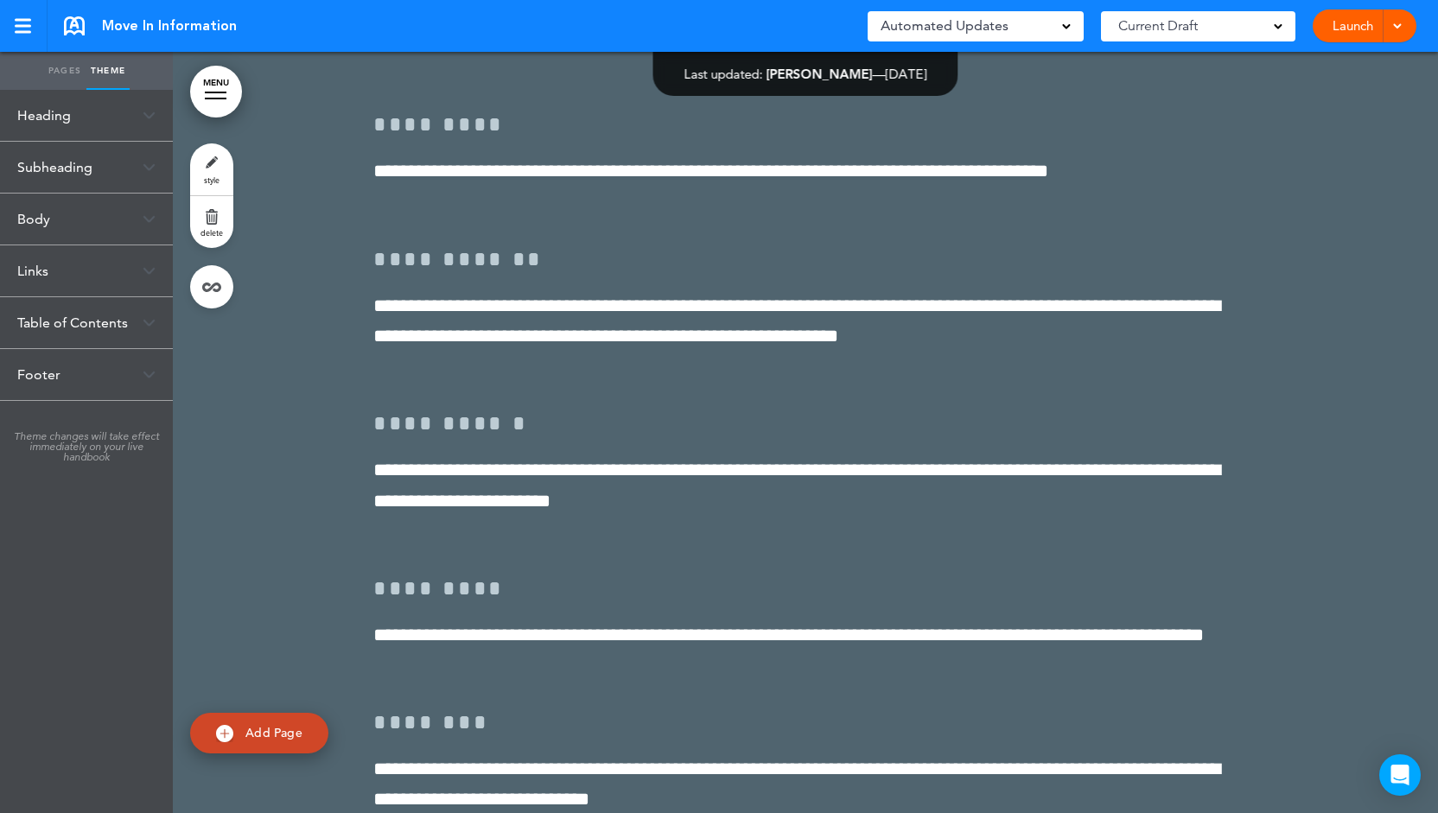
click at [119, 125] on div "Heading" at bounding box center [86, 115] width 173 height 51
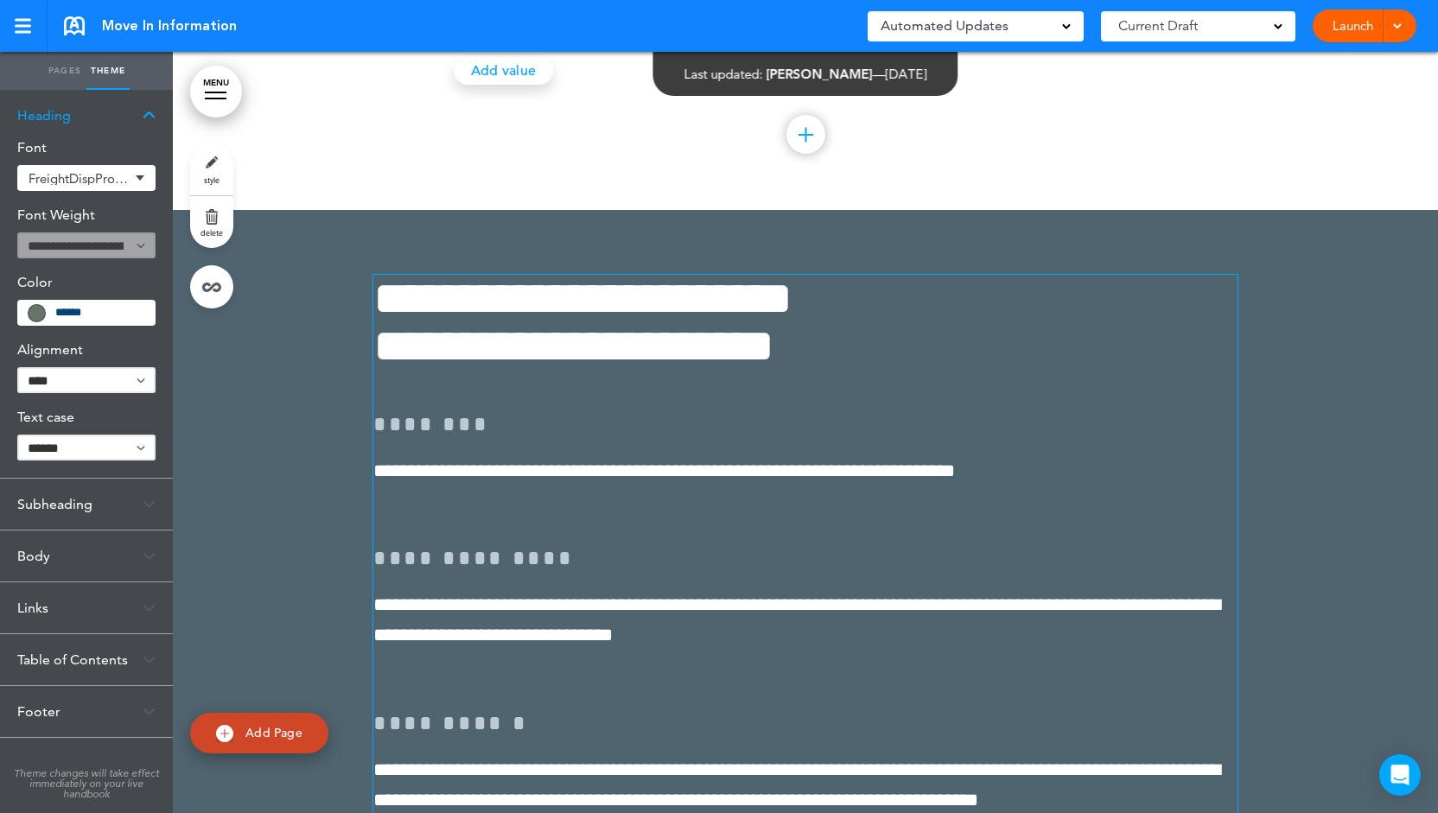
scroll to position [47628, 0]
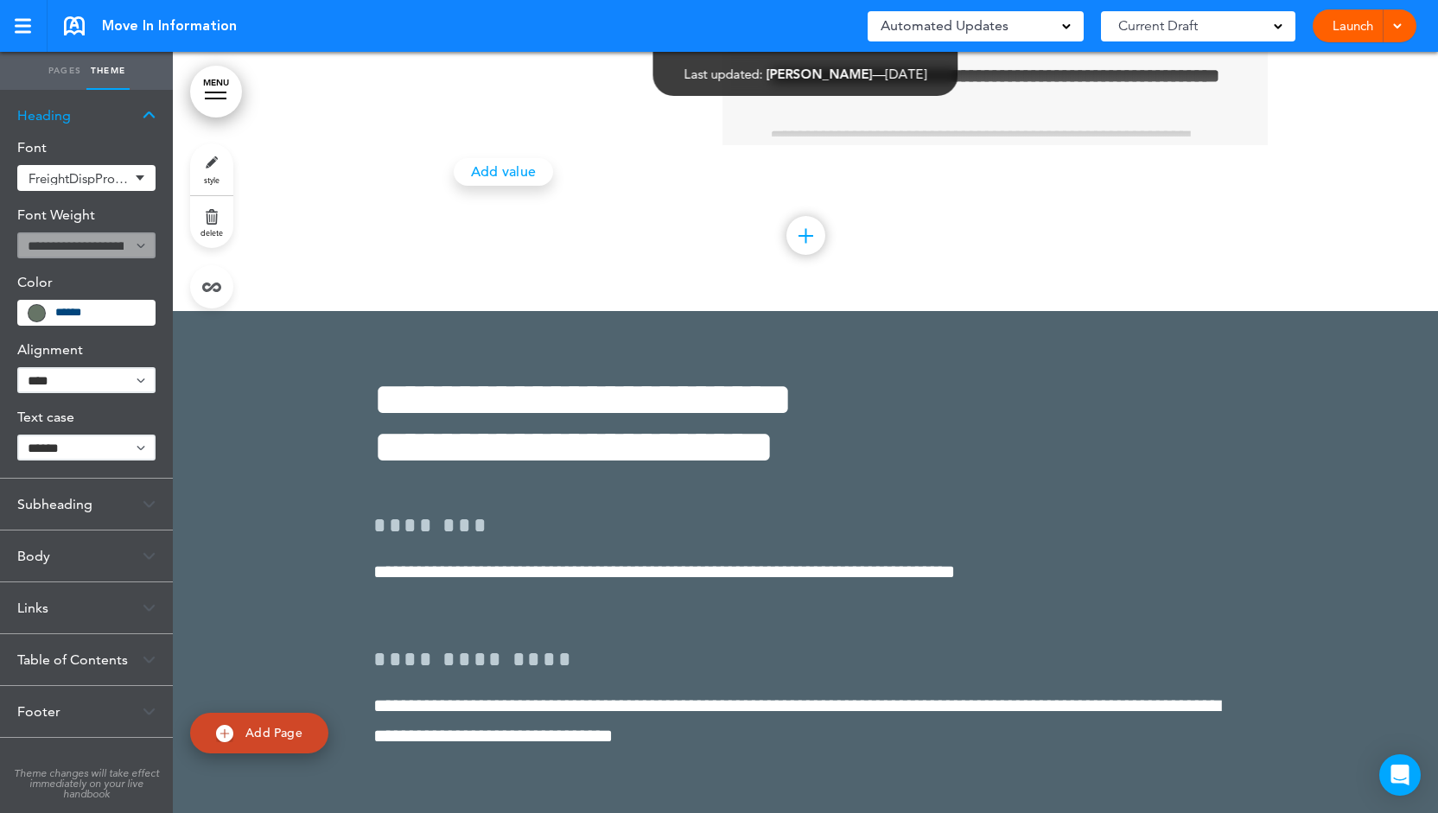
click at [69, 175] on span "FreightDispProBook-Regular" at bounding box center [79, 178] width 101 height 13
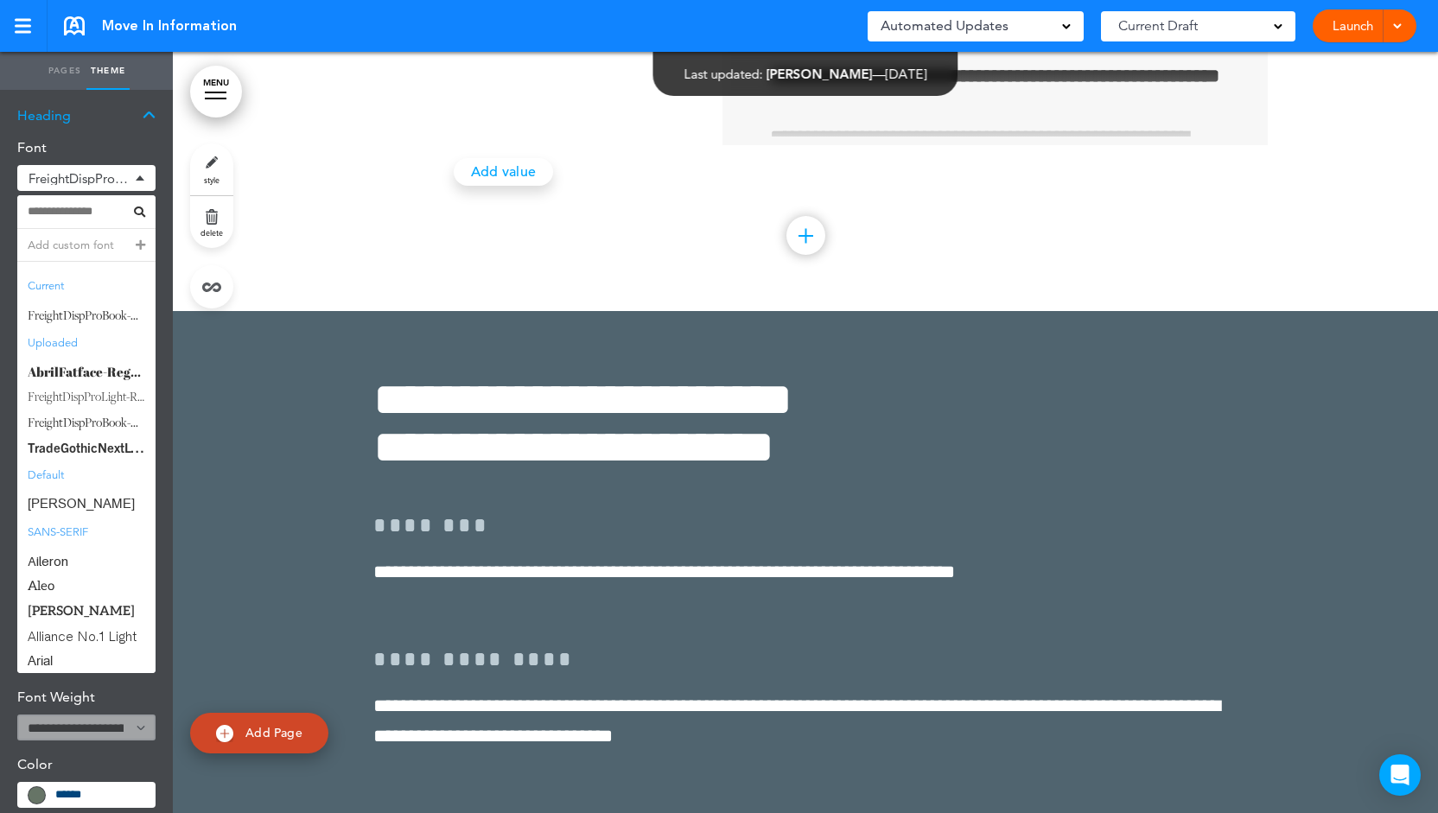
click at [142, 117] on div "Heading" at bounding box center [86, 115] width 173 height 51
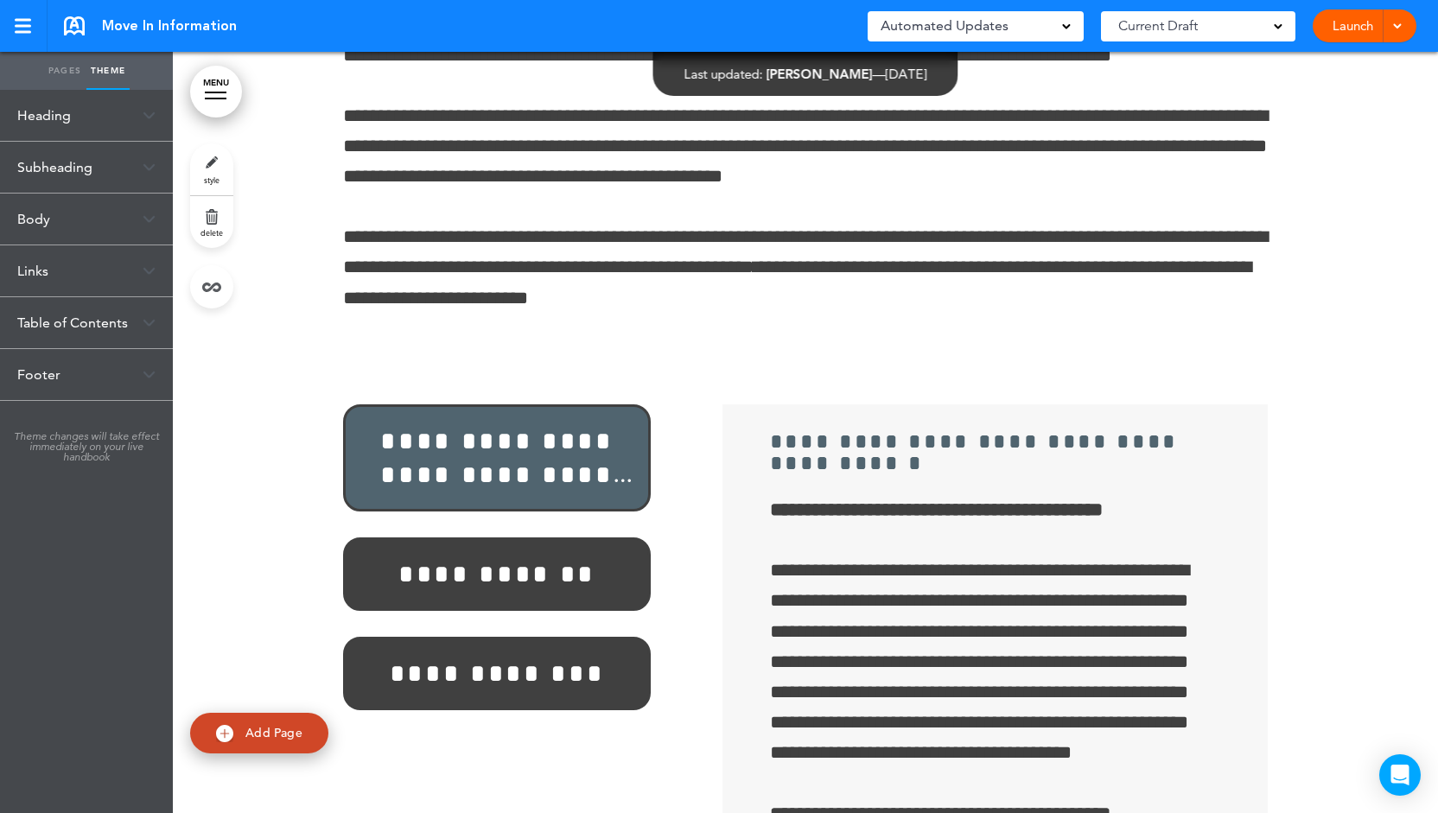
scroll to position [46505, 0]
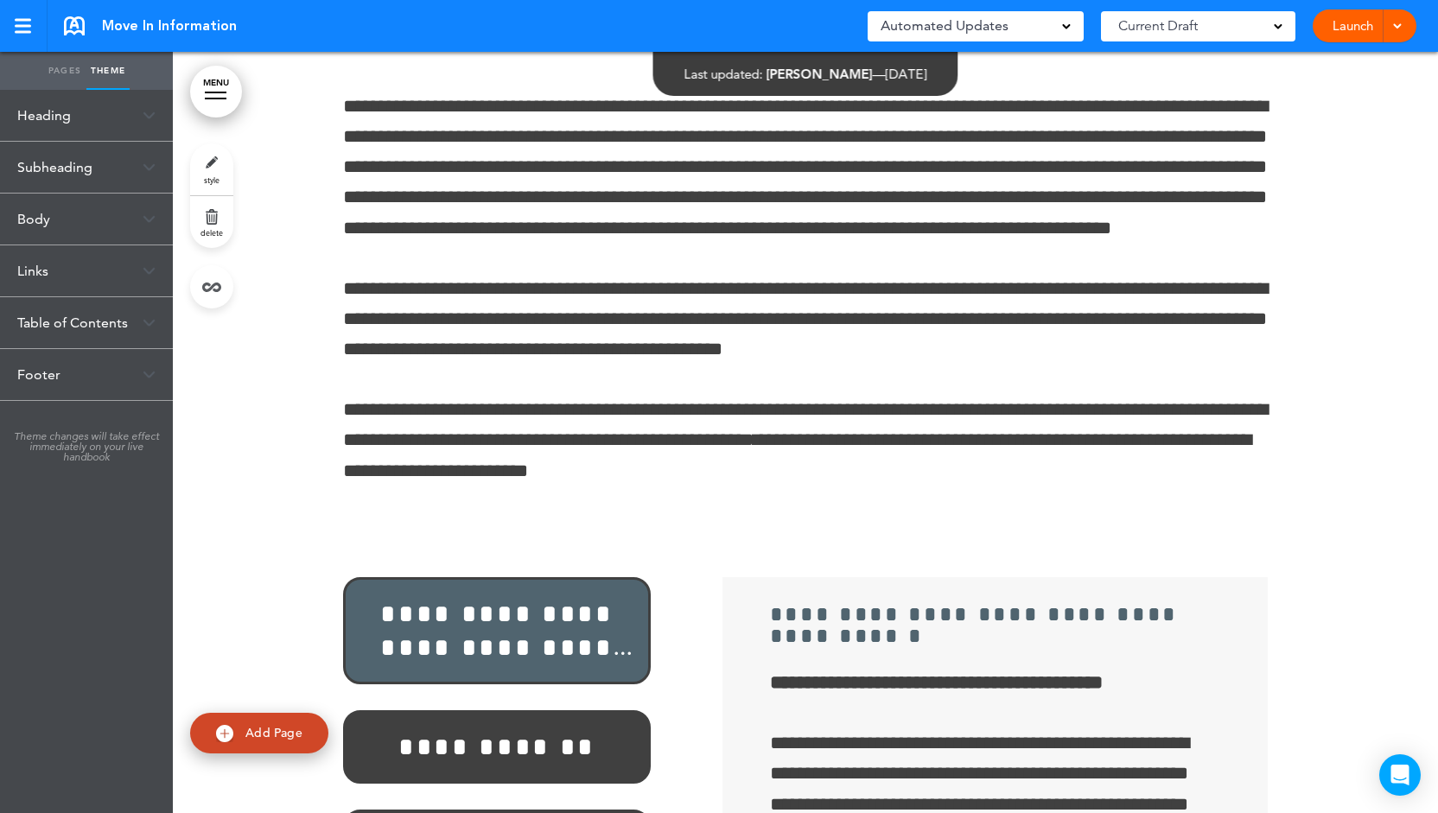
click at [105, 123] on div "Heading" at bounding box center [86, 115] width 173 height 51
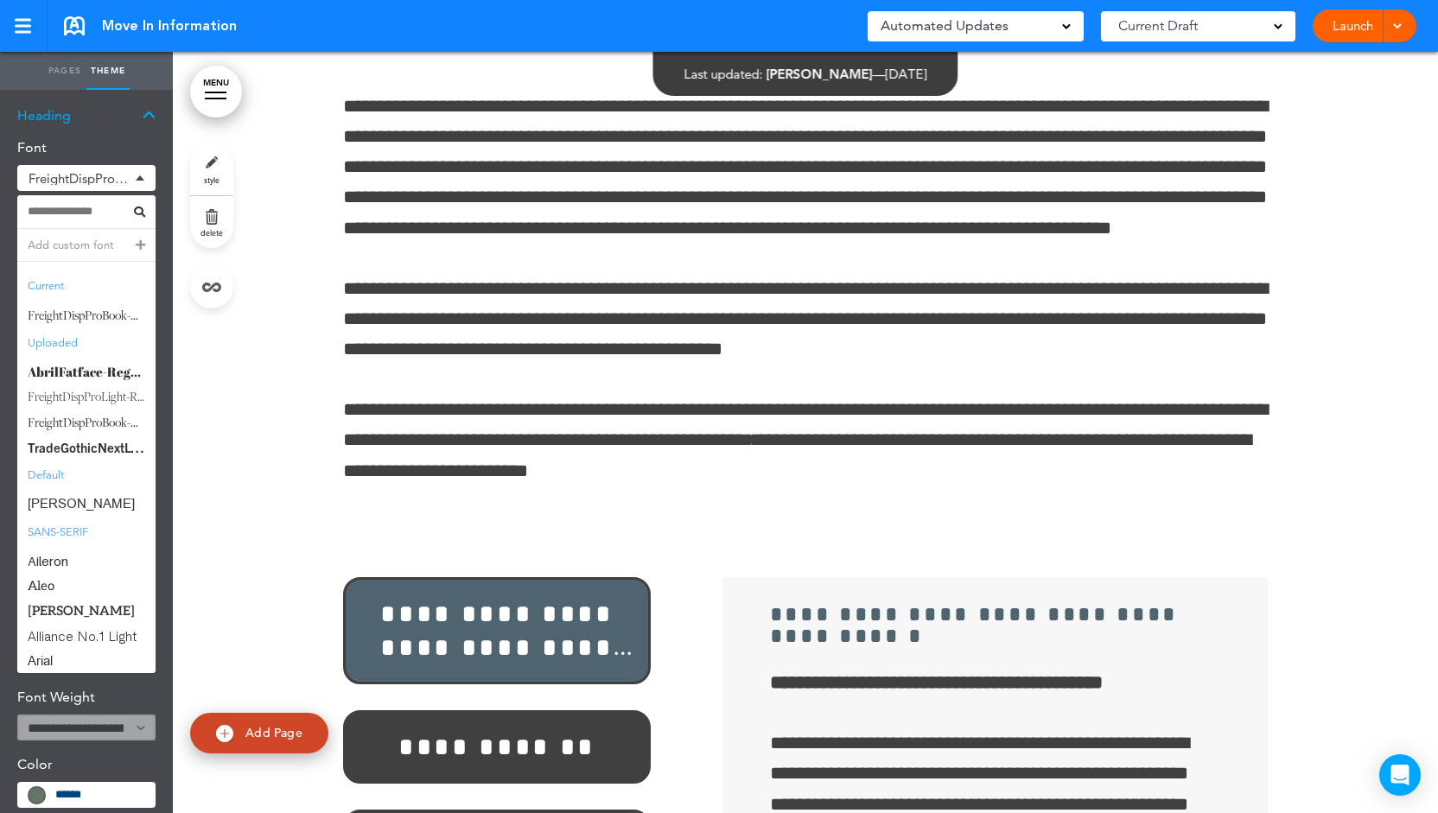
click at [105, 123] on div "Heading" at bounding box center [86, 115] width 173 height 51
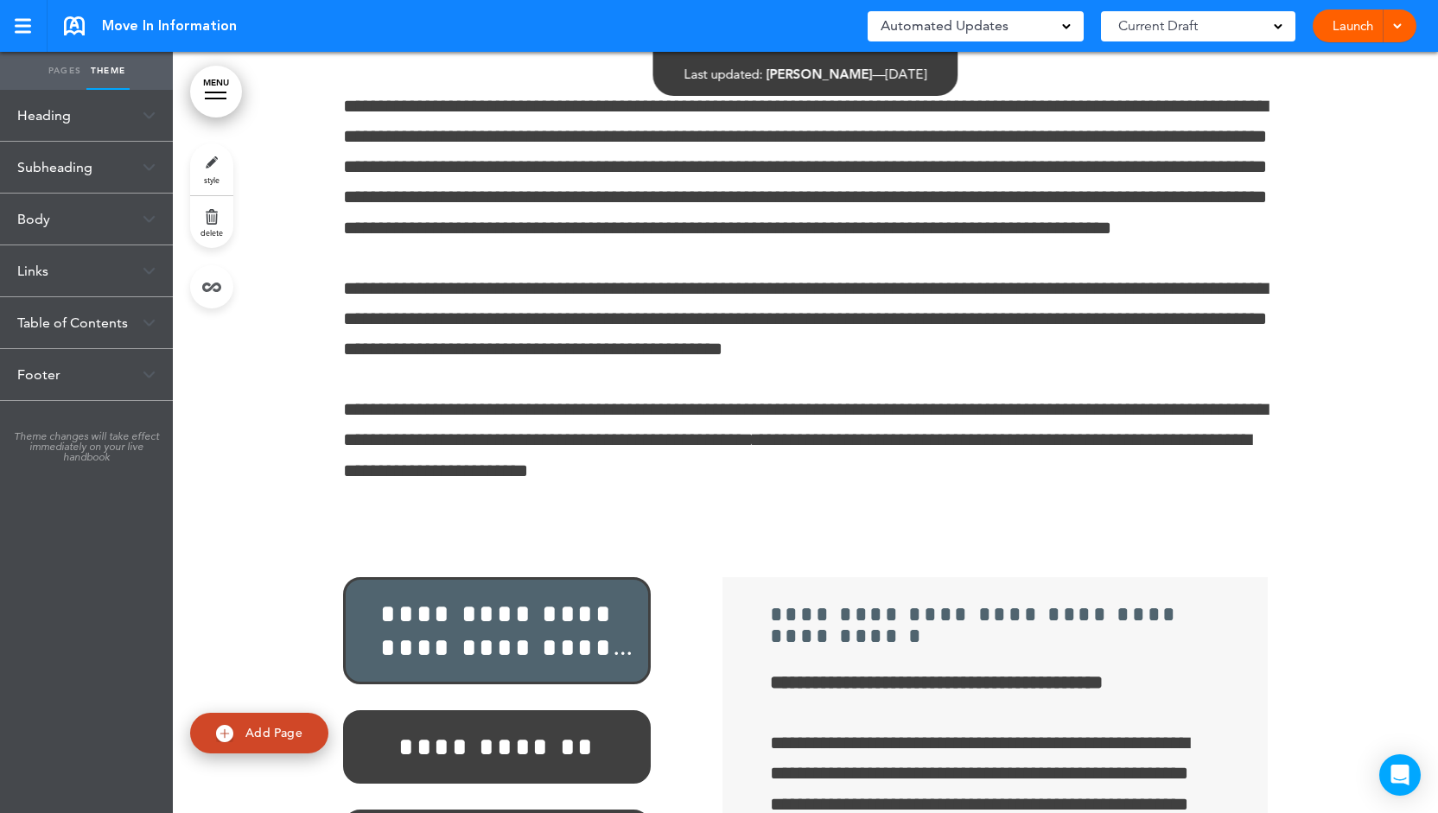
click at [108, 162] on div "Subheading" at bounding box center [86, 167] width 173 height 51
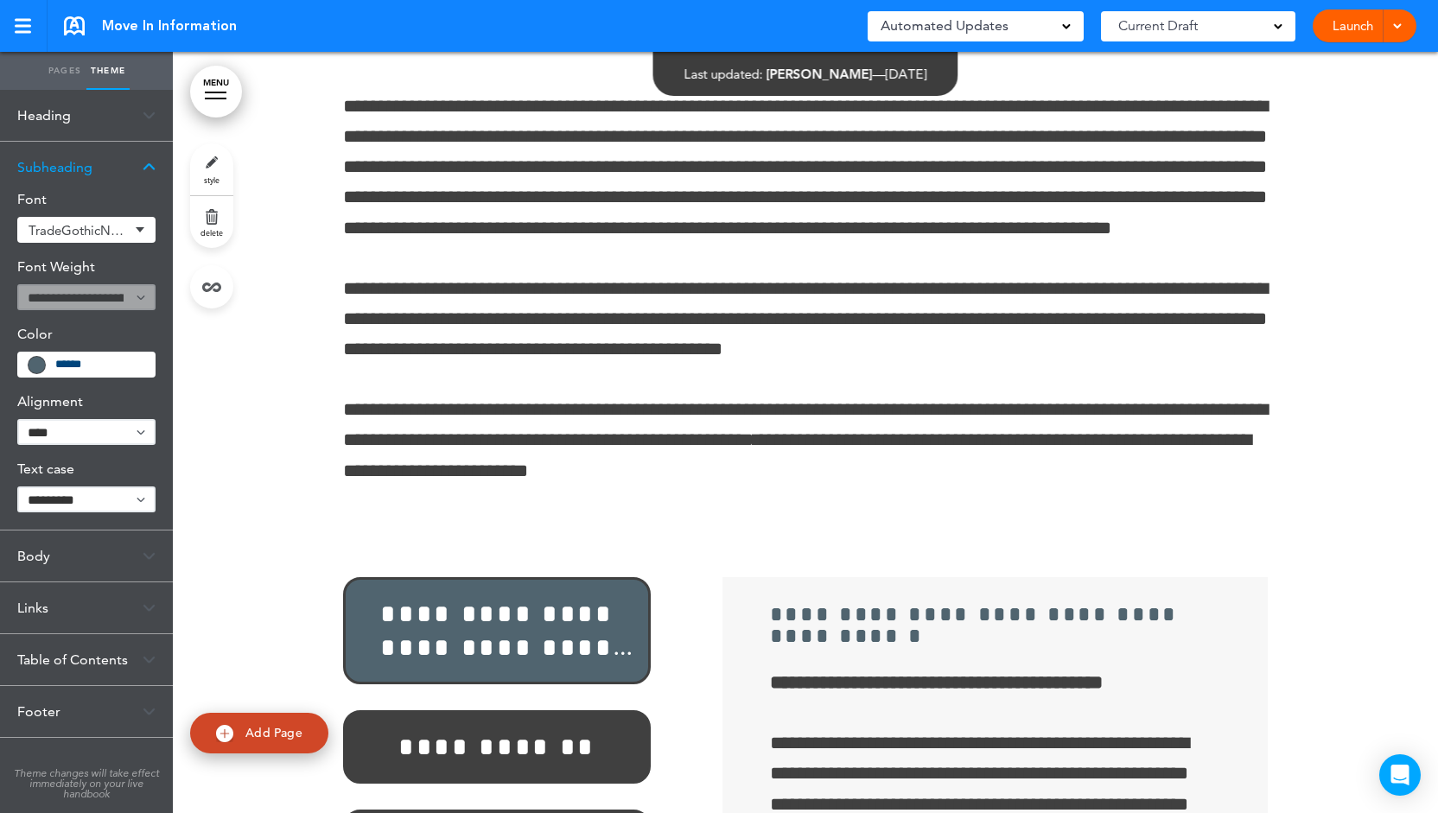
click at [133, 560] on div "Body" at bounding box center [86, 555] width 173 height 51
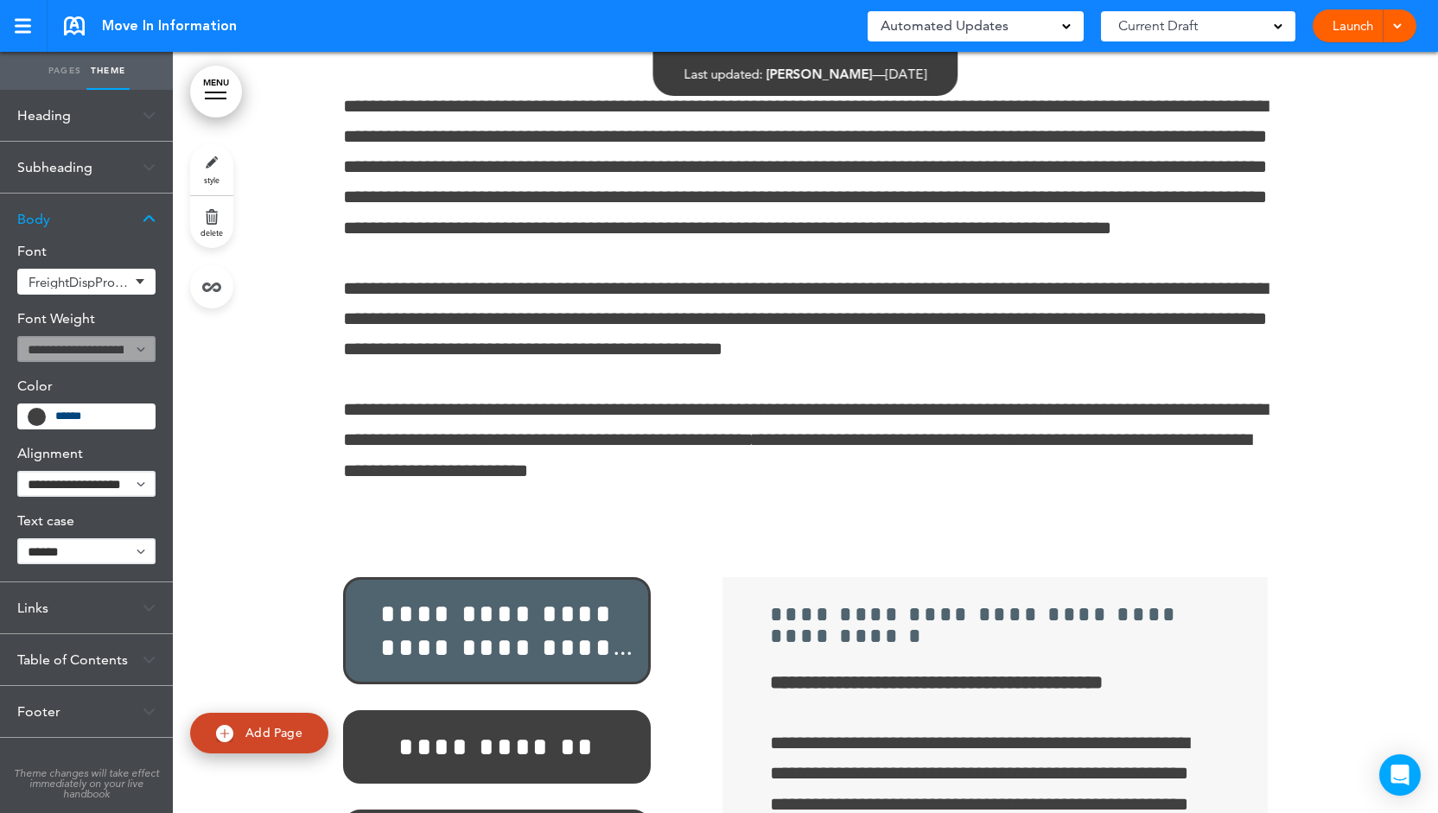
click at [155, 219] on img at bounding box center [149, 219] width 13 height 10
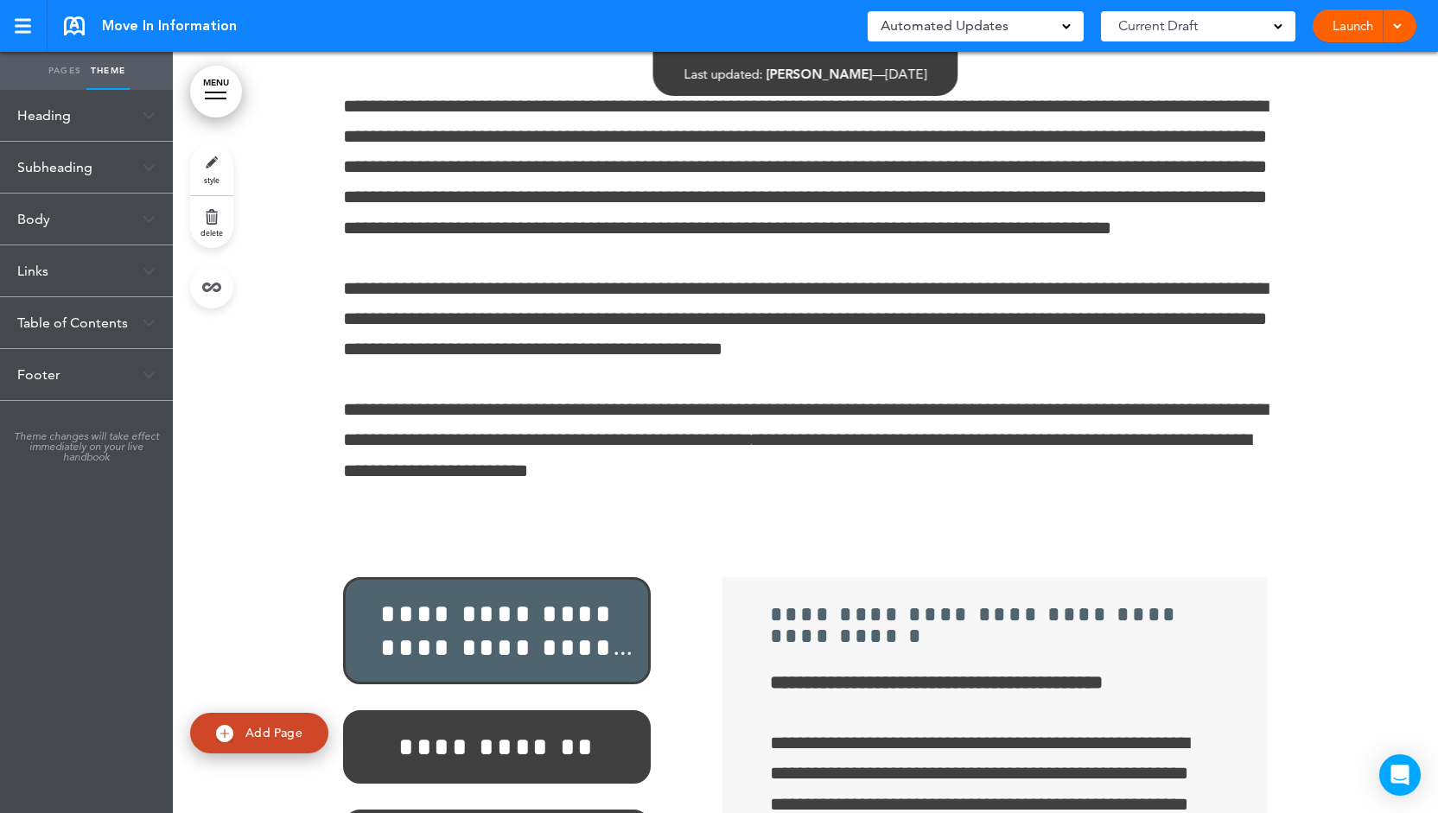
click at [140, 260] on div "Links" at bounding box center [86, 270] width 173 height 51
click at [111, 450] on div "Table of Contents" at bounding box center [86, 449] width 173 height 51
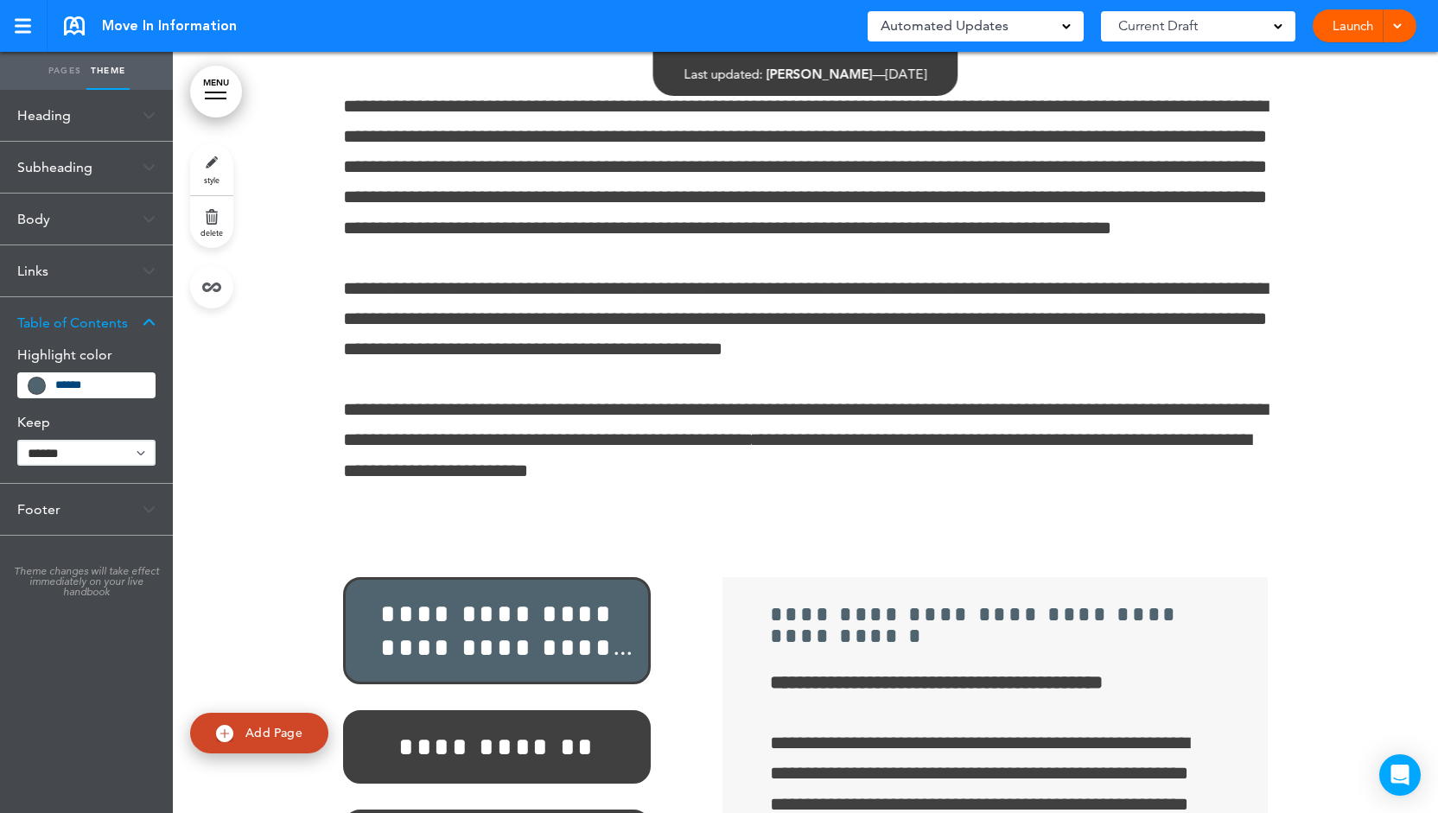
click at [207, 92] on div at bounding box center [216, 93] width 22 height 2
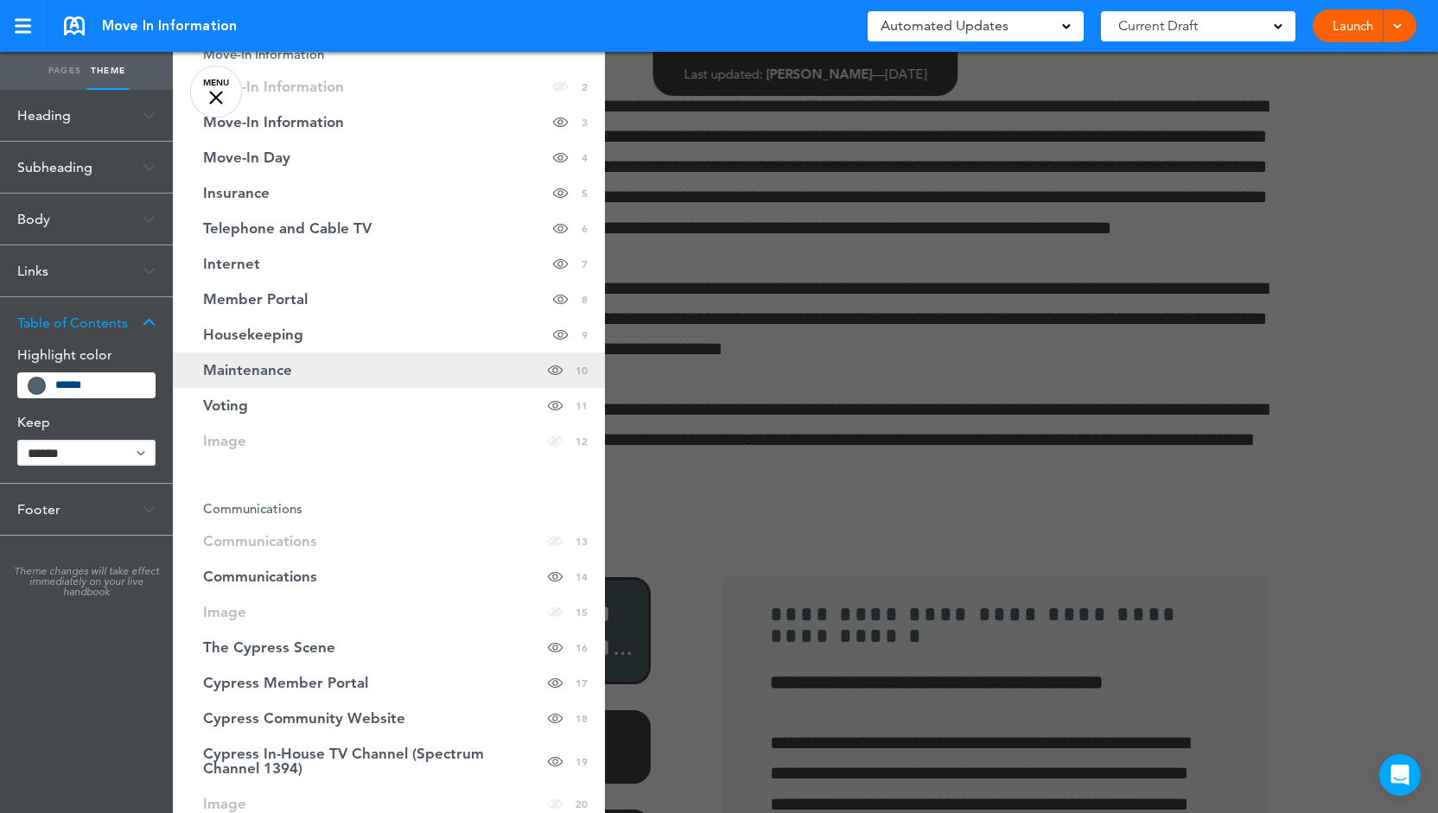
scroll to position [173, 0]
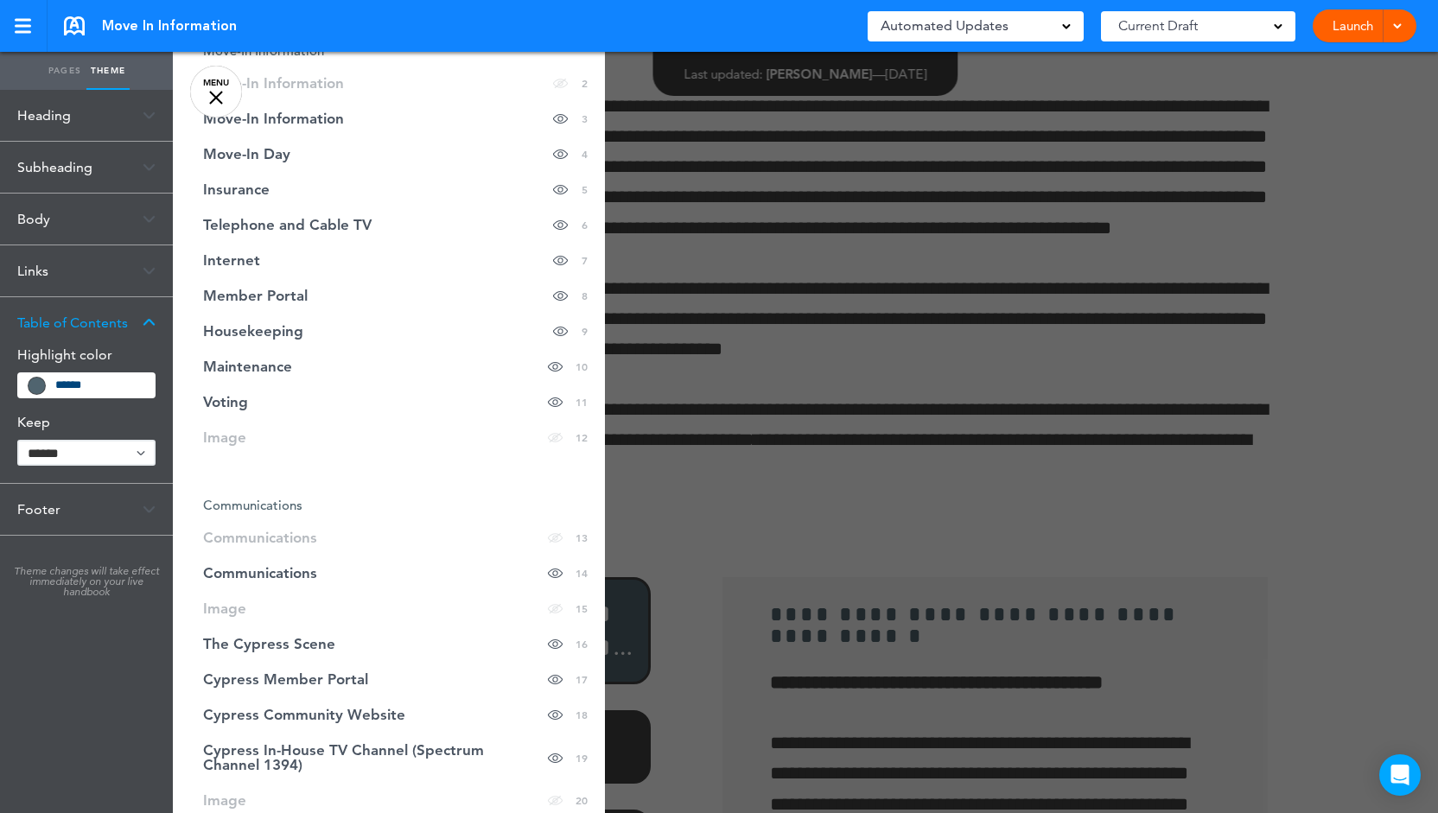
click at [118, 512] on div "Footer" at bounding box center [86, 509] width 173 height 51
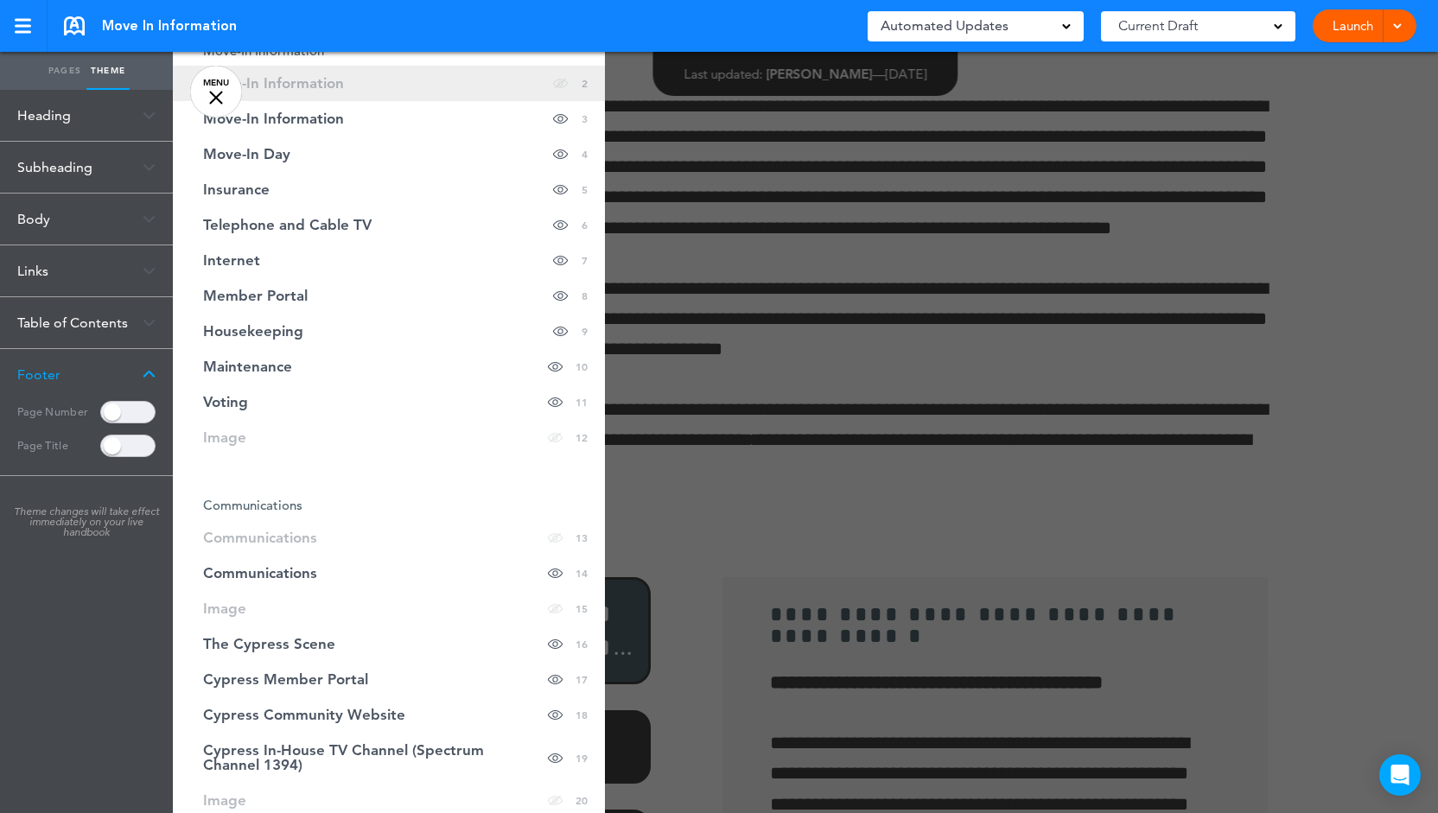
click at [183, 98] on link "Move-In Information hide page in table of contents 2" at bounding box center [389, 83] width 432 height 35
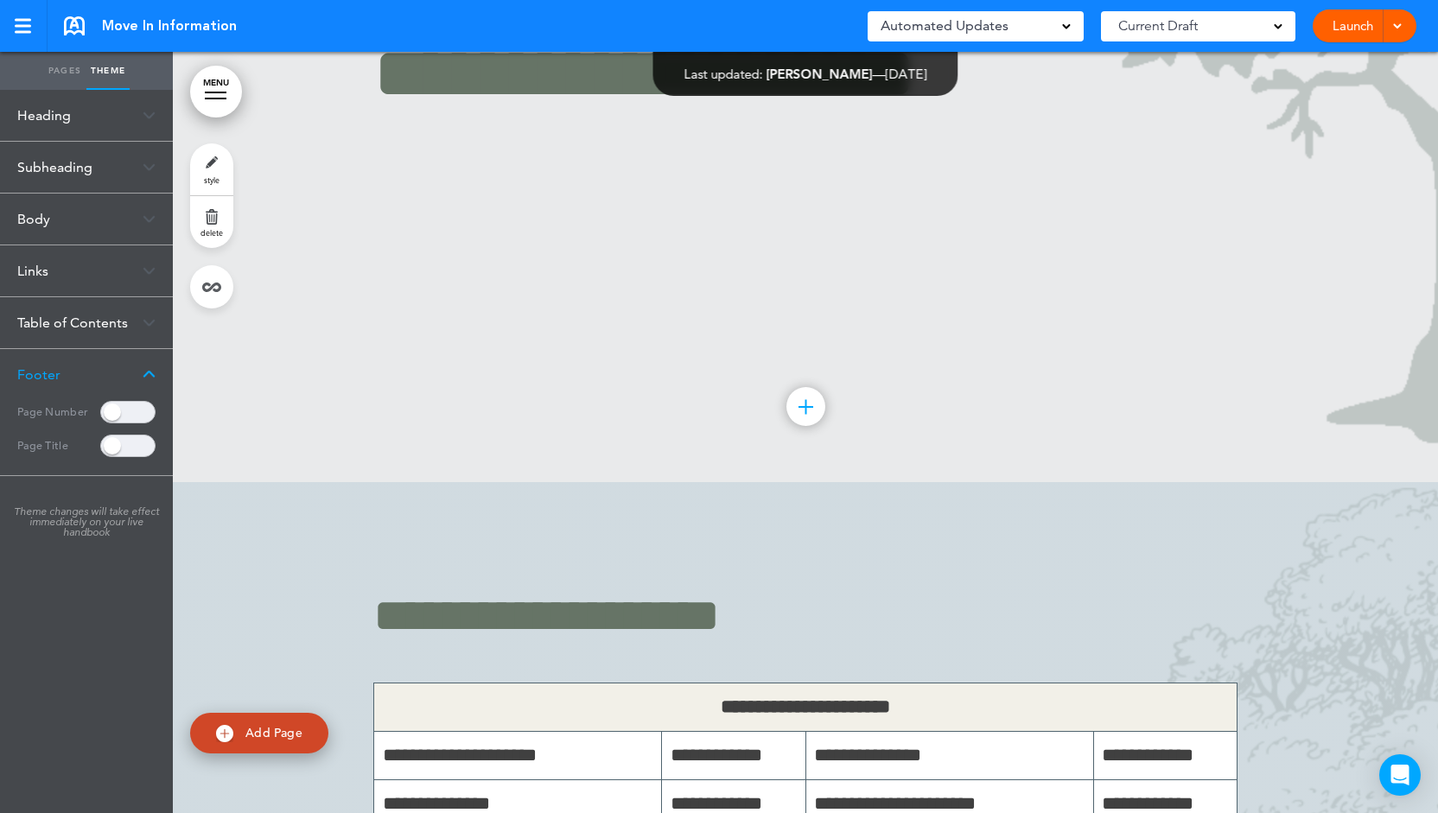
scroll to position [1107, 0]
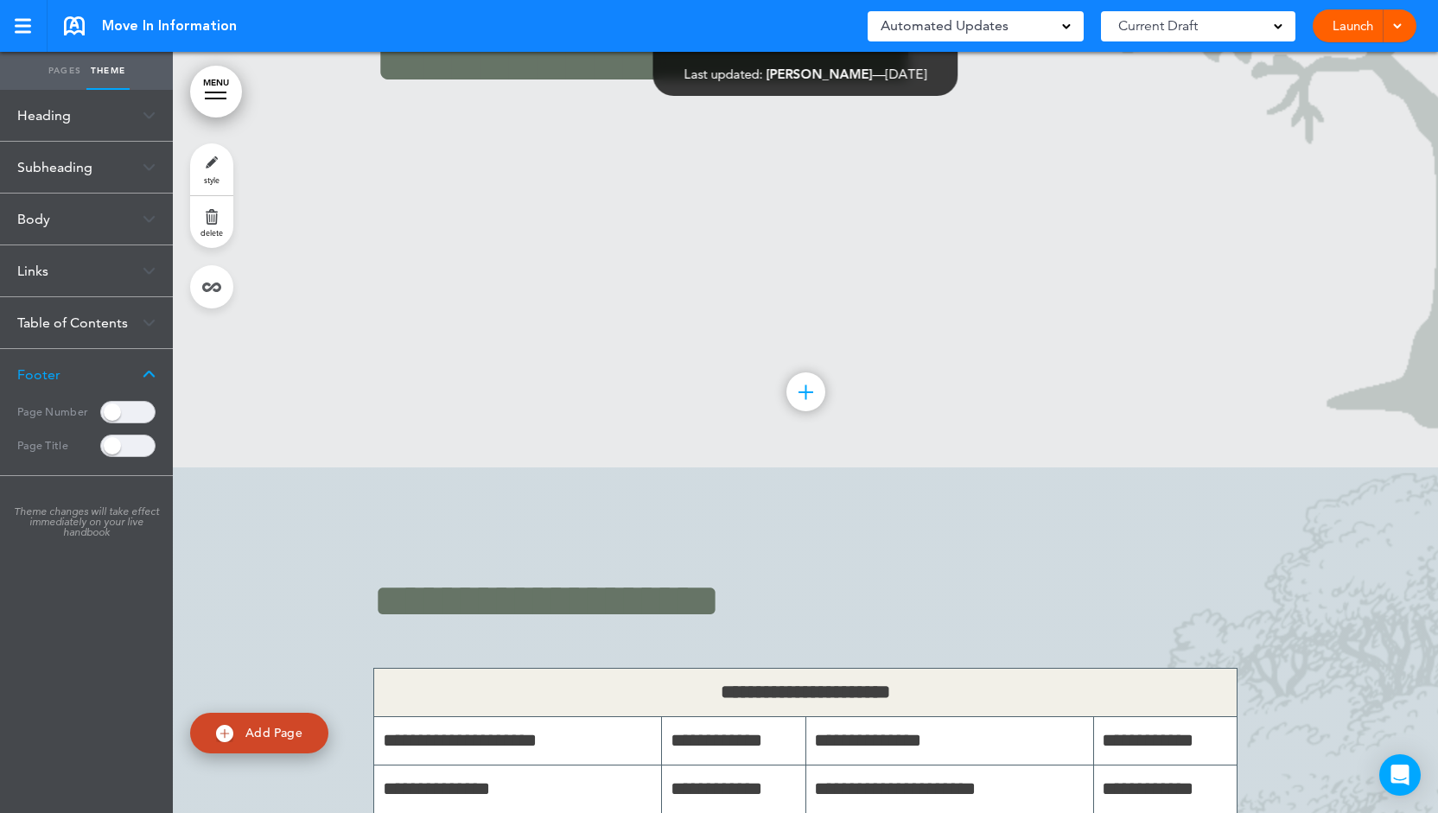
click at [112, 400] on div "Page Number" at bounding box center [86, 412] width 138 height 25
click at [130, 441] on span at bounding box center [127, 446] width 55 height 22
click at [130, 410] on span at bounding box center [127, 412] width 55 height 22
click at [138, 414] on span at bounding box center [127, 412] width 55 height 22
click at [124, 444] on span at bounding box center [127, 446] width 55 height 22
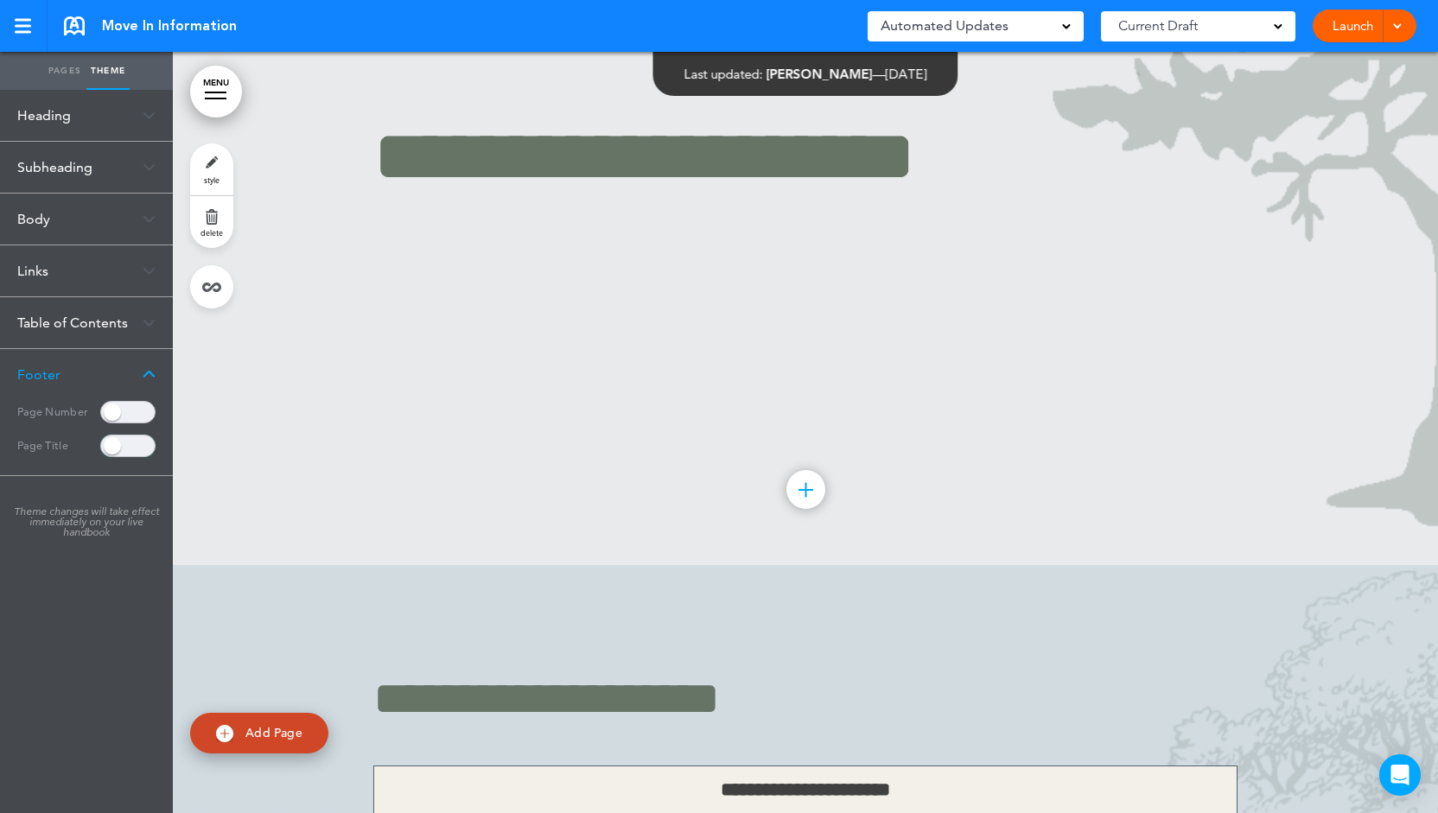
scroll to position [934, 0]
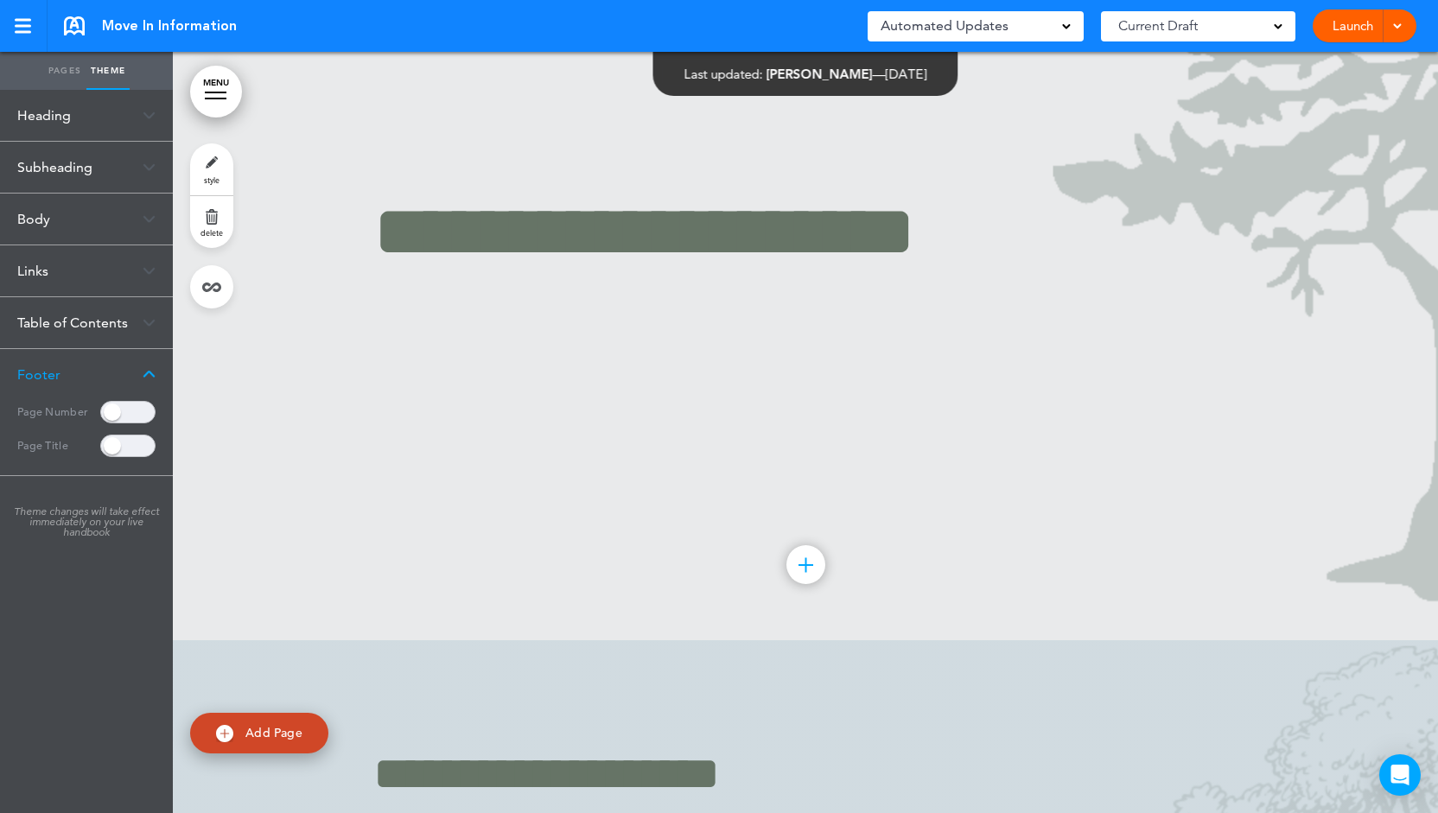
click at [67, 78] on link "Pages" at bounding box center [64, 71] width 43 height 38
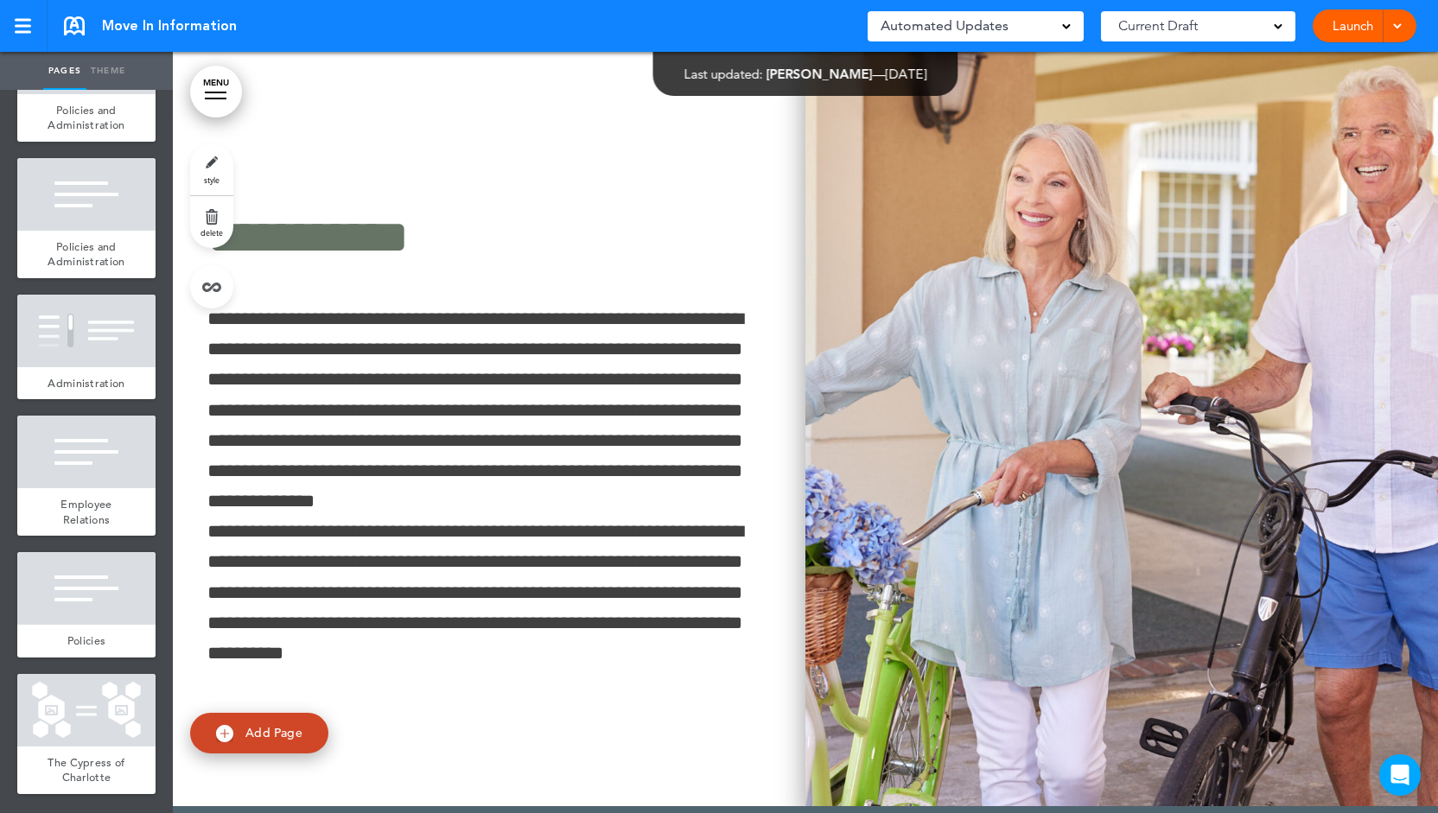
scroll to position [2316, 0]
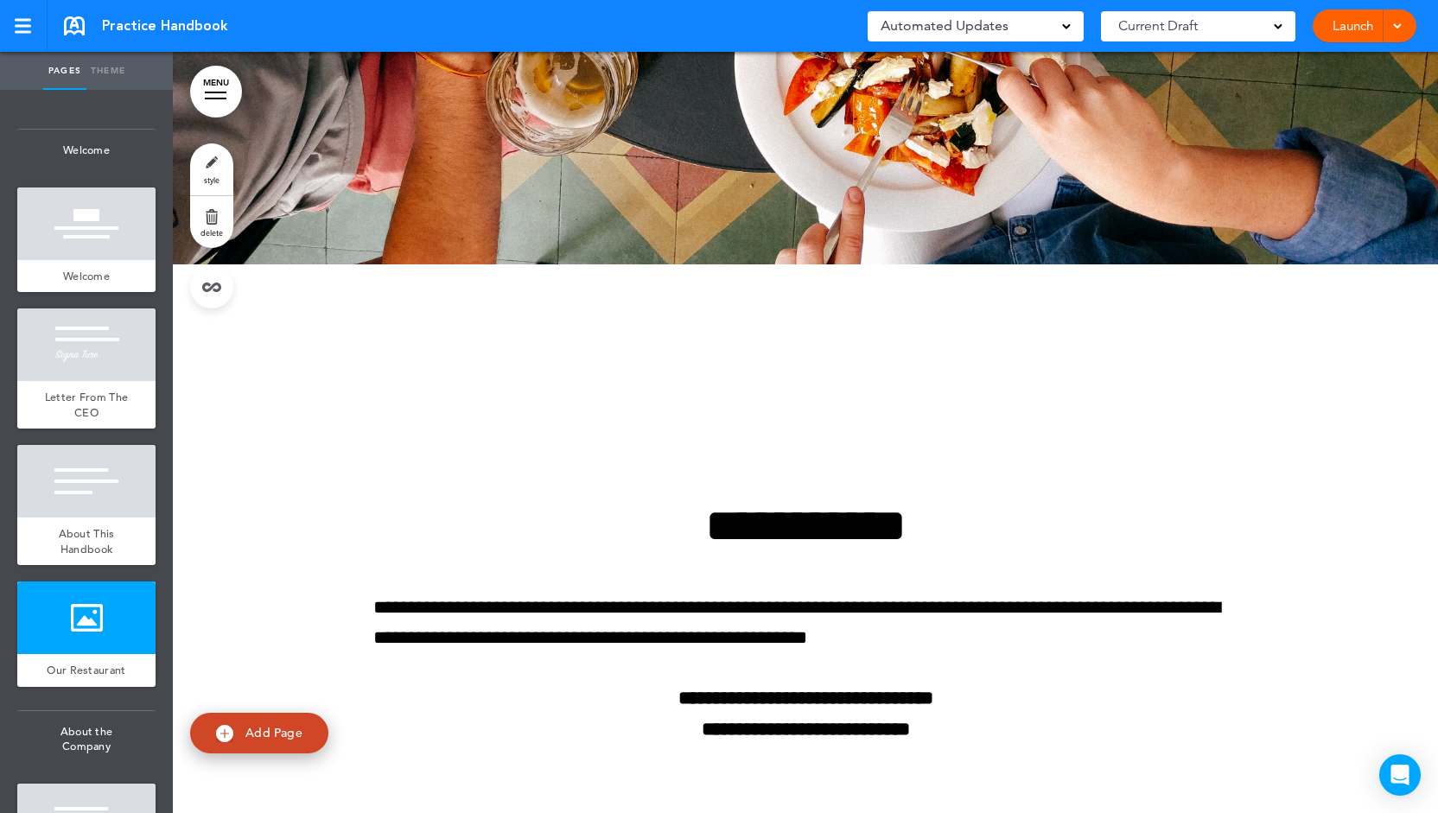
scroll to position [3107, 0]
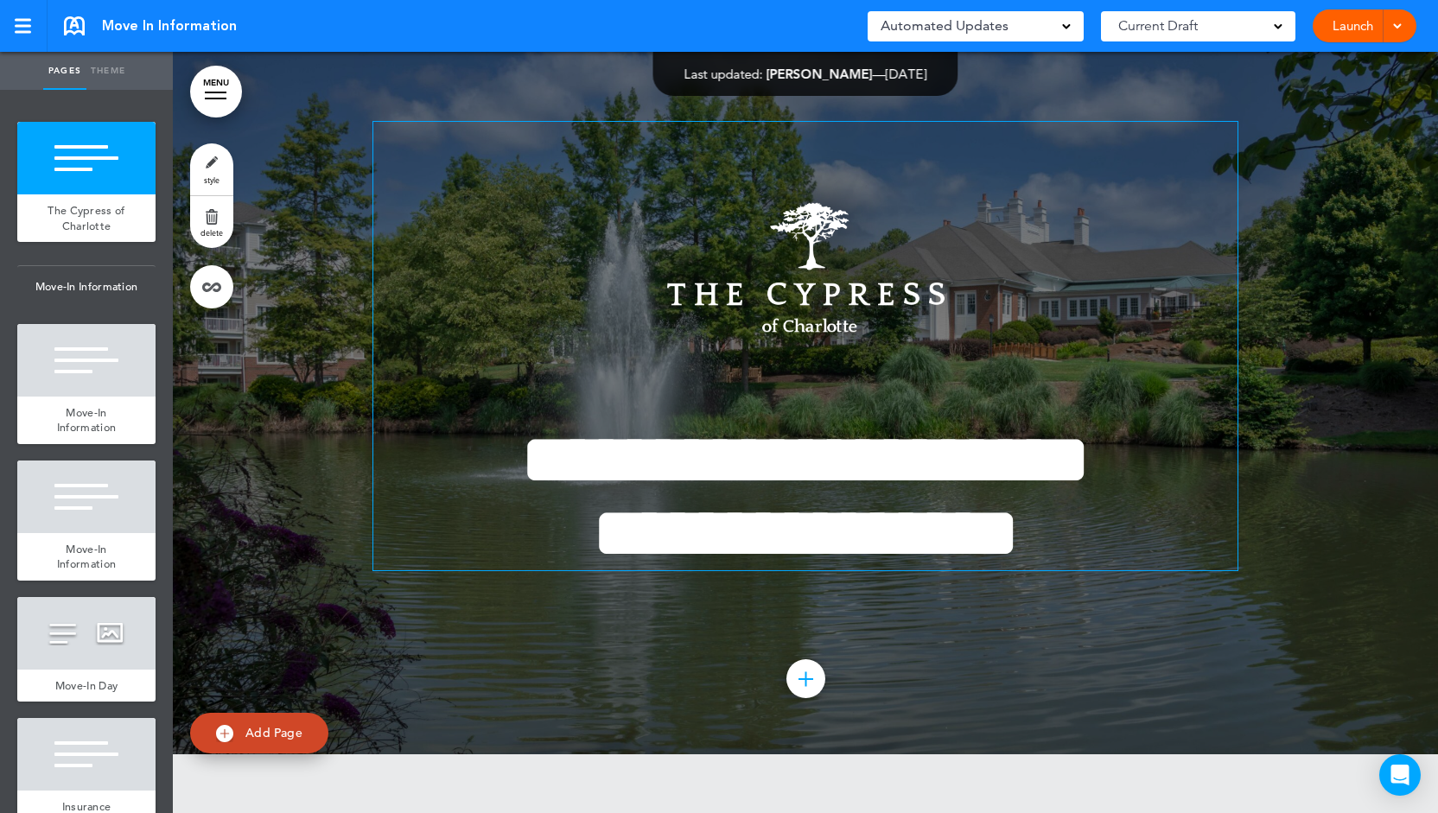
scroll to position [86, 0]
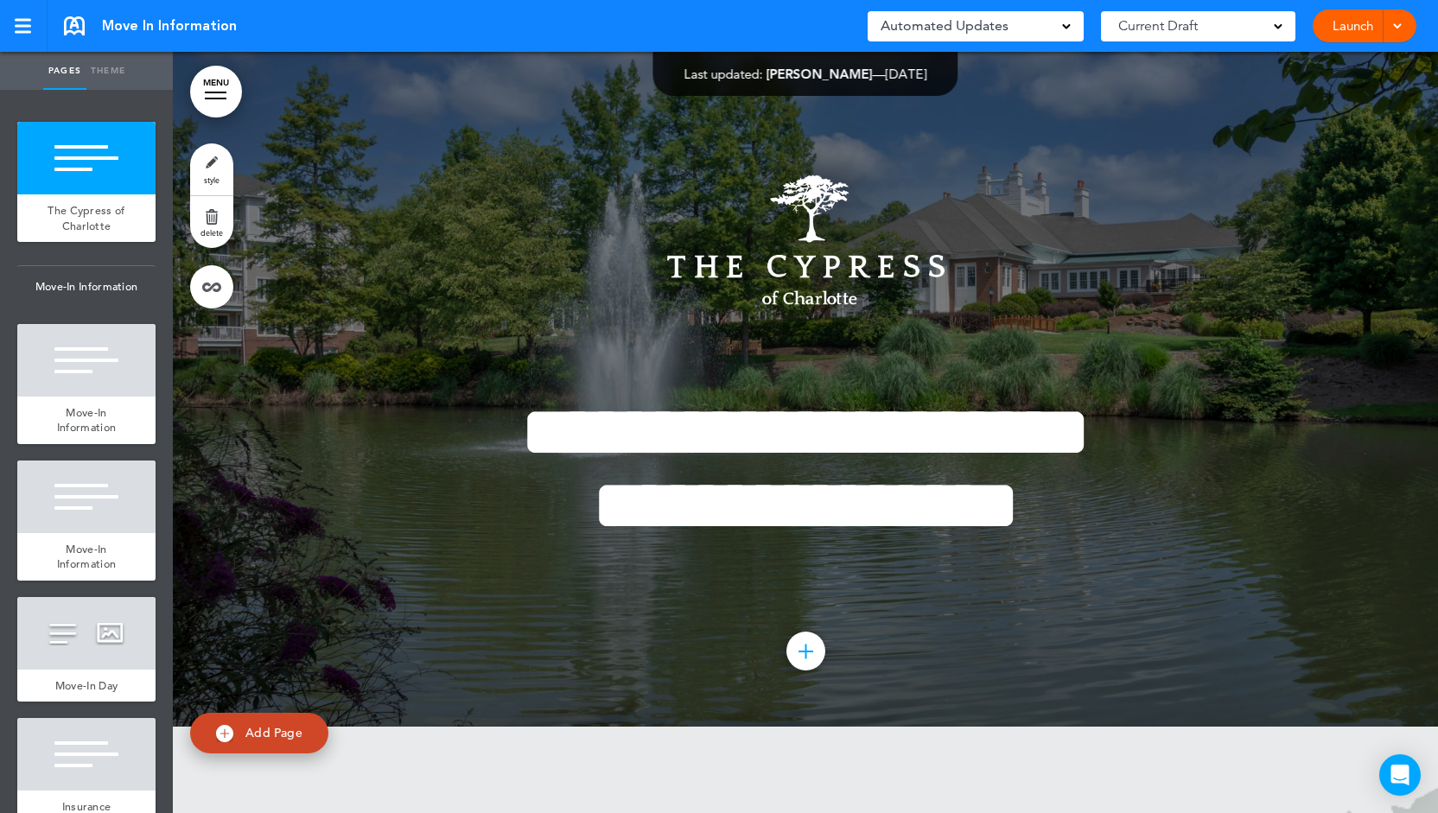
click at [1334, 33] on link "Launch" at bounding box center [1352, 26] width 54 height 33
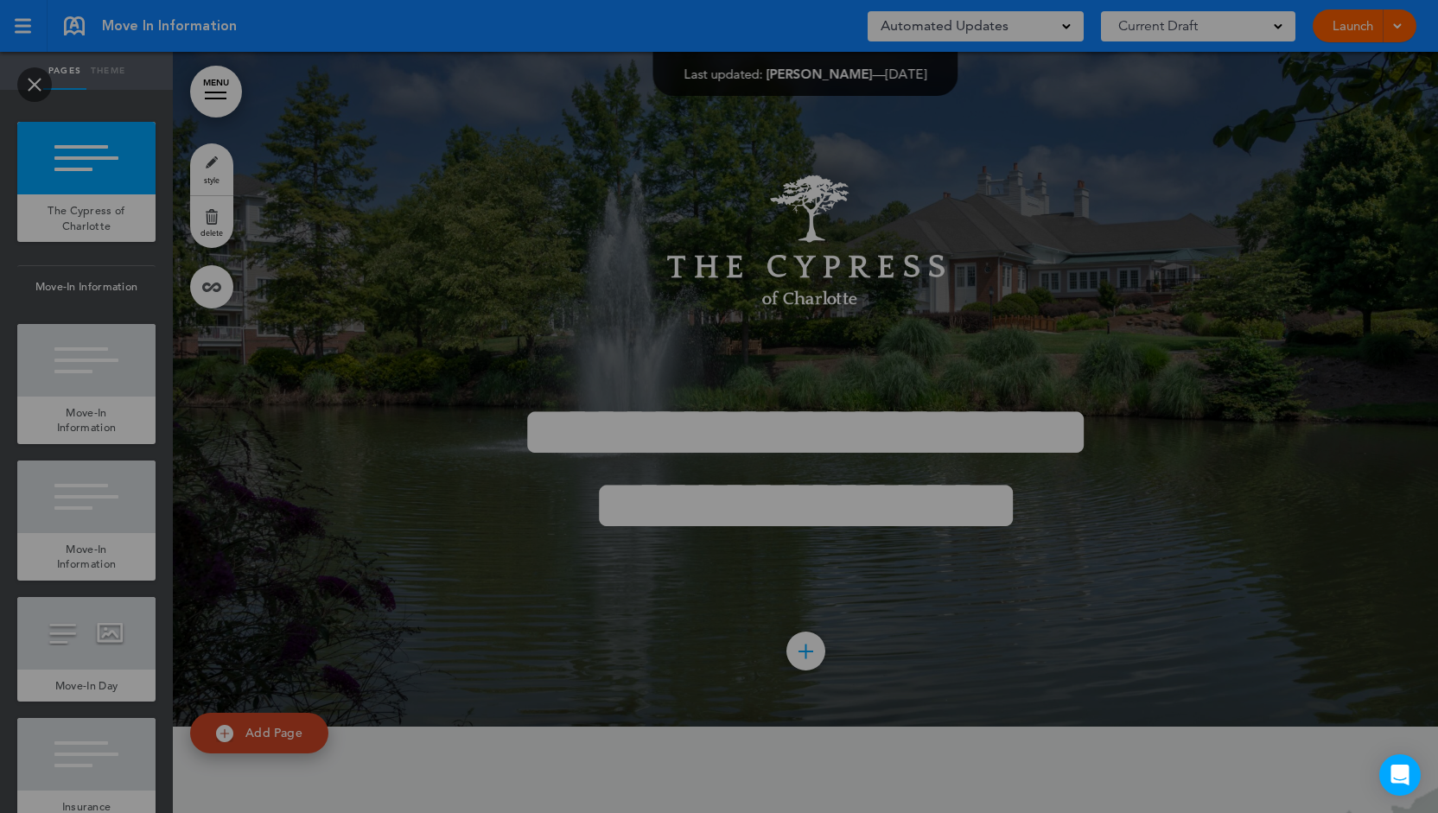
scroll to position [0, 0]
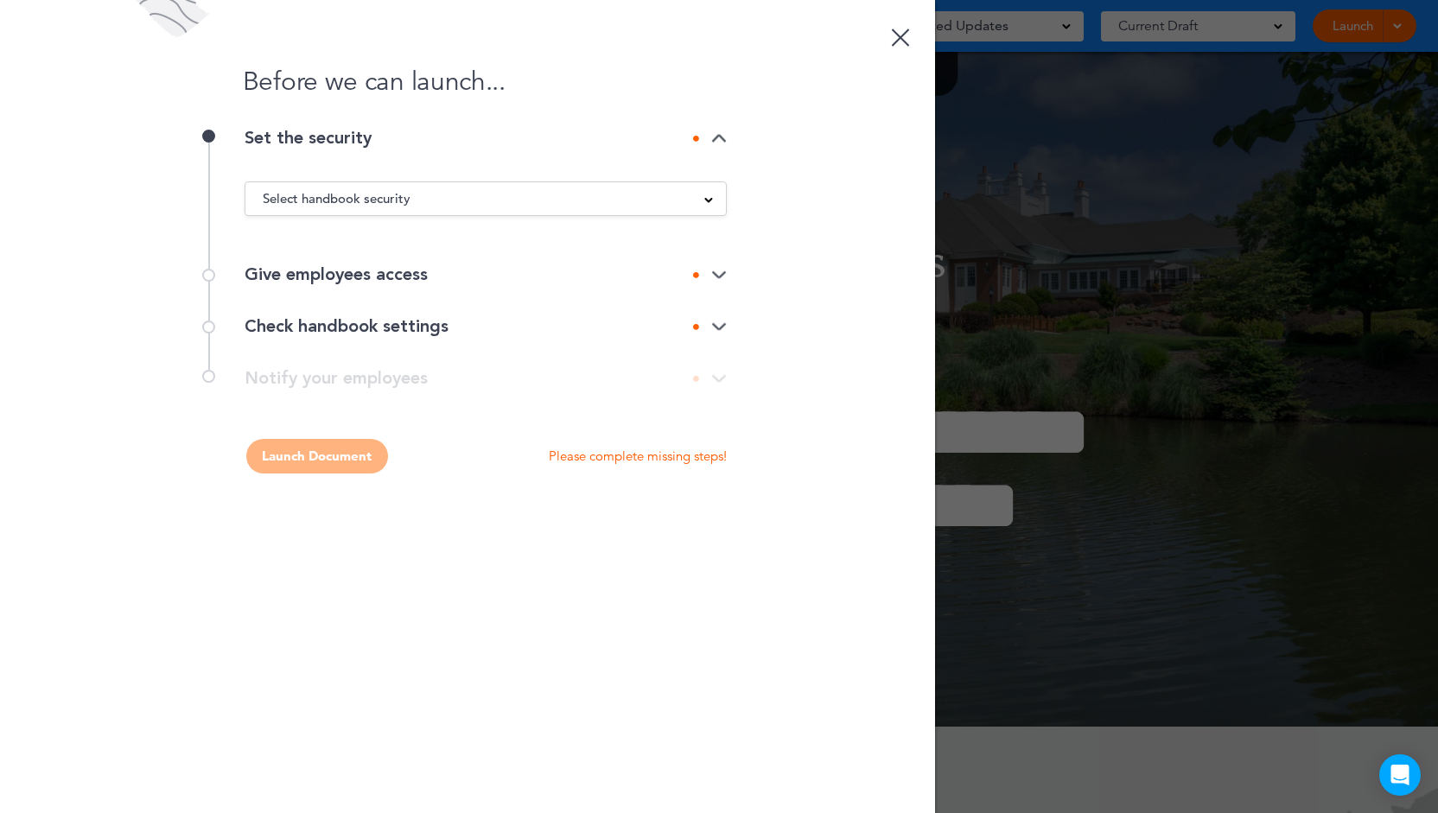
click at [568, 200] on div "Select handbook security" at bounding box center [485, 198] width 480 height 19
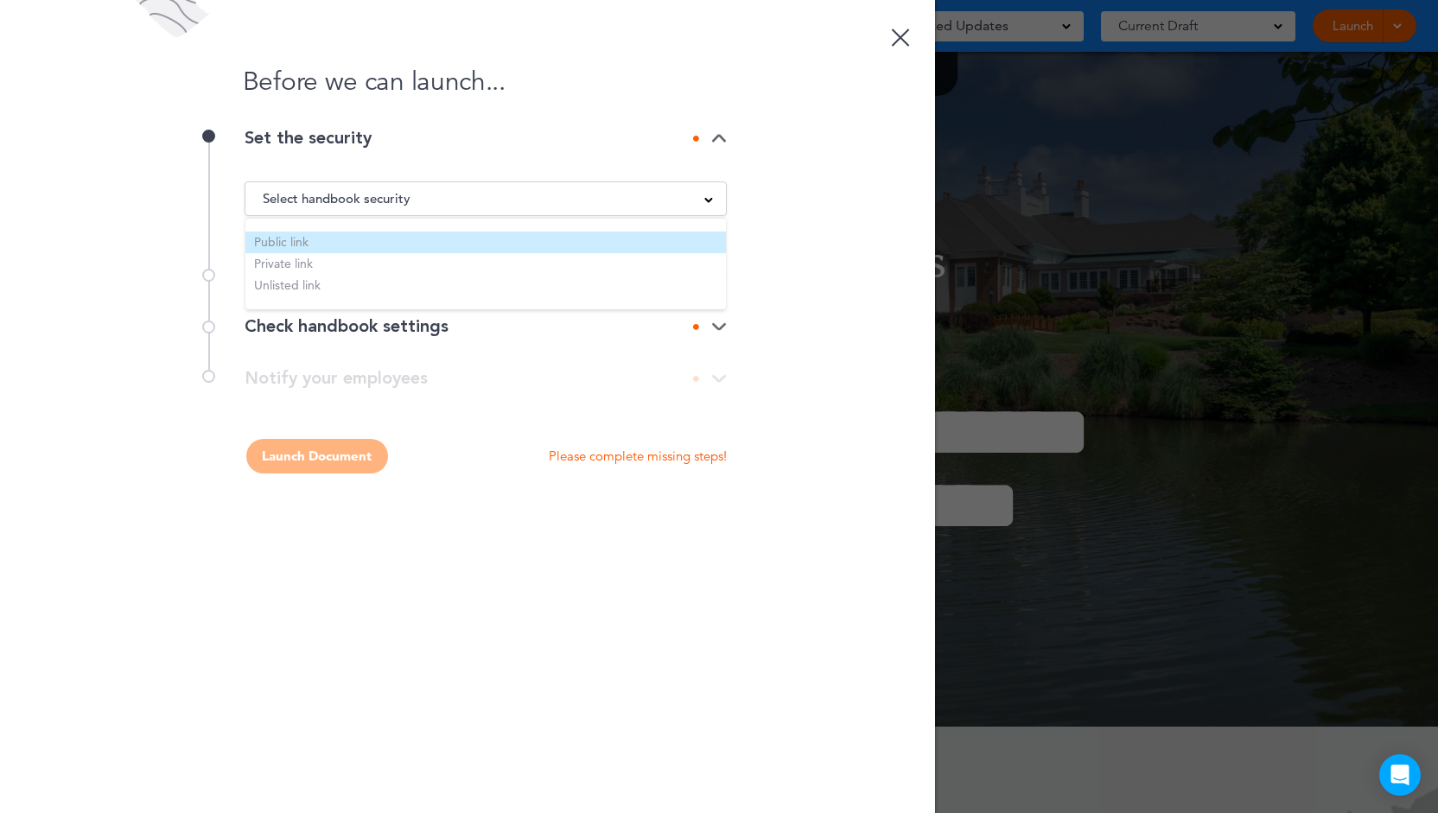
click at [525, 240] on li "Public link" at bounding box center [485, 243] width 480 height 22
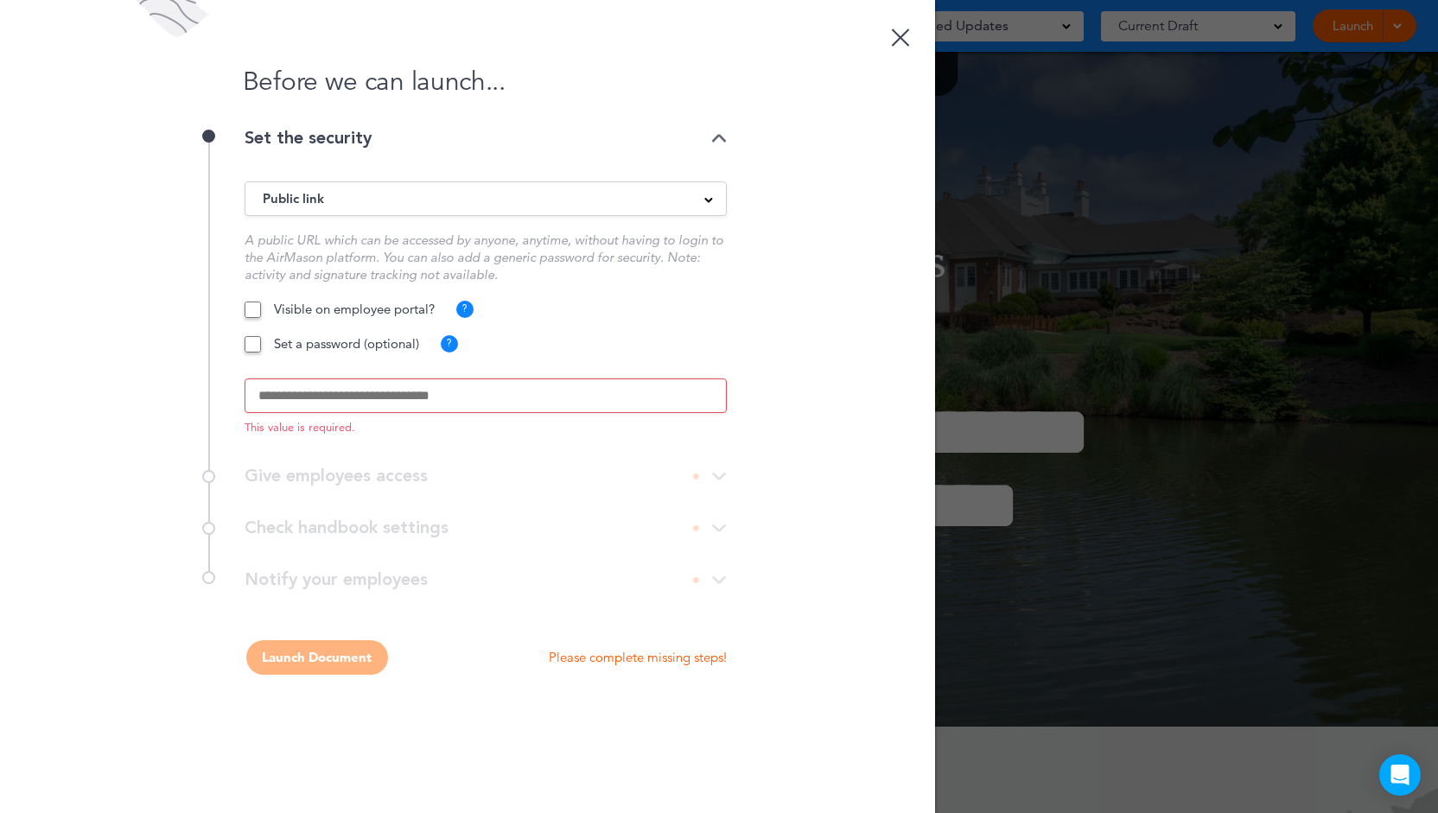
drag, startPoint x: 560, startPoint y: 199, endPoint x: 558, endPoint y: 213, distance: 14.8
click at [560, 205] on div "Public link" at bounding box center [485, 198] width 480 height 19
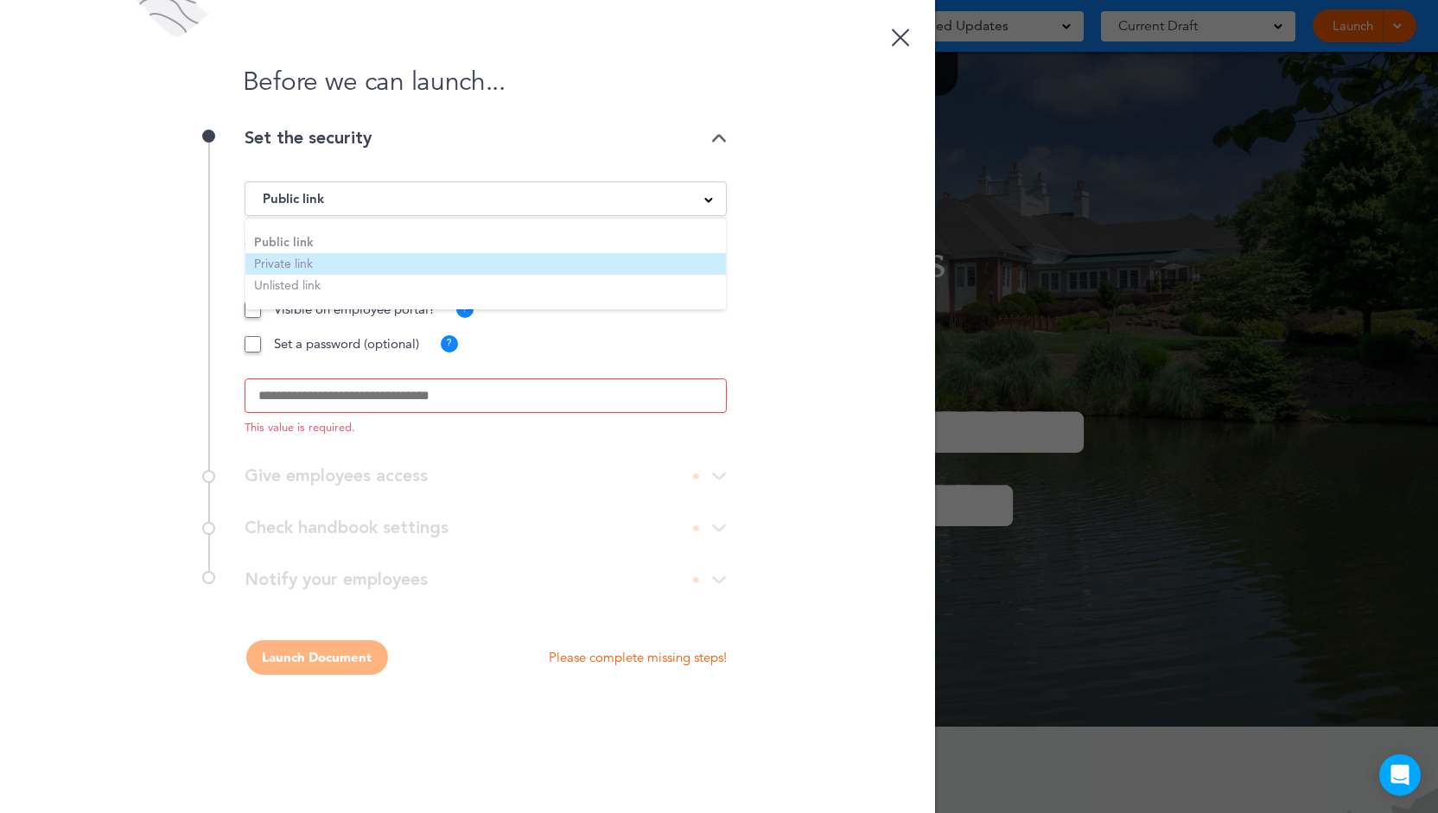
click at [528, 265] on li "Private link" at bounding box center [485, 264] width 480 height 22
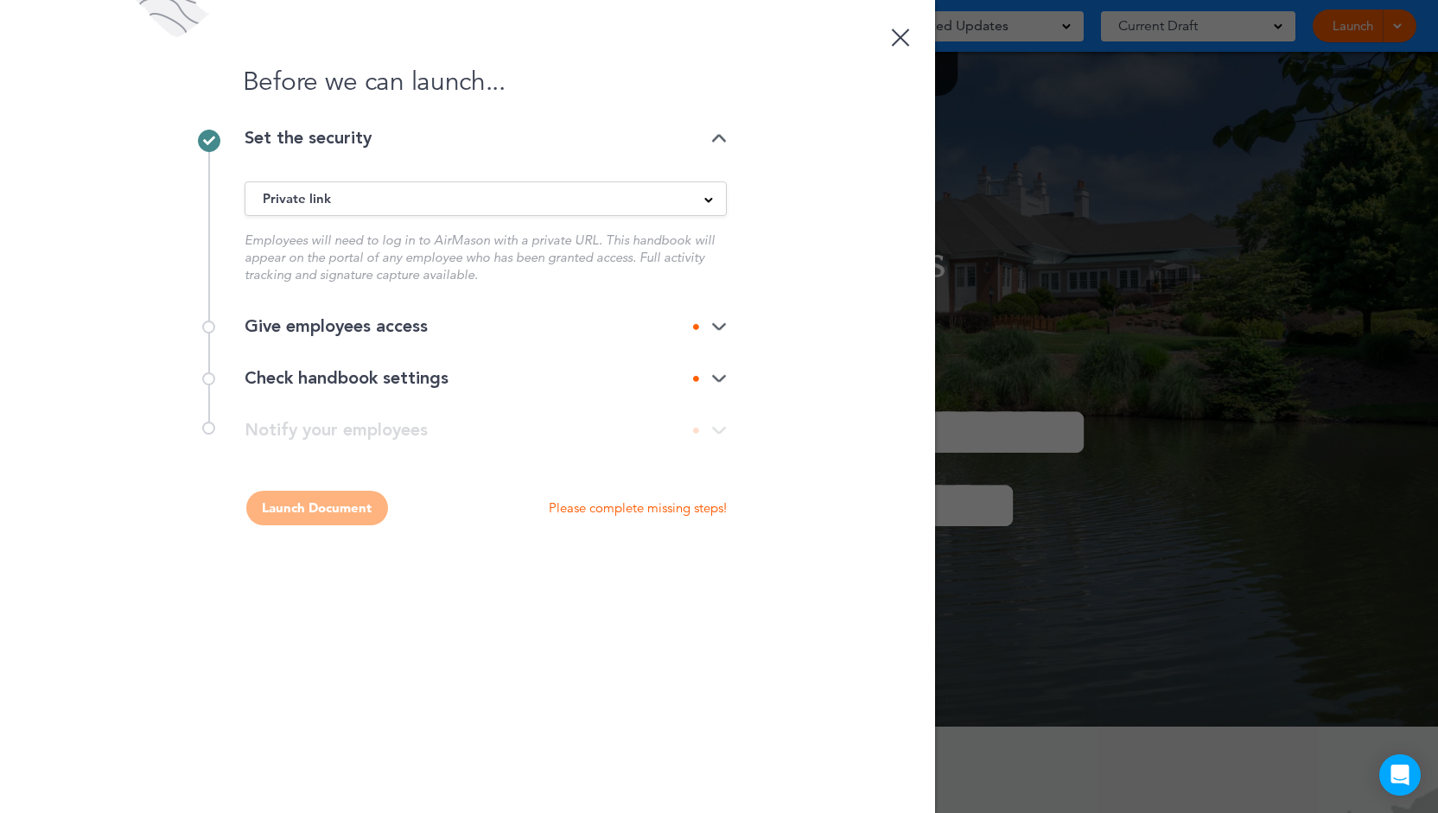
click at [405, 194] on div "Private link" at bounding box center [485, 198] width 480 height 19
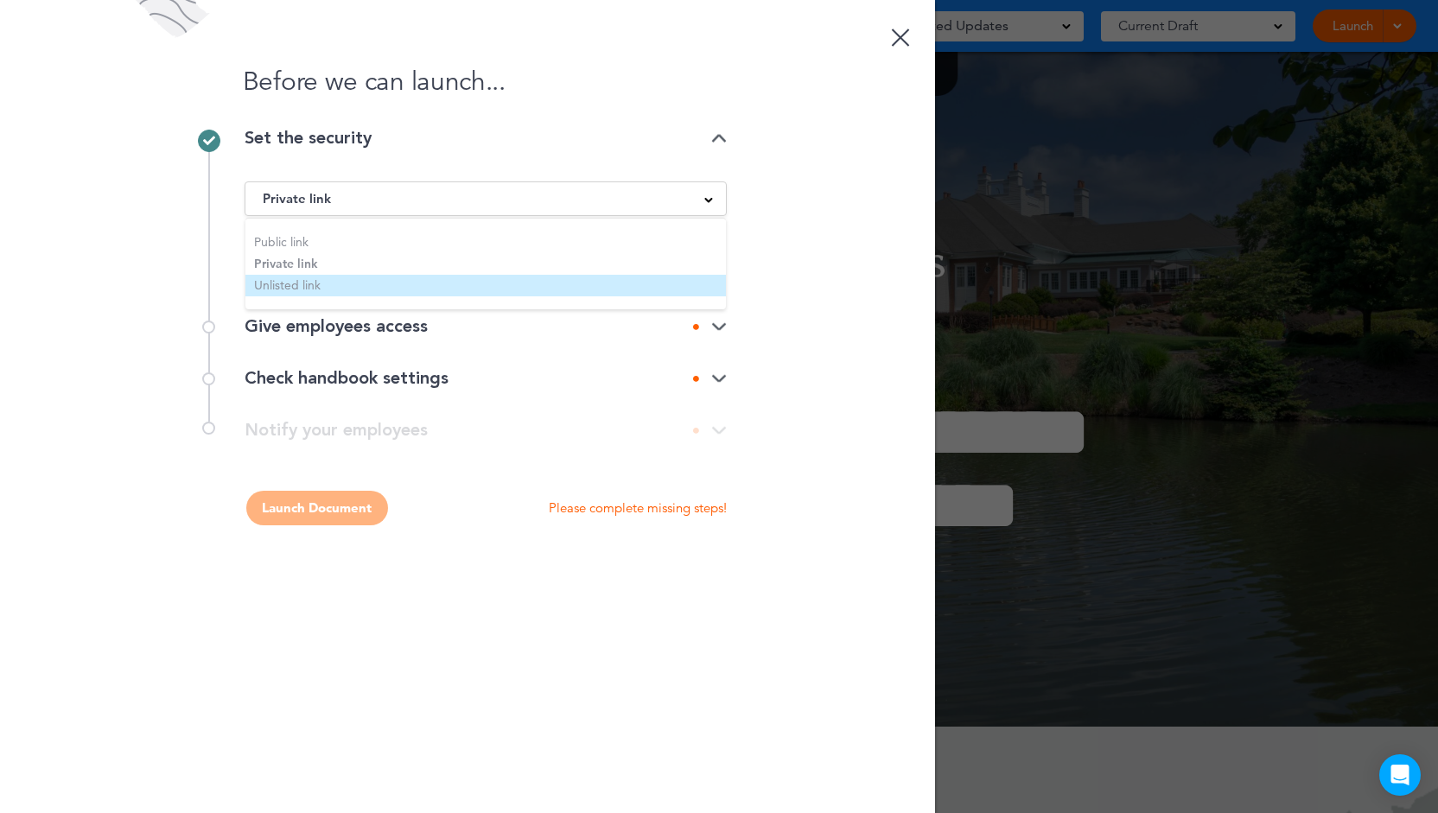
click at [377, 284] on li "Unlisted link" at bounding box center [485, 286] width 480 height 22
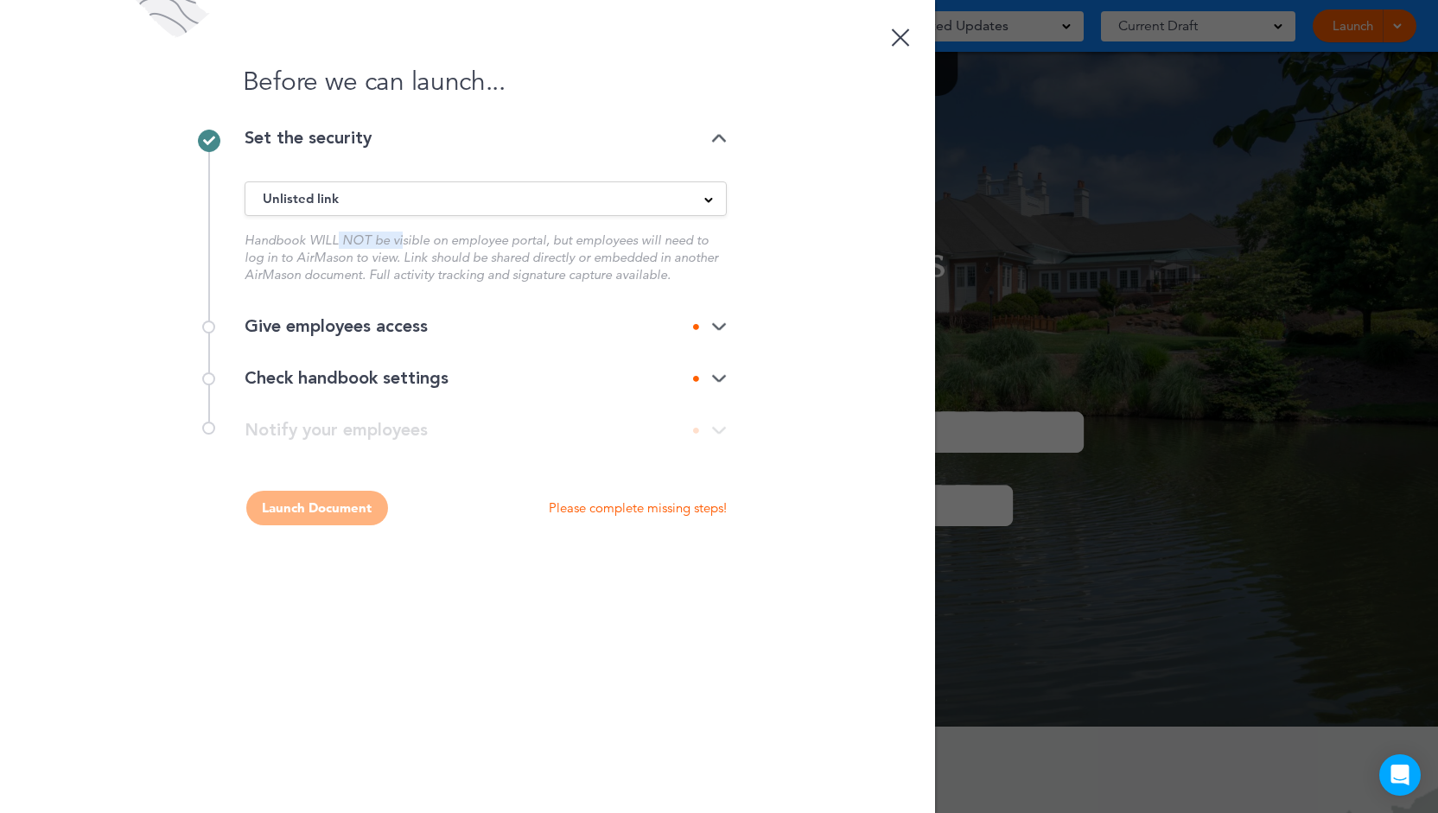
drag, startPoint x: 339, startPoint y: 242, endPoint x: 402, endPoint y: 238, distance: 63.2
click at [402, 238] on p "Handbook WILL NOT be visible on employee portal, but employees will need to log…" at bounding box center [485, 258] width 482 height 52
click at [404, 239] on p "Handbook WILL NOT be visible on employee portal, but employees will need to log…" at bounding box center [485, 258] width 482 height 52
drag, startPoint x: 449, startPoint y: 234, endPoint x: 577, endPoint y: 241, distance: 128.0
click at [577, 241] on p "Handbook WILL NOT be visible on employee portal, but employees will need to log…" at bounding box center [485, 258] width 482 height 52
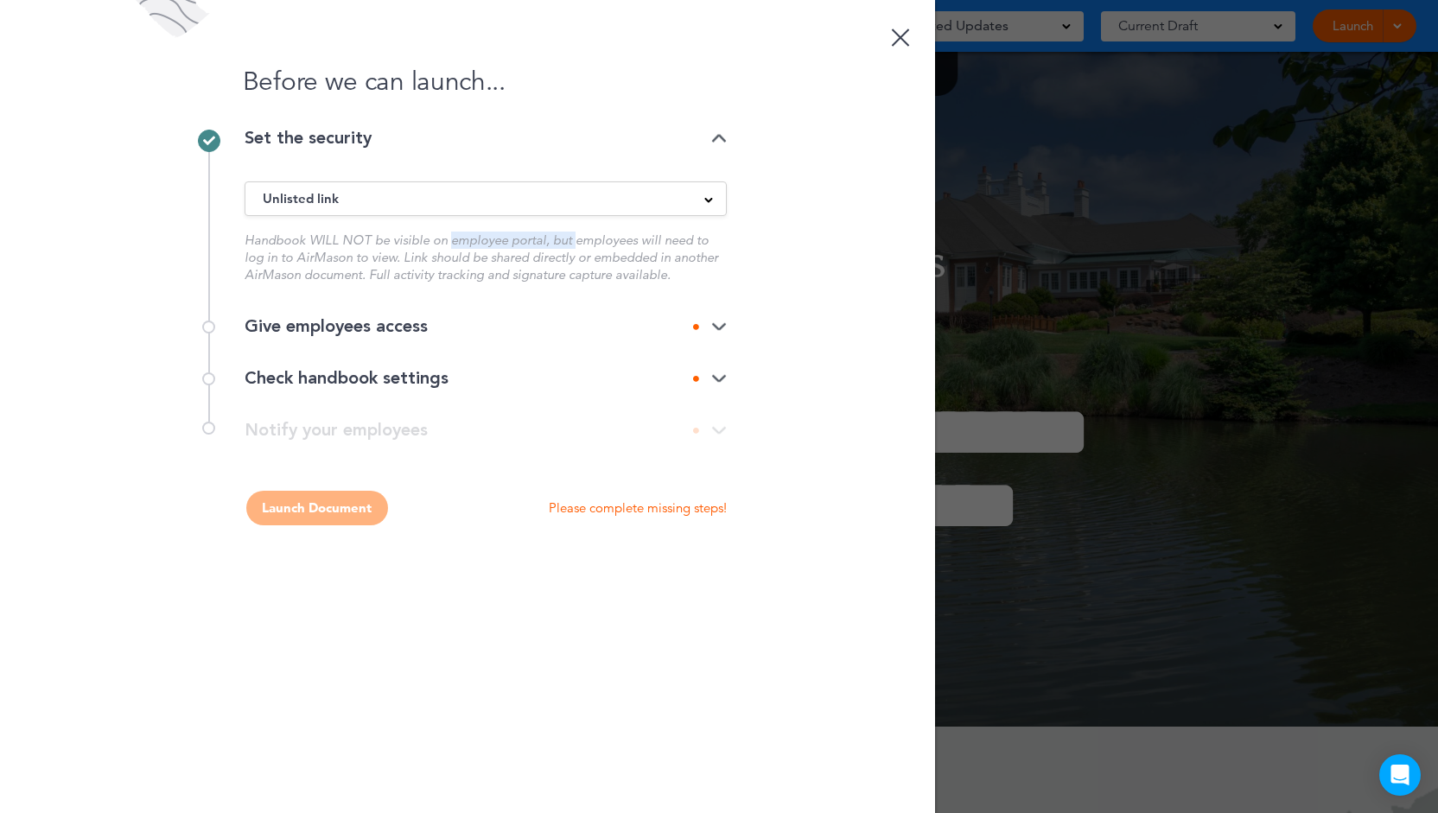
click at [577, 241] on p "Handbook WILL NOT be visible on employee portal, but employees will need to log…" at bounding box center [485, 258] width 482 height 52
click at [358, 204] on div "Unlisted link" at bounding box center [485, 198] width 480 height 19
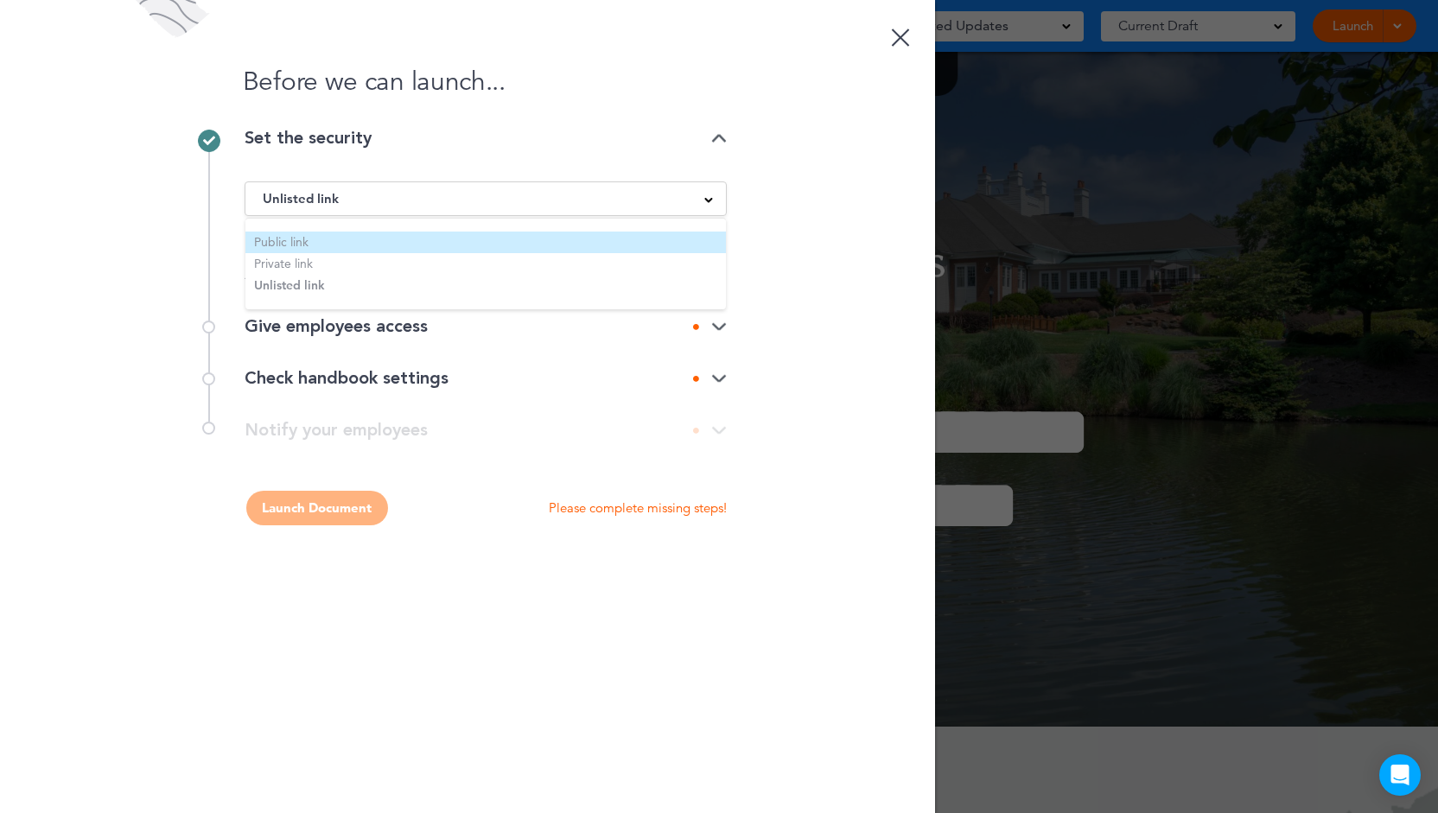
click at [334, 251] on li "Public link" at bounding box center [485, 243] width 480 height 22
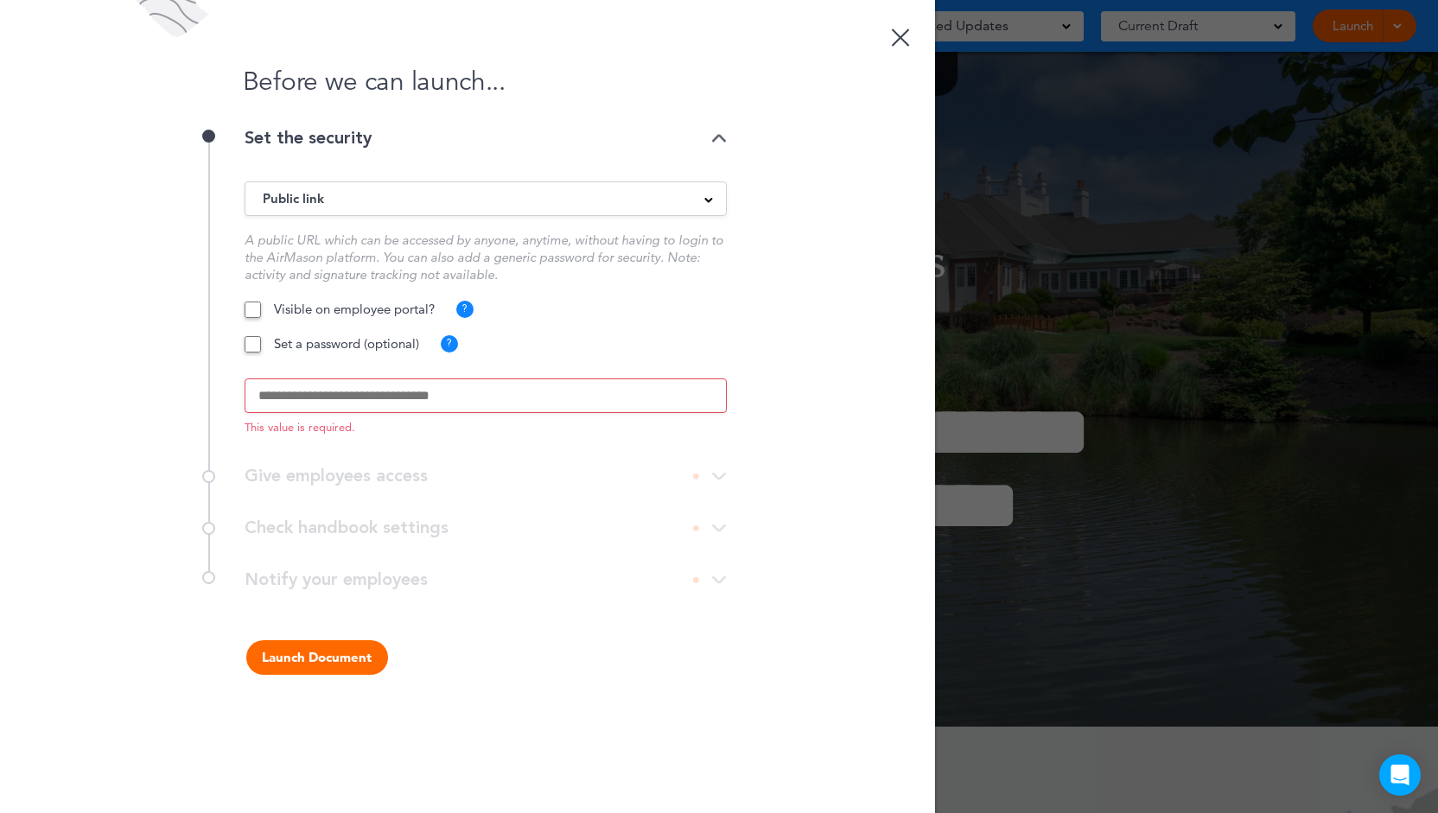
click at [267, 198] on span "Public link" at bounding box center [293, 199] width 61 height 24
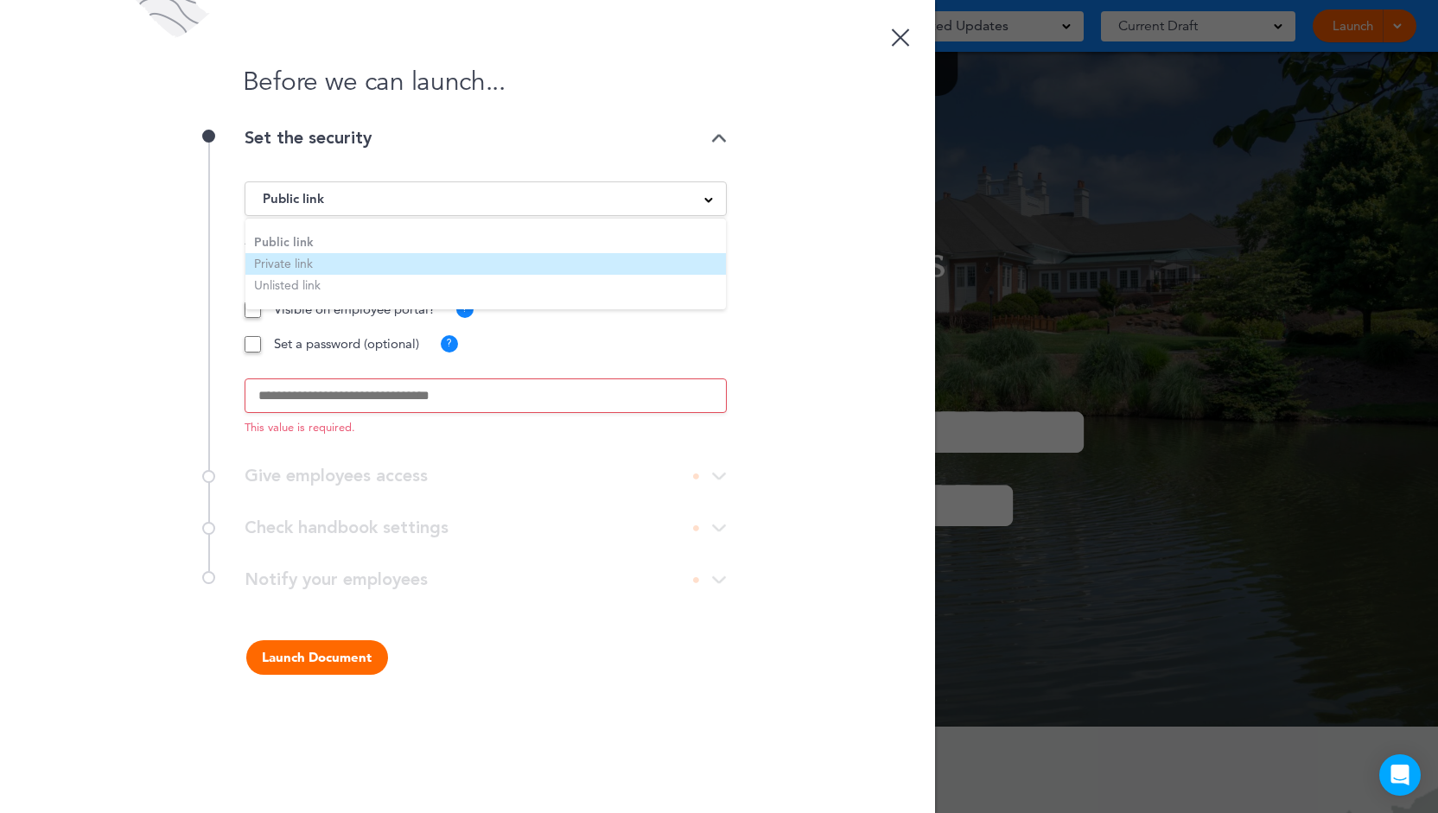
click at [306, 264] on li "Private link" at bounding box center [485, 264] width 480 height 22
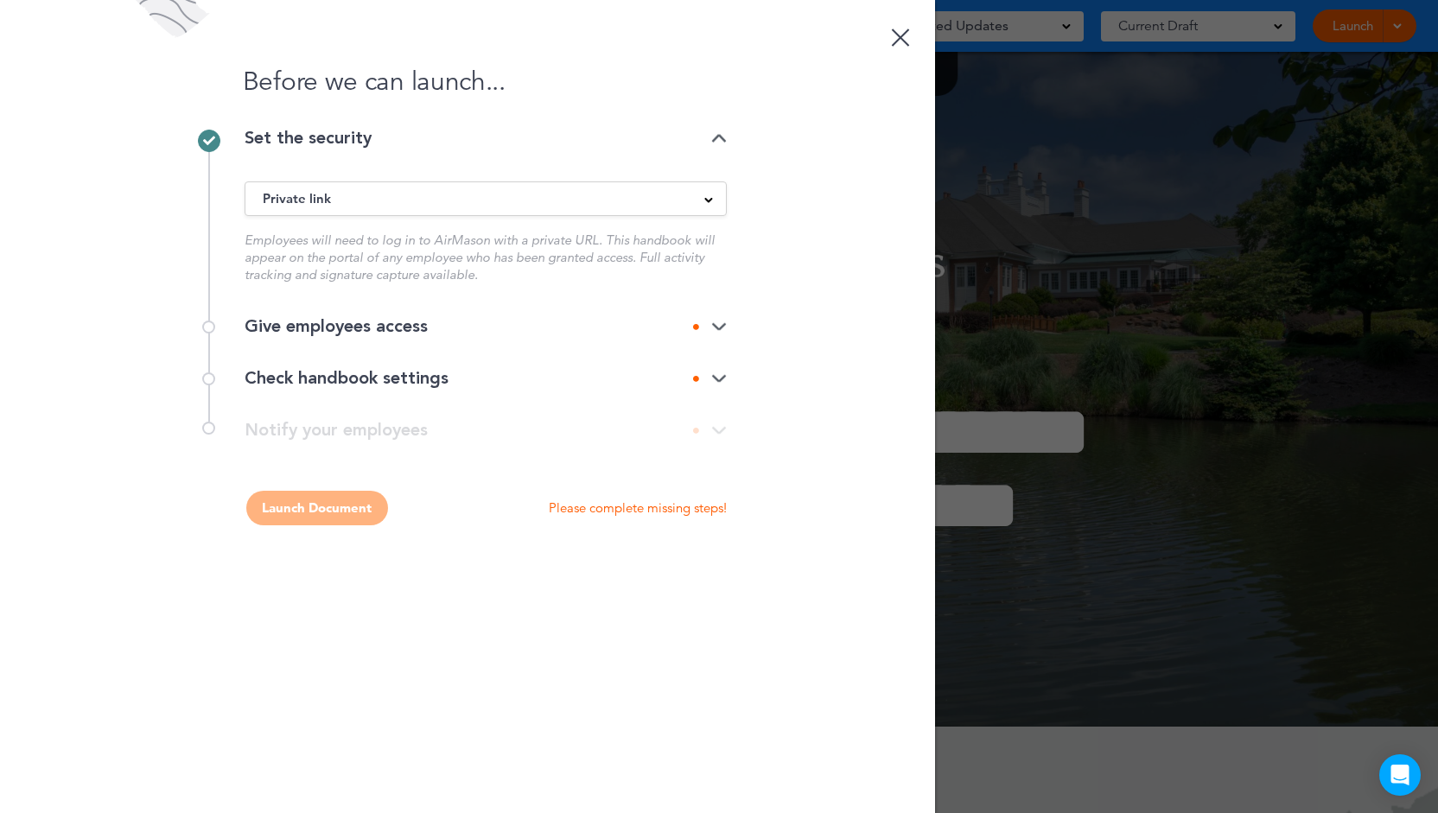
click at [634, 184] on div "Private link Public link Private link Unlisted link" at bounding box center [485, 198] width 482 height 35
click at [506, 200] on div "Private link" at bounding box center [485, 198] width 480 height 19
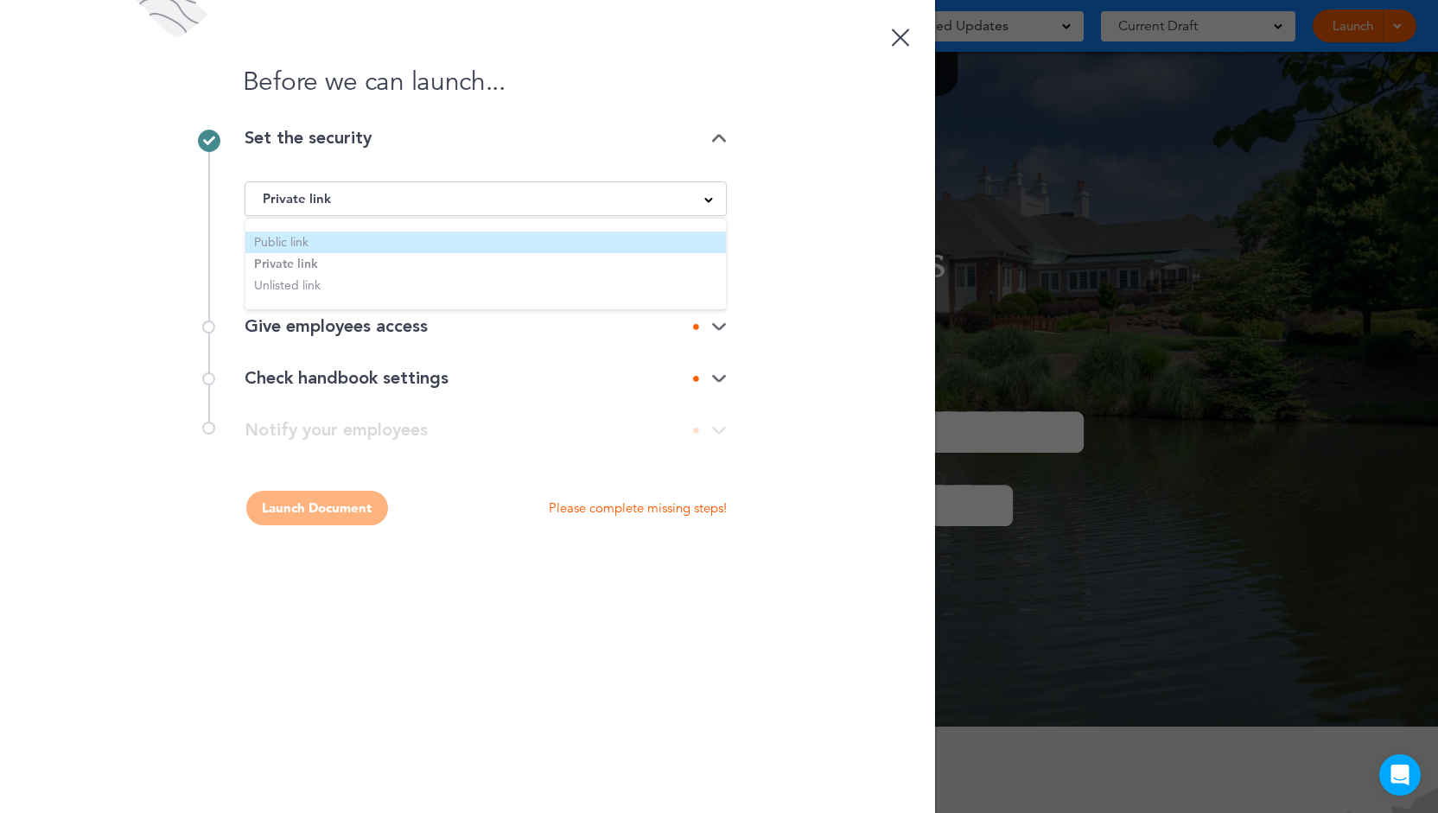
click at [359, 251] on li "Public link" at bounding box center [485, 243] width 480 height 22
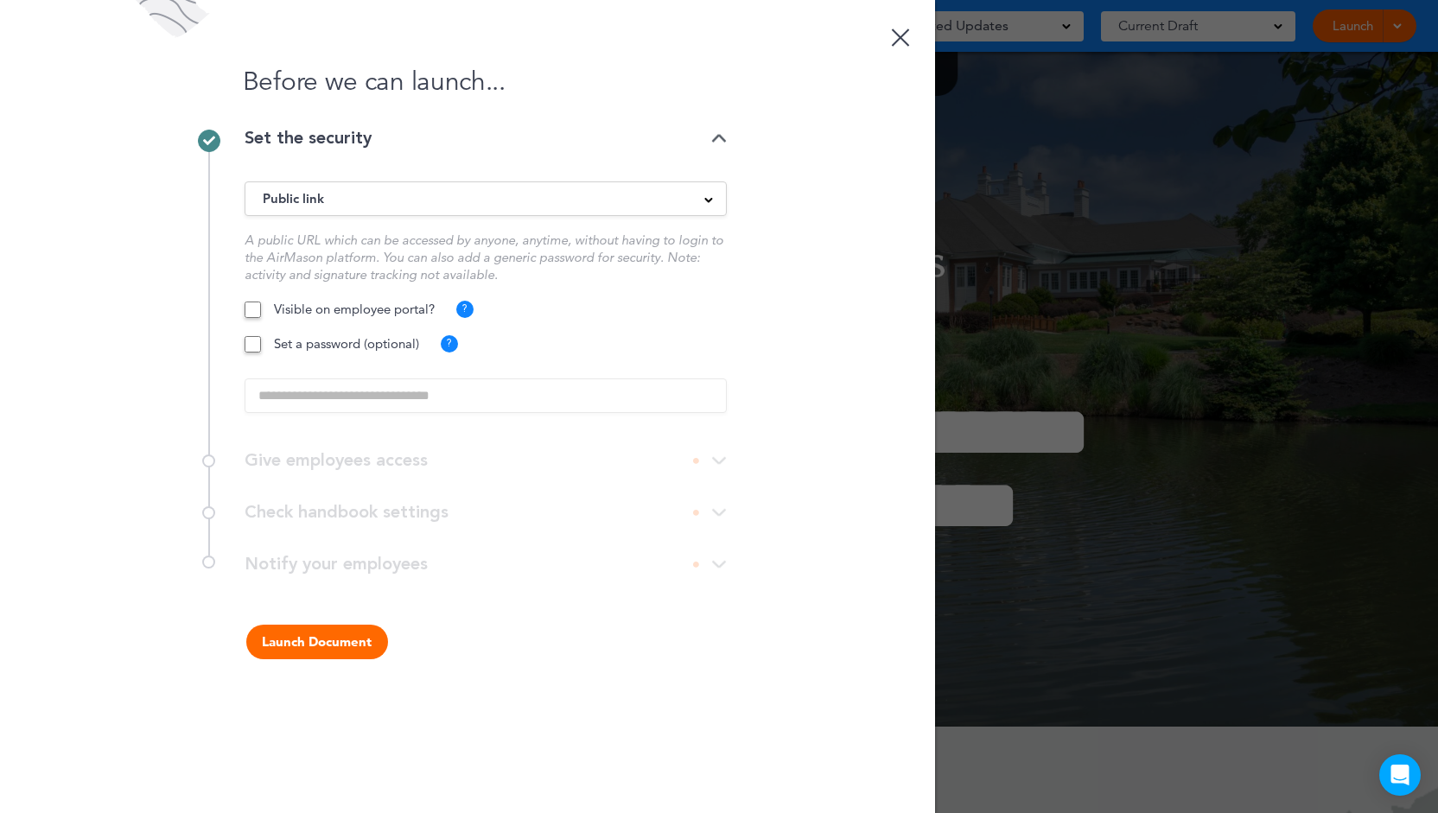
click at [898, 35] on div at bounding box center [900, 38] width 18 height 18
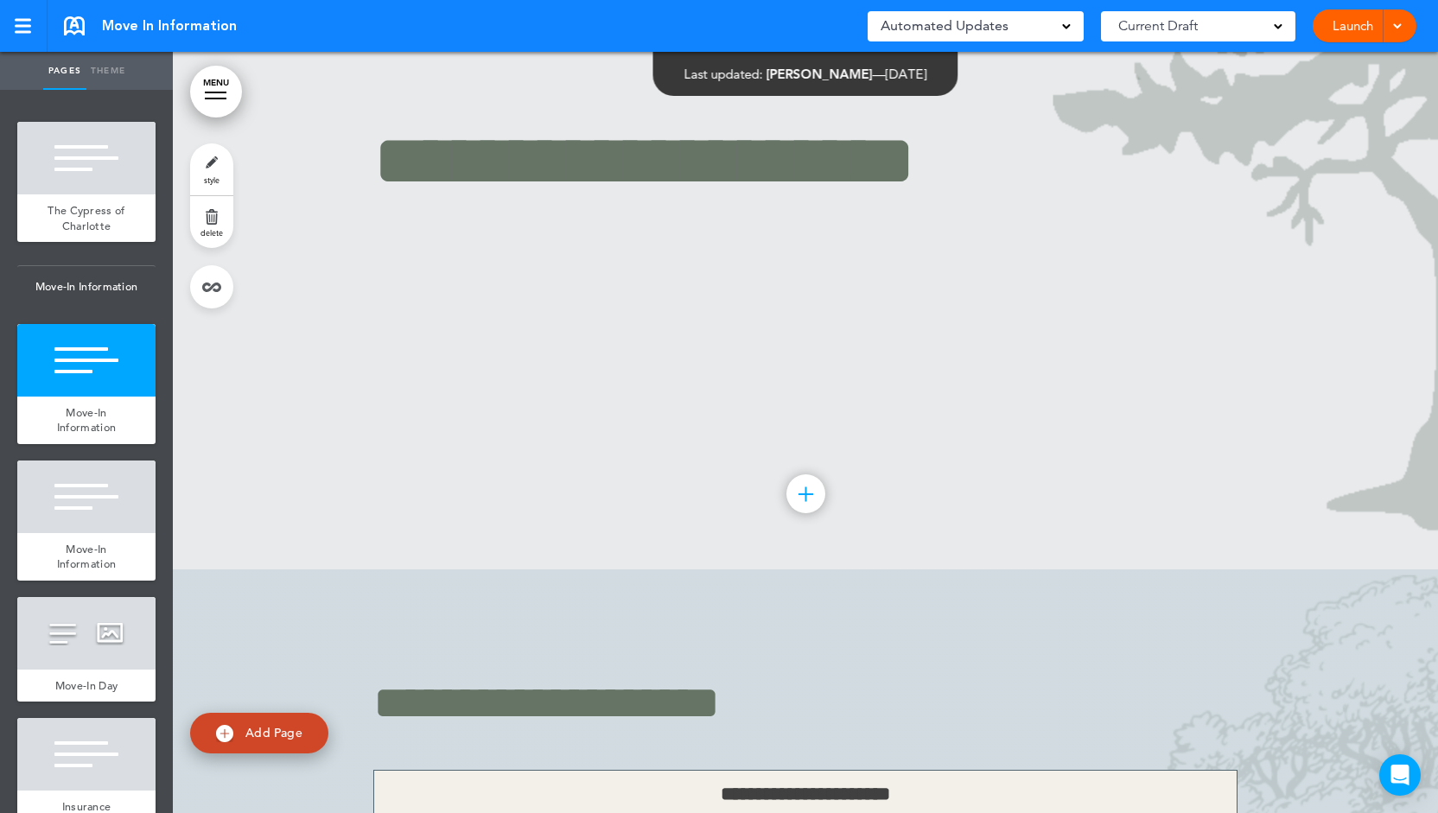
scroll to position [1037, 0]
